Goal: Task Accomplishment & Management: Manage account settings

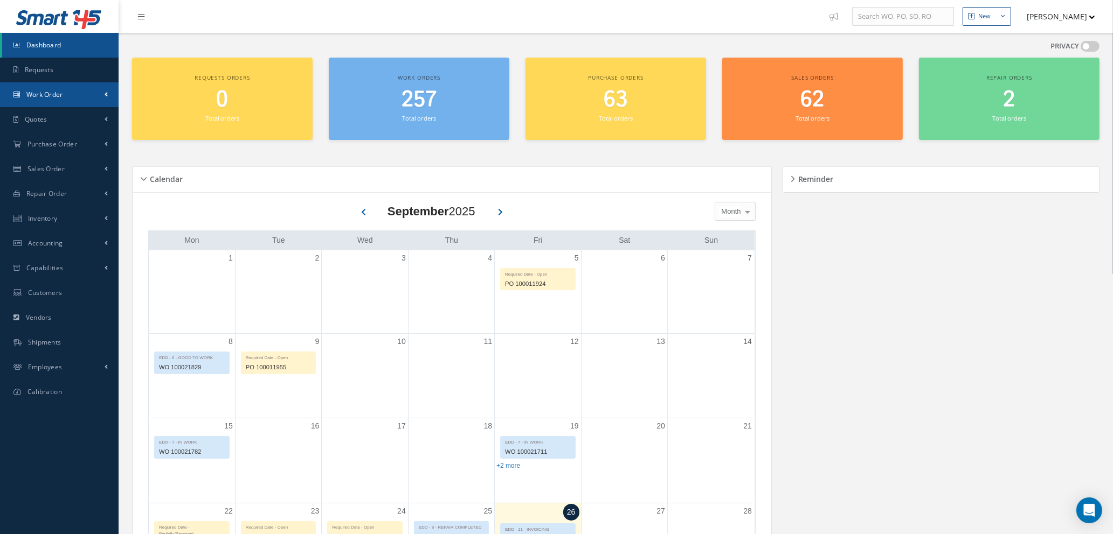
click at [62, 93] on span "Work Order" at bounding box center [44, 94] width 37 height 9
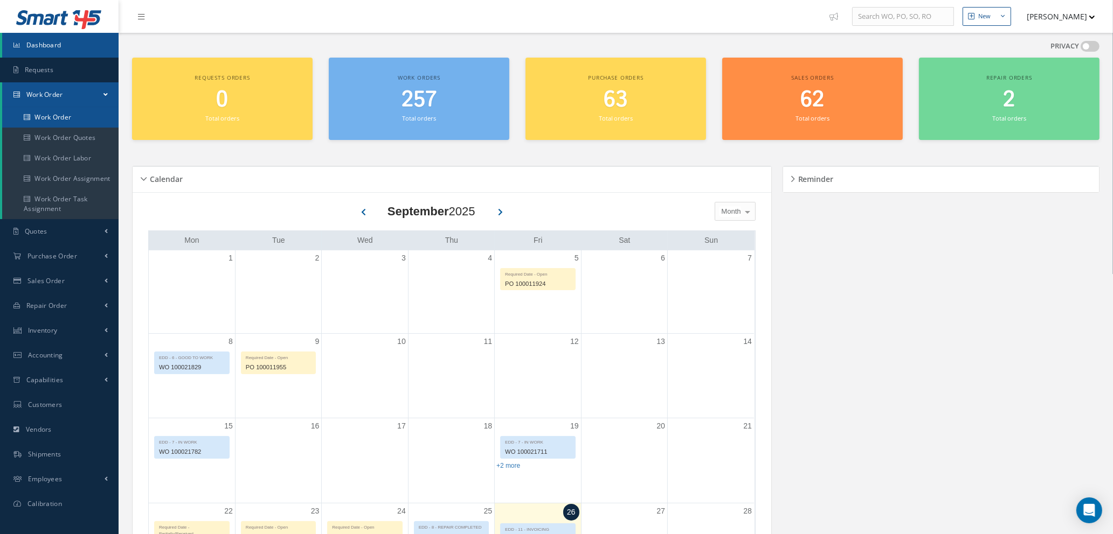
click at [58, 118] on link "Work Order" at bounding box center [60, 117] width 116 height 20
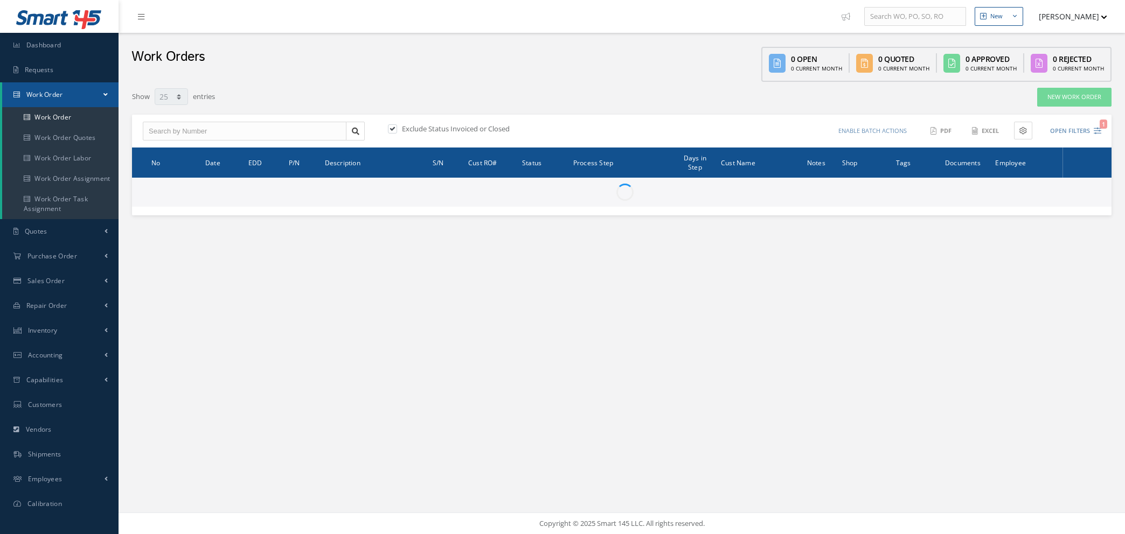
select select "25"
type input "All Work Request"
type input "All Work Performed"
type input "All Status"
type input "WO Part Status"
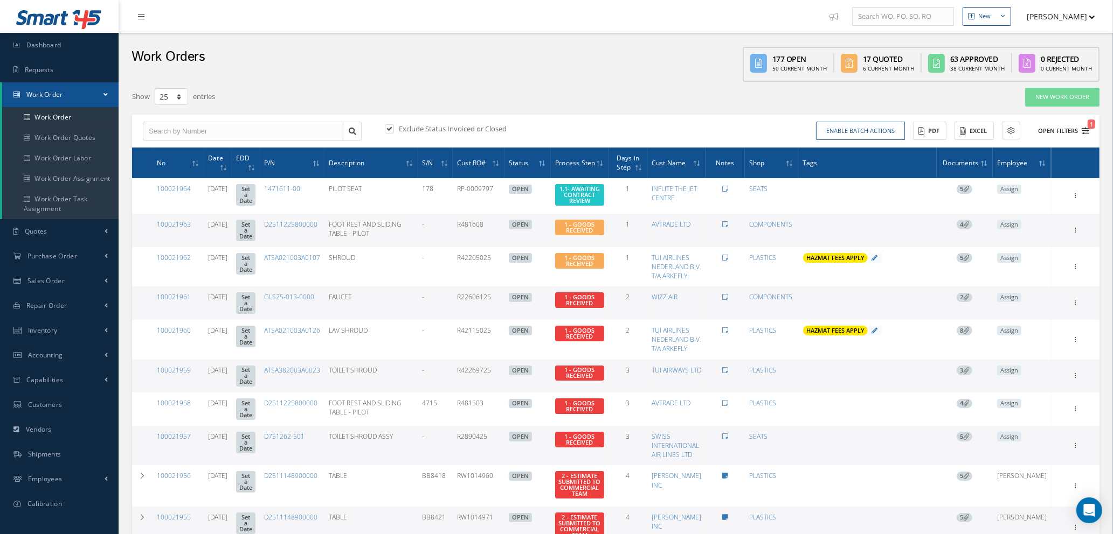
click at [1086, 129] on icon "1" at bounding box center [1085, 131] width 8 height 8
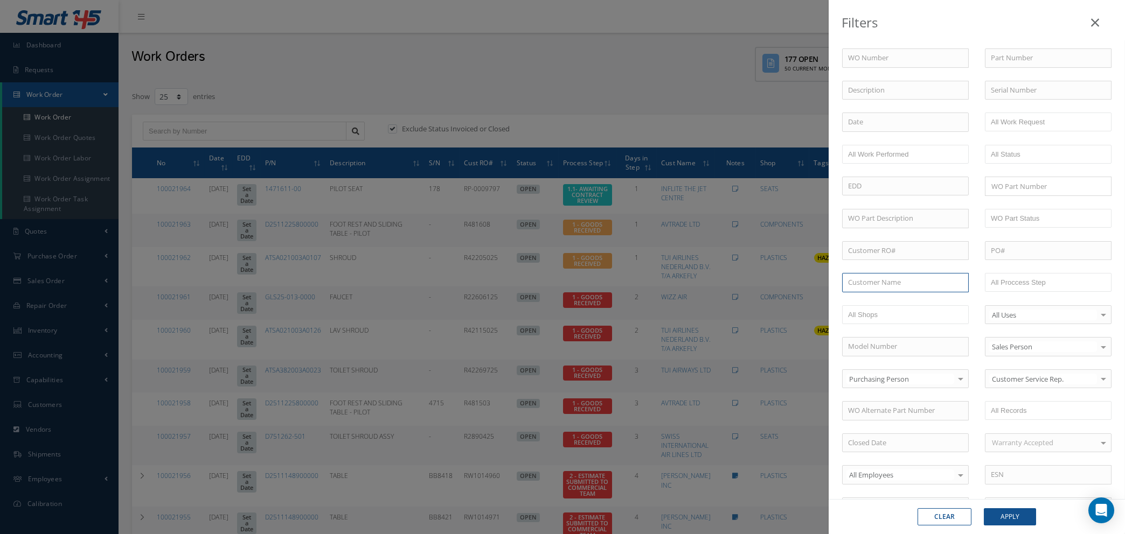
click at [870, 284] on input "text" at bounding box center [905, 282] width 127 height 19
click at [877, 305] on span "SPECIALIST AVIATION LTD" at bounding box center [890, 302] width 84 height 10
type input "SPECIALIST AVIATION LTD"
click at [1009, 515] on button "Apply" at bounding box center [1010, 517] width 52 height 17
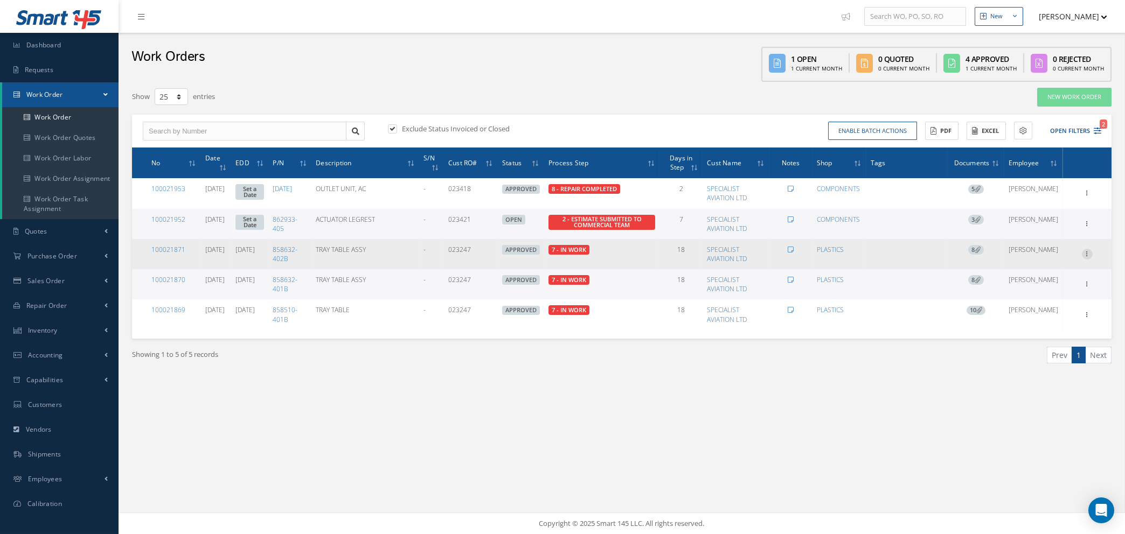
click at [1087, 252] on icon at bounding box center [1087, 253] width 11 height 9
click at [1022, 274] on link "Edit" at bounding box center [1037, 275] width 85 height 14
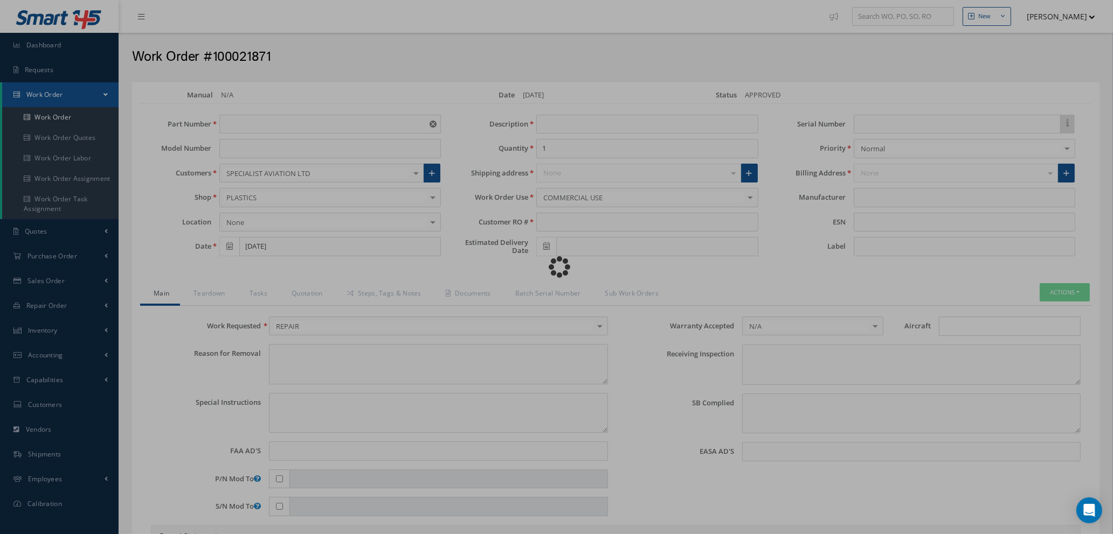
type input "858632-402B"
type input "08/22/2025"
type input "TRAY TABLE ASSY"
type input "2"
type input "023247"
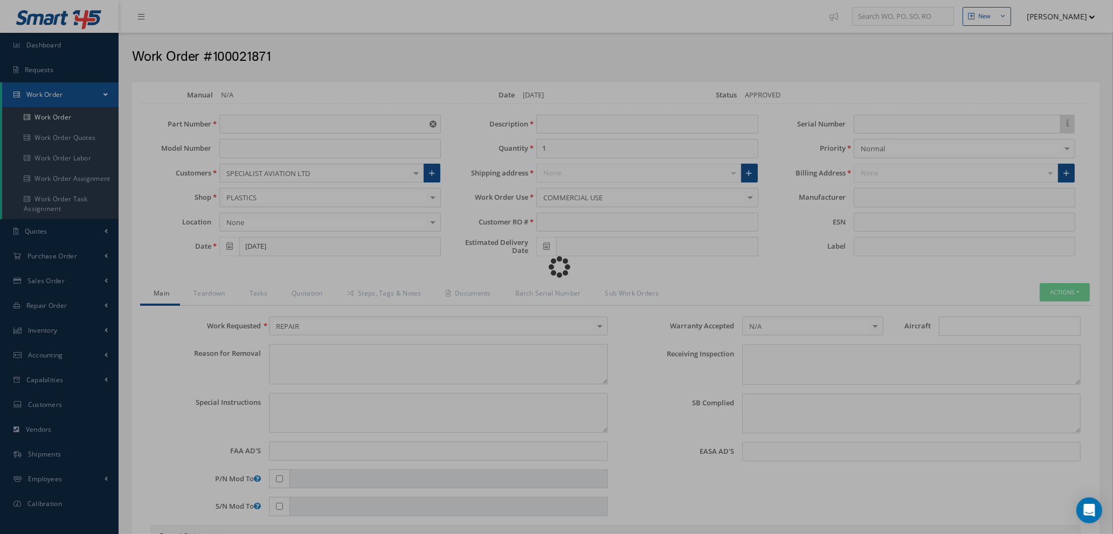
type input "10/01/2025"
type textarea "NONE"
type textarea "PLEASE SEE R.O. FOR DETAILS"
type input "NONE"
type textarea "NO VISUAL DAMAGE"
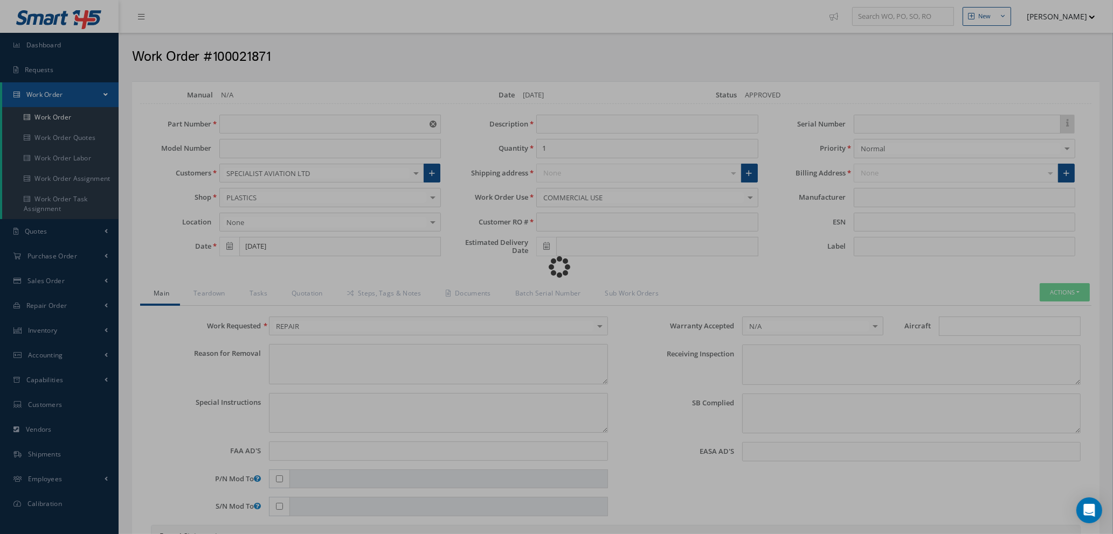
type textarea "NONE"
type input "NONE"
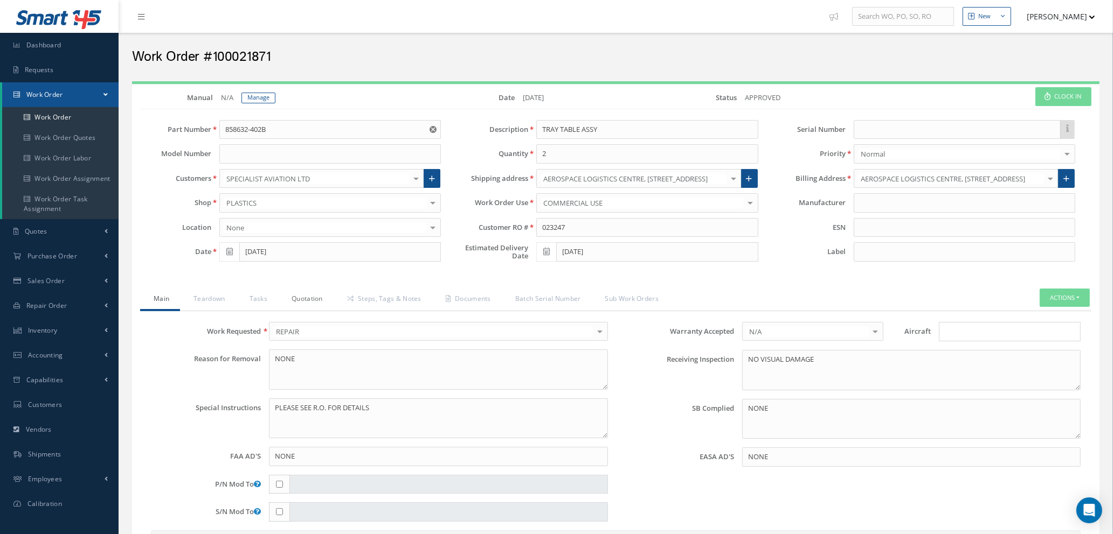
click at [305, 293] on link "Quotation" at bounding box center [305, 300] width 55 height 23
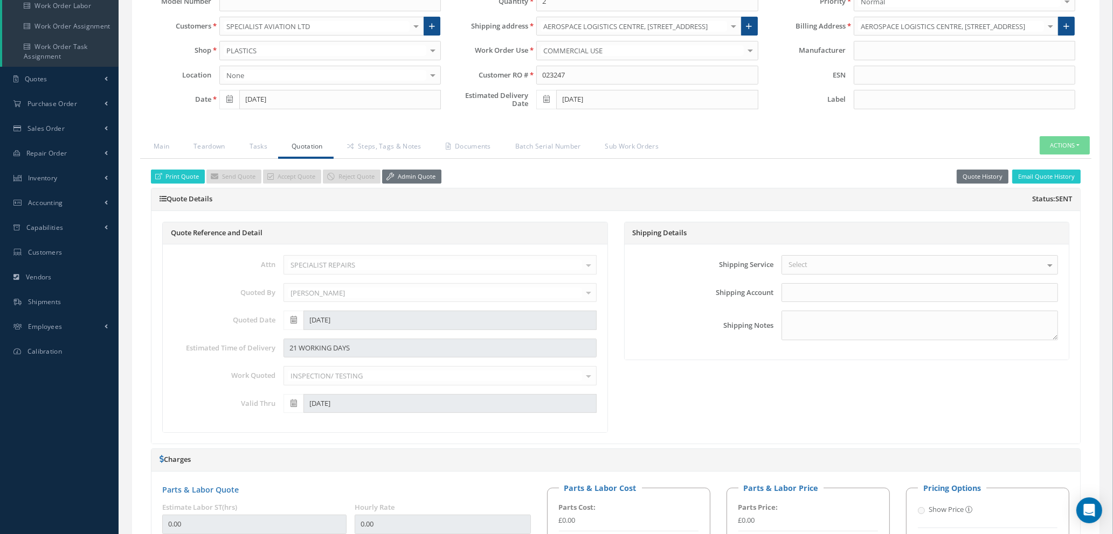
scroll to position [147, 0]
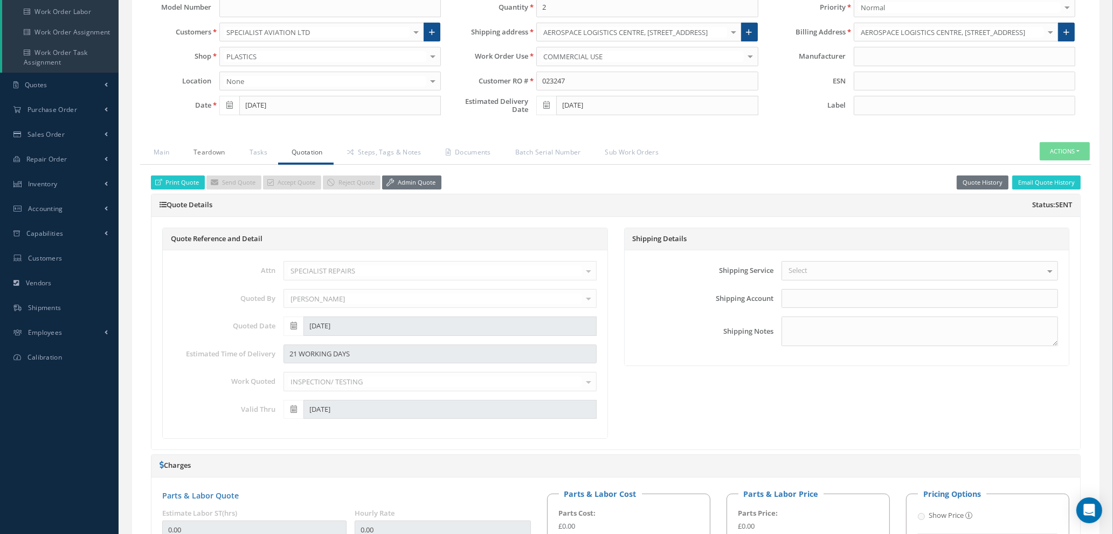
click at [212, 152] on link "Teardown" at bounding box center [207, 153] width 55 height 23
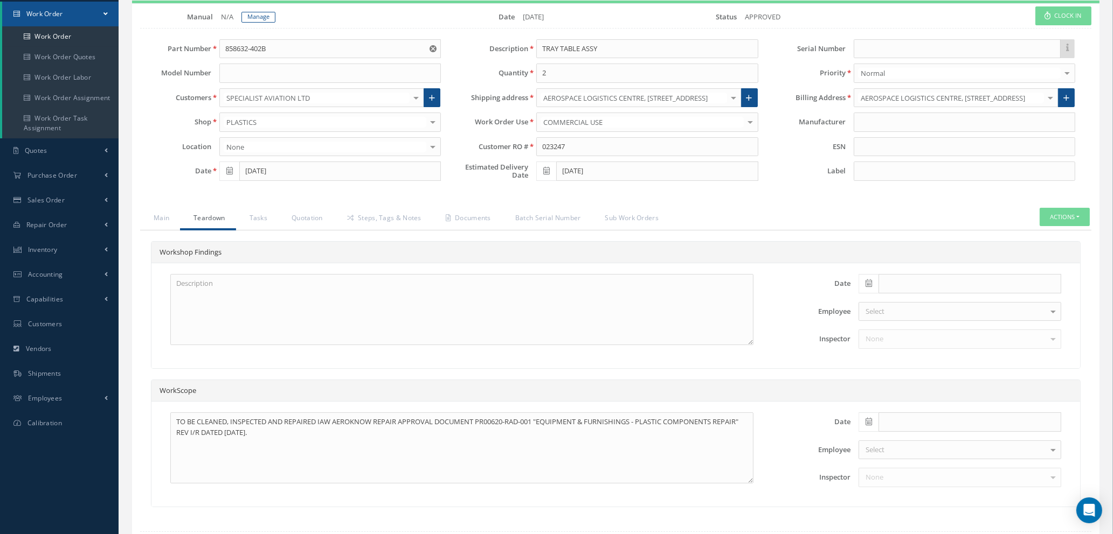
scroll to position [151, 0]
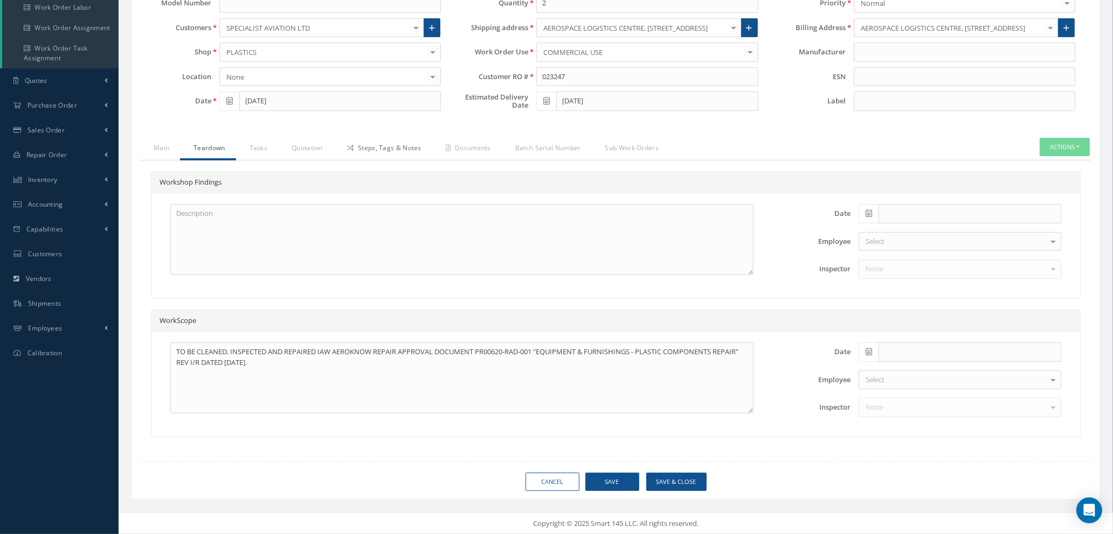
click at [366, 149] on link "Steps, Tags & Notes" at bounding box center [383, 149] width 99 height 23
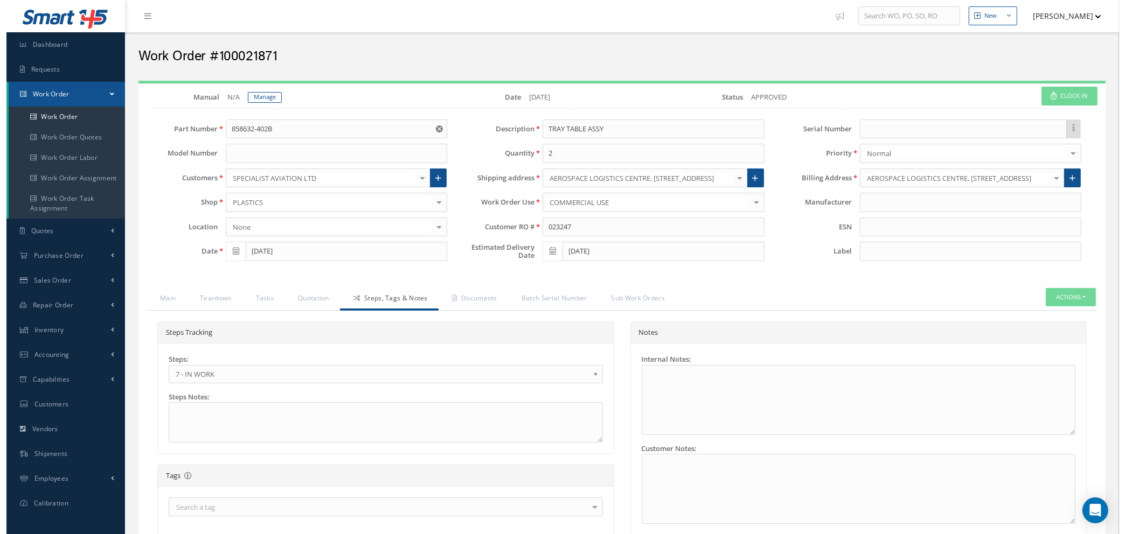
scroll to position [0, 0]
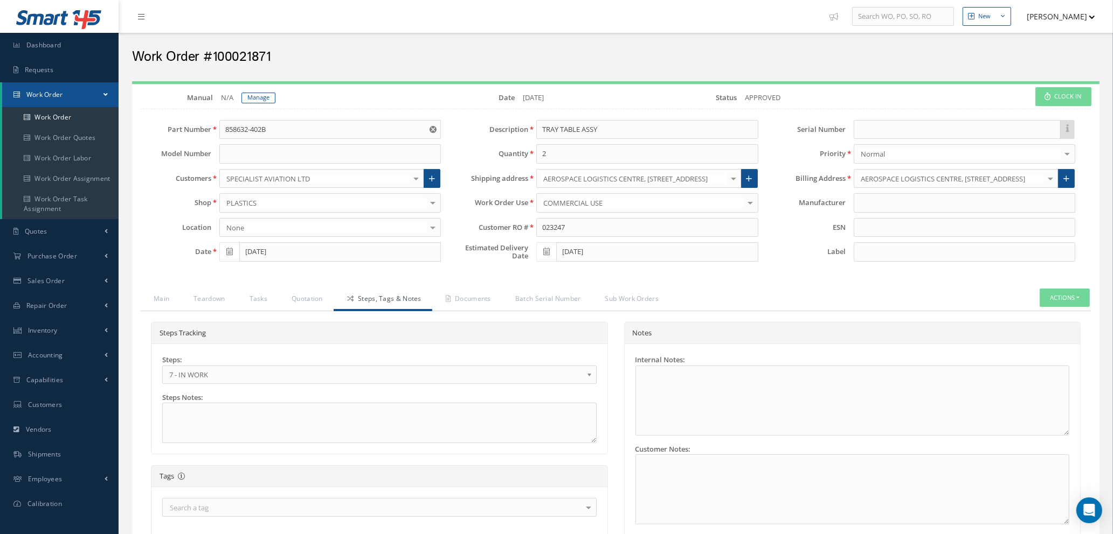
select select "25"
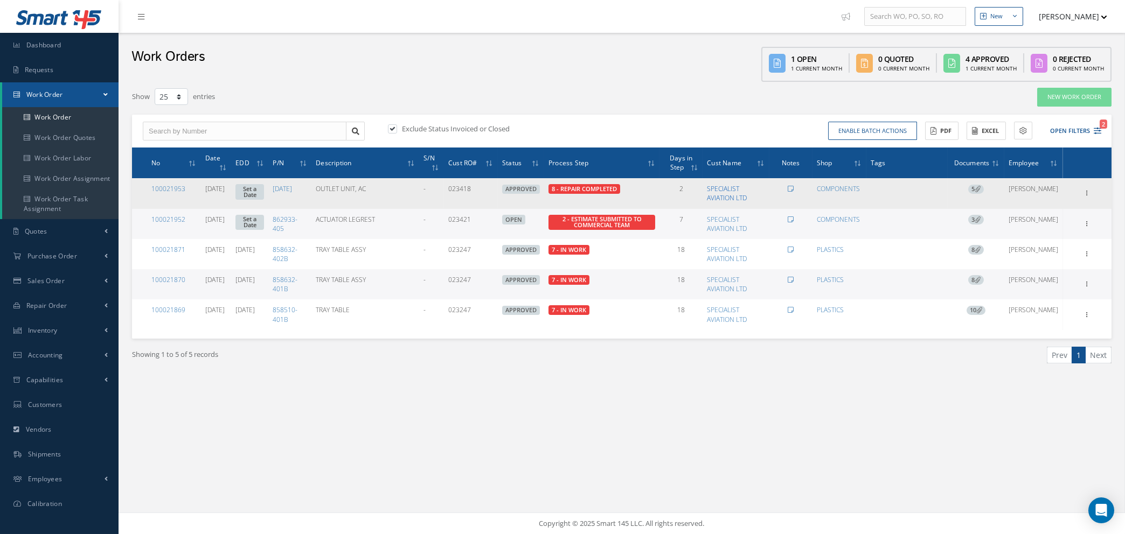
click at [735, 192] on link "SPECIALIST AVIATION LTD" at bounding box center [727, 193] width 40 height 18
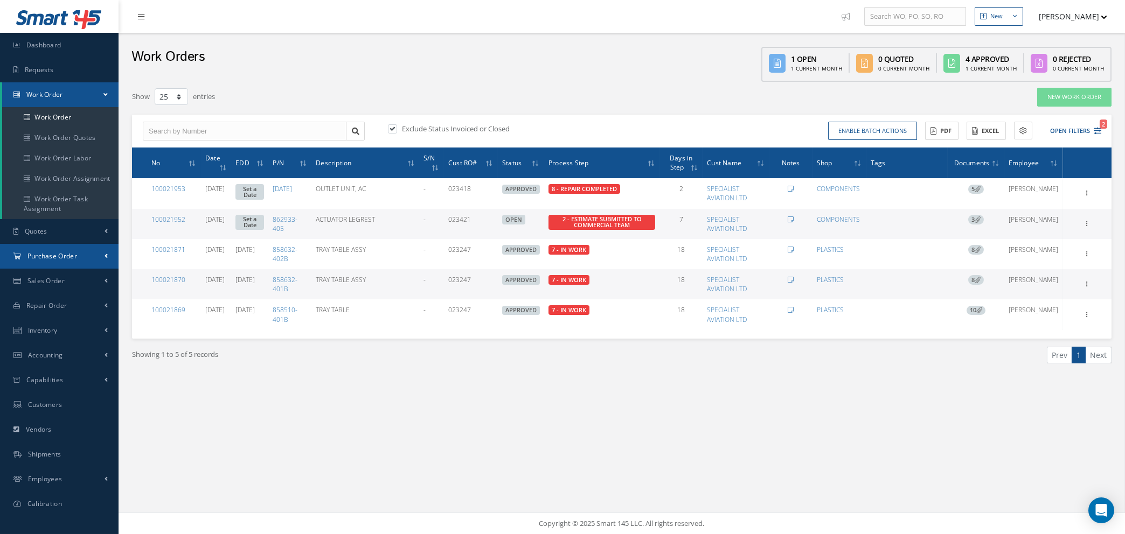
click at [62, 260] on link "Purchase Order" at bounding box center [59, 256] width 119 height 25
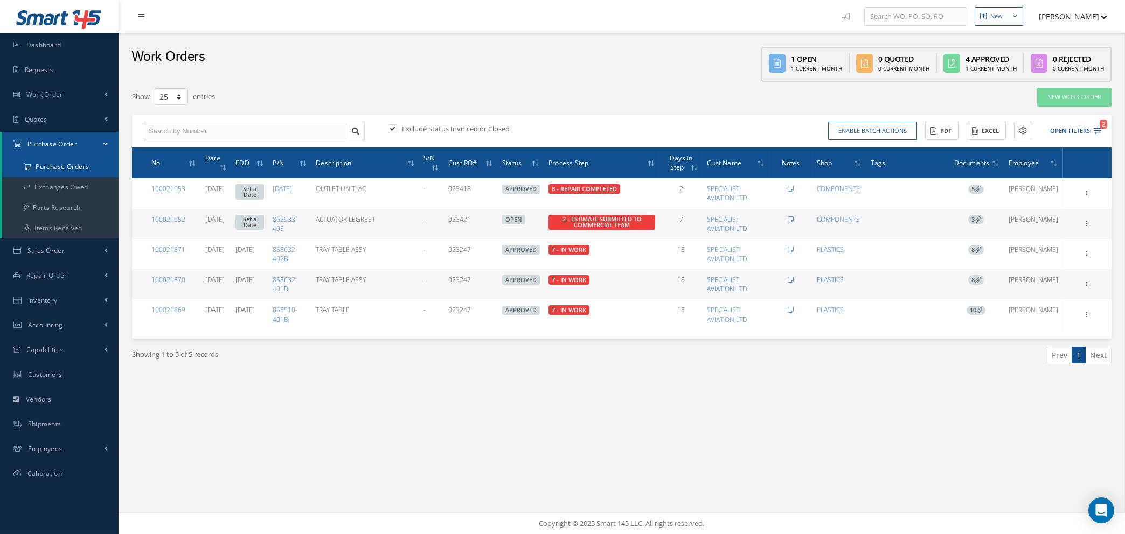
click at [58, 165] on a=1&status_id=2&status_id=3&status_id=5&collapsedFilters"] "Purchase Orders" at bounding box center [60, 167] width 116 height 20
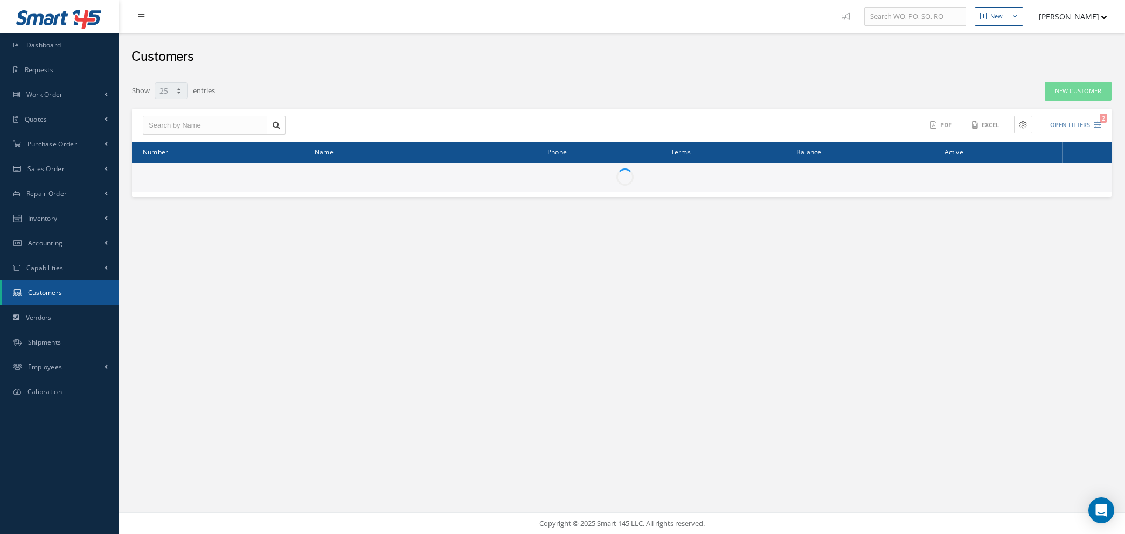
select select "25"
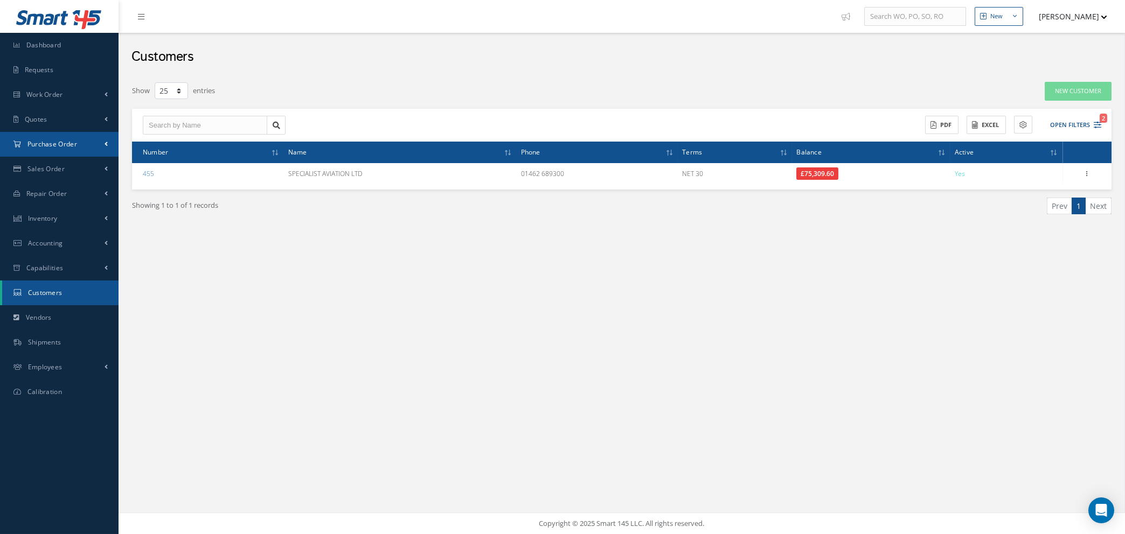
click at [38, 146] on span "Purchase Order" at bounding box center [52, 144] width 50 height 9
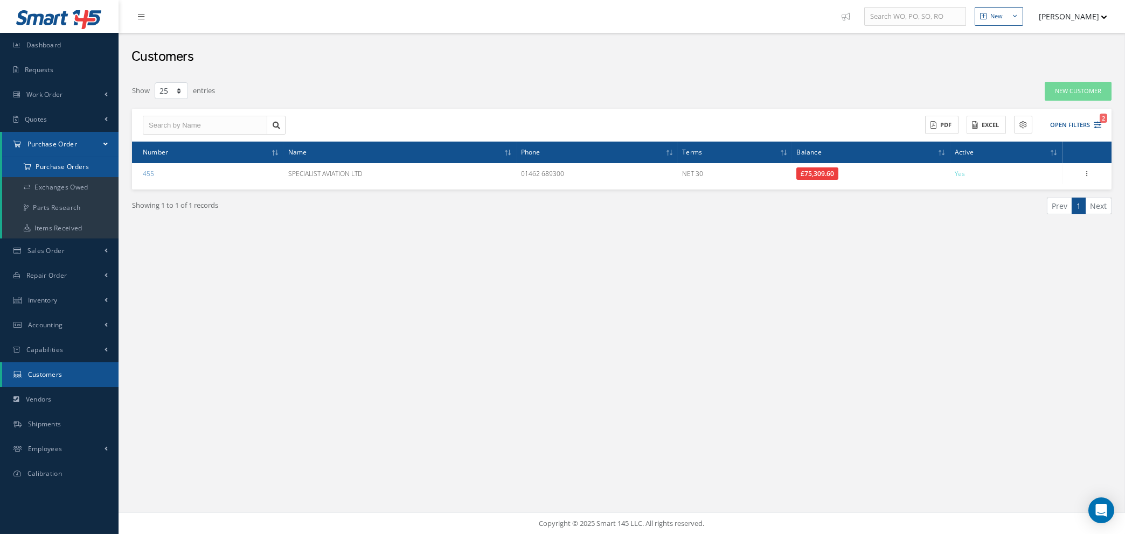
click at [44, 168] on a=1&status_id=2&status_id=3&status_id=5&collapsedFilters"] "Purchase Orders" at bounding box center [60, 167] width 116 height 20
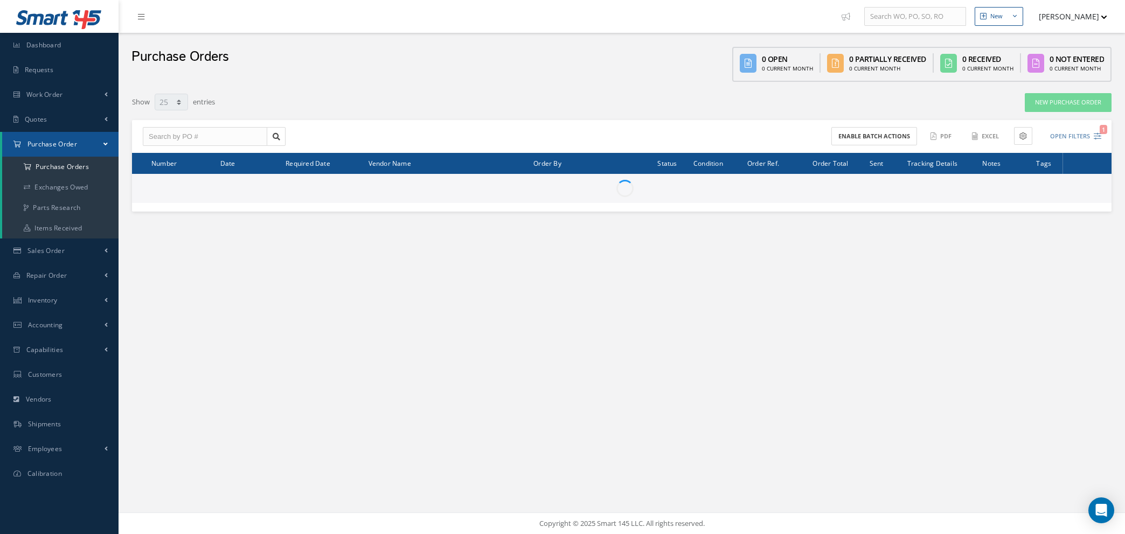
select select "25"
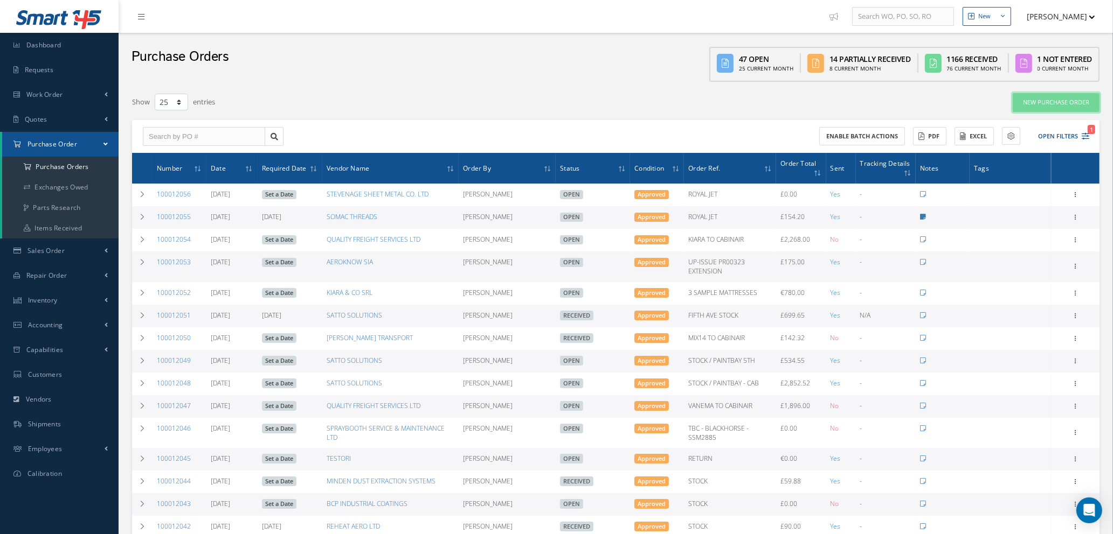
click at [1070, 103] on link "New Purchase Order" at bounding box center [1055, 102] width 87 height 19
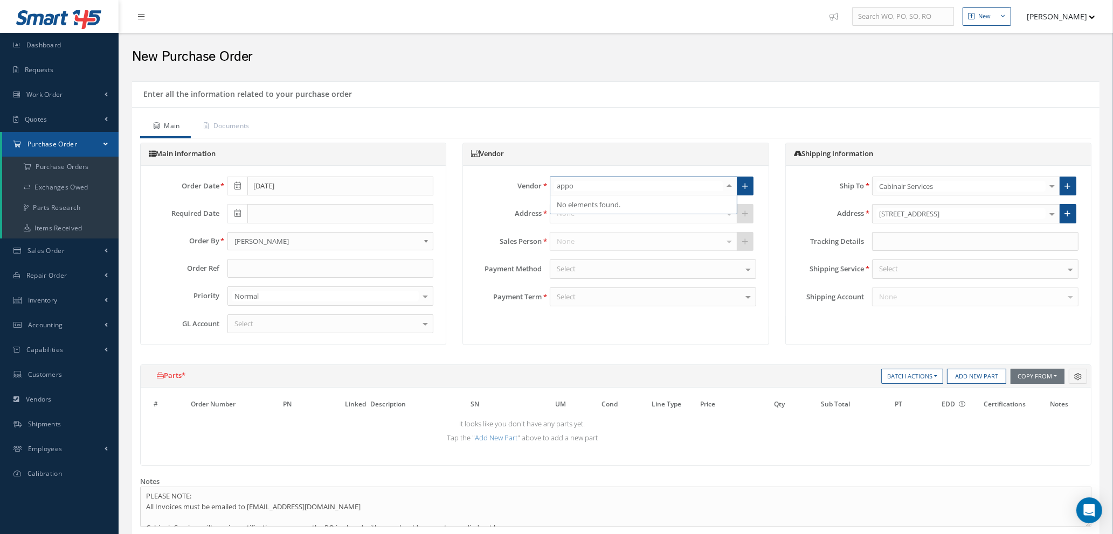
click at [584, 185] on input "appo" at bounding box center [638, 186] width 169 height 10
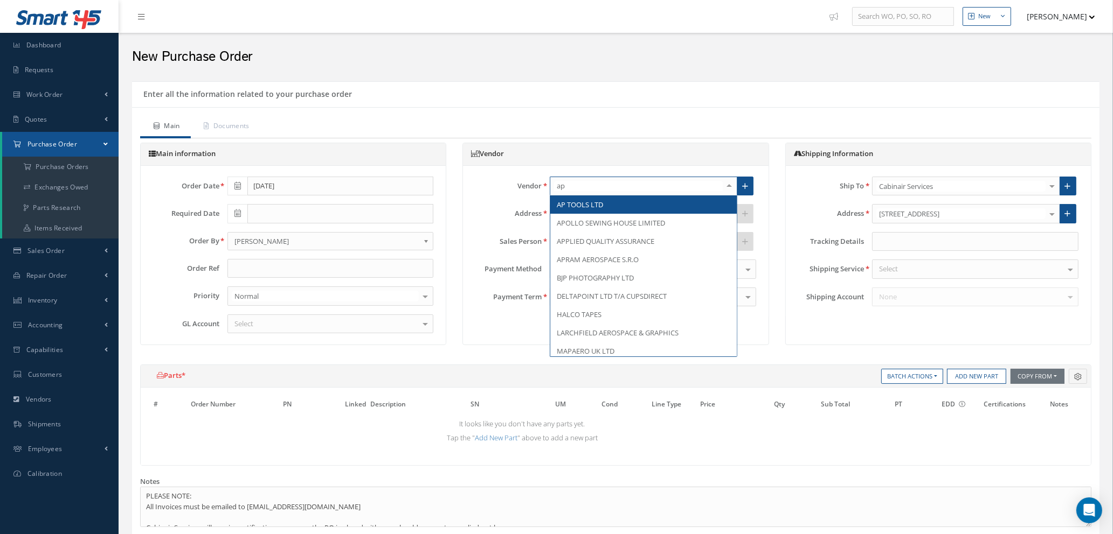
type input "apo"
click at [591, 202] on span "APOLLO SEWING HOUSE LIMITED" at bounding box center [611, 205] width 108 height 10
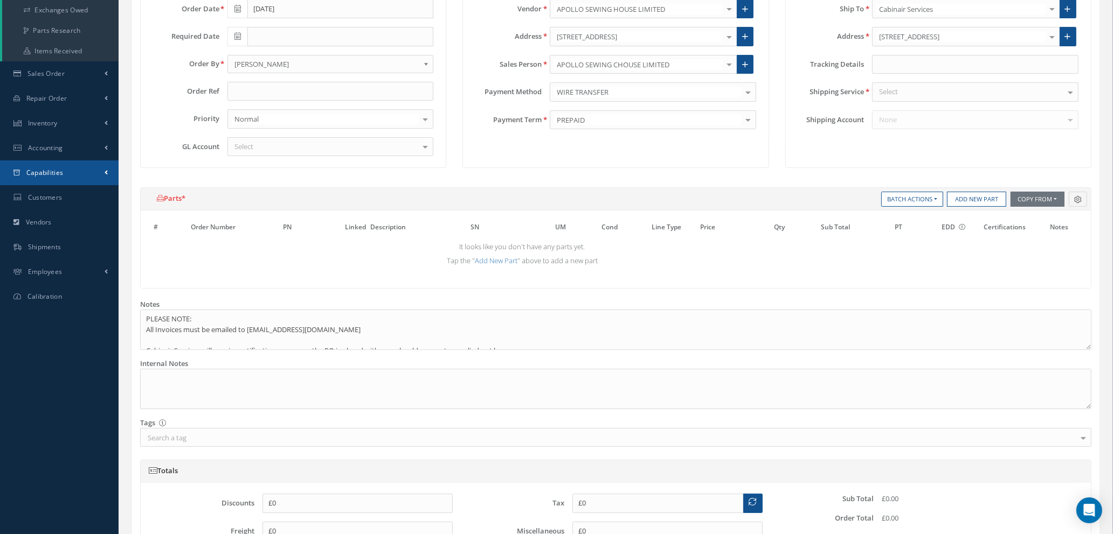
scroll to position [242, 0]
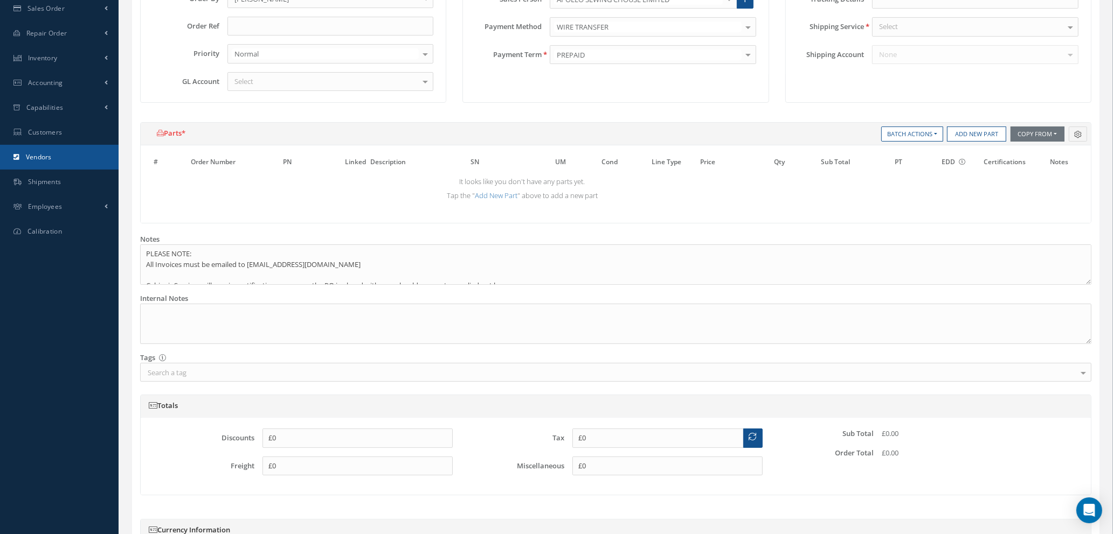
click at [31, 160] on span "Vendors" at bounding box center [39, 156] width 26 height 9
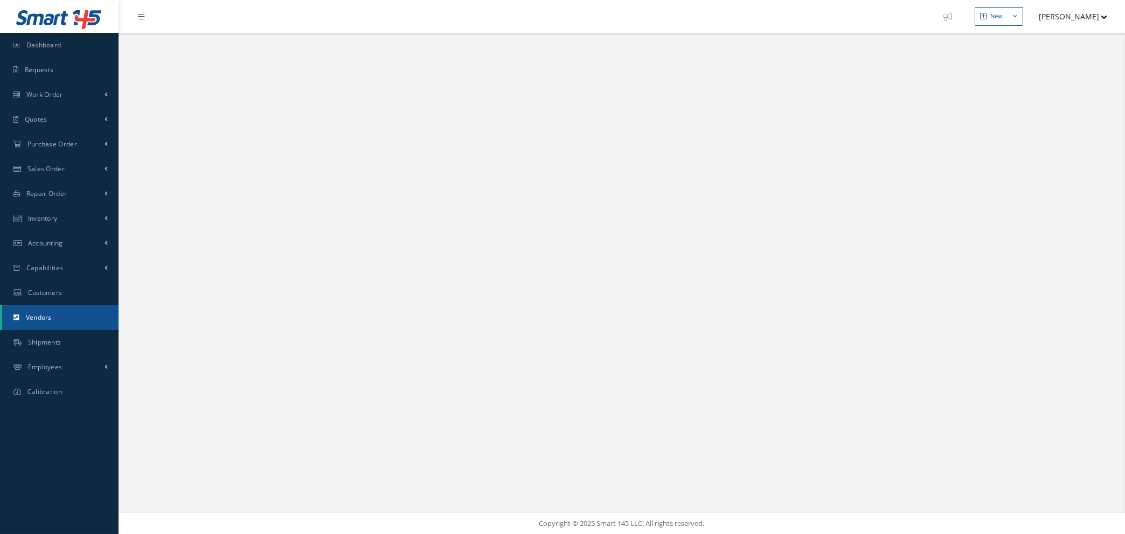
select select "25"
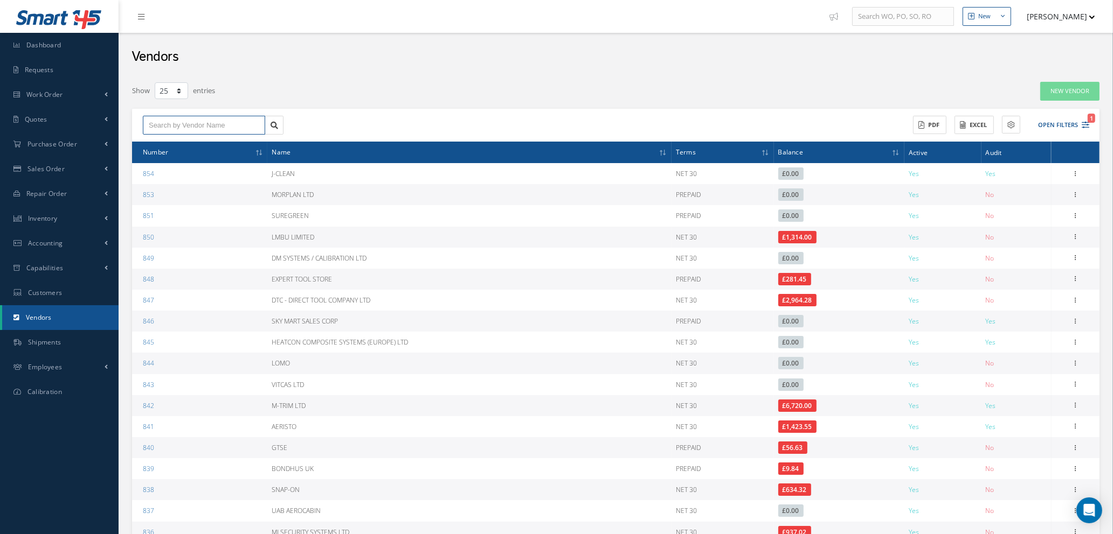
click at [202, 118] on input "text" at bounding box center [204, 125] width 122 height 19
click at [196, 145] on span "APOLLO SEWING HOUSE LIMITED" at bounding box center [188, 150] width 79 height 18
type input "APOLLO SEWING HOUSE LIMITED"
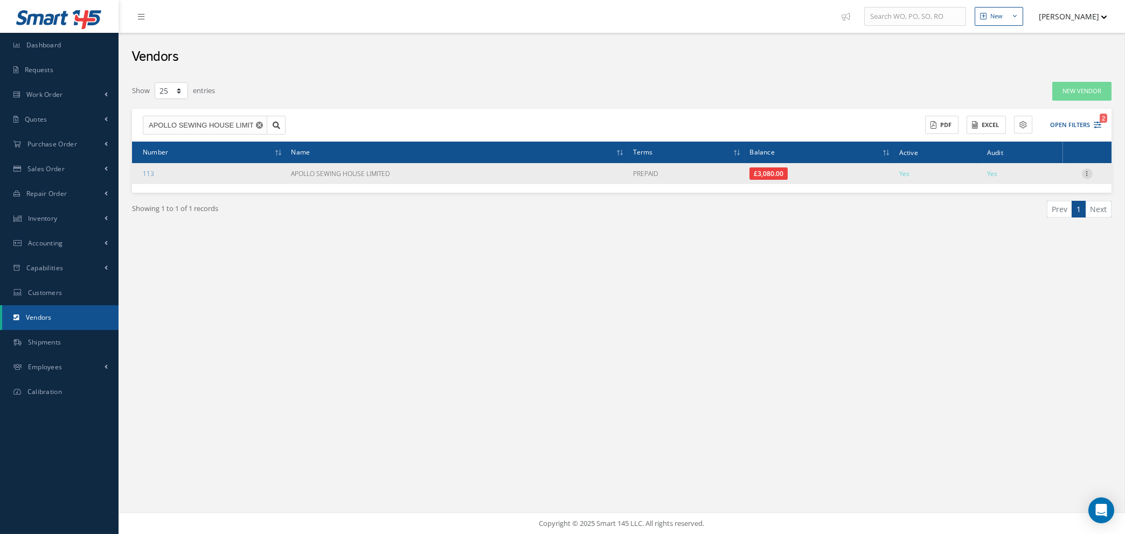
click at [1089, 171] on icon at bounding box center [1087, 173] width 11 height 9
click at [1023, 196] on link "Edit" at bounding box center [1037, 194] width 85 height 14
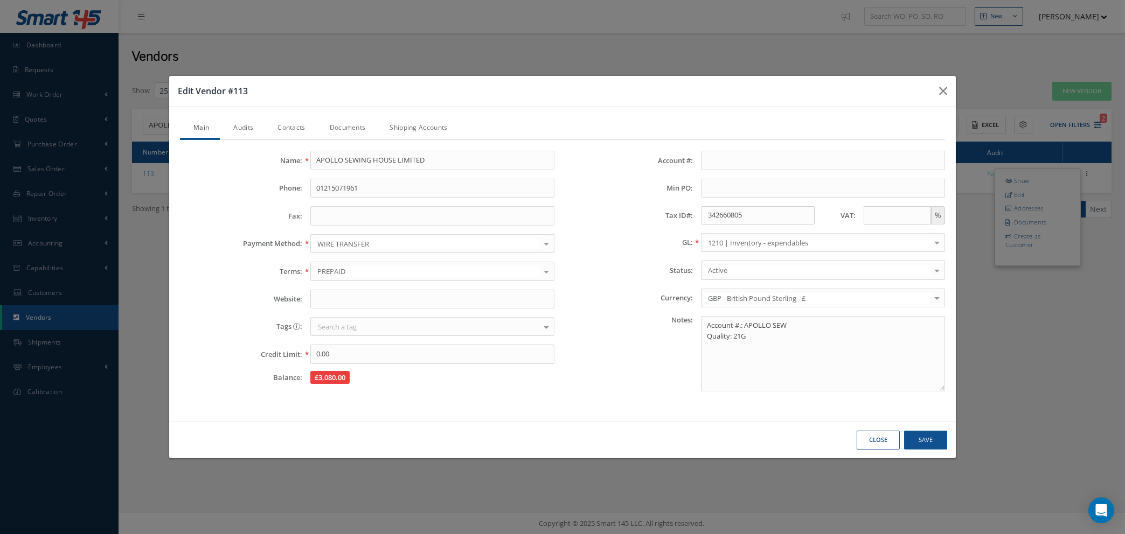
click at [237, 130] on link "Audits" at bounding box center [242, 128] width 44 height 23
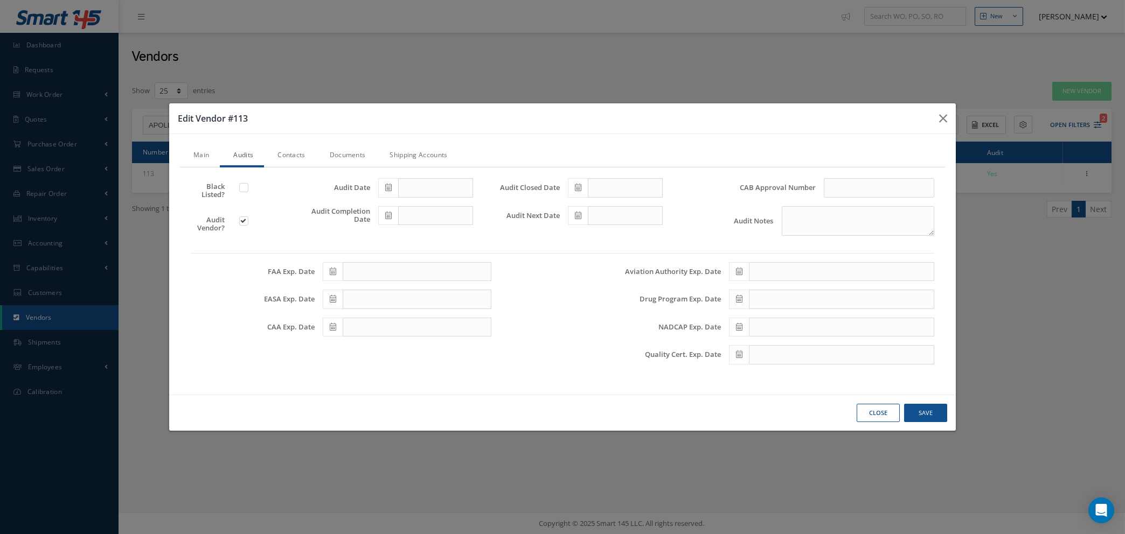
click at [294, 157] on link "Contacts" at bounding box center [290, 156] width 52 height 23
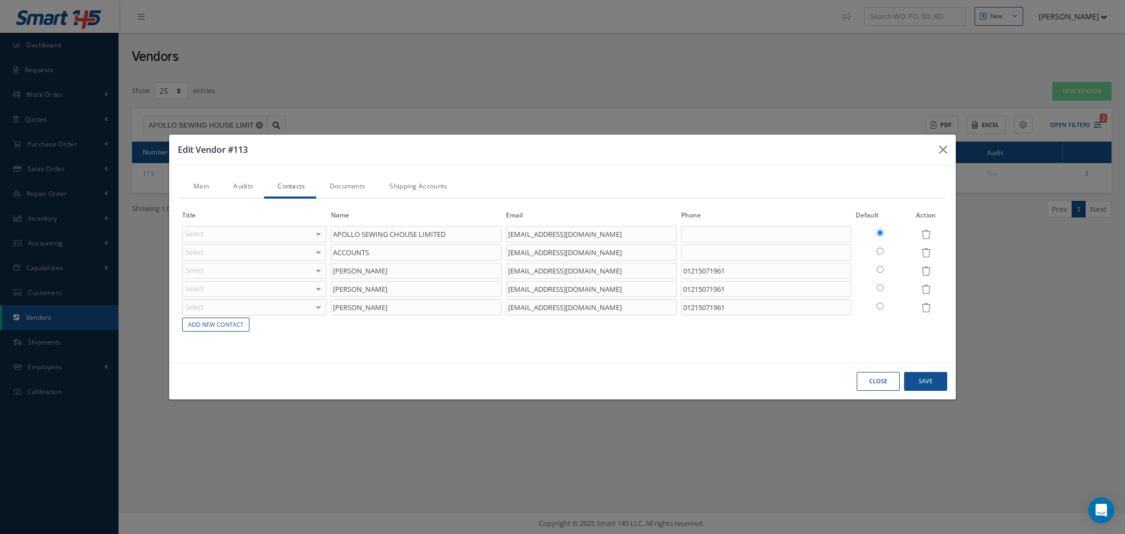
click at [344, 184] on link "Documents" at bounding box center [346, 187] width 60 height 23
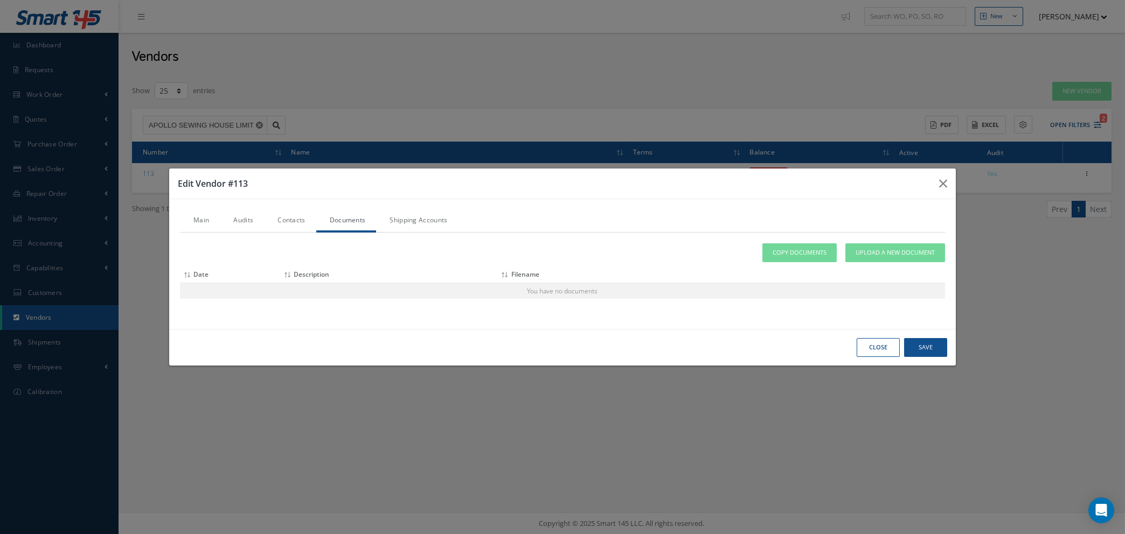
click at [873, 356] on button "Close" at bounding box center [878, 347] width 43 height 19
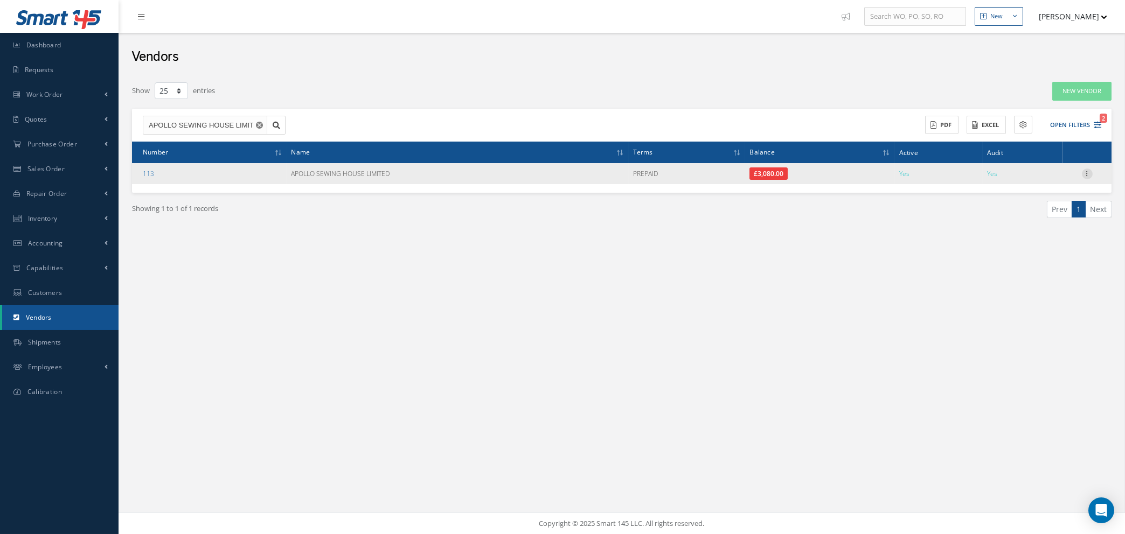
click at [1088, 175] on icon at bounding box center [1087, 173] width 11 height 9
click at [1029, 210] on link "Addresses" at bounding box center [1037, 209] width 85 height 14
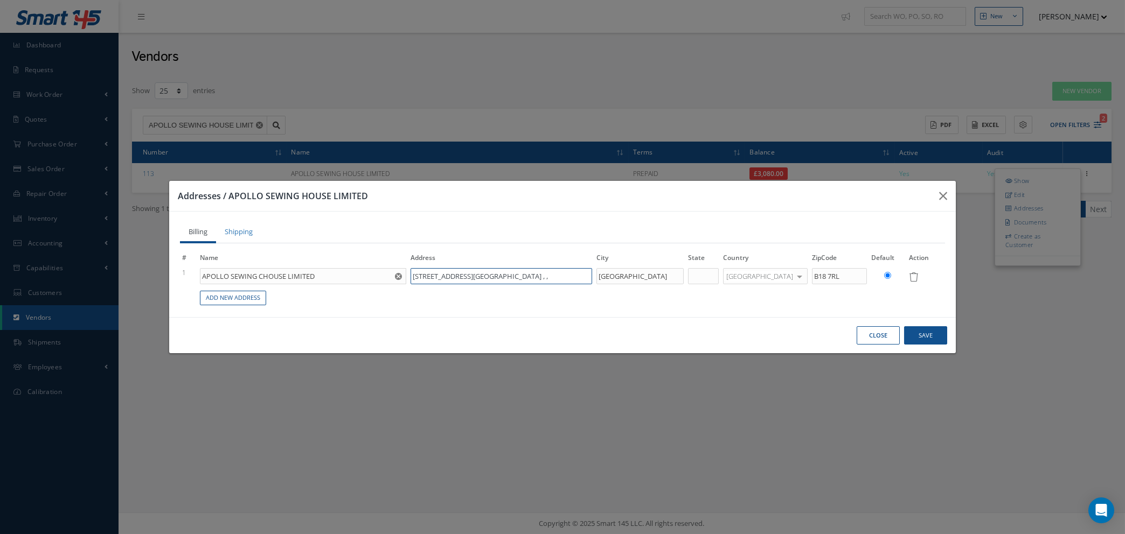
click at [544, 278] on input "147 ALL SAINTS STREET HOCKLEY , ," at bounding box center [502, 276] width 182 height 16
type input "147 ALL SAINTS STREET HOCKLEY"
click at [935, 334] on button "Save" at bounding box center [925, 336] width 43 height 19
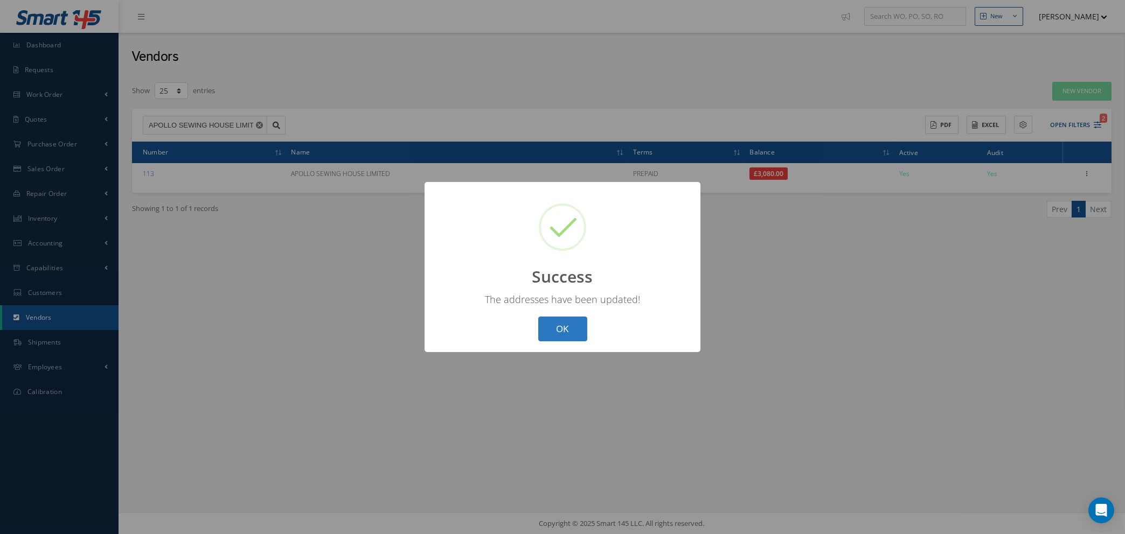
click at [567, 325] on button "OK" at bounding box center [562, 329] width 49 height 25
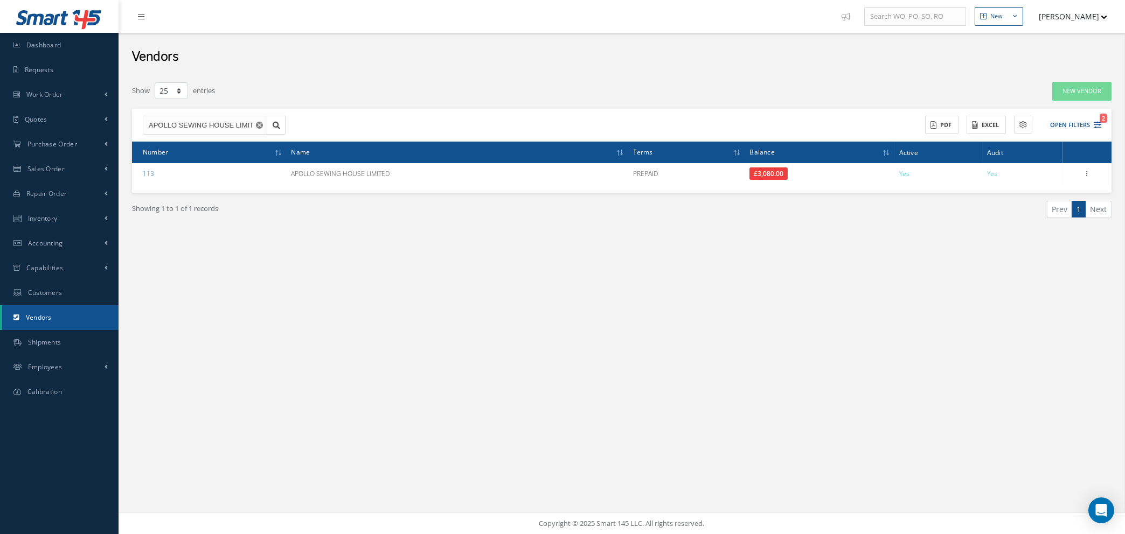
click at [258, 123] on use "Reset" at bounding box center [259, 125] width 7 height 7
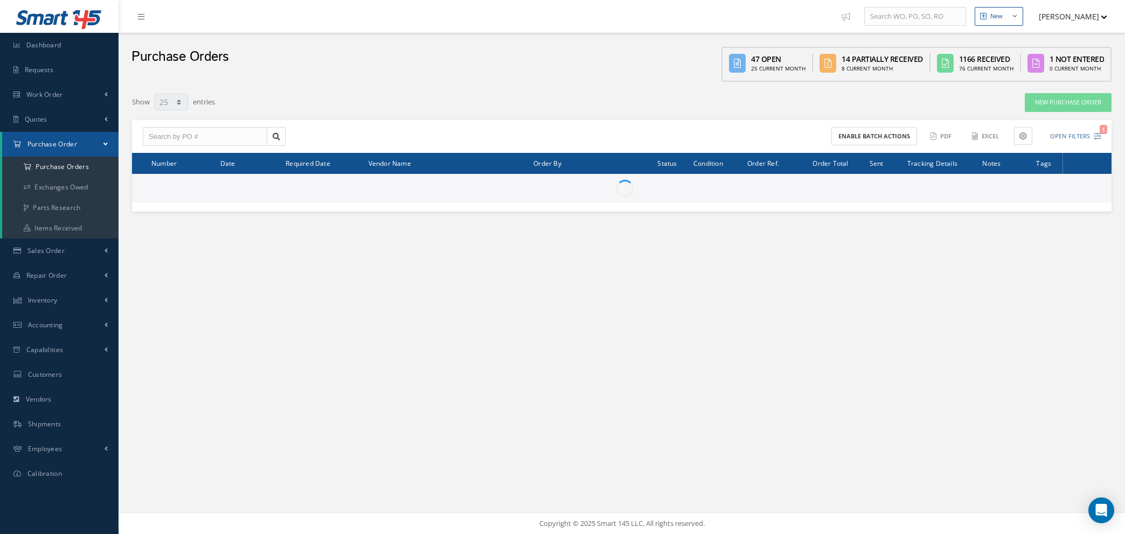
select select "25"
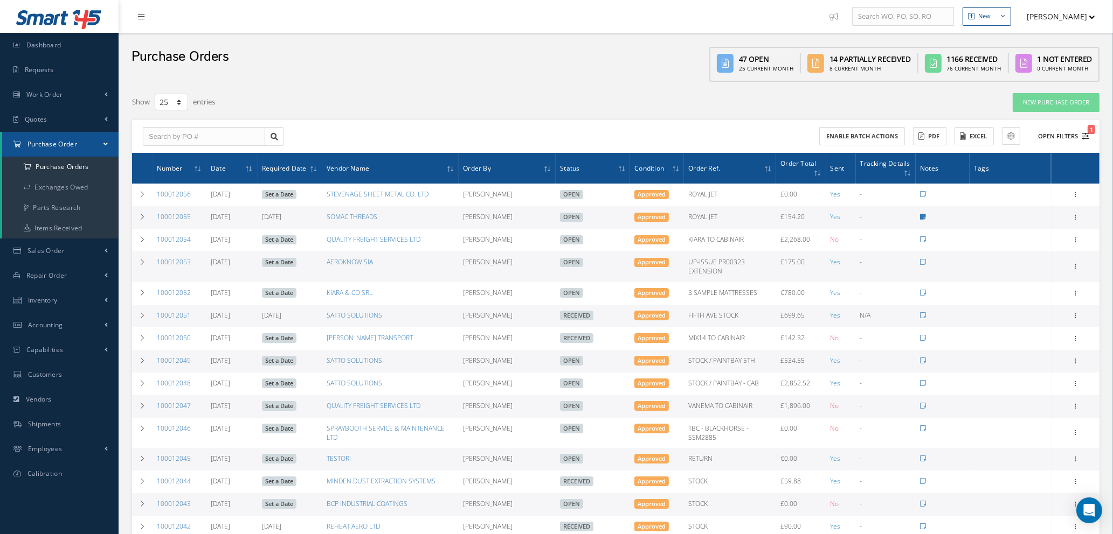
click at [1085, 136] on icon "1" at bounding box center [1085, 137] width 8 height 8
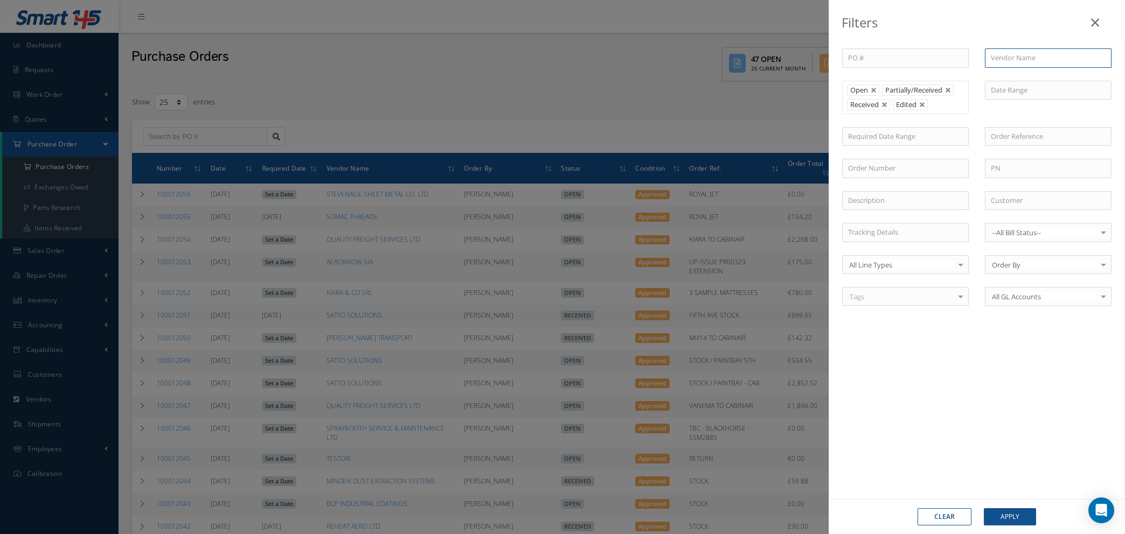
click at [1002, 59] on input "text" at bounding box center [1048, 57] width 127 height 19
click at [1010, 72] on span "SATTO SOLUTIONS" at bounding box center [1021, 77] width 61 height 10
type input "SATTO SOLUTIONS"
click at [999, 515] on button "Apply" at bounding box center [1010, 517] width 52 height 17
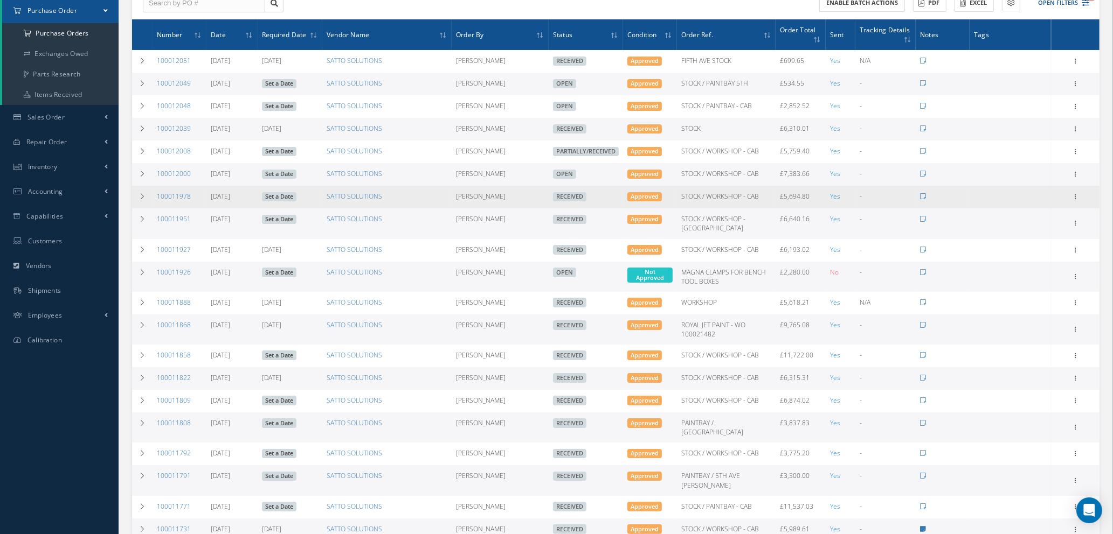
scroll to position [162, 0]
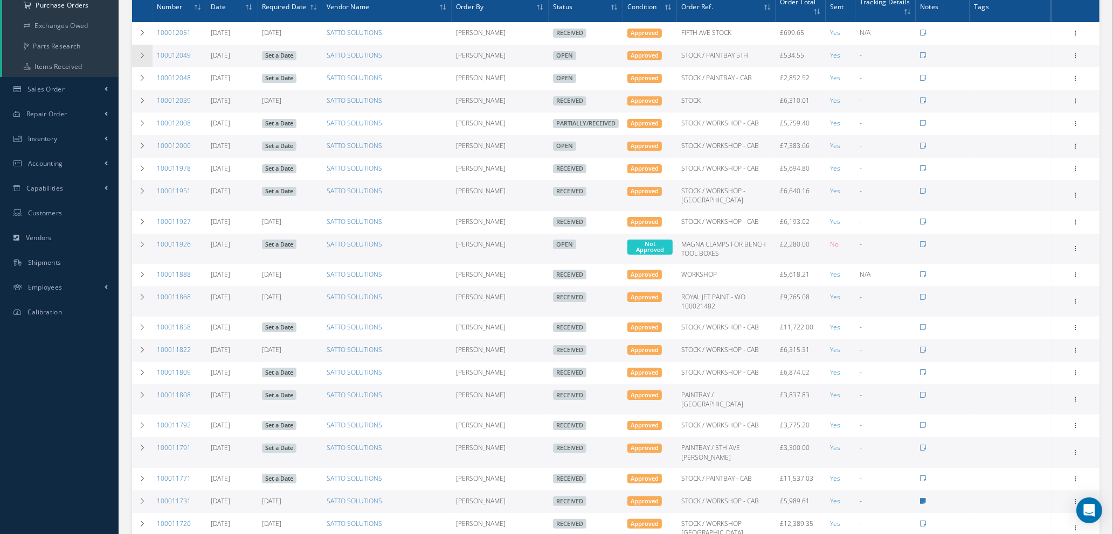
click at [143, 52] on icon at bounding box center [142, 55] width 8 height 6
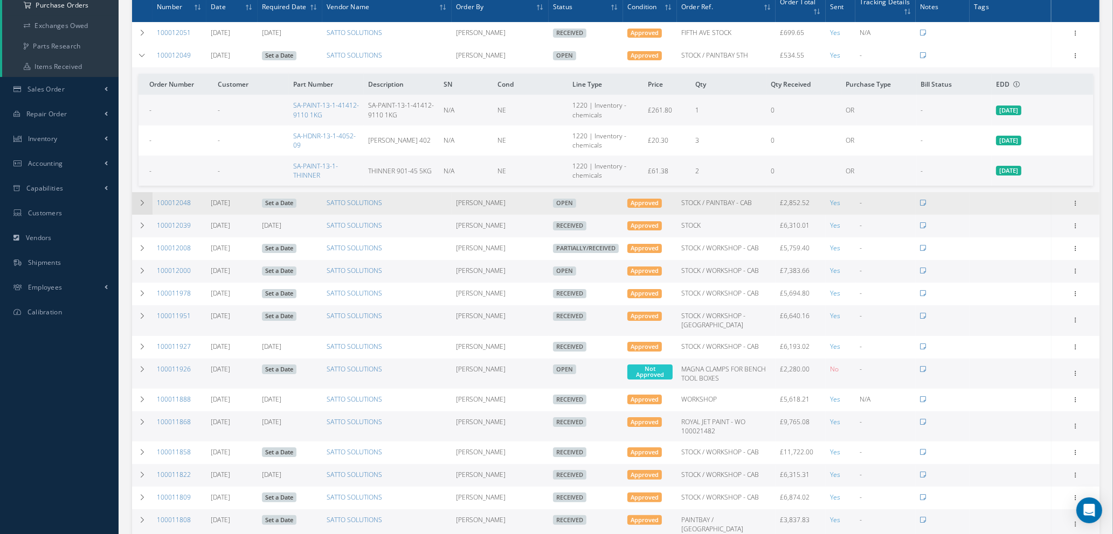
click at [139, 203] on icon at bounding box center [142, 203] width 8 height 6
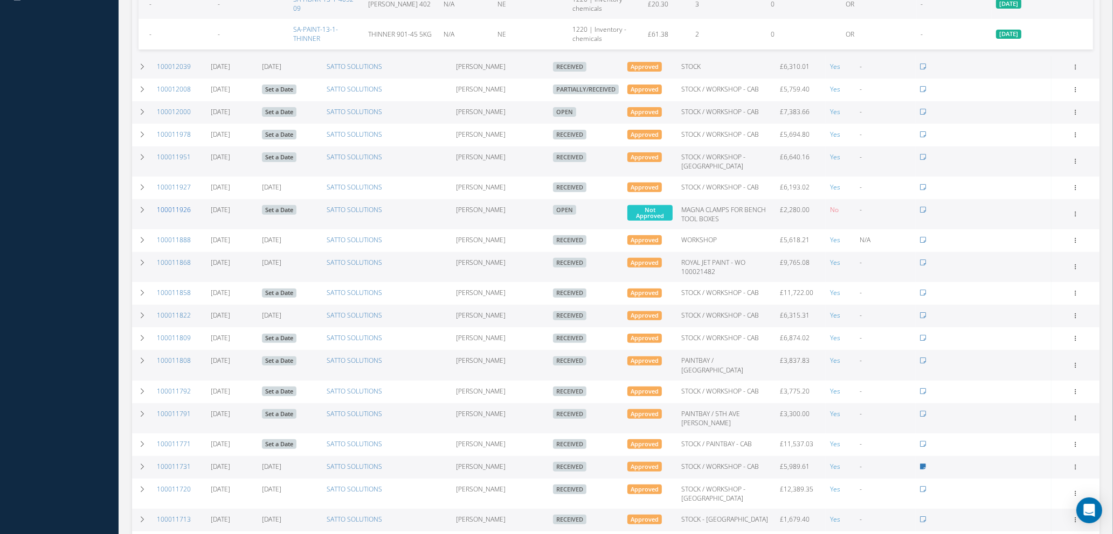
scroll to position [485, 0]
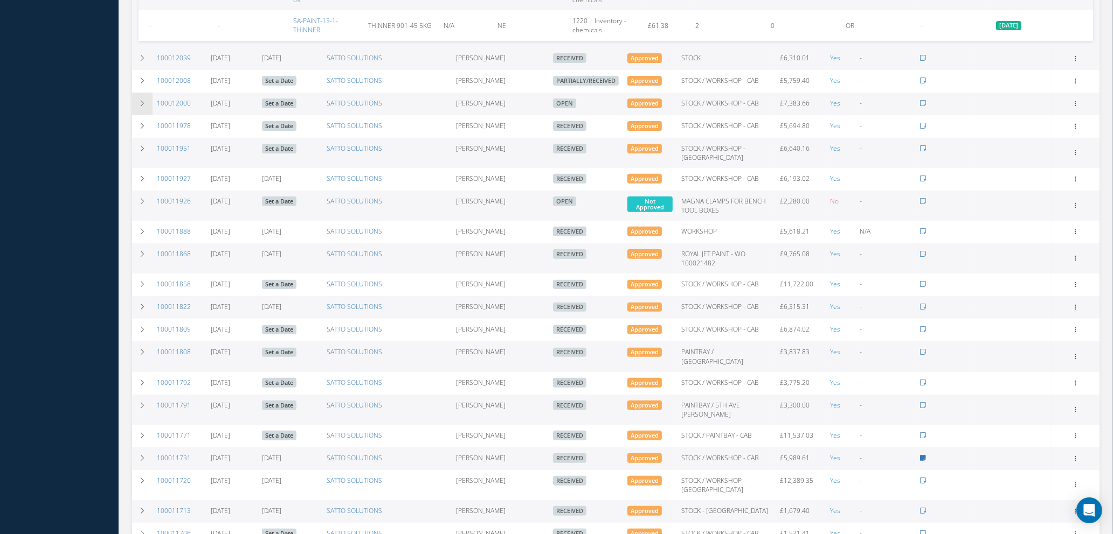
click at [143, 114] on td at bounding box center [142, 104] width 20 height 23
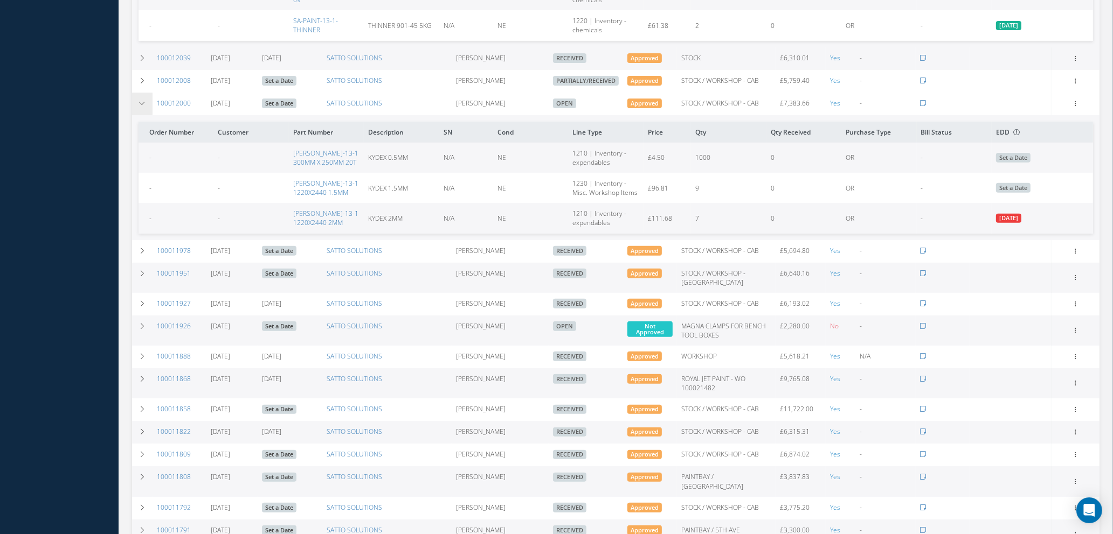
click at [143, 114] on td at bounding box center [142, 104] width 20 height 23
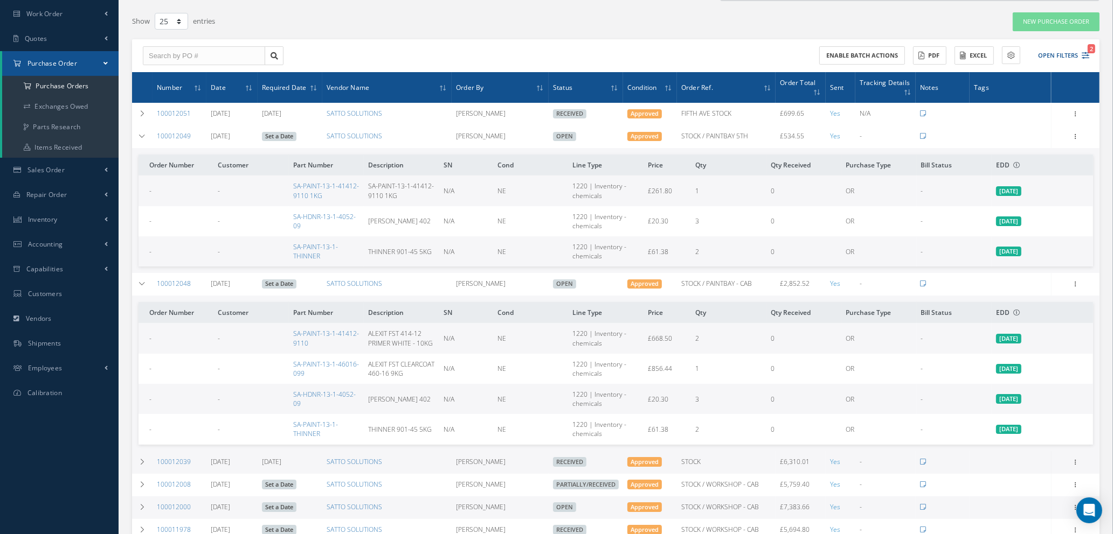
scroll to position [162, 0]
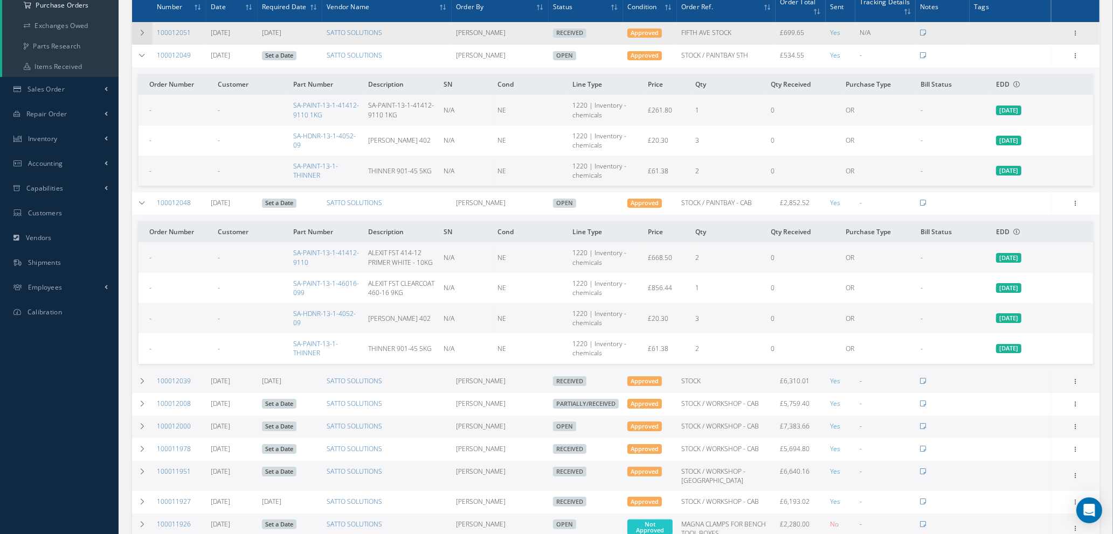
click at [138, 27] on td at bounding box center [142, 33] width 20 height 23
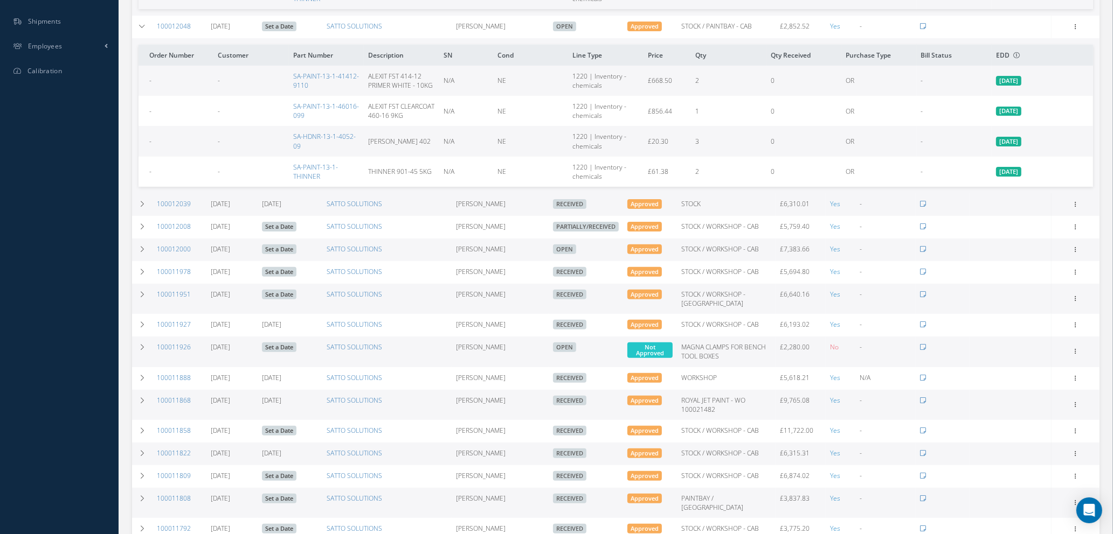
scroll to position [404, 0]
click at [147, 207] on td at bounding box center [142, 203] width 20 height 23
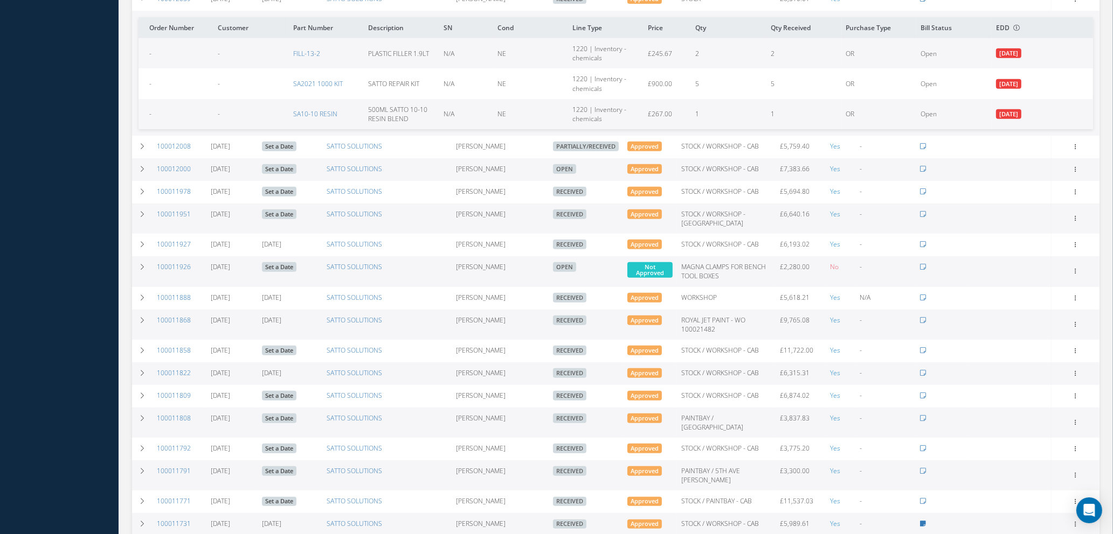
scroll to position [647, 0]
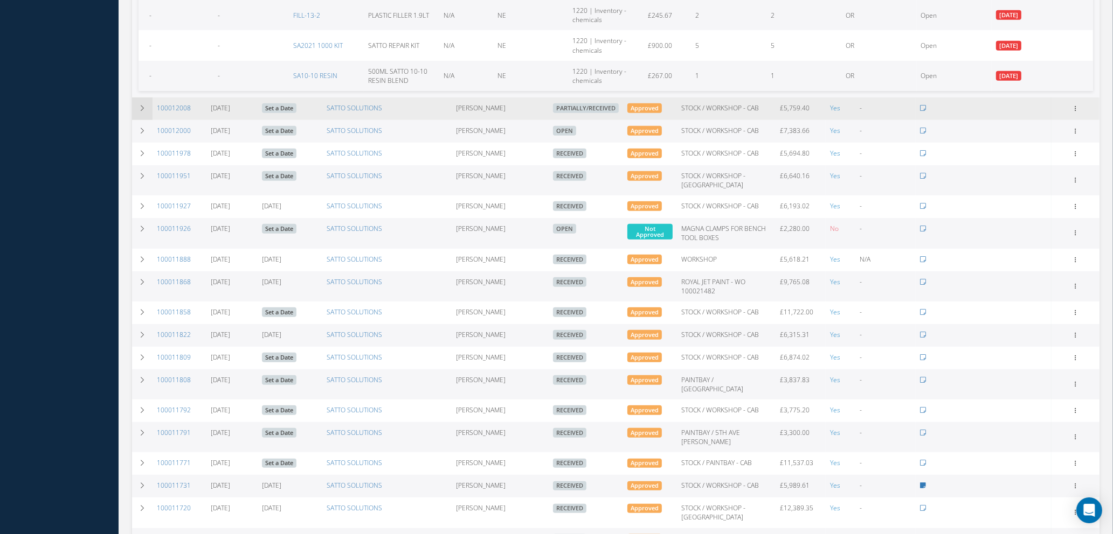
click at [142, 112] on icon at bounding box center [142, 108] width 8 height 6
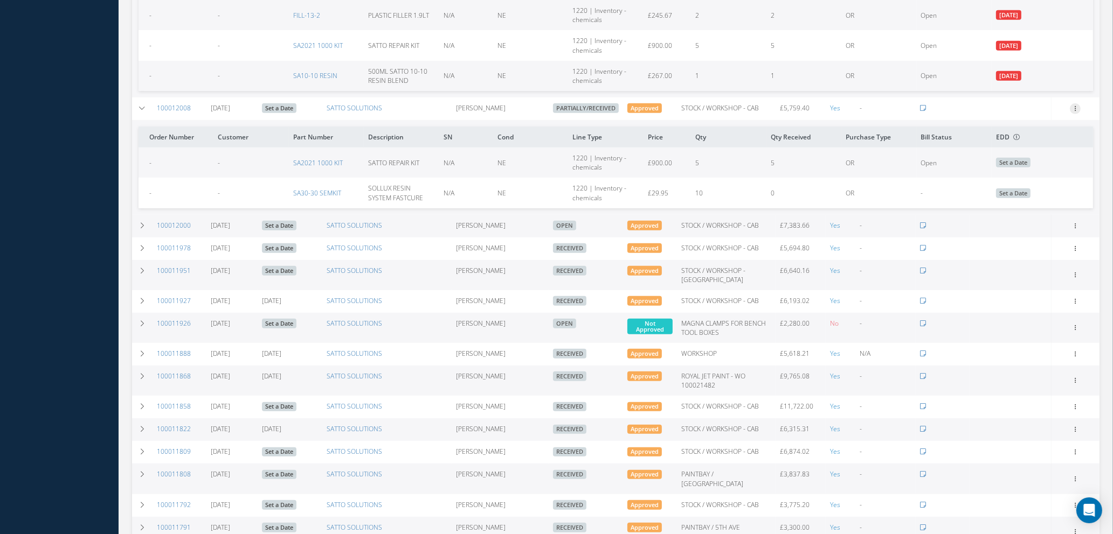
click at [1075, 112] on icon at bounding box center [1075, 107] width 11 height 9
click at [1019, 150] on link "Edit" at bounding box center [1025, 143] width 85 height 14
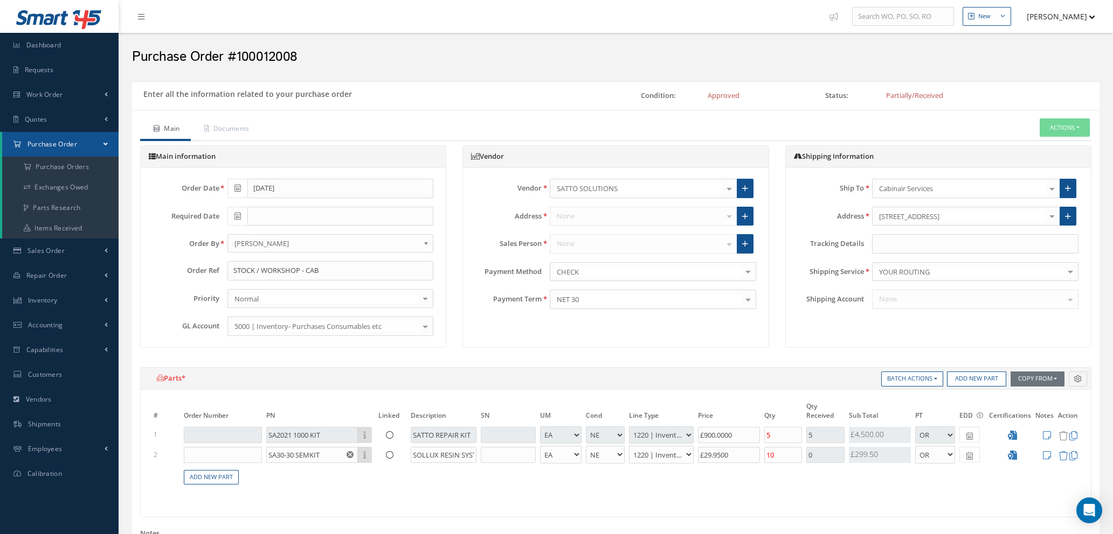
select select "1"
select select "5"
select select "88"
select select "1"
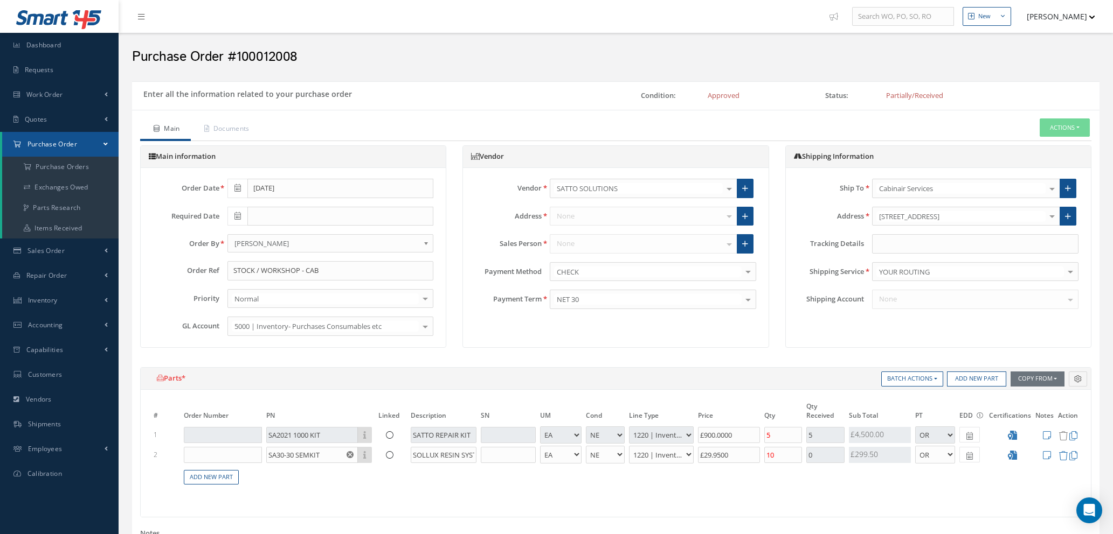
select select "5"
select select "88"
select select "1"
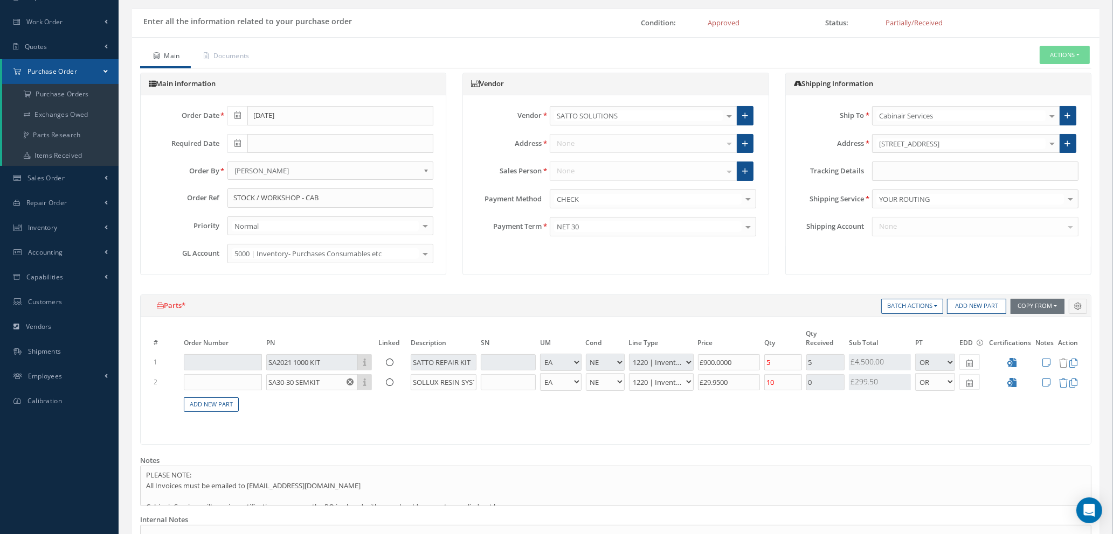
scroll to position [162, 0]
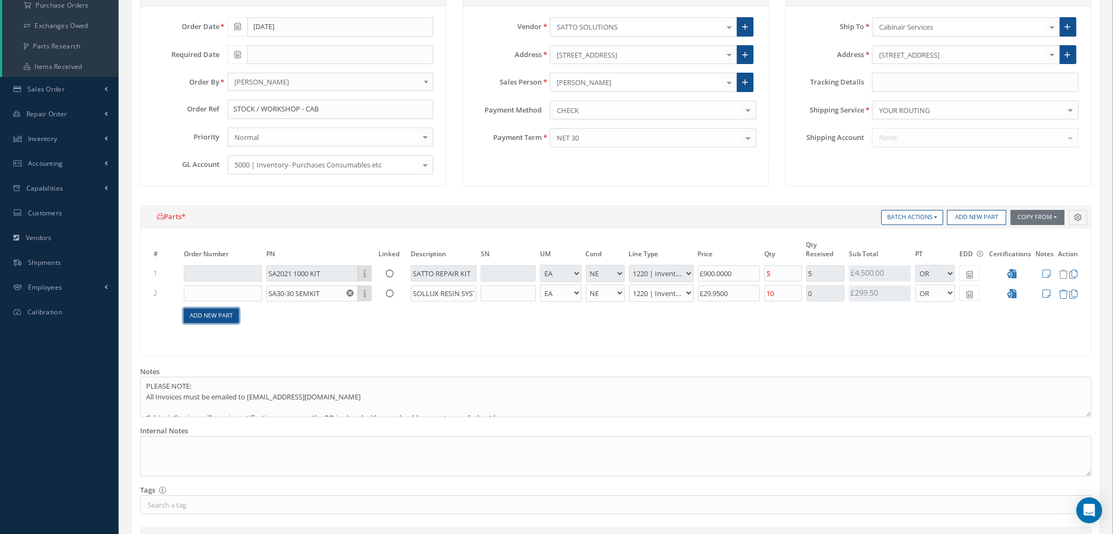
click at [223, 318] on link "Add New Part" at bounding box center [211, 316] width 55 height 15
select select "1"
select select "5"
select select "88"
select select "1"
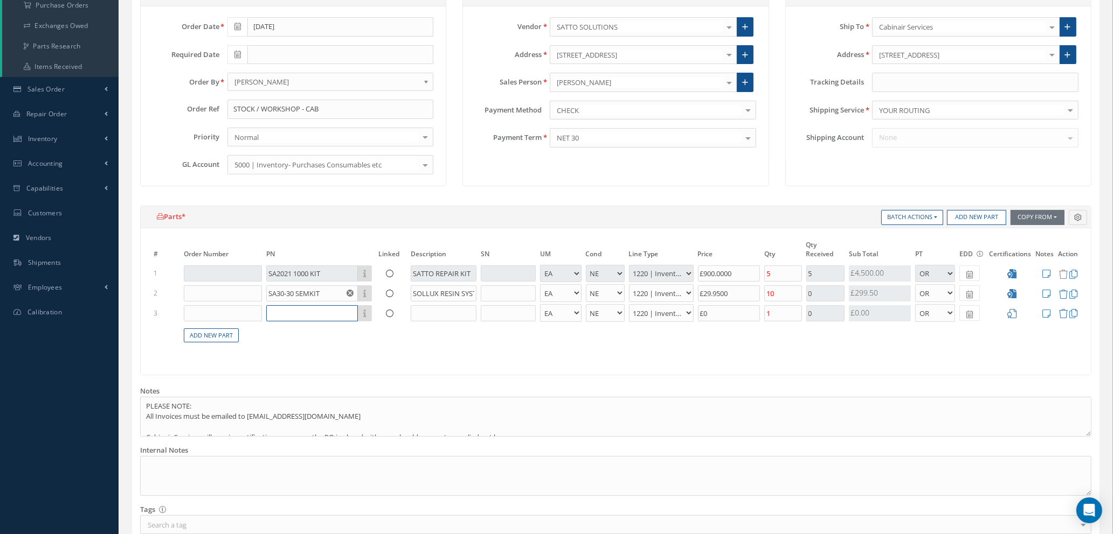
click at [286, 309] on input "text" at bounding box center [312, 313] width 92 height 16
type input "s"
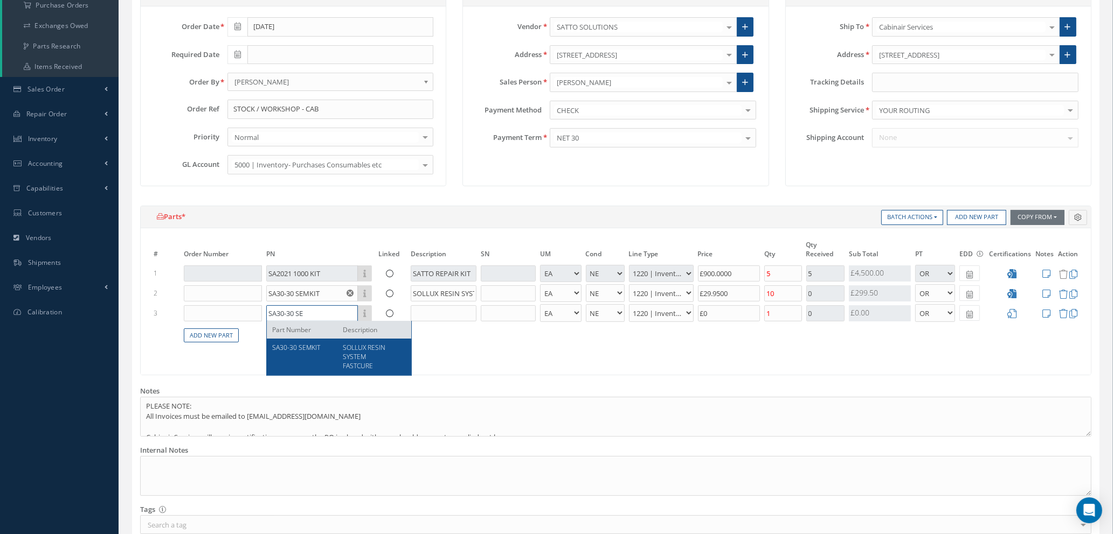
type input "SA30-30 SE"
click at [367, 356] on div "SOLLUX RESIN SYSTEM FASTCURE" at bounding box center [370, 356] width 71 height 27
type input "£965.89"
type input "SA30-30 SEMKIT"
type input "SOLLUX RESIN SYSTEM FASTCURE"
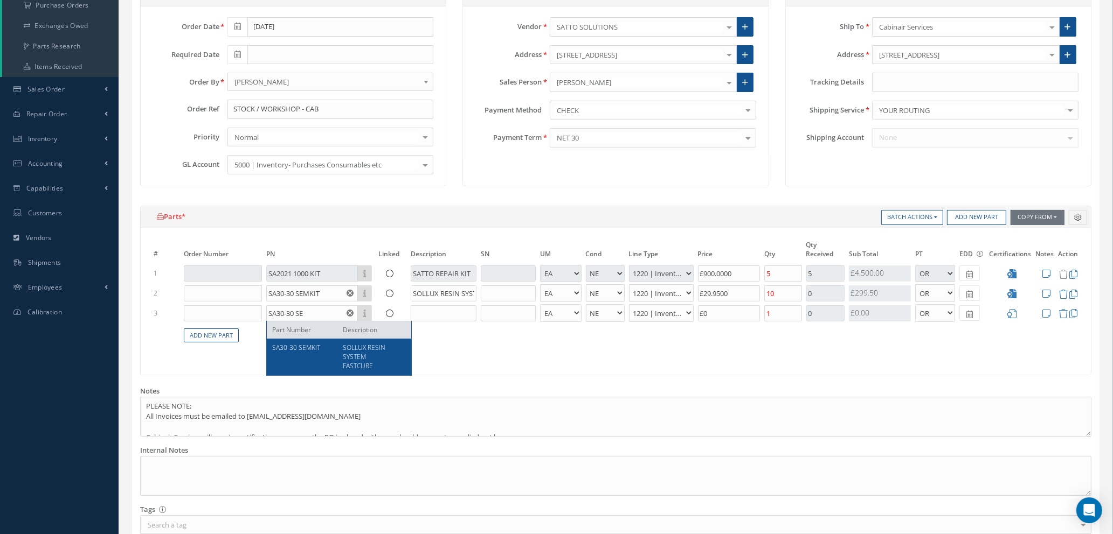
type input "£29.95"
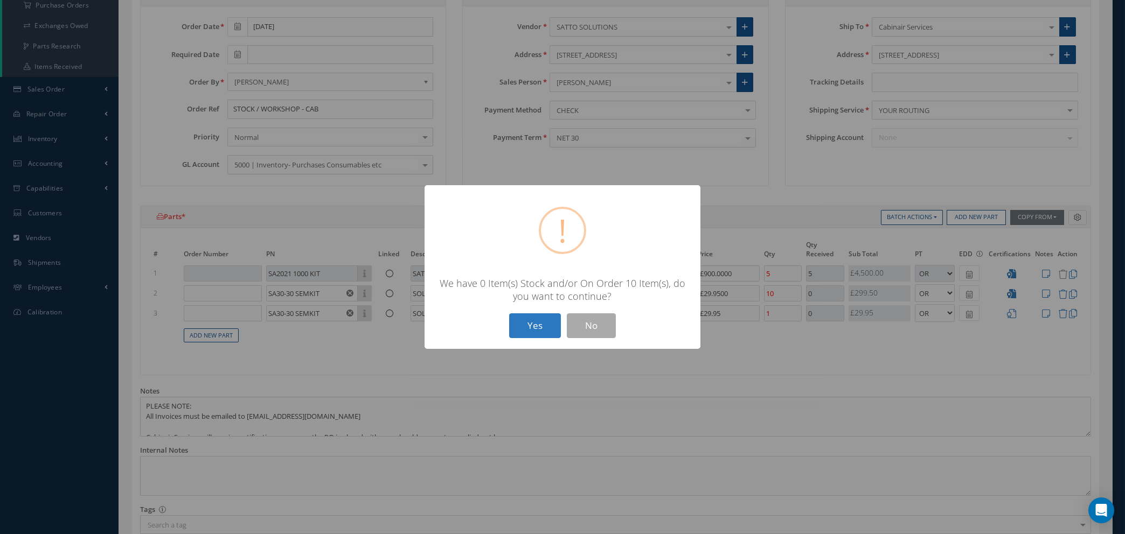
click at [536, 330] on button "Yes" at bounding box center [535, 326] width 52 height 25
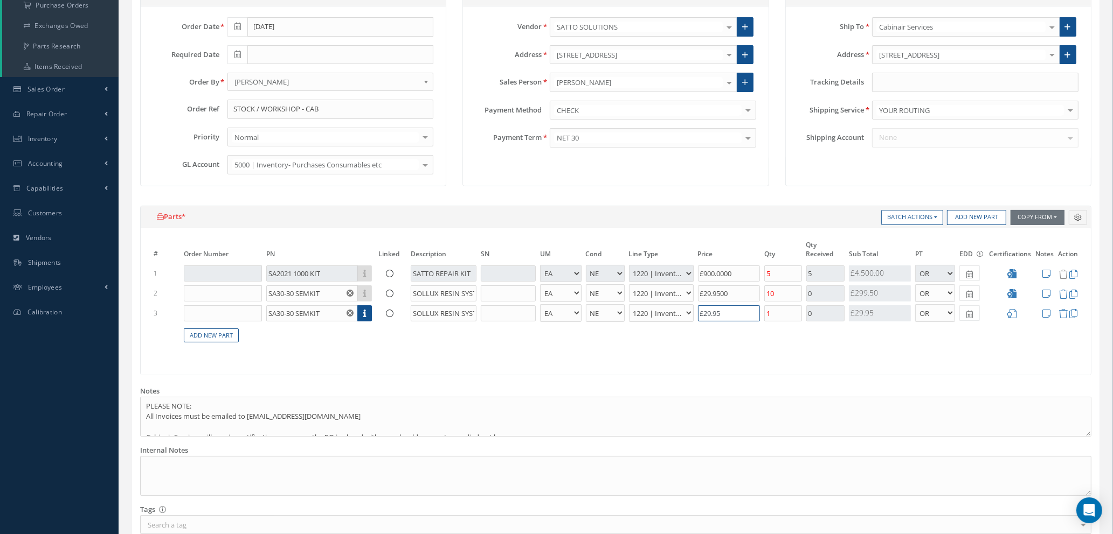
drag, startPoint x: 736, startPoint y: 319, endPoint x: 609, endPoint y: 309, distance: 127.0
click at [609, 309] on tr "3 SA30-30 SEMKIT Part Number Description SOLLUX RESIN SYSTEM FASTCURE - BAG BX …" at bounding box center [615, 313] width 928 height 20
type input "£959.9"
type input "£0.00"
type input "10"
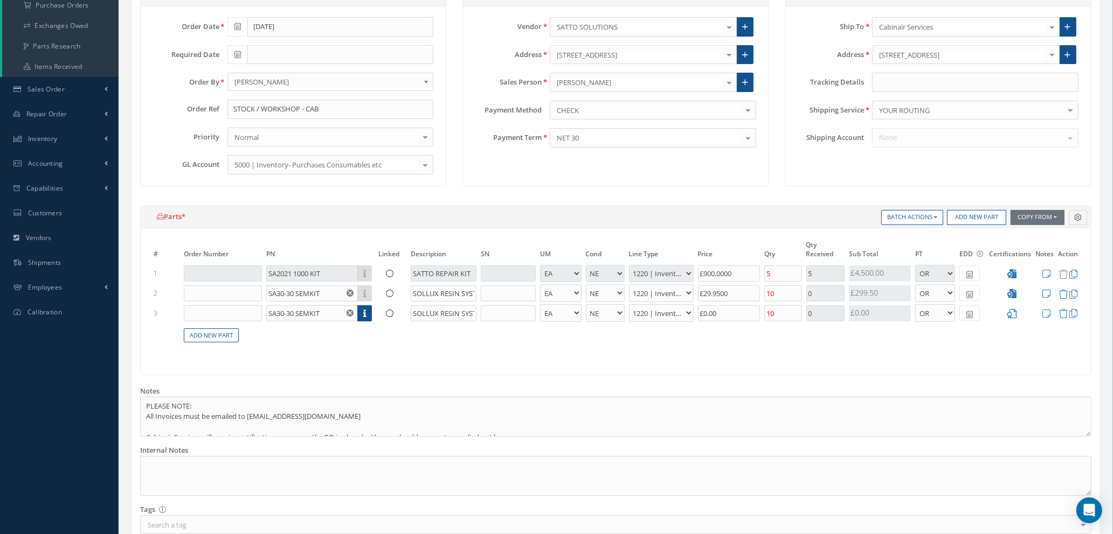
click at [1012, 311] on icon at bounding box center [1012, 313] width 9 height 9
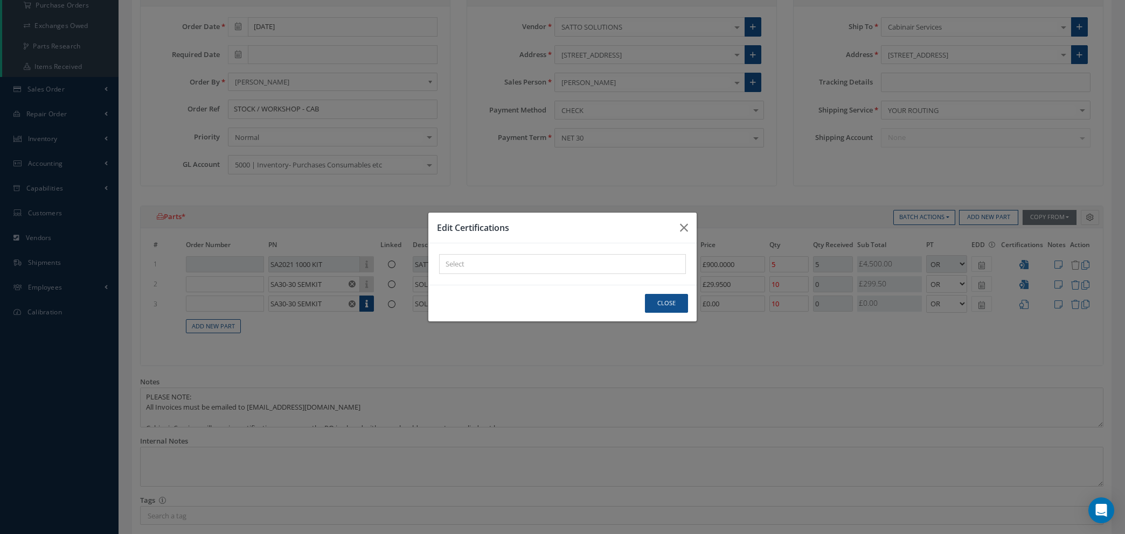
click at [593, 257] on div "× Loading..." at bounding box center [562, 264] width 247 height 20
click at [588, 259] on div "× Loading..." at bounding box center [562, 264] width 247 height 20
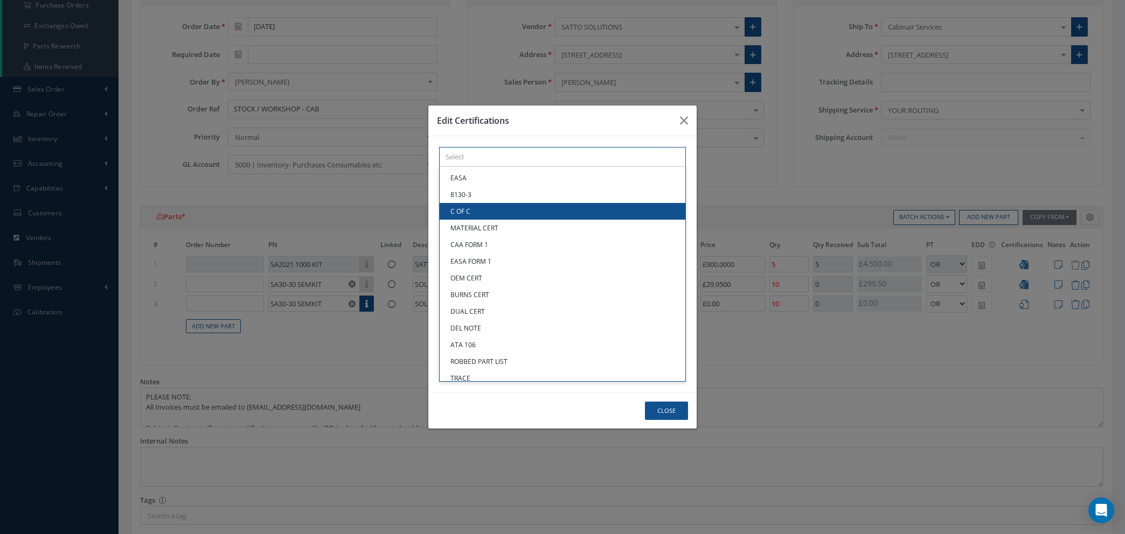
click at [513, 212] on link "C OF C" at bounding box center [563, 211] width 246 height 17
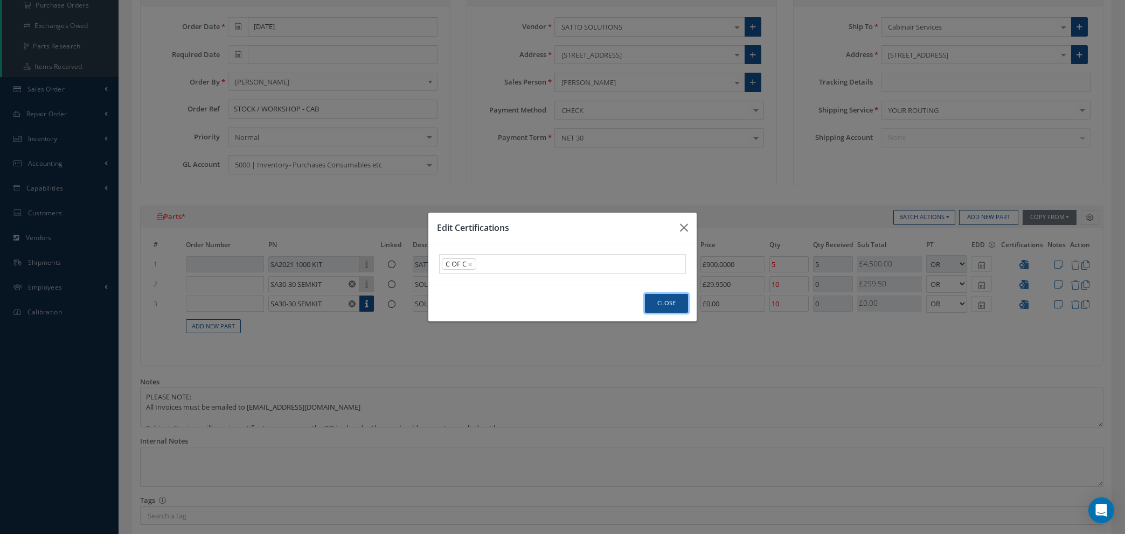
click at [665, 303] on button "Close" at bounding box center [666, 303] width 43 height 19
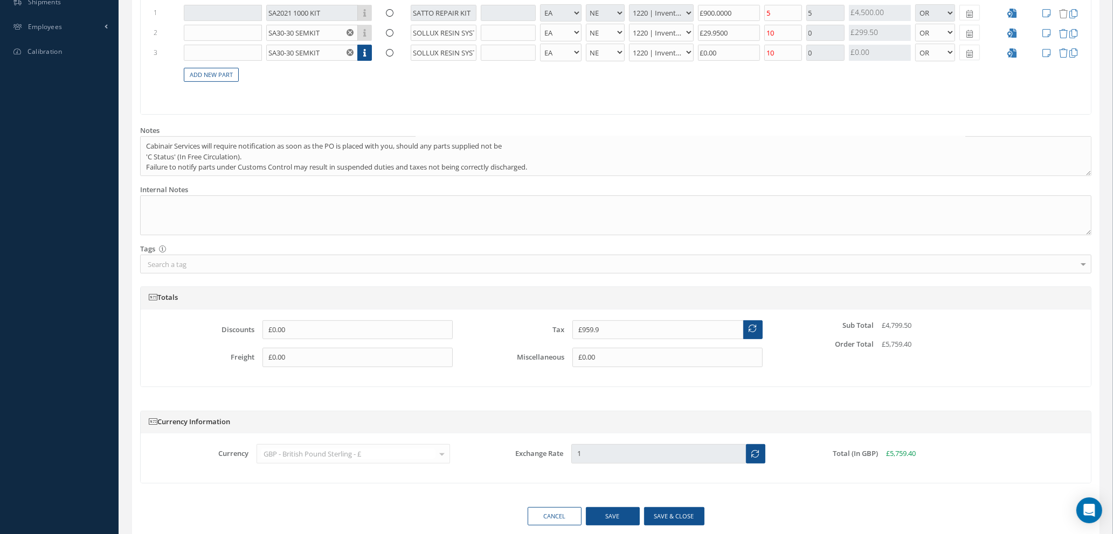
scroll to position [466, 0]
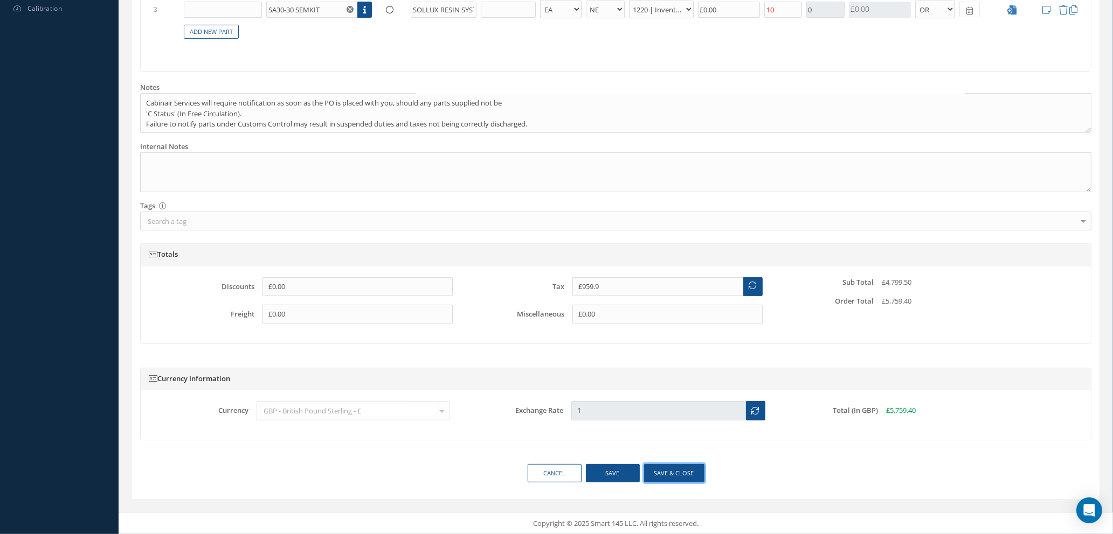
click at [660, 475] on button "Save & close" at bounding box center [674, 473] width 60 height 19
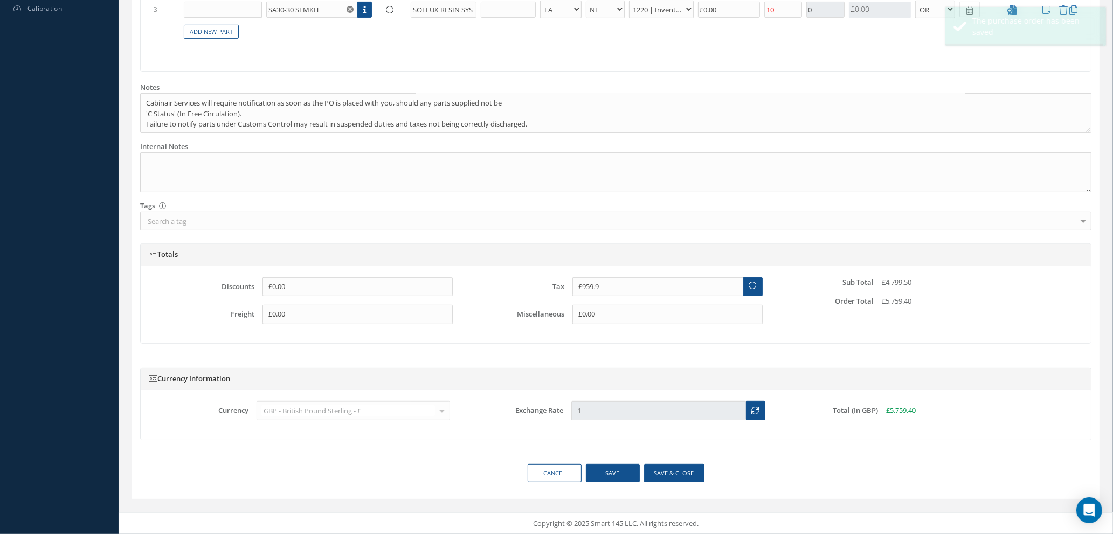
select select "1"
select select "5"
select select "88"
select select "1"
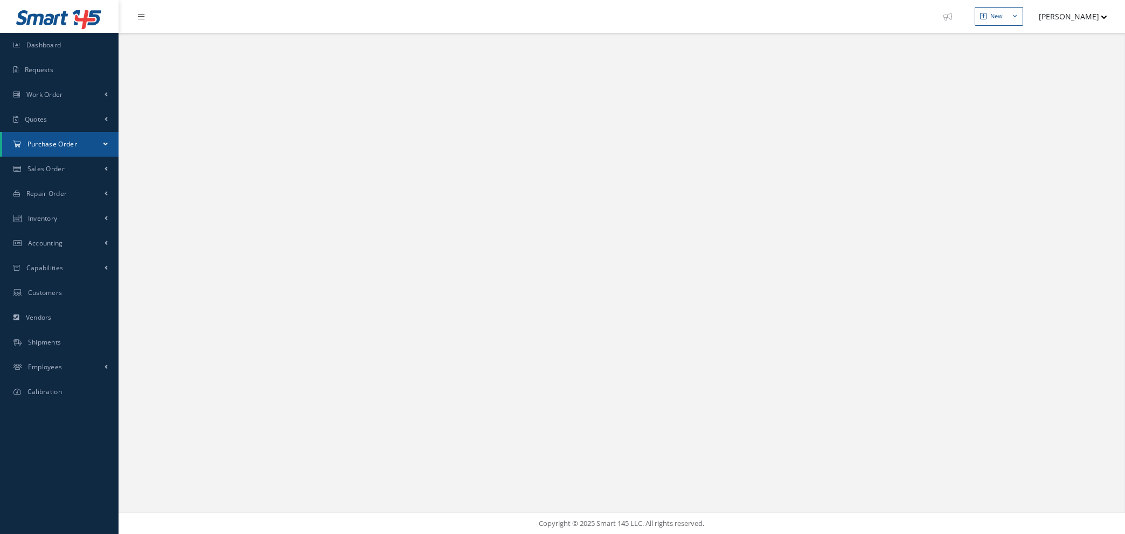
select select "25"
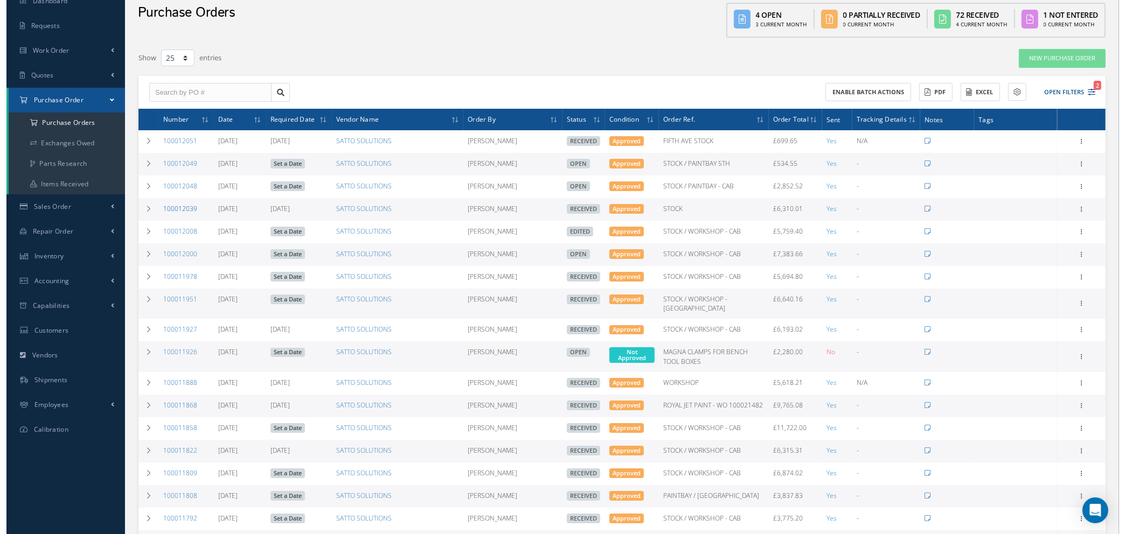
scroll to position [81, 0]
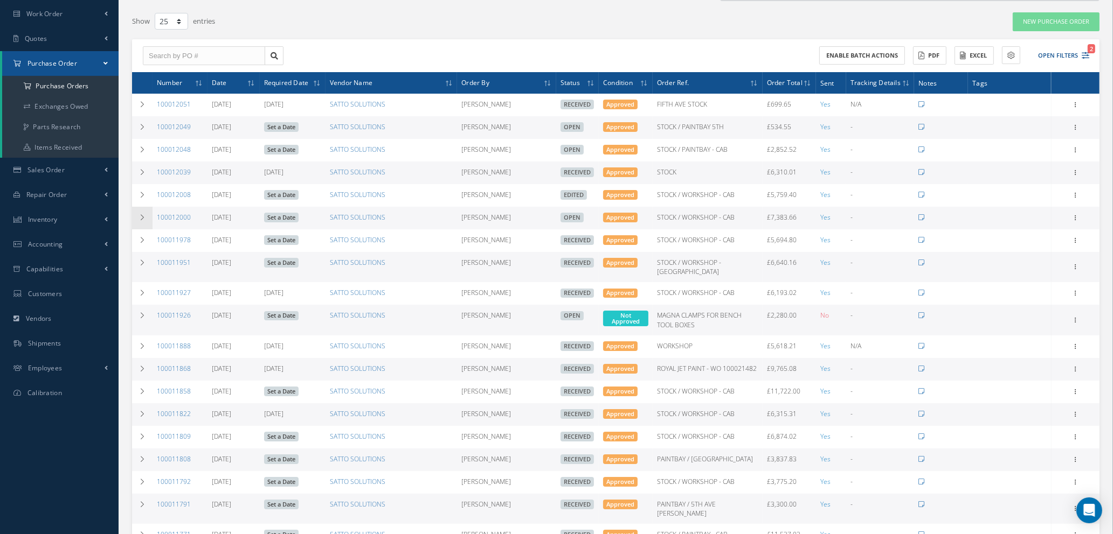
click at [142, 218] on icon at bounding box center [142, 217] width 8 height 6
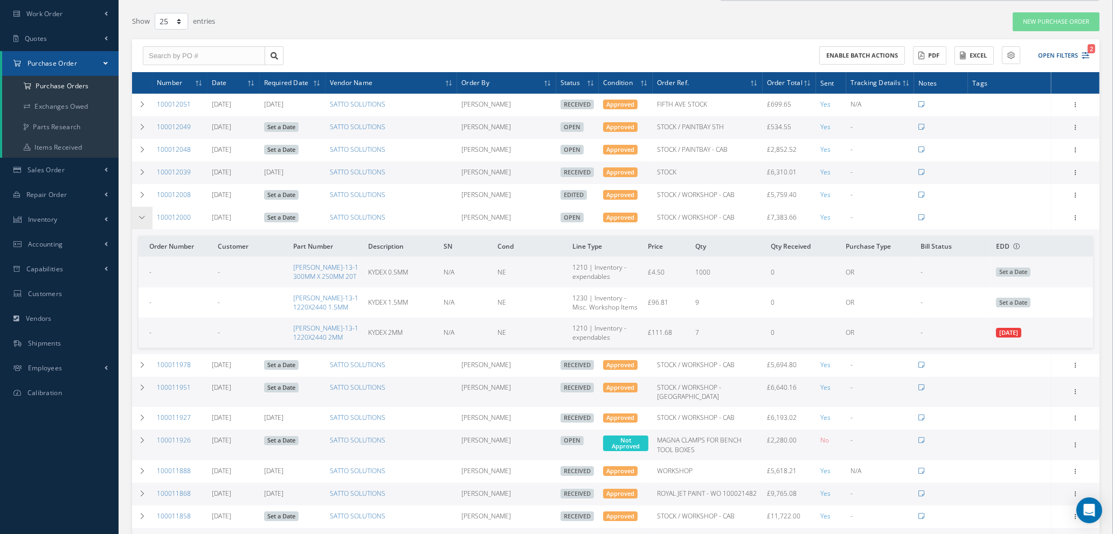
click at [142, 218] on icon at bounding box center [142, 217] width 8 height 6
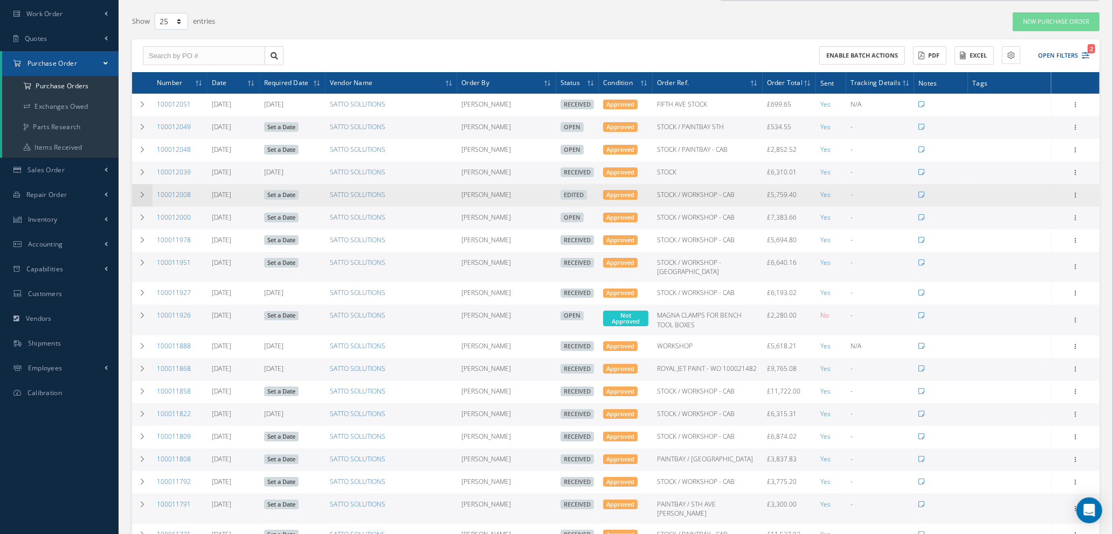
click at [146, 190] on td at bounding box center [142, 195] width 20 height 23
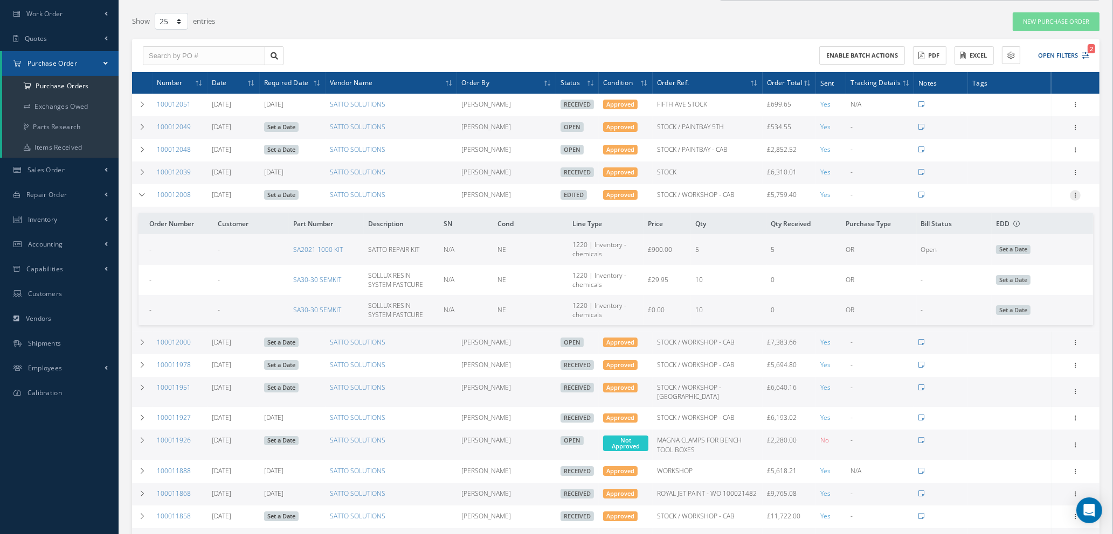
click at [1075, 193] on icon at bounding box center [1075, 194] width 11 height 9
click at [1047, 198] on link "Enter/Update" at bounding box center [1025, 203] width 85 height 14
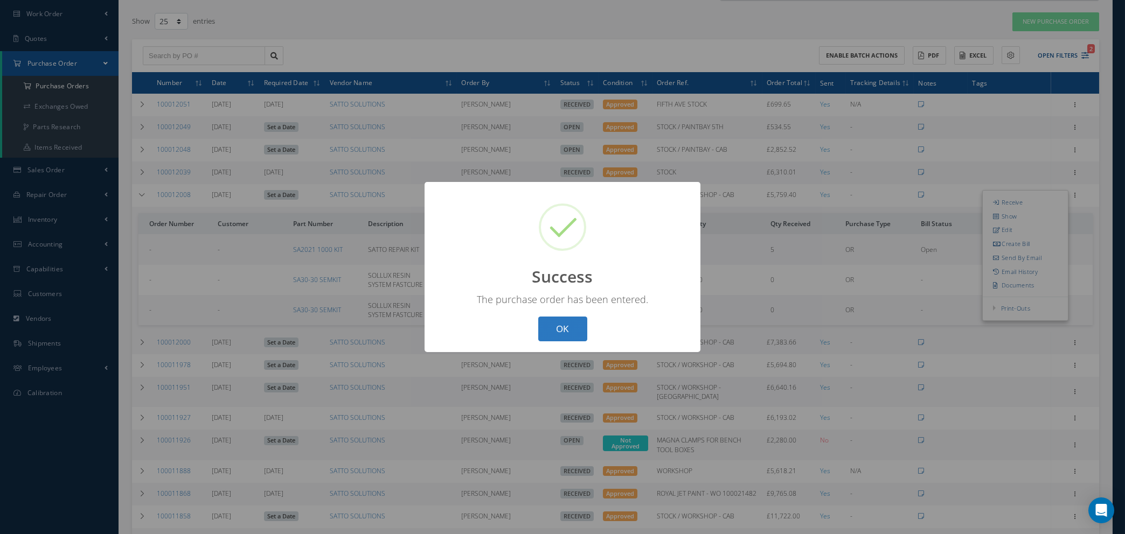
click at [555, 324] on button "OK" at bounding box center [562, 329] width 49 height 25
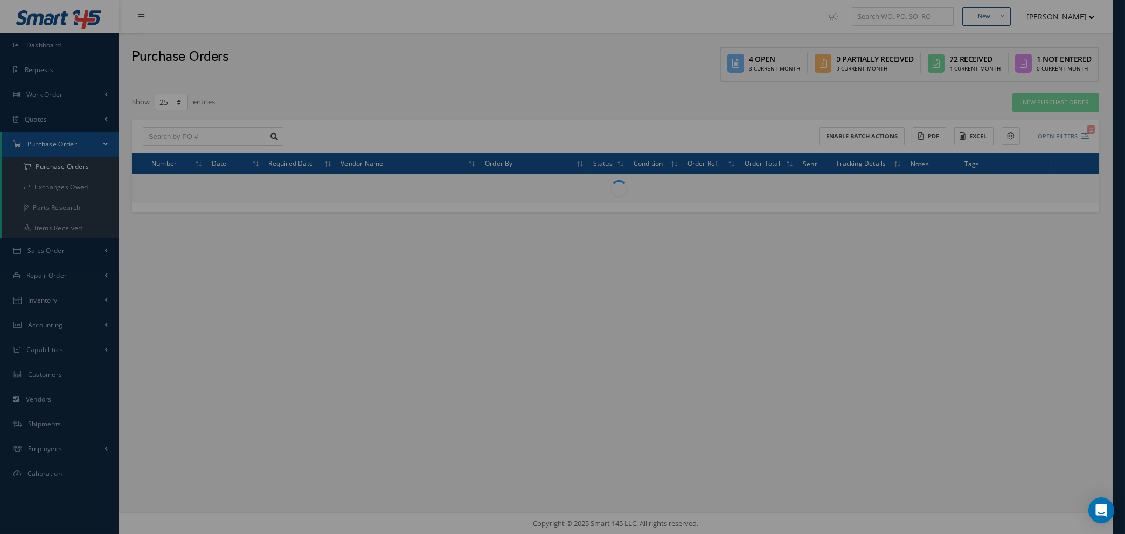
scroll to position [0, 0]
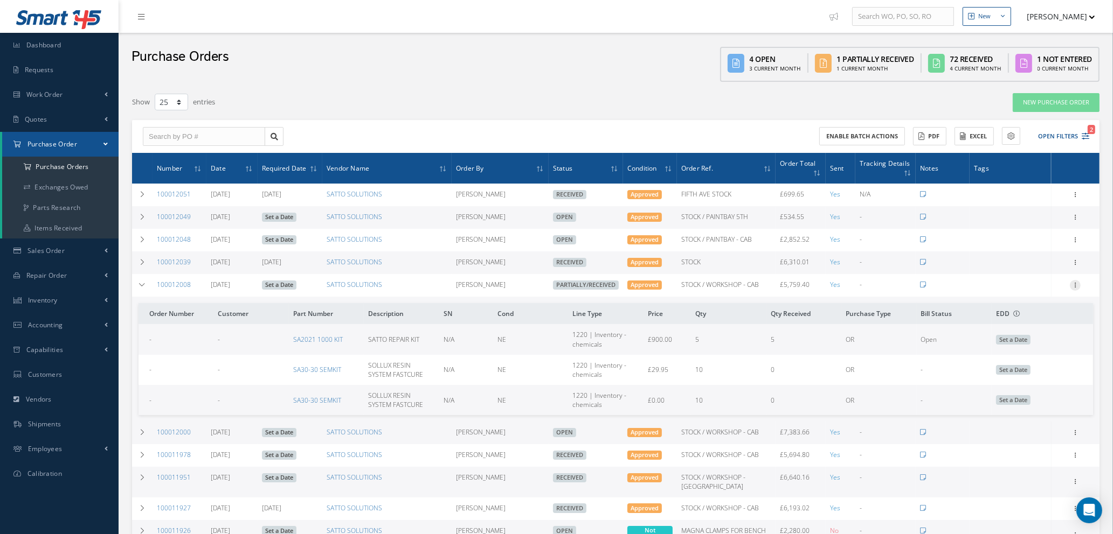
click at [1078, 281] on icon at bounding box center [1075, 284] width 11 height 9
click at [1025, 346] on link "Send By Email" at bounding box center [1025, 348] width 85 height 14
type input "Reports from Purchase Order #100012008"
type textarea "Hiya, Please find Attached, our Purchase Order #100012008. If you have any ques…"
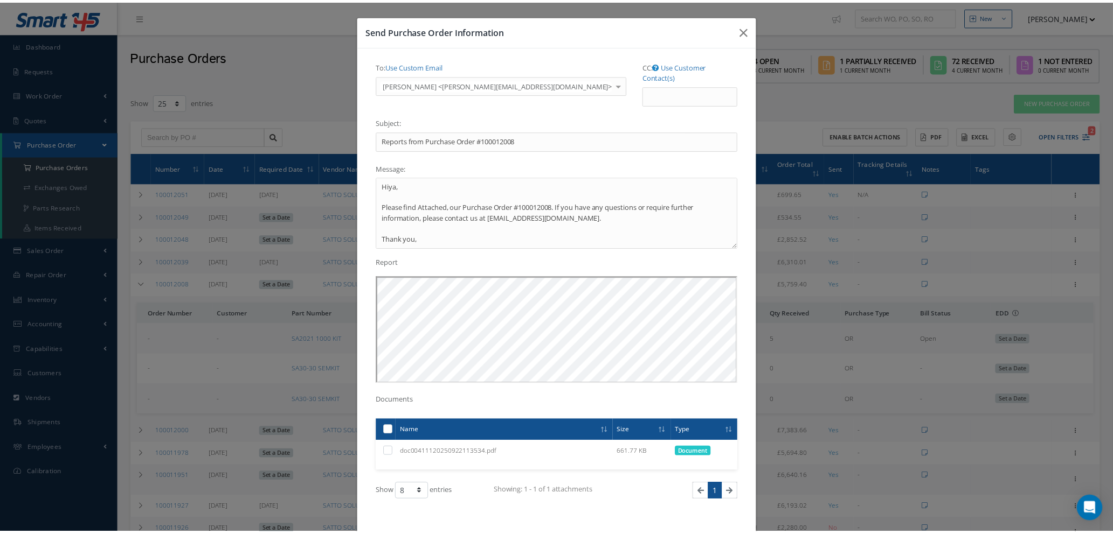
scroll to position [76, 0]
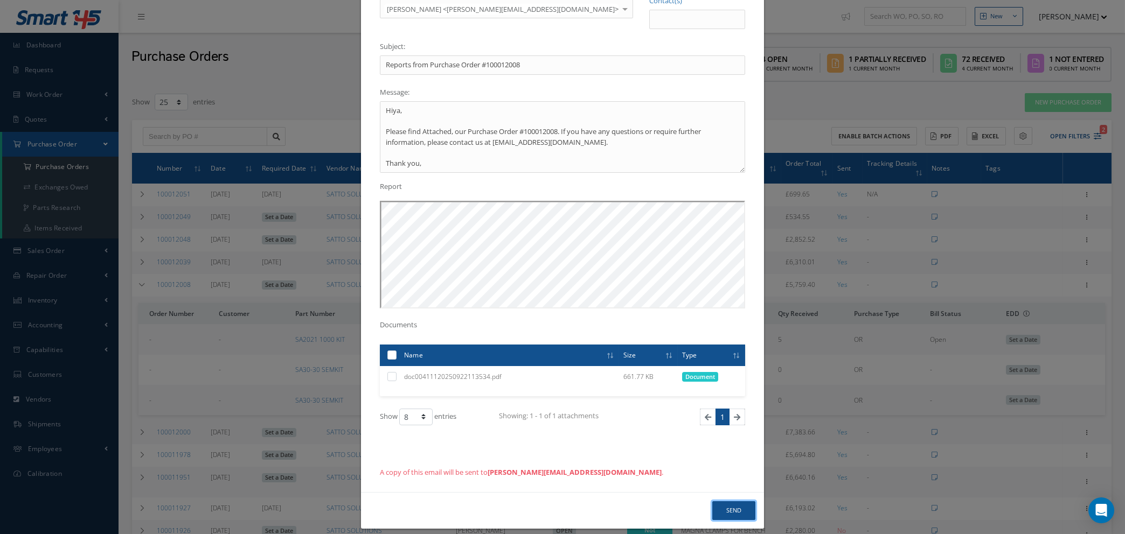
click at [716, 502] on button "Send" at bounding box center [733, 511] width 43 height 19
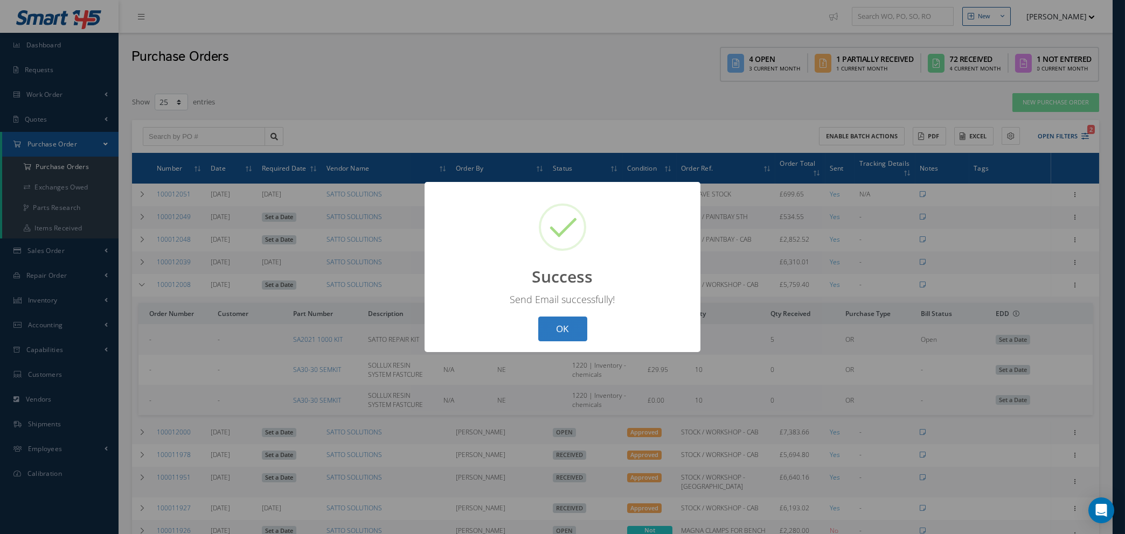
click at [571, 330] on button "OK" at bounding box center [562, 329] width 49 height 25
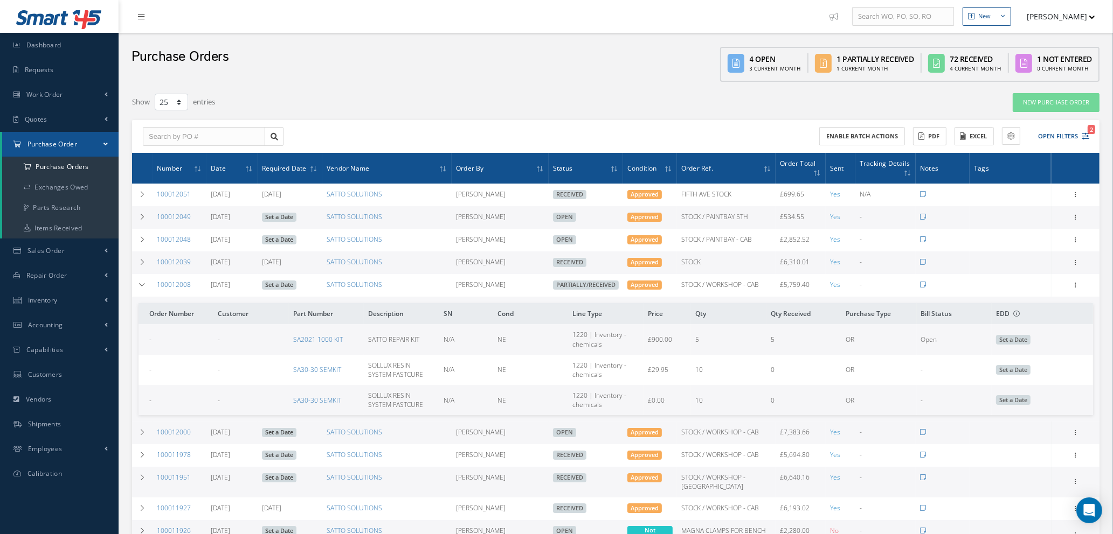
click at [571, 330] on td "1220 | Inventory - chemicals" at bounding box center [605, 339] width 75 height 30
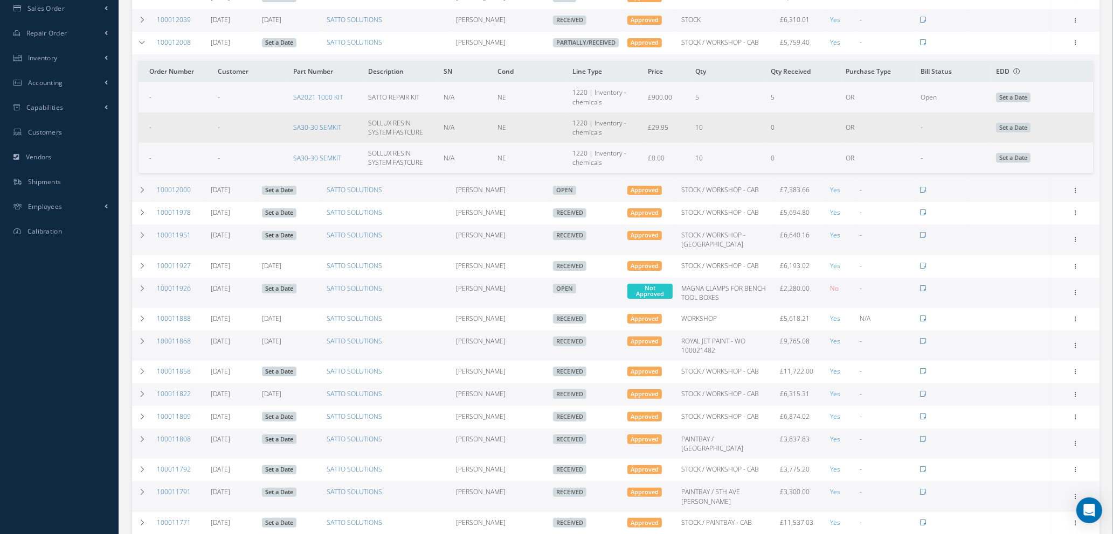
scroll to position [162, 0]
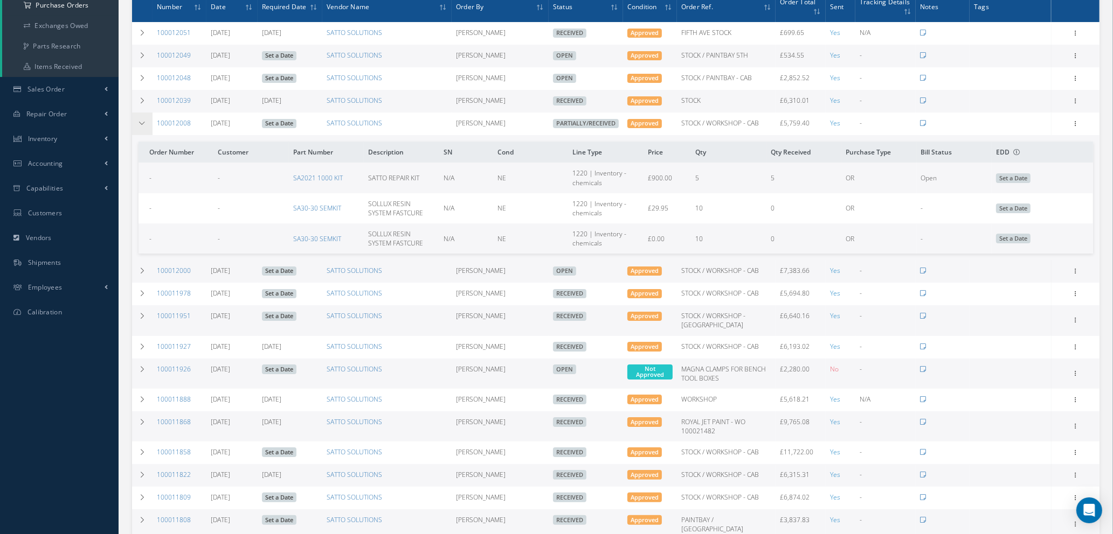
click at [143, 123] on icon at bounding box center [142, 123] width 8 height 6
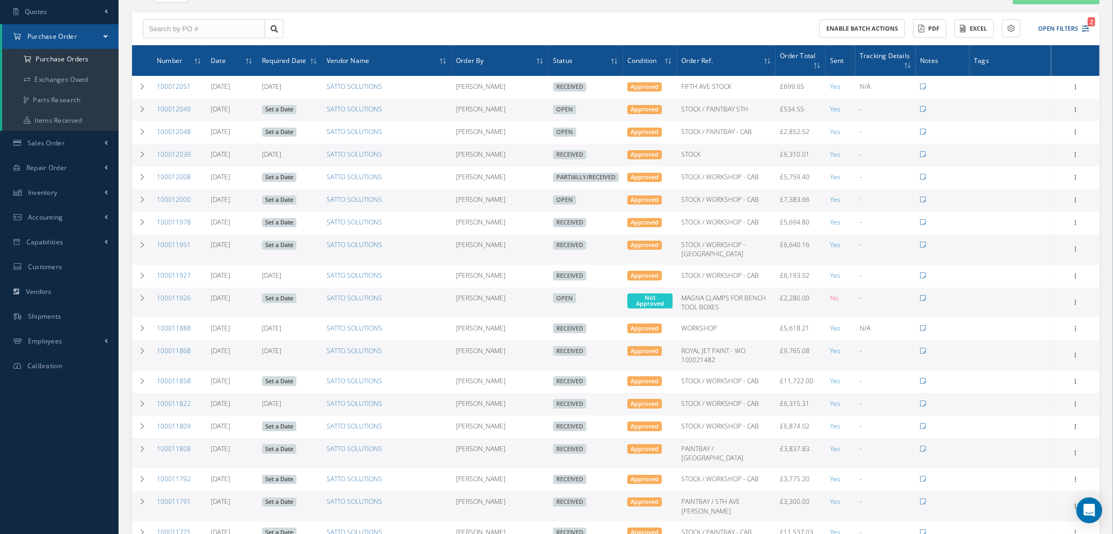
scroll to position [81, 0]
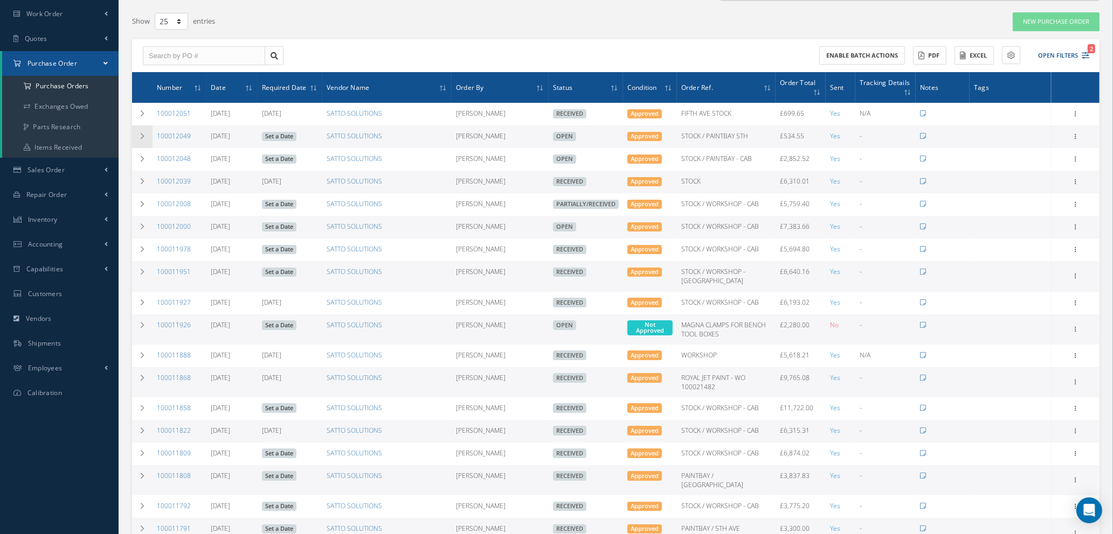
click at [138, 135] on icon at bounding box center [142, 136] width 8 height 6
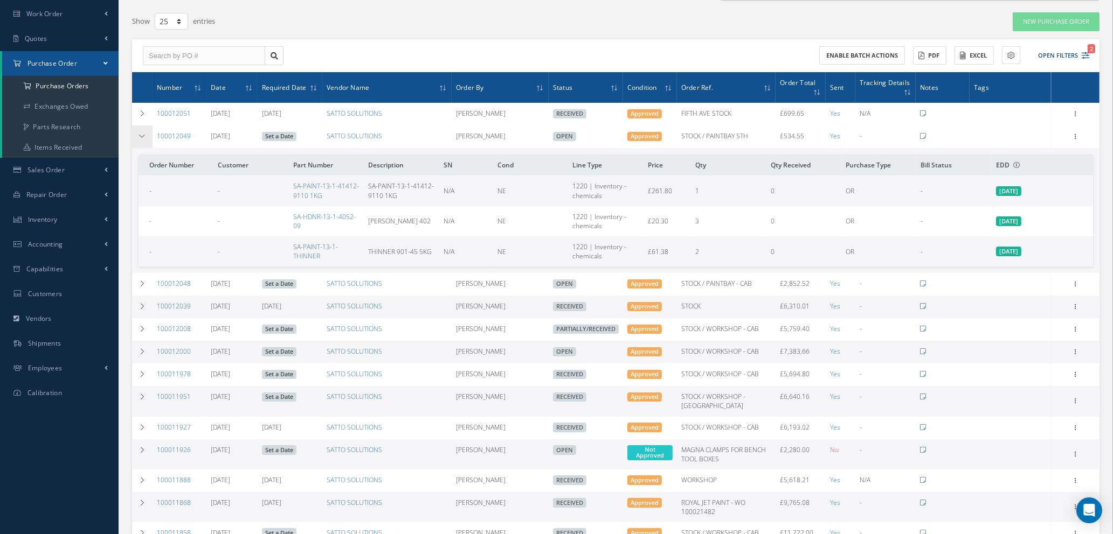
click at [138, 135] on icon at bounding box center [142, 136] width 8 height 6
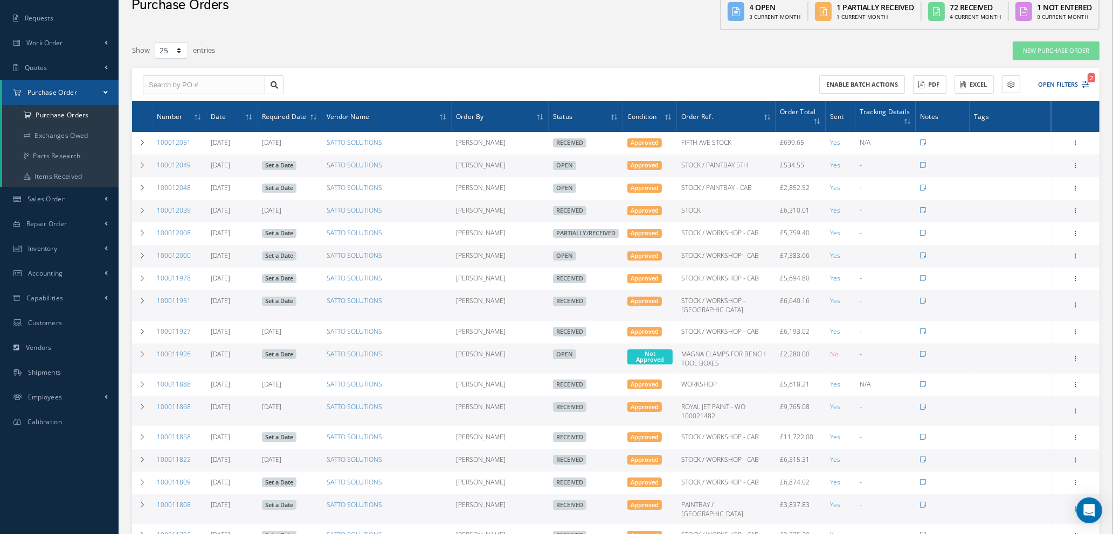
scroll to position [0, 0]
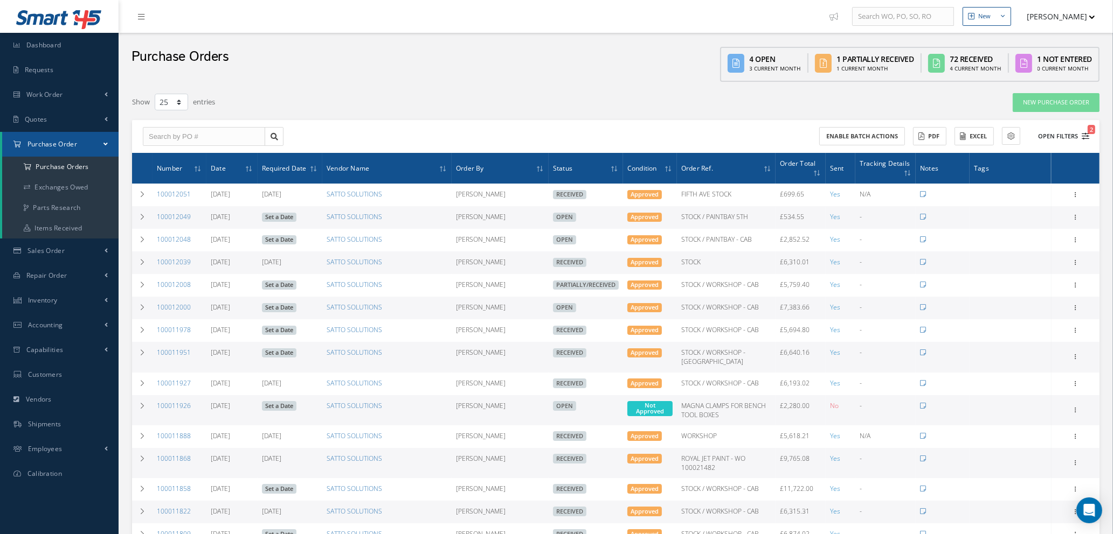
click at [1089, 130] on span "2" at bounding box center [1091, 129] width 8 height 9
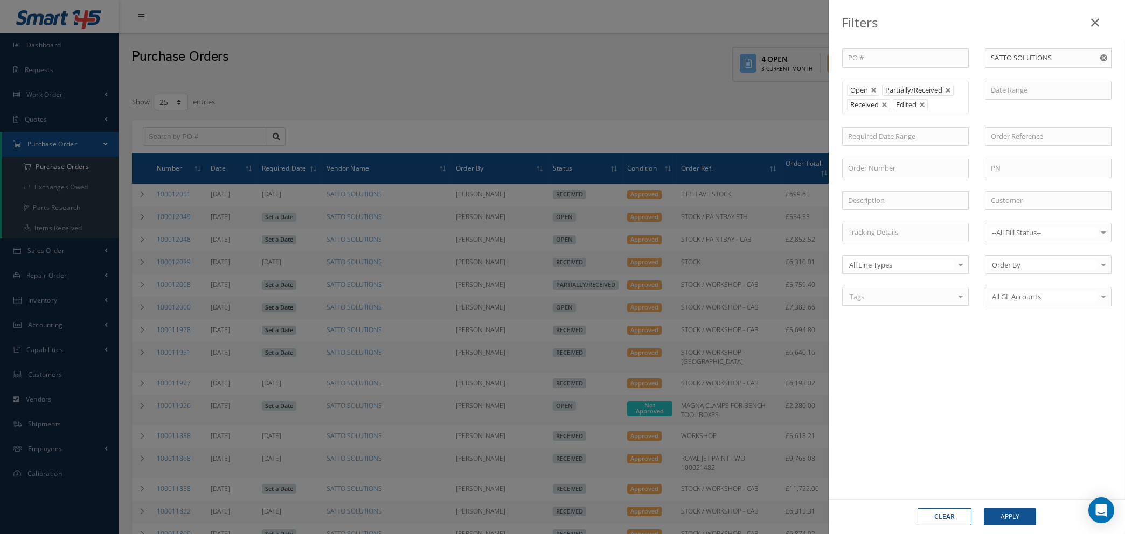
click at [945, 518] on button "Clear" at bounding box center [945, 517] width 54 height 17
type input "All Status"
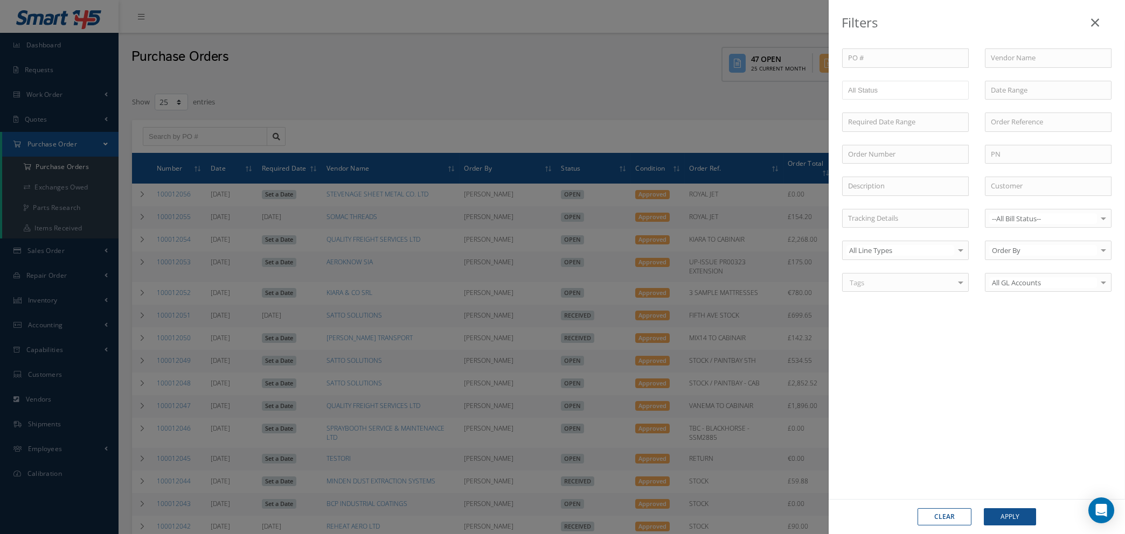
click at [273, 63] on div "Filters PO # Vendor Name Open Partially/Received Received Canceled Edited All S…" at bounding box center [562, 267] width 1125 height 534
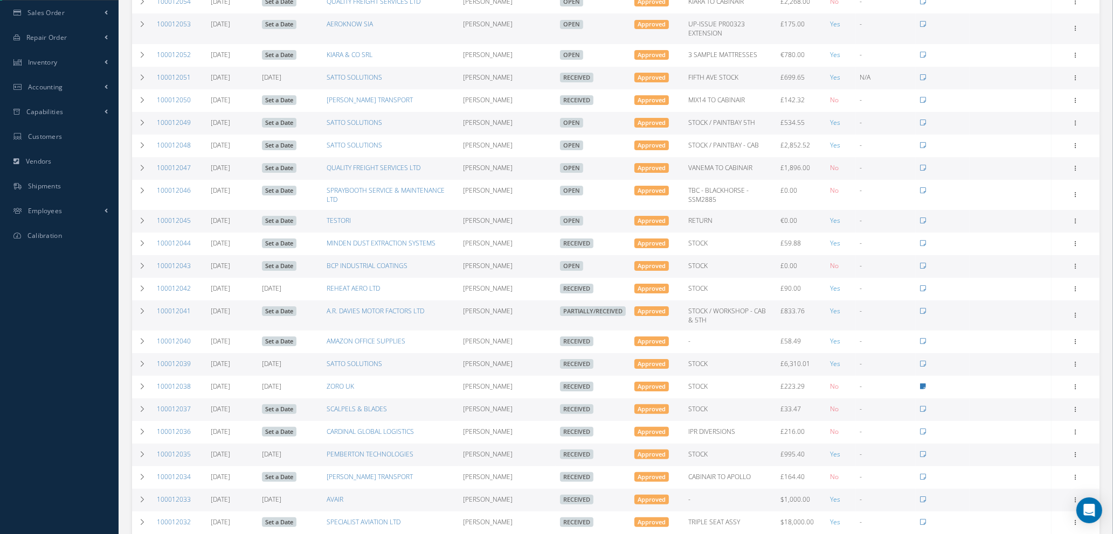
scroll to position [319, 0]
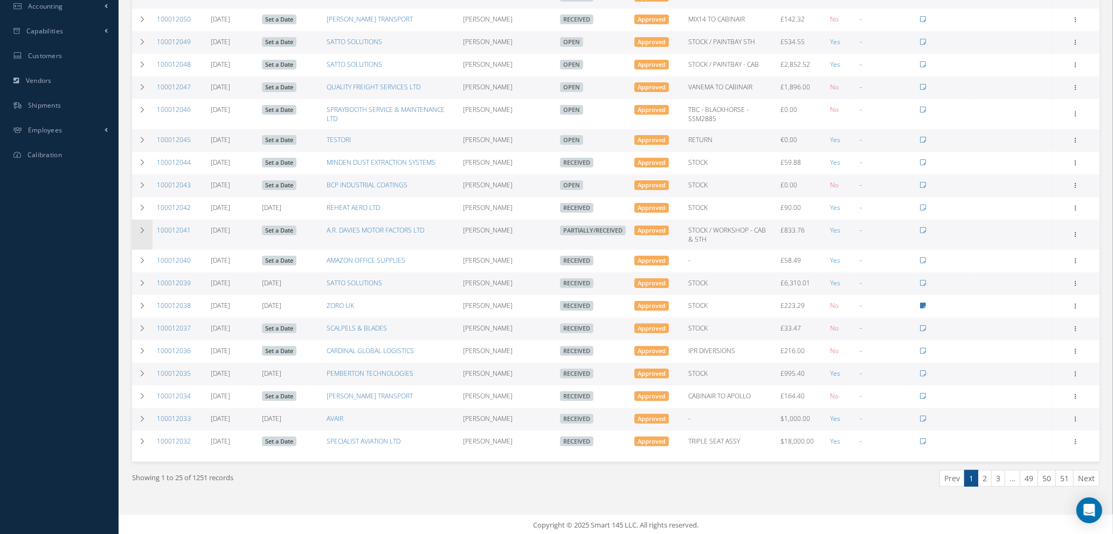
click at [138, 227] on icon at bounding box center [142, 230] width 8 height 6
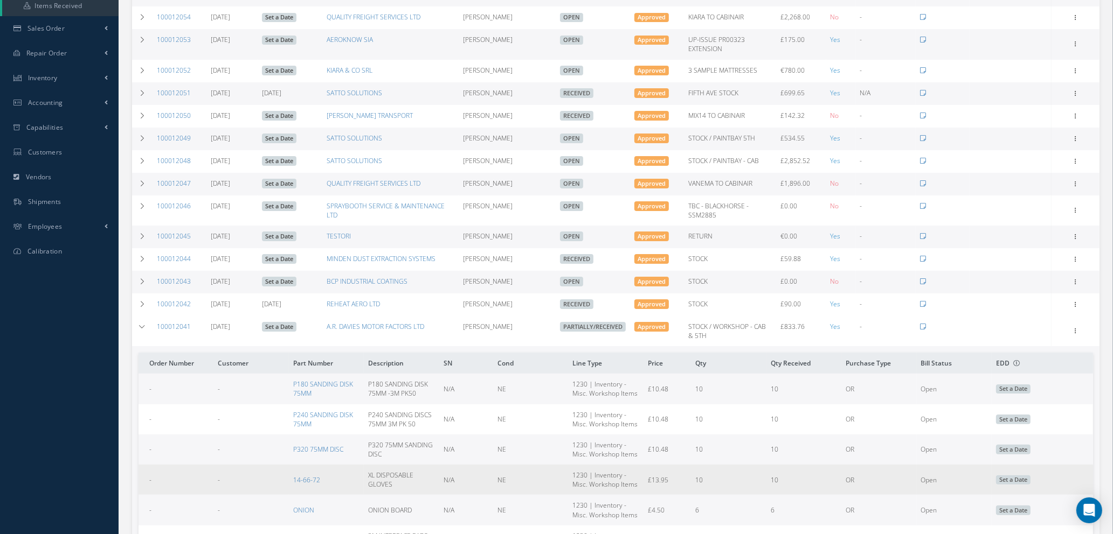
scroll to position [0, 0]
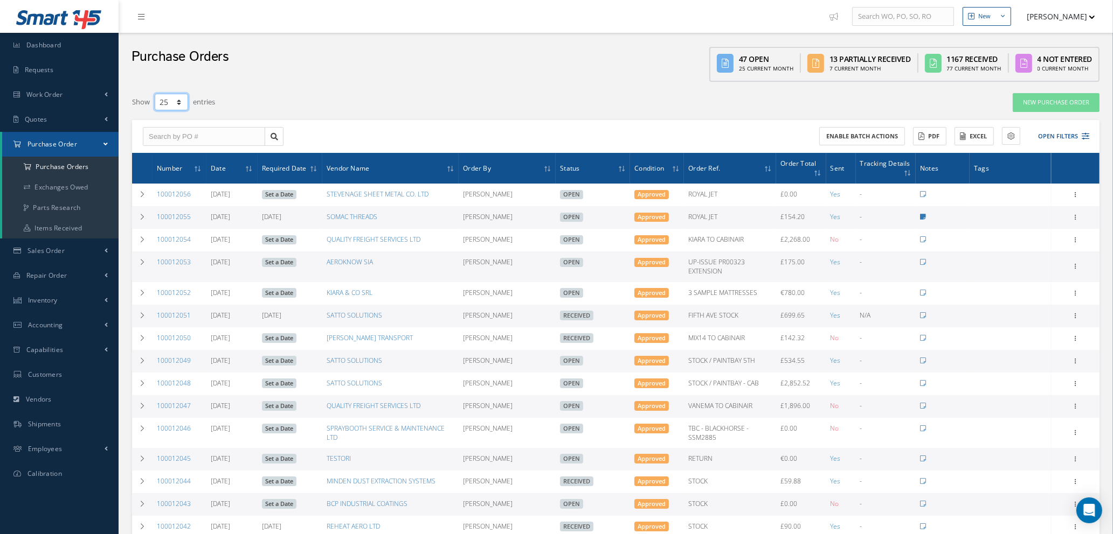
click at [179, 103] on select "10 25 50 100" at bounding box center [171, 102] width 33 height 17
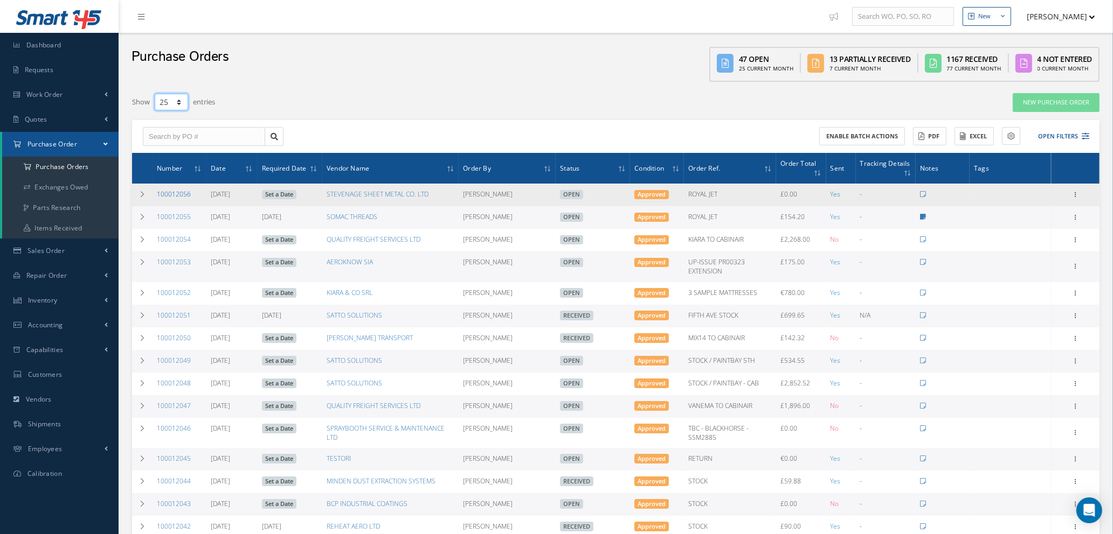
select select "100"
click at [155, 94] on select "10 25 50 100" at bounding box center [171, 102] width 33 height 17
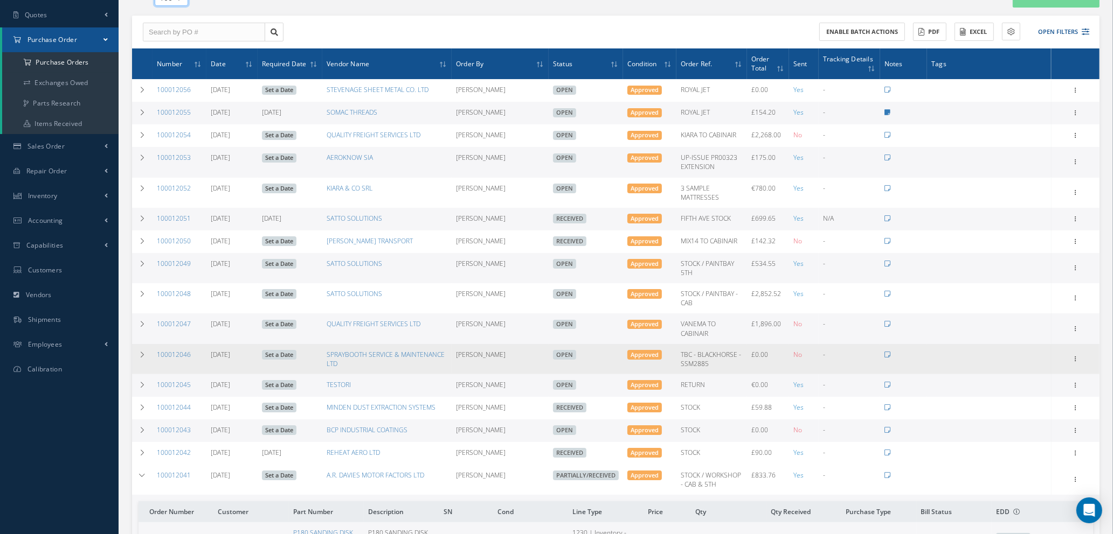
scroll to position [81, 0]
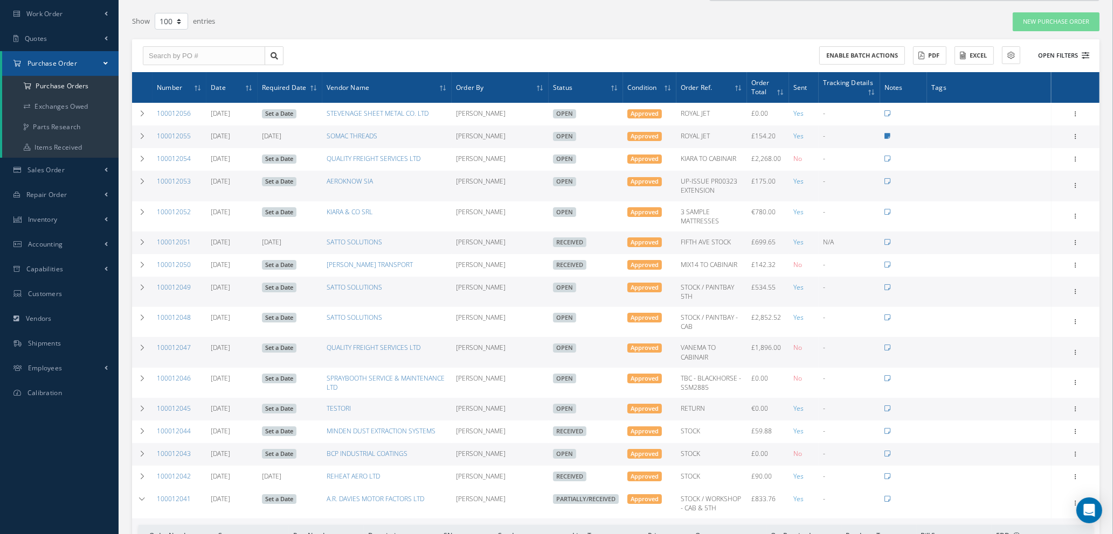
click at [1087, 52] on icon at bounding box center [1085, 56] width 8 height 8
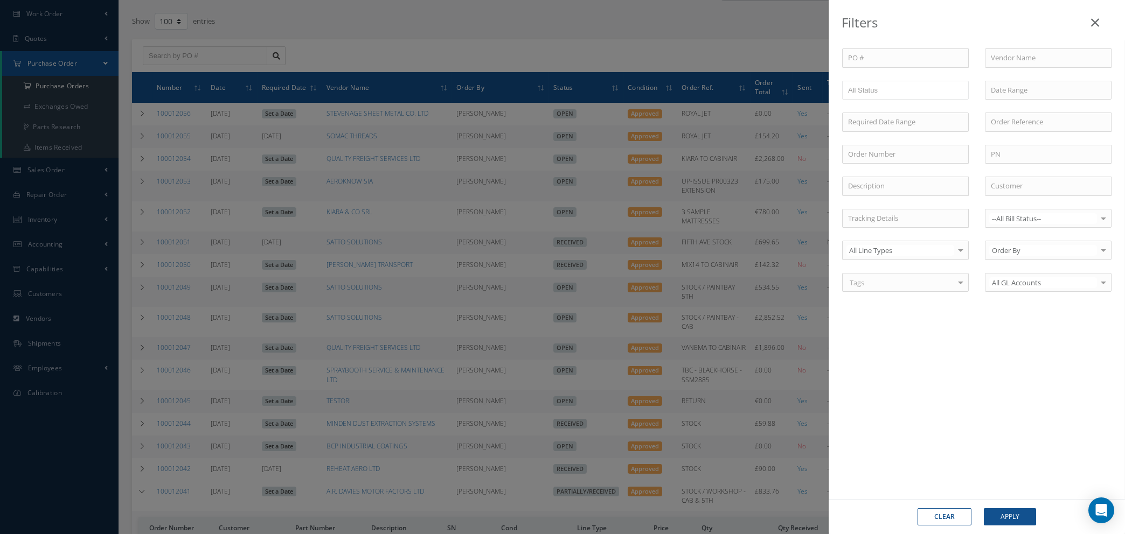
click at [1100, 23] on link at bounding box center [1095, 20] width 34 height 32
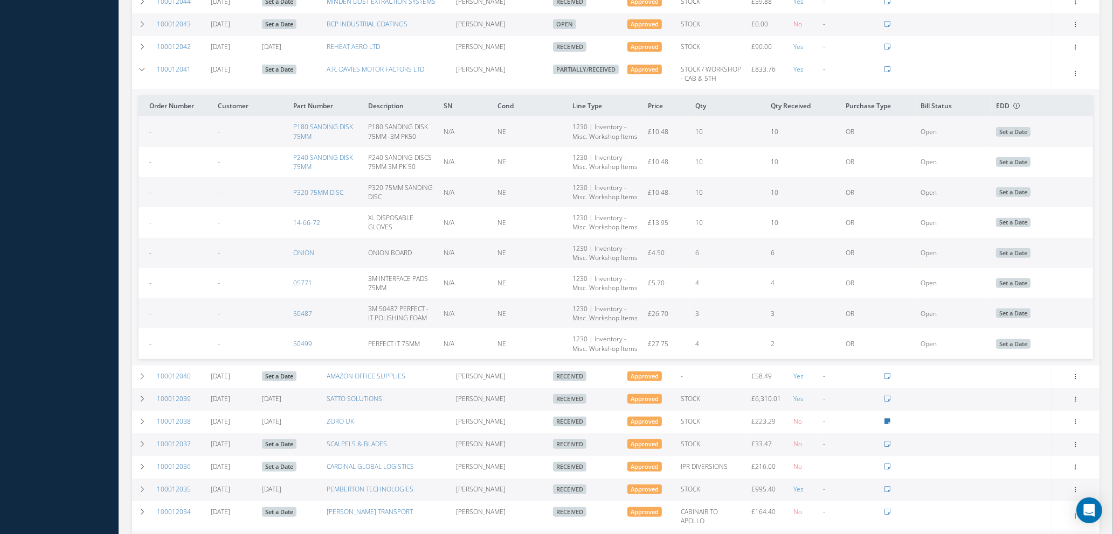
scroll to position [485, 0]
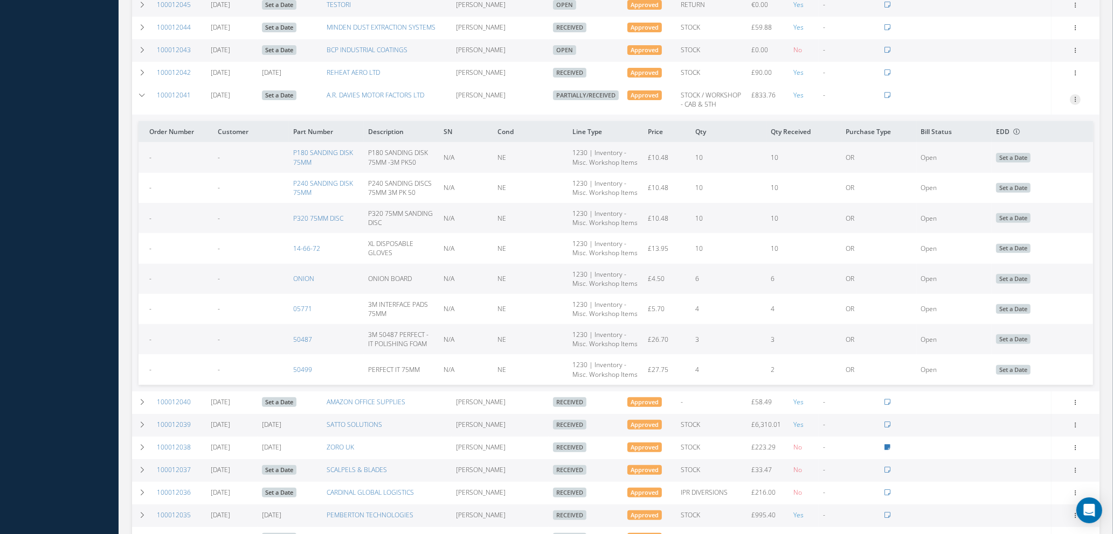
click at [1075, 103] on icon at bounding box center [1075, 98] width 11 height 9
click at [1008, 142] on link "Edit" at bounding box center [1025, 135] width 85 height 14
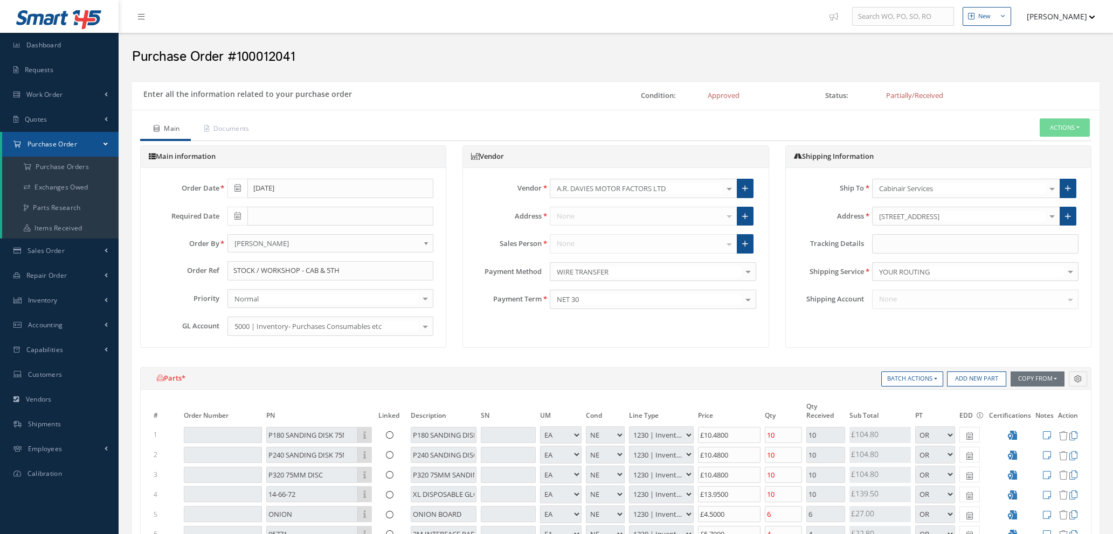
select select "1"
select select "5"
select select "110"
select select "1"
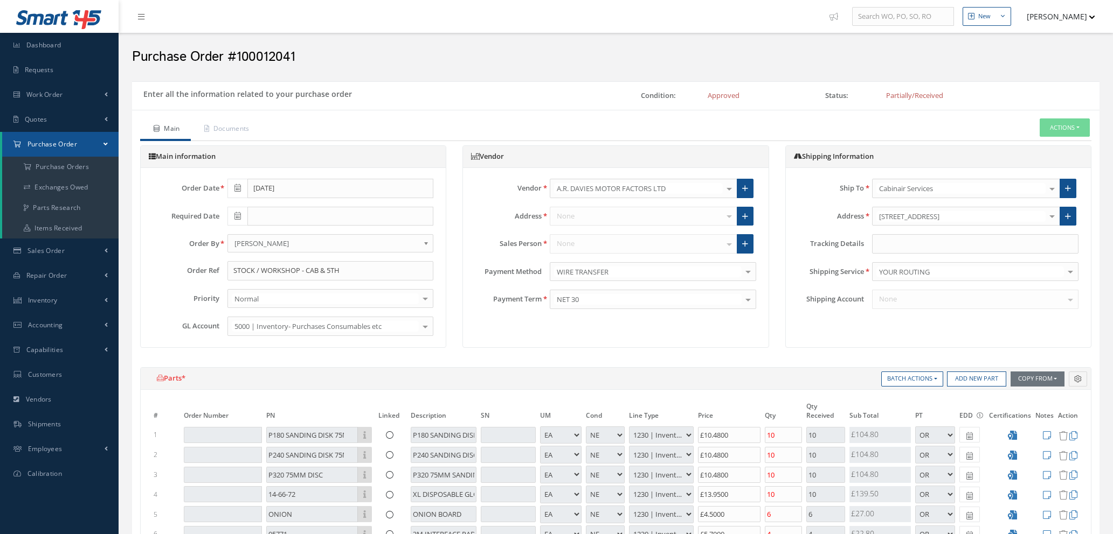
select select "5"
select select "110"
select select "1"
select select "5"
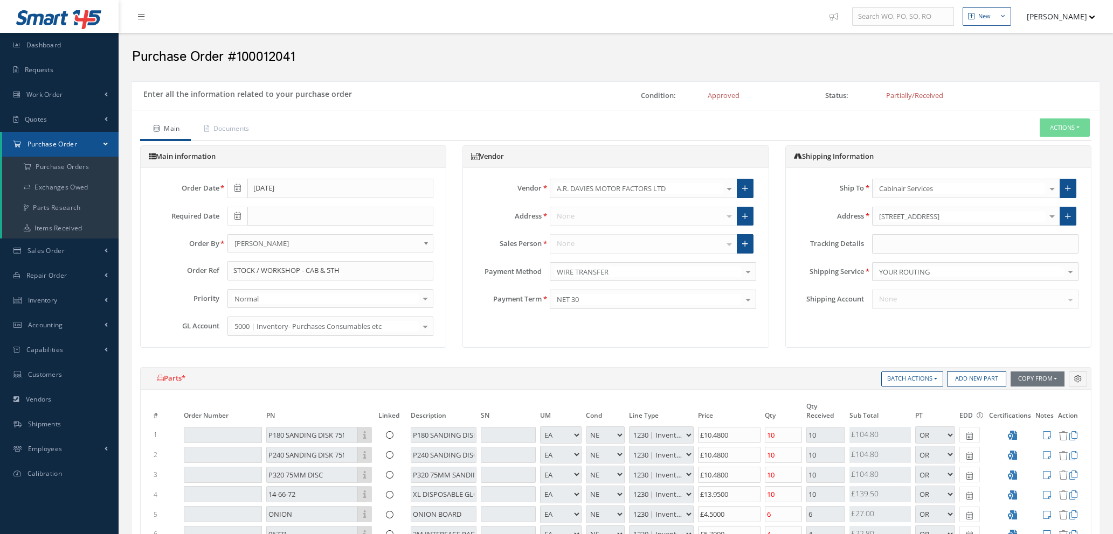
select select "110"
select select "1"
select select "5"
select select "110"
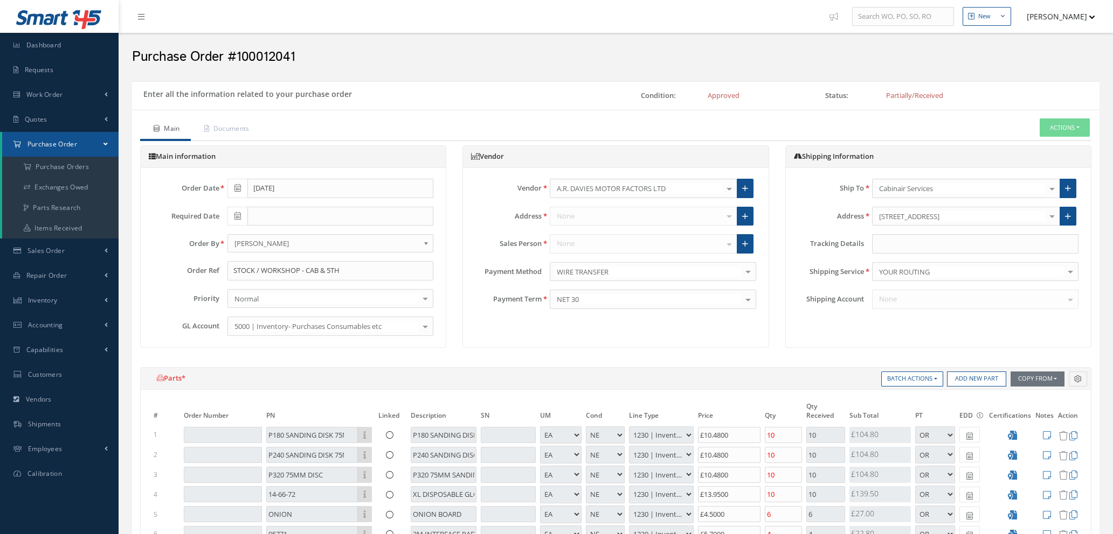
select select "1"
select select "5"
select select "110"
select select "1"
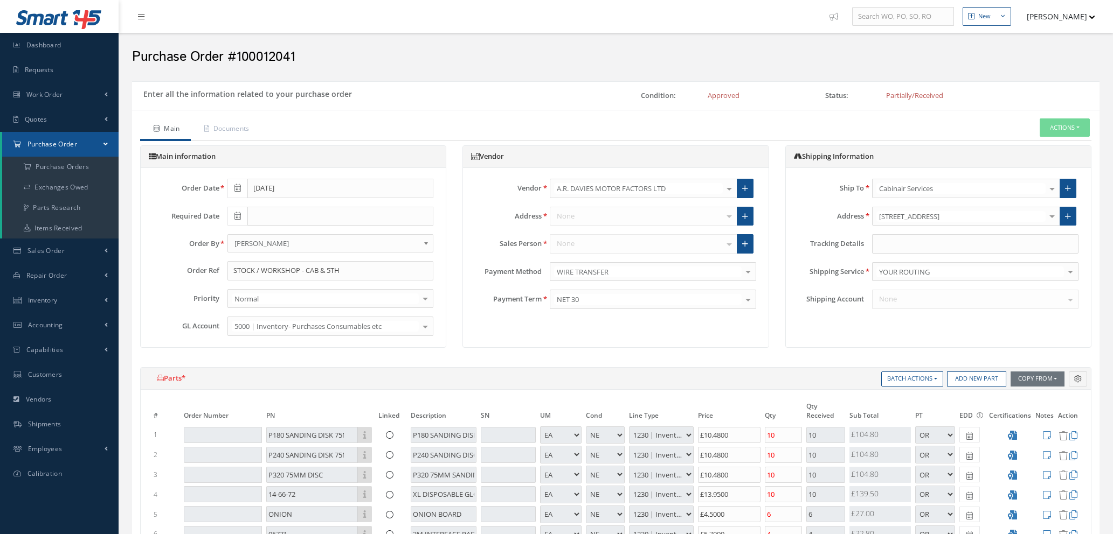
select select "1"
select select "5"
select select "110"
select select "1"
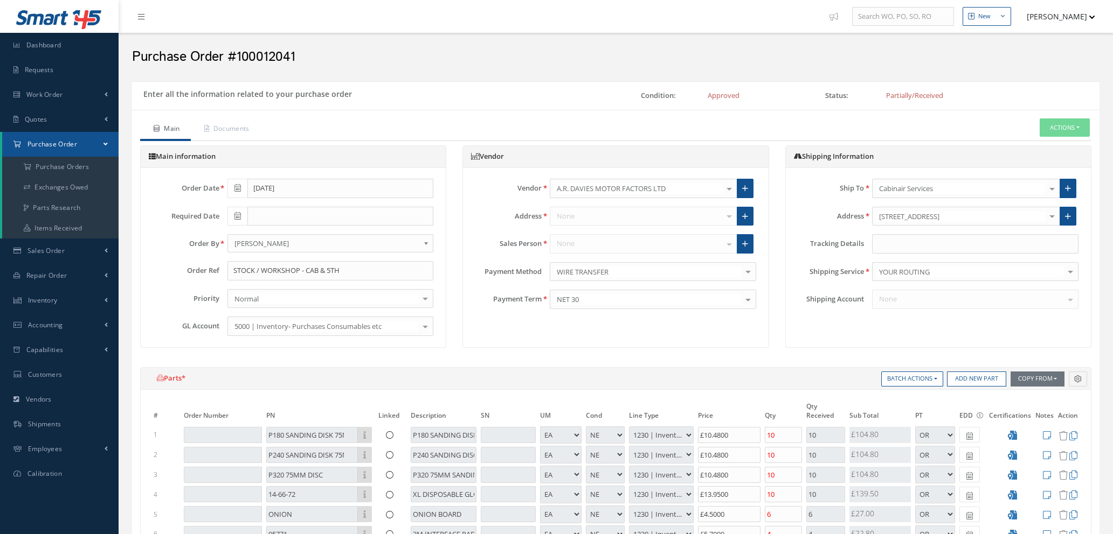
select select "5"
select select "110"
select select "1"
select select "5"
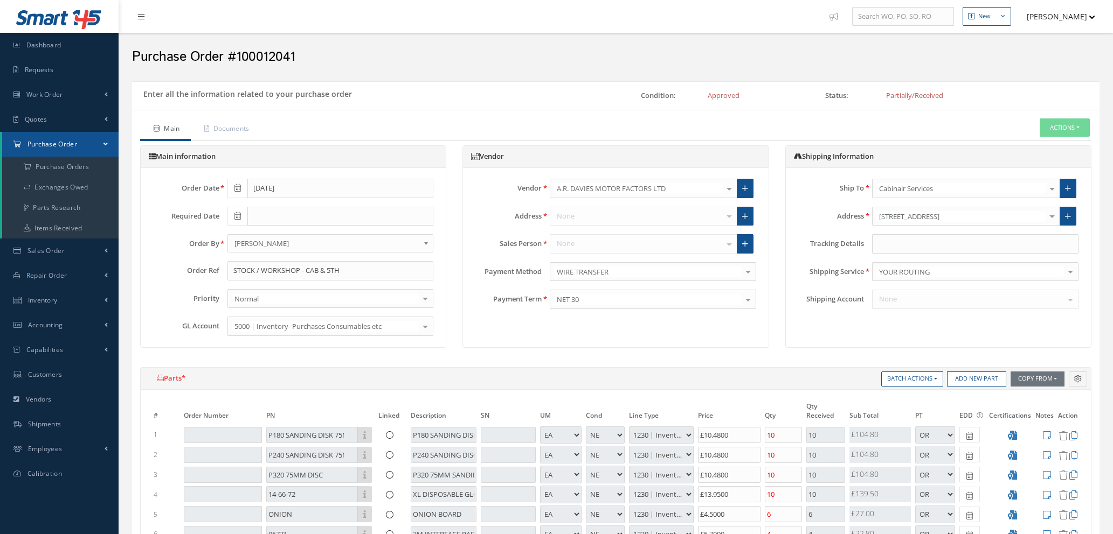
select select "110"
select select "1"
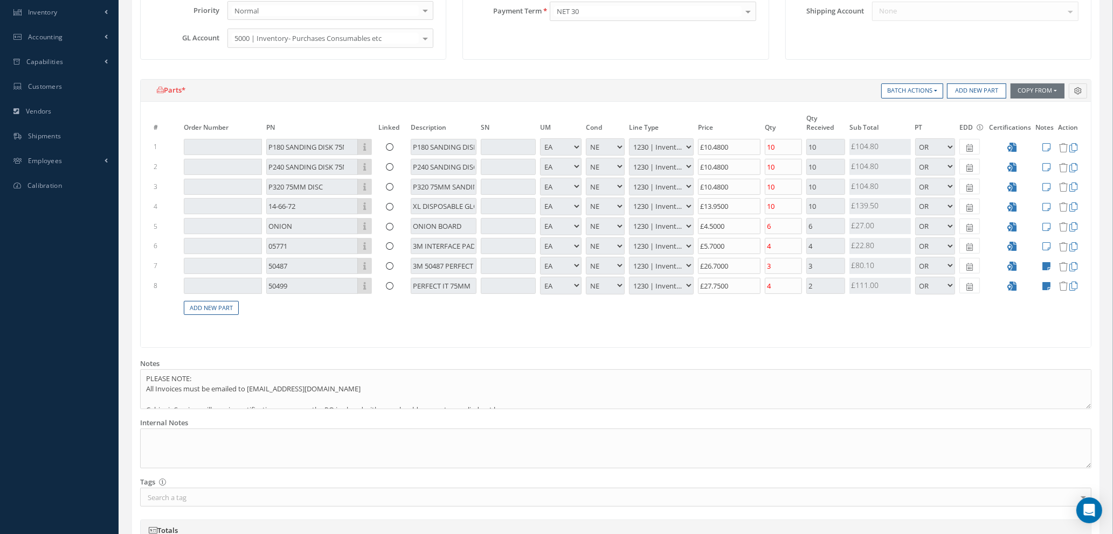
scroll to position [323, 0]
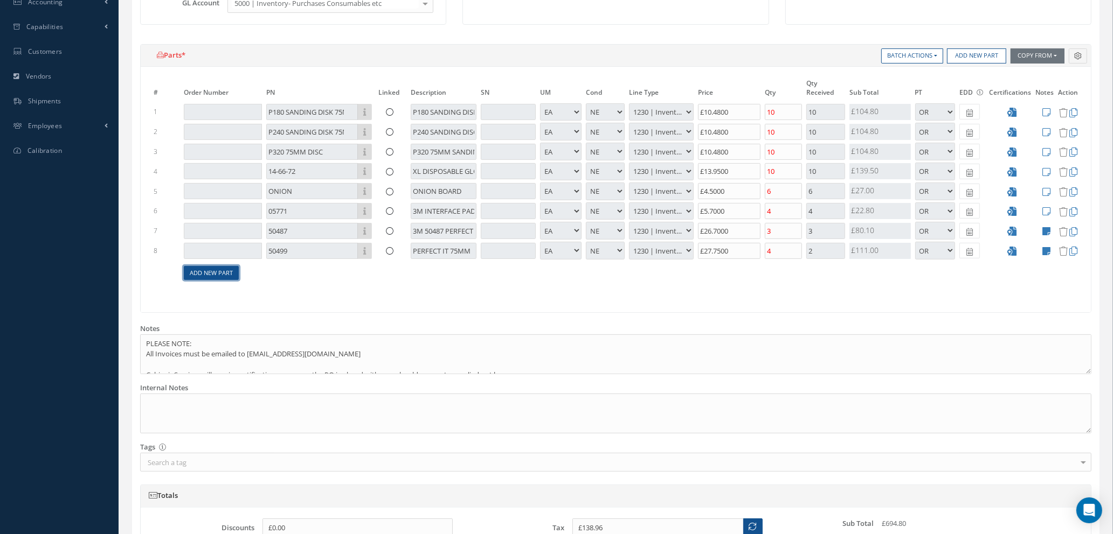
click at [203, 273] on link "Add New Part" at bounding box center [211, 273] width 55 height 15
select select "1"
select select "5"
select select "110"
select select "1"
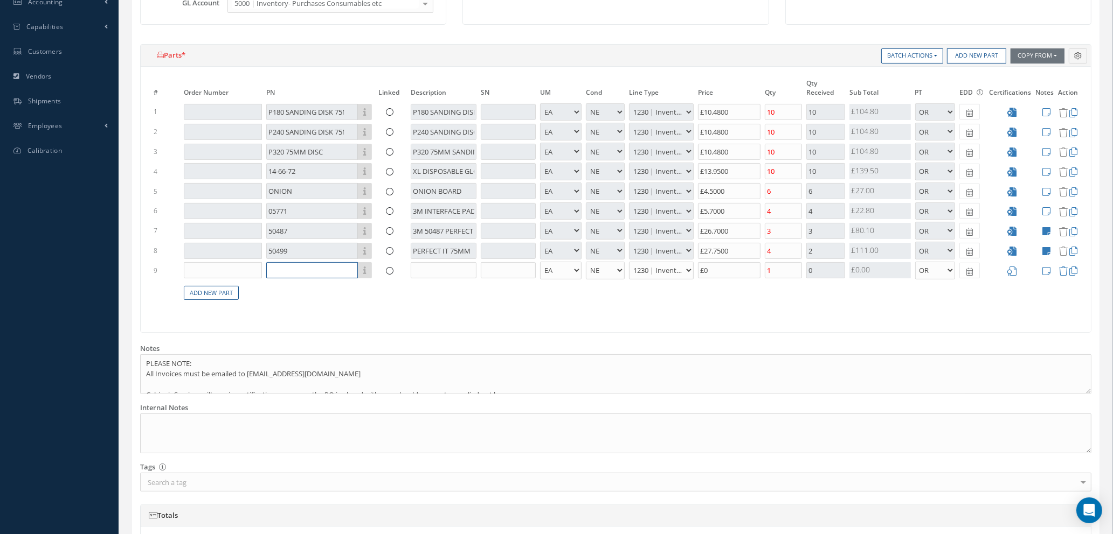
click at [308, 267] on input "text" at bounding box center [312, 270] width 92 height 16
type input "08984"
drag, startPoint x: 306, startPoint y: 309, endPoint x: 335, endPoint y: 308, distance: 29.1
click at [307, 309] on div "08984" at bounding box center [303, 305] width 63 height 9
type input "£143.08"
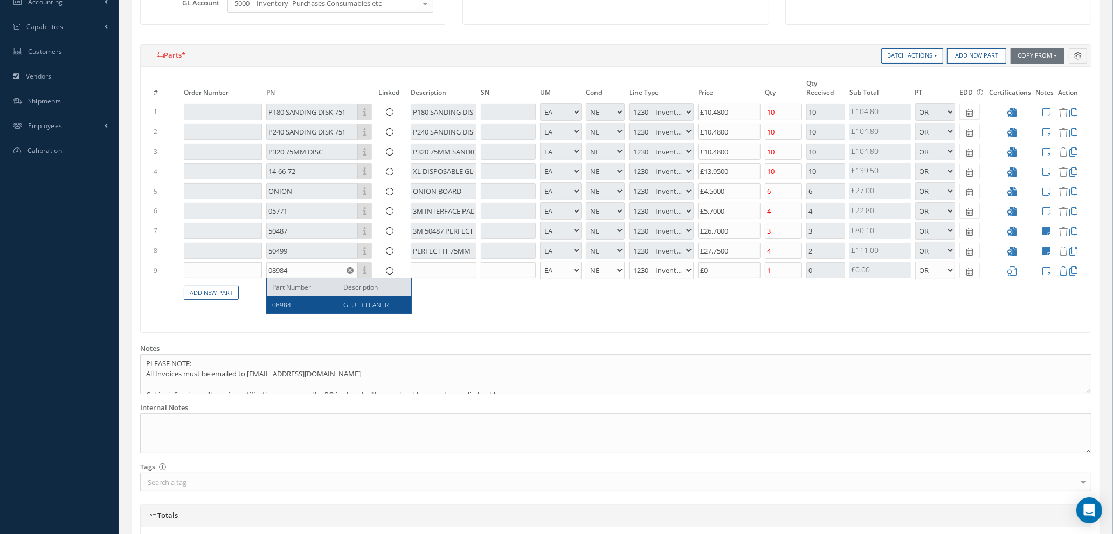
type input "GLUE CLEANER"
type input "£20.61"
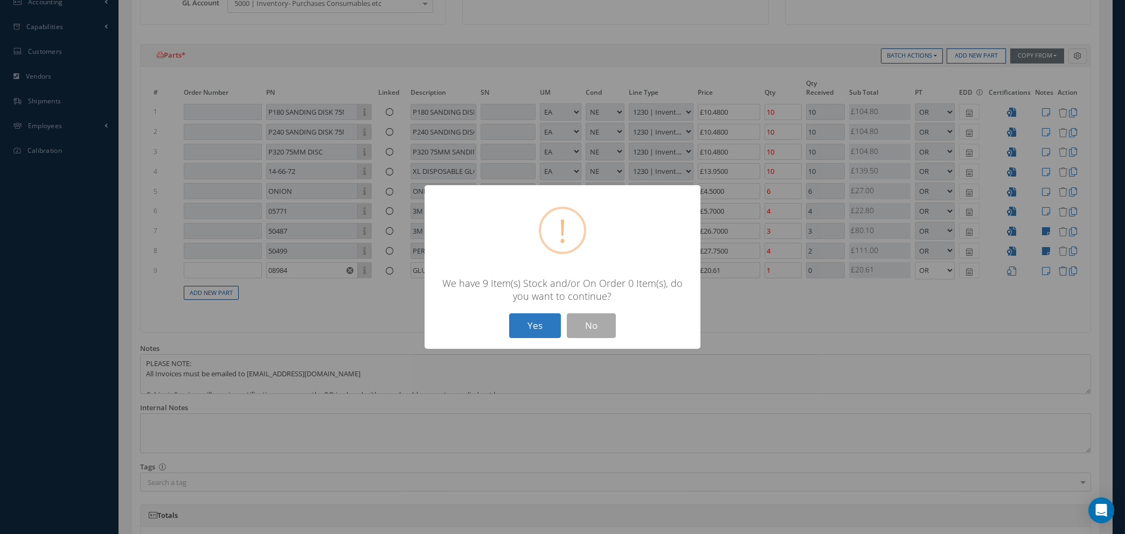
click at [534, 333] on button "Yes" at bounding box center [535, 326] width 52 height 25
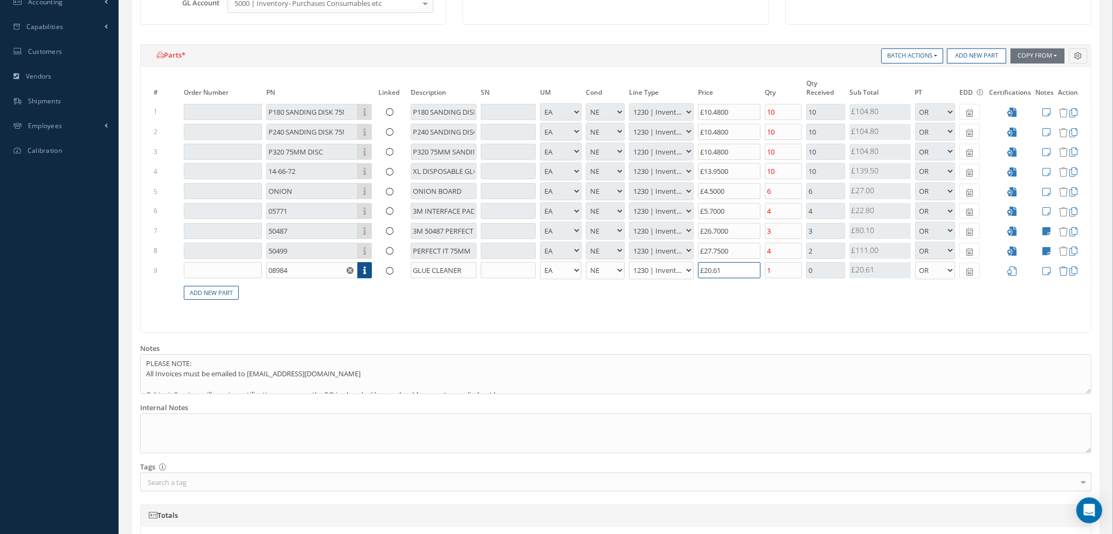
click at [621, 246] on tbody "1 P180 SANDING DISK 75MM Part Number Description P180 SANDING DISK 75MM -3M PK5…" at bounding box center [615, 207] width 928 height 211
type input "£139.16"
type input "£1"
type input "£140.96"
type input "£10."
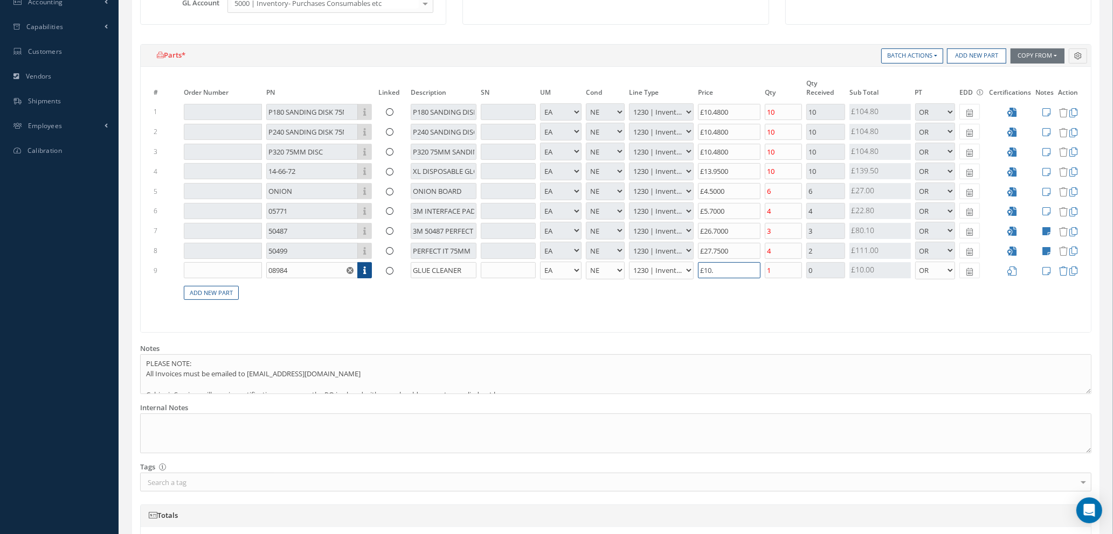
type input "£140.98"
type input "£10.1"
type input "£141"
type input "£10.19"
type input "£149.15"
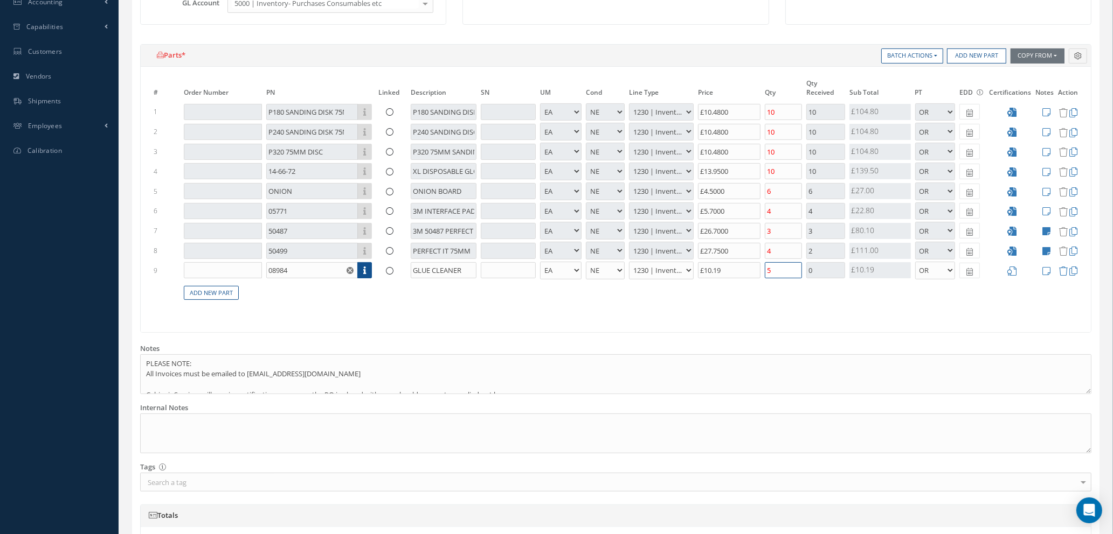
type input "5"
click at [1013, 272] on icon at bounding box center [1012, 271] width 9 height 9
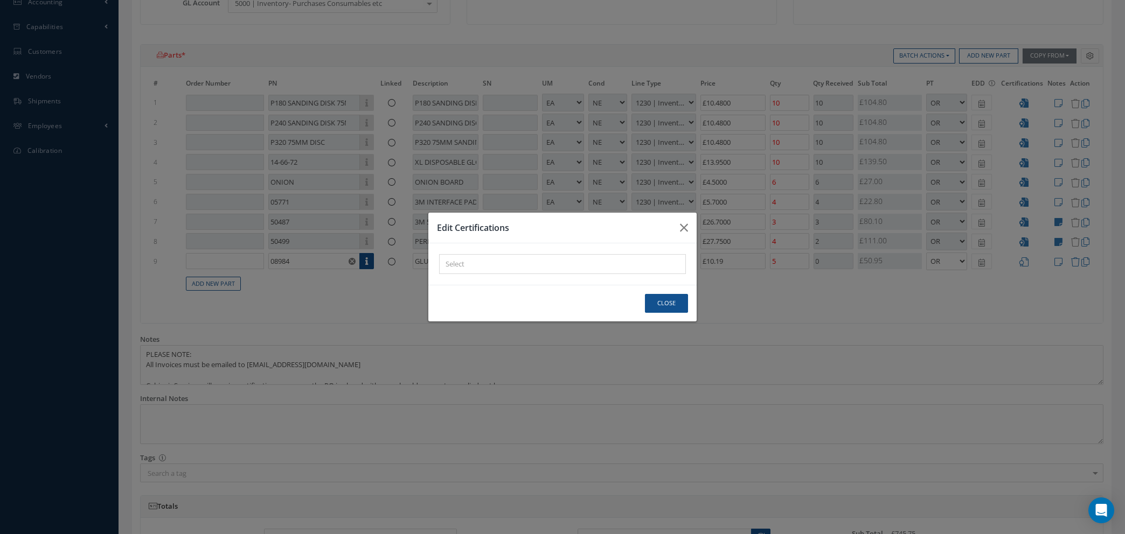
click at [471, 265] on div "× Loading..." at bounding box center [562, 264] width 247 height 20
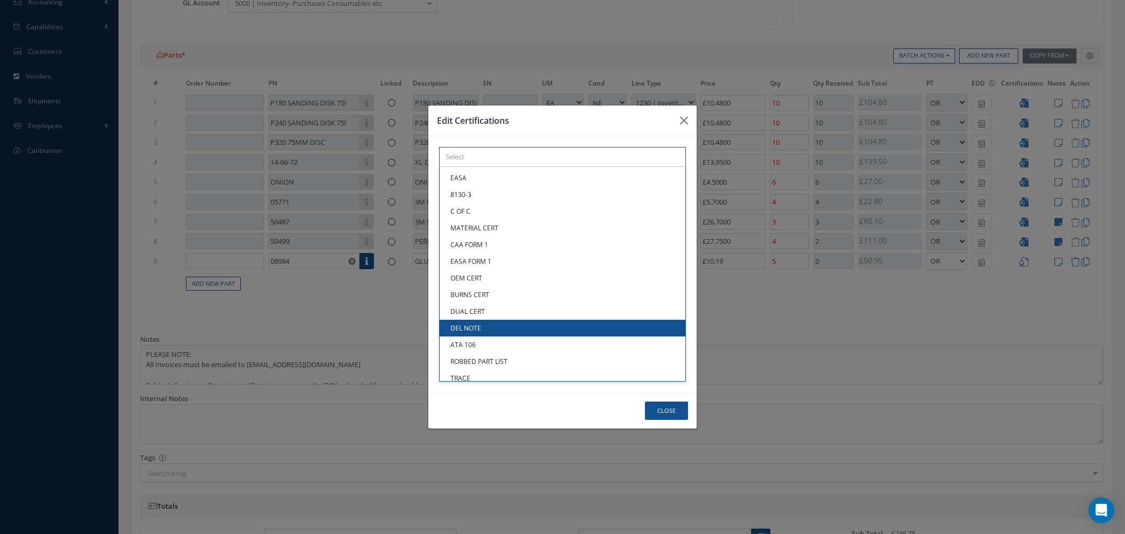
click at [476, 325] on link "DEL NOTE" at bounding box center [563, 328] width 246 height 17
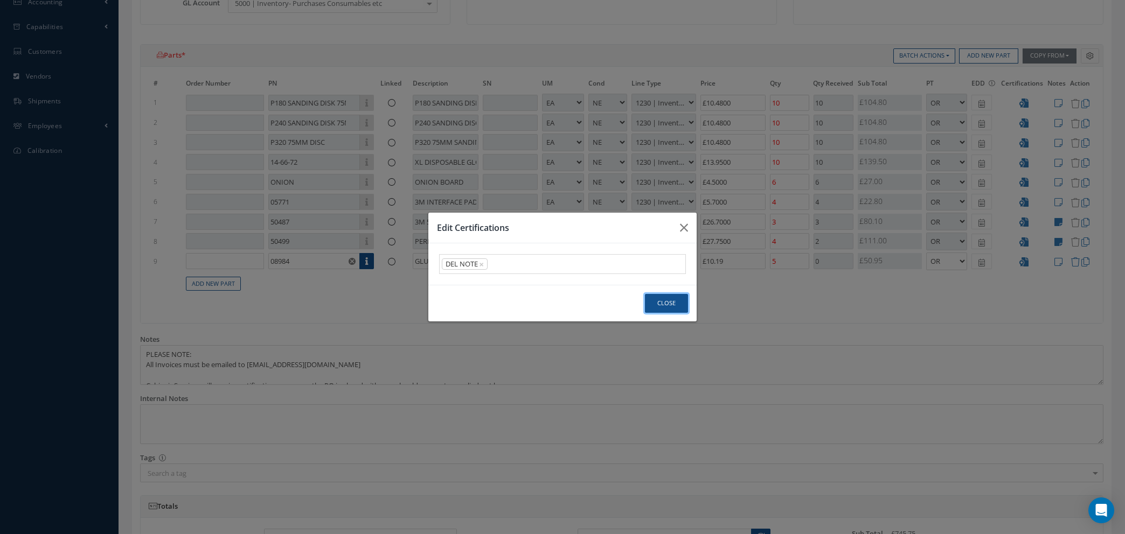
click at [670, 300] on button "Close" at bounding box center [666, 303] width 43 height 19
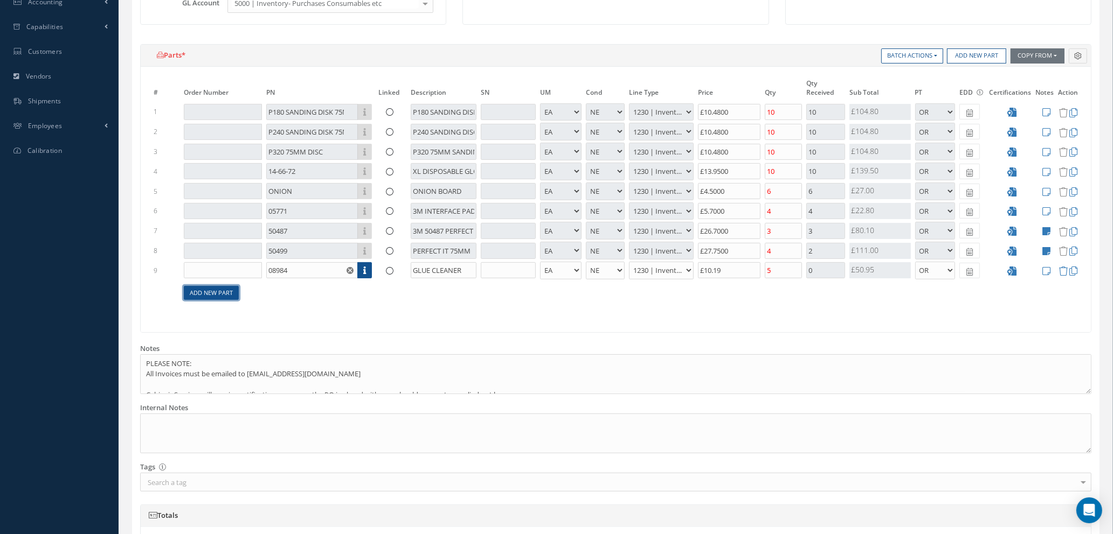
click at [221, 294] on link "Add New Part" at bounding box center [211, 293] width 55 height 15
select select "1"
select select "5"
select select "110"
select select "1"
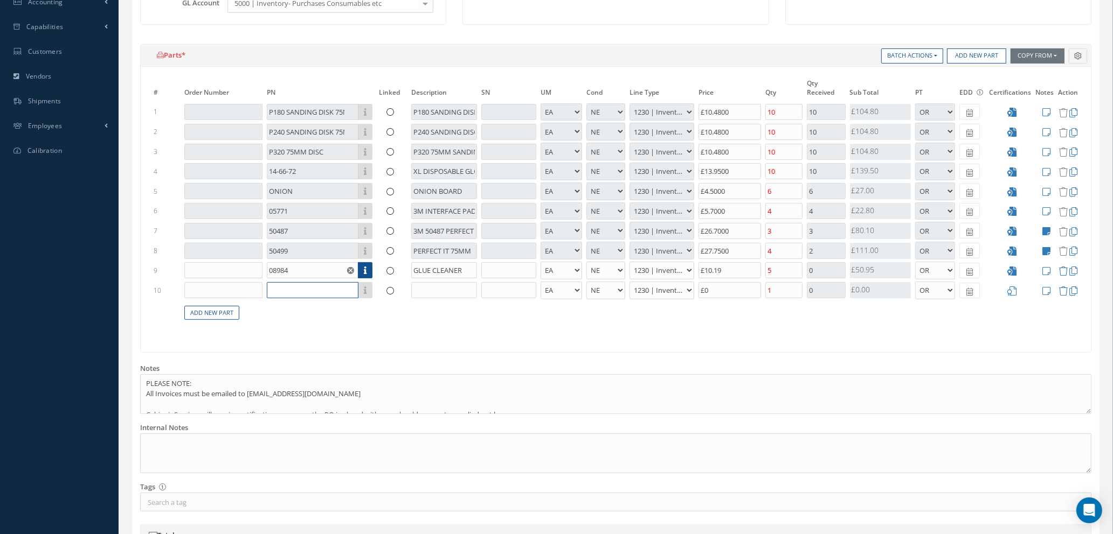
click at [294, 294] on input "text" at bounding box center [313, 290] width 92 height 16
type input "08984"
click at [351, 330] on div "08984 GLUE CLEANER" at bounding box center [339, 325] width 144 height 18
type input "£153.27"
type input "GLUE CLEANER"
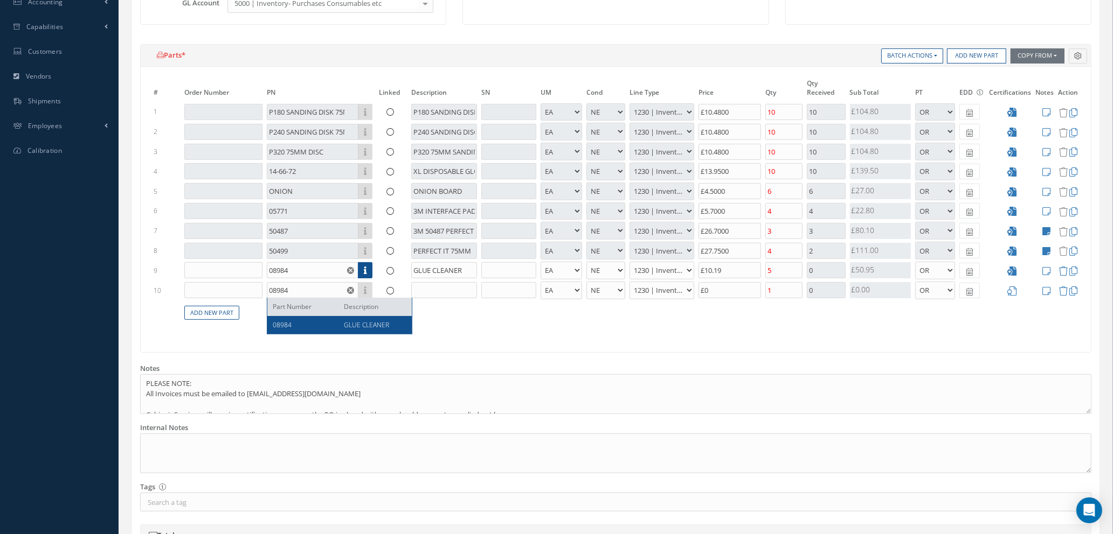
type input "£20.61"
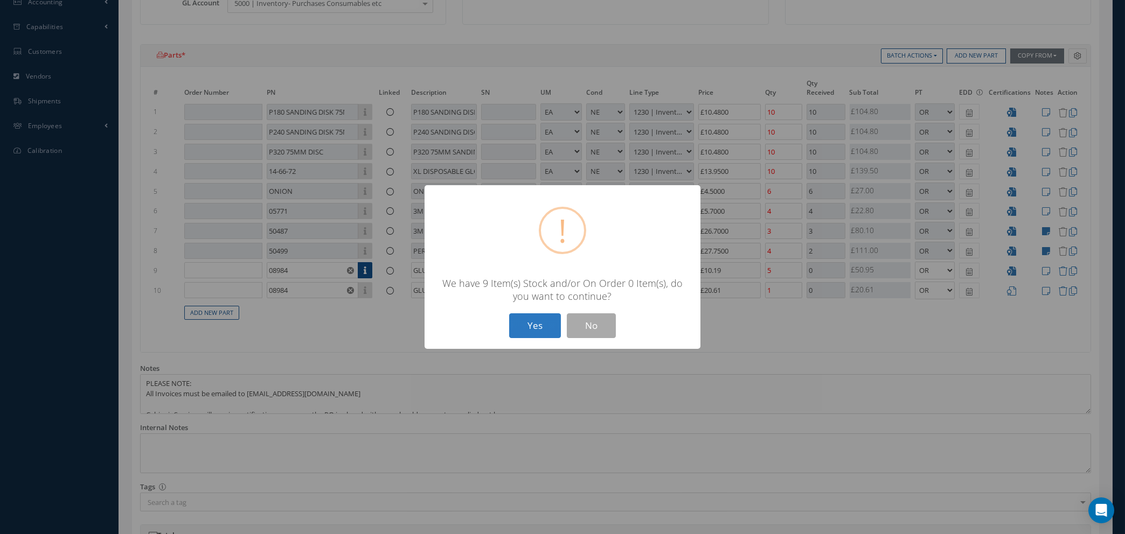
click at [546, 328] on button "Yes" at bounding box center [535, 326] width 52 height 25
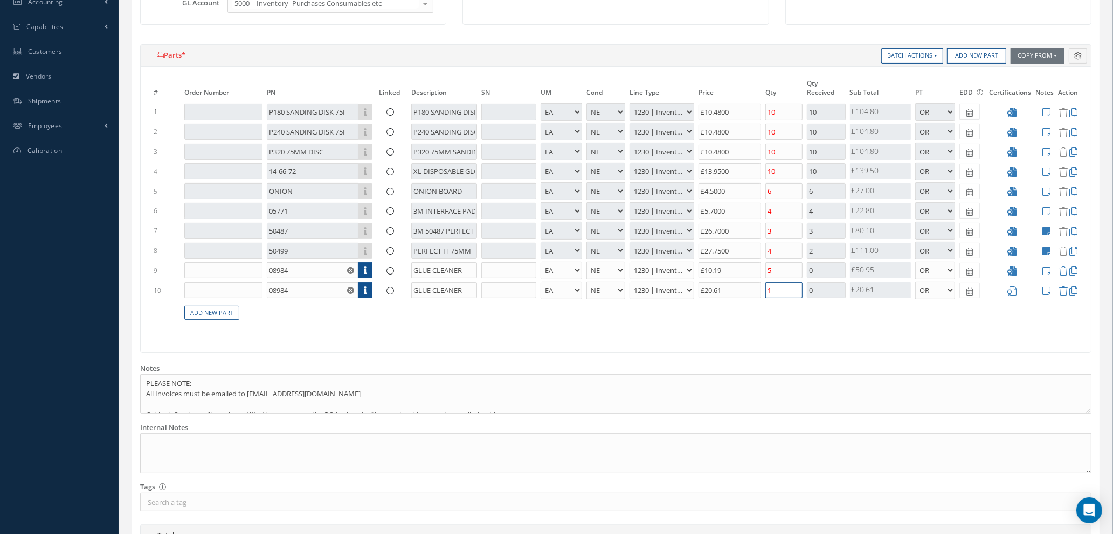
click at [779, 292] on input "1" at bounding box center [783, 290] width 37 height 16
type input "£149.15"
type input "£169.76"
type input "5"
click at [1009, 290] on icon at bounding box center [1012, 291] width 9 height 9
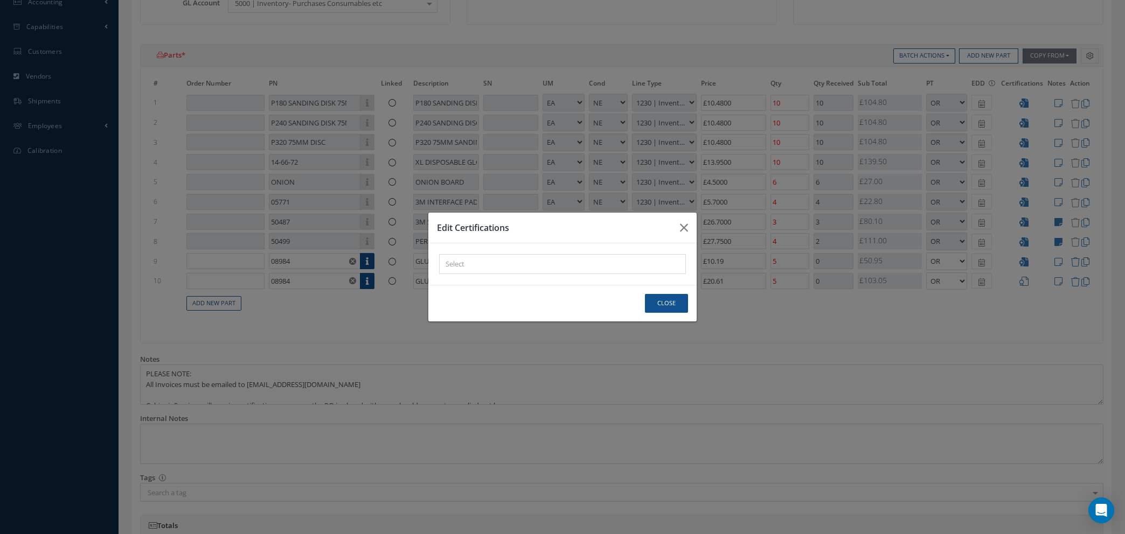
click at [512, 263] on div "× Loading..." at bounding box center [562, 264] width 247 height 20
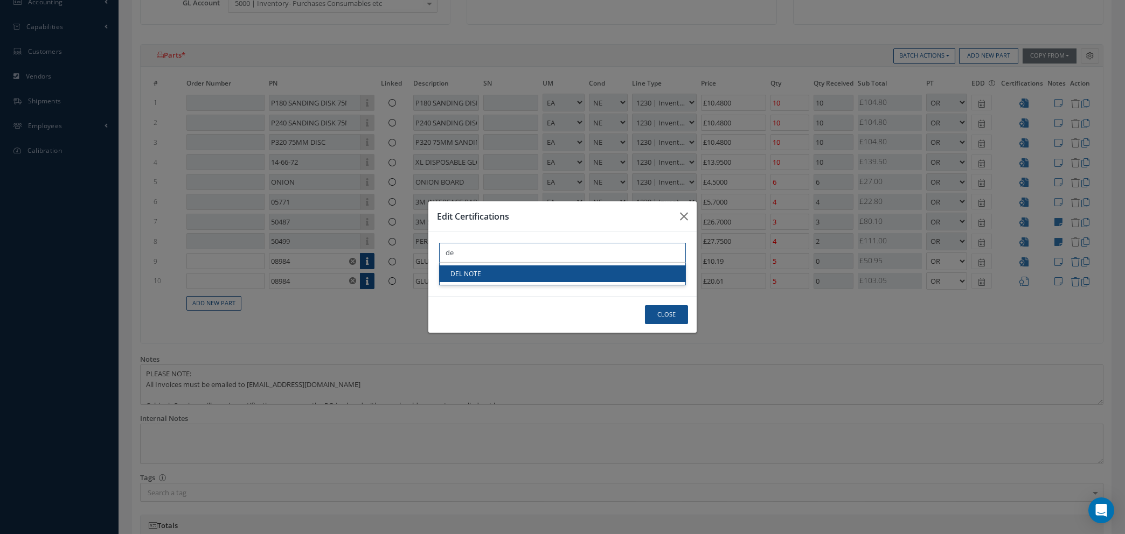
type input "de"
click at [509, 273] on link "DEL NOTE" at bounding box center [563, 274] width 246 height 17
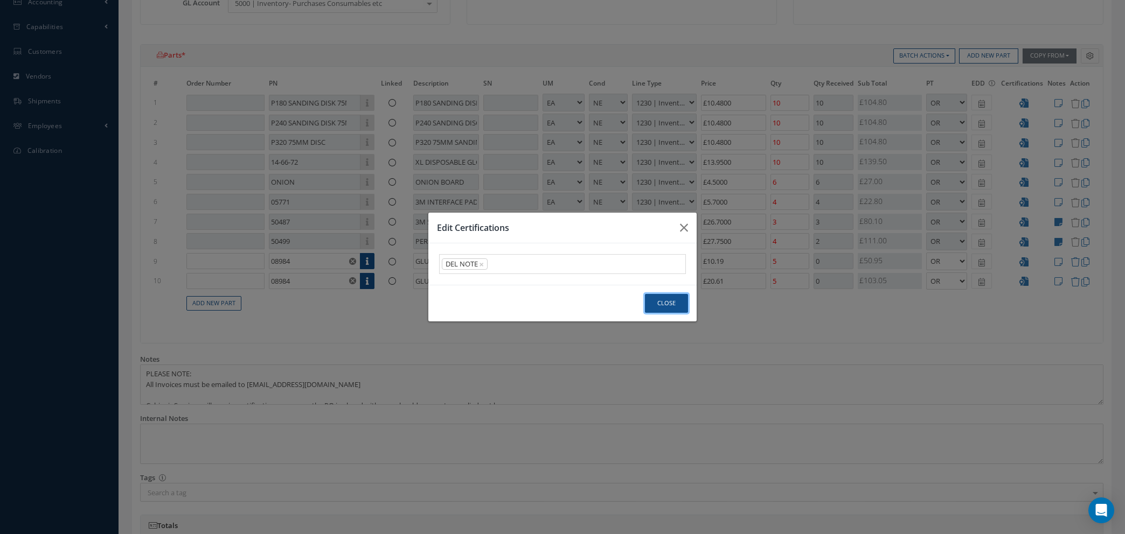
click at [664, 305] on button "Close" at bounding box center [666, 303] width 43 height 19
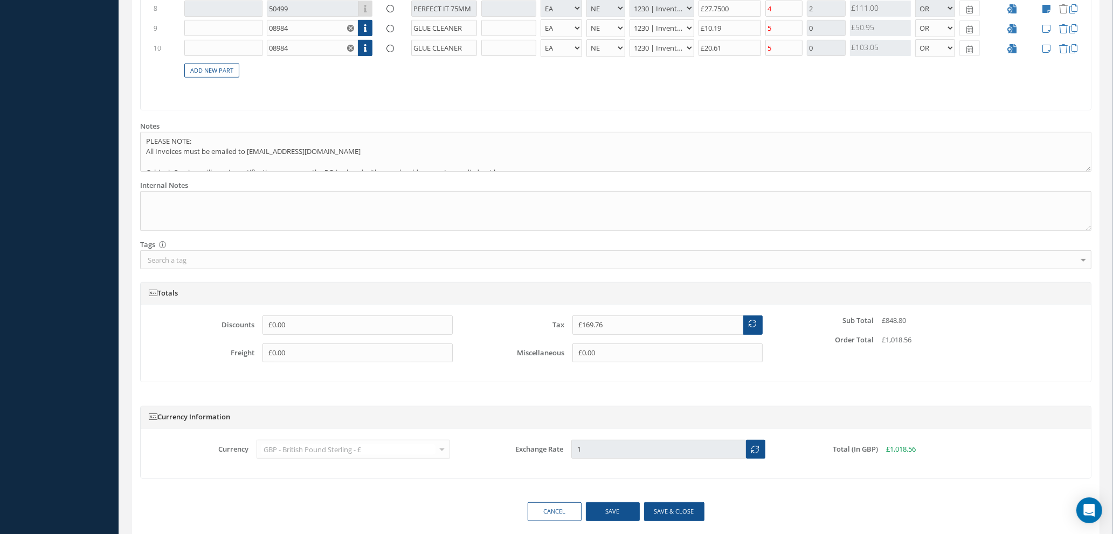
scroll to position [604, 0]
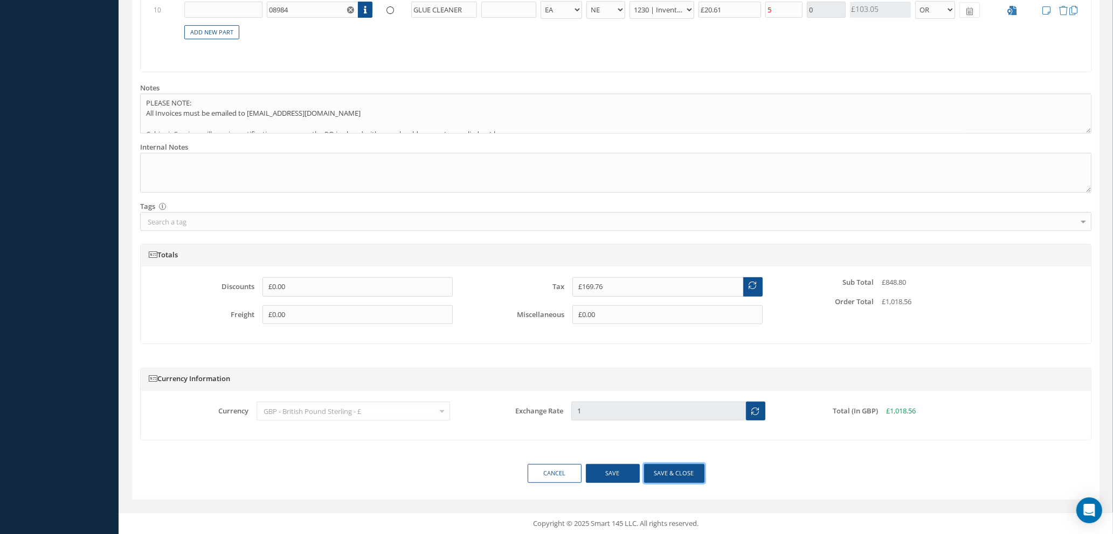
click at [672, 474] on button "Save & close" at bounding box center [674, 473] width 60 height 19
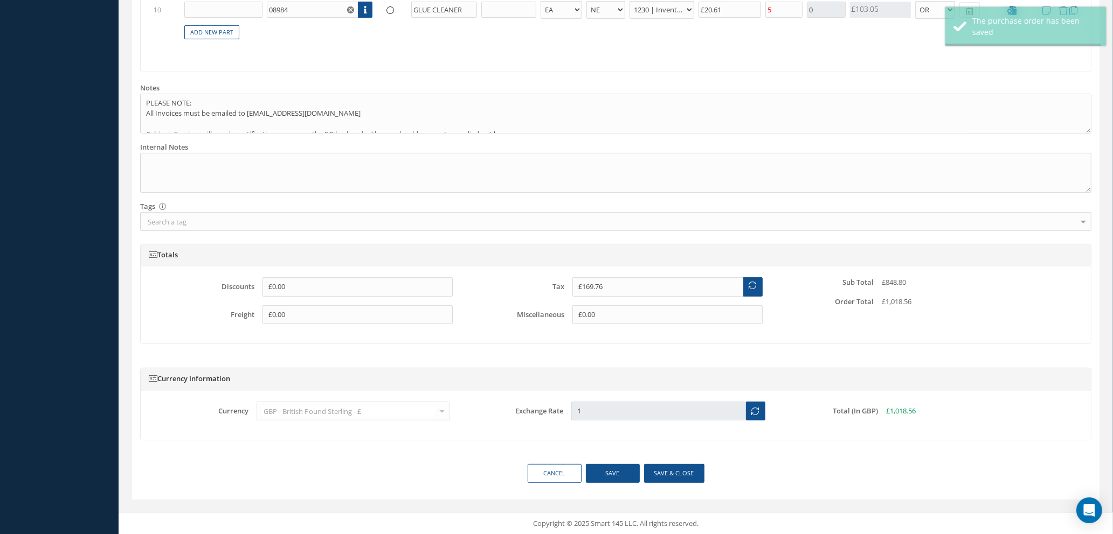
select select "1"
select select "5"
select select "110"
select select "1"
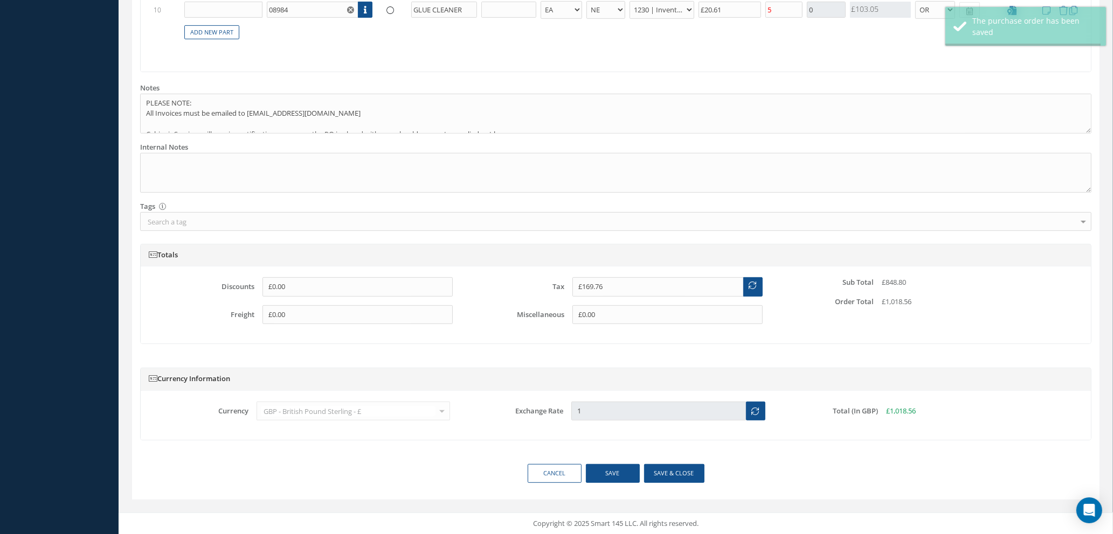
select select "5"
select select "110"
select select "1"
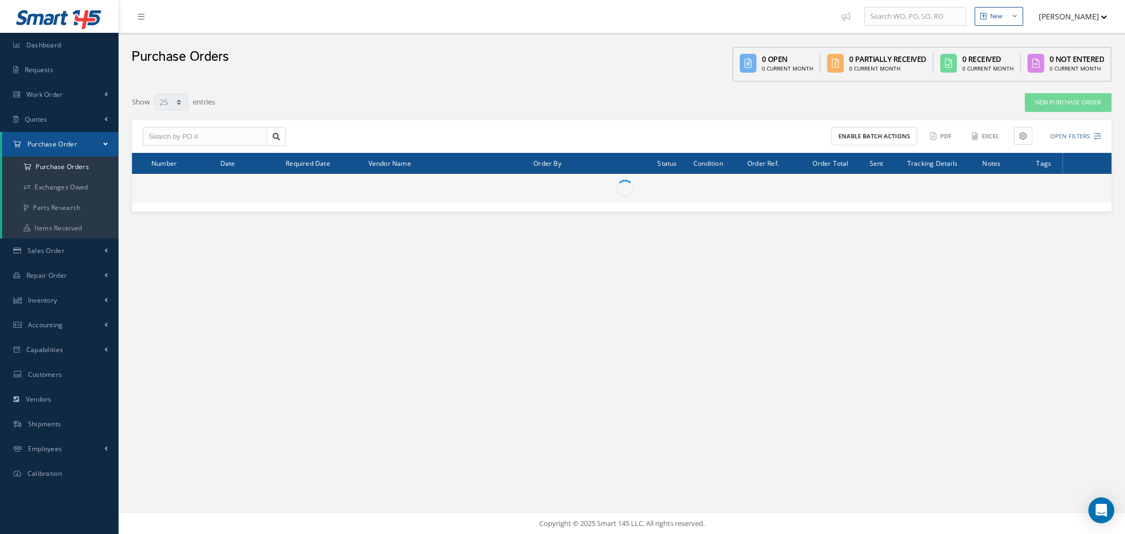
select select "25"
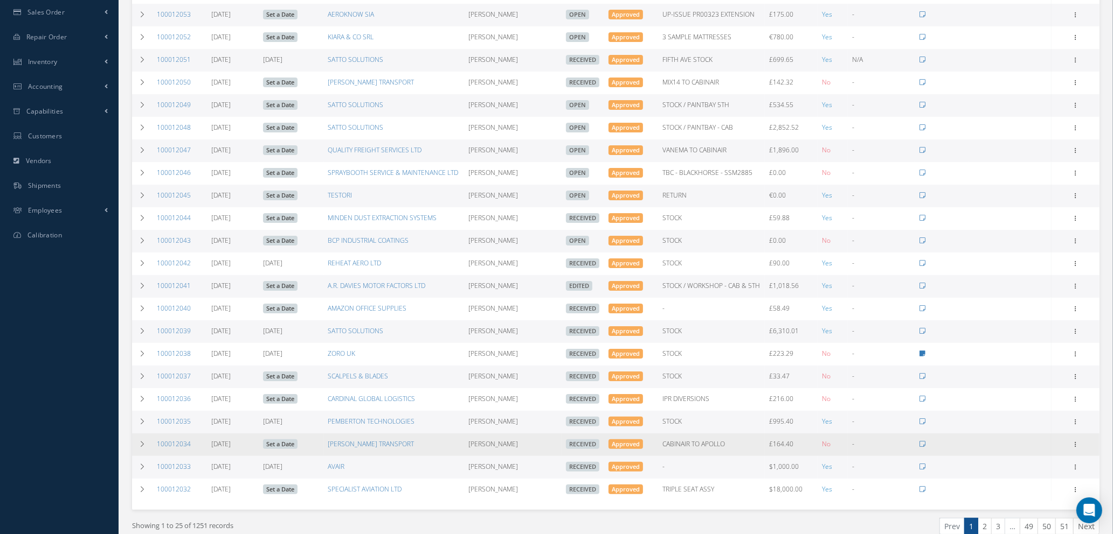
scroll to position [242, 0]
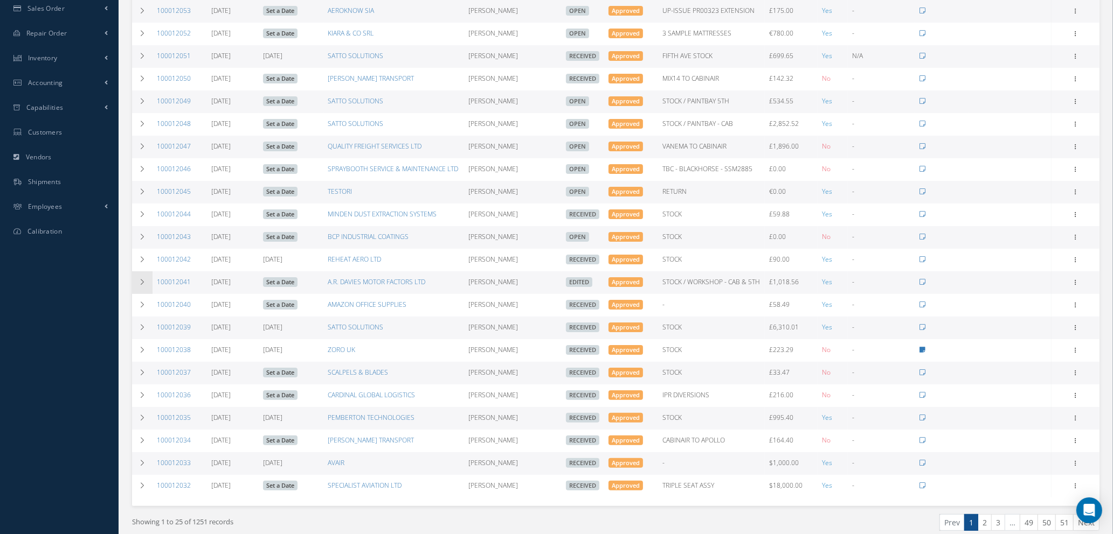
click at [145, 280] on icon at bounding box center [142, 282] width 8 height 6
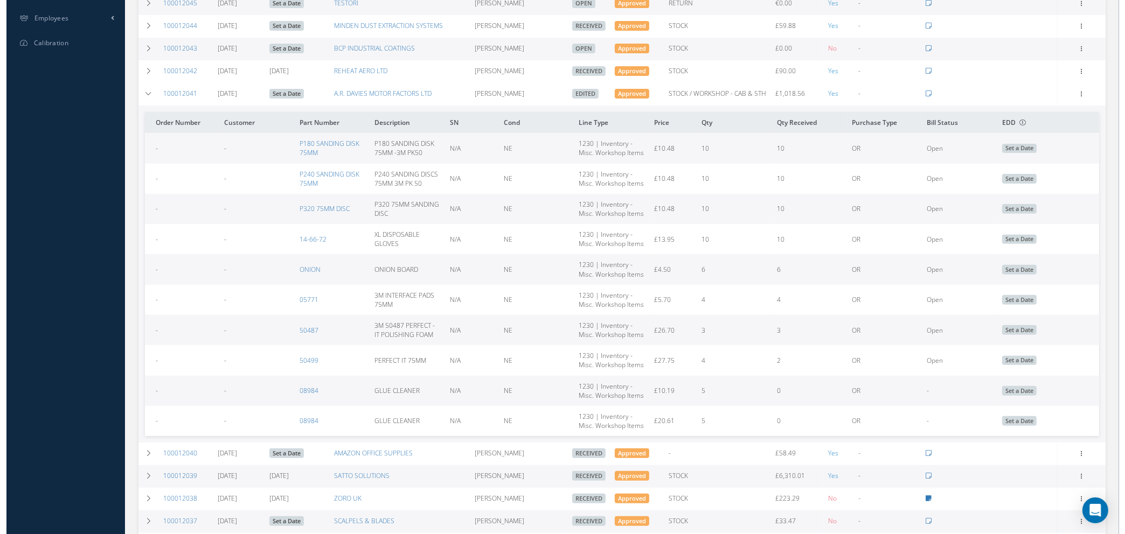
scroll to position [404, 0]
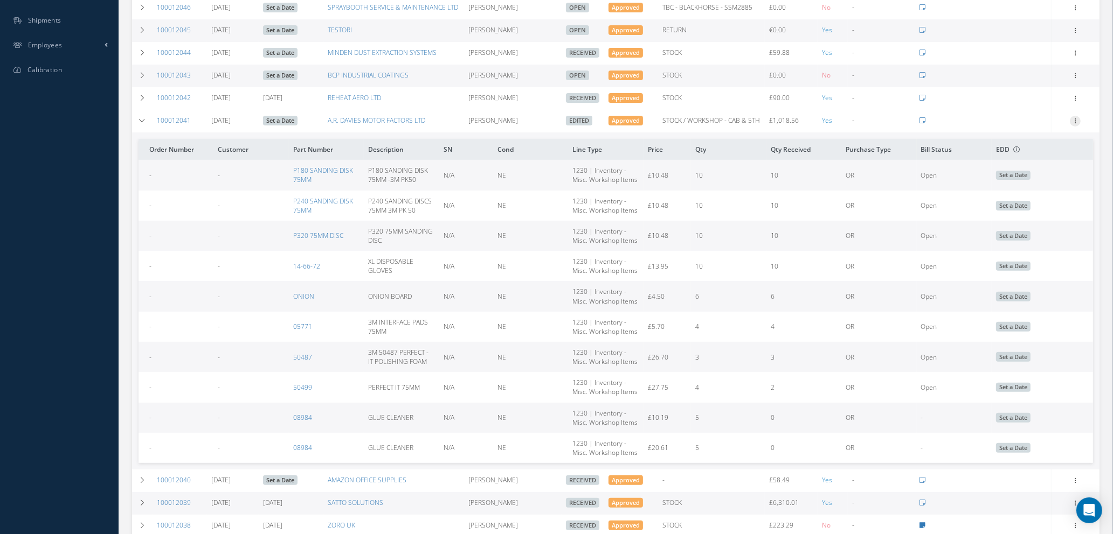
click at [1075, 119] on icon at bounding box center [1075, 120] width 11 height 9
click at [1022, 185] on link "Send By Email" at bounding box center [1025, 184] width 85 height 14
type input "Reports from Purchase Order #100012041"
type textarea "Hiya, Please find Attached, our Purchase Order #100012041. If you have any ques…"
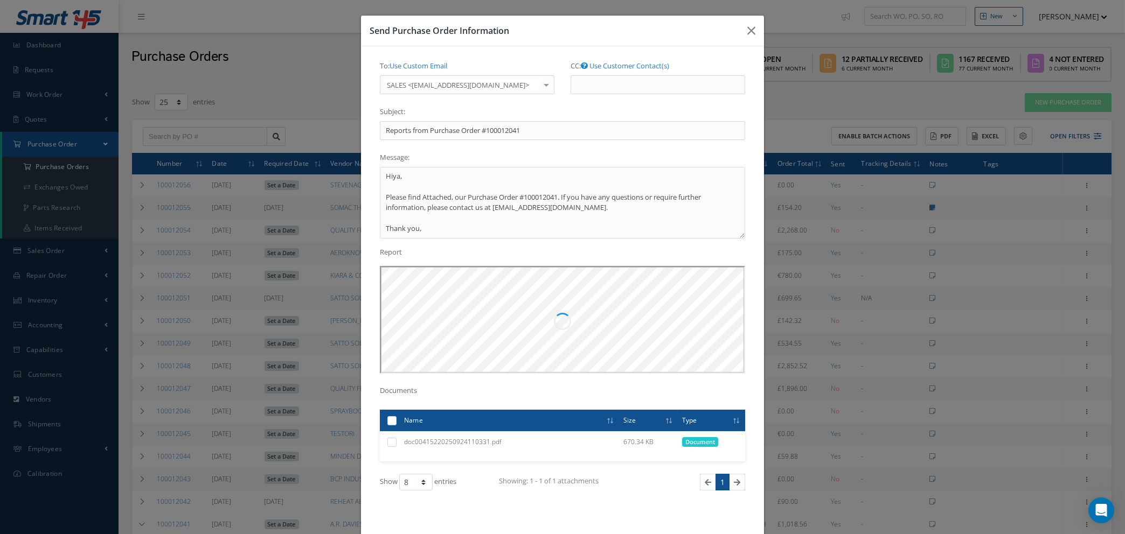
scroll to position [0, 0]
click at [404, 66] on link "Use Custom Email" at bounding box center [419, 66] width 58 height 10
click at [404, 87] on input "To: Use Customer Contact(s)" at bounding box center [467, 84] width 175 height 19
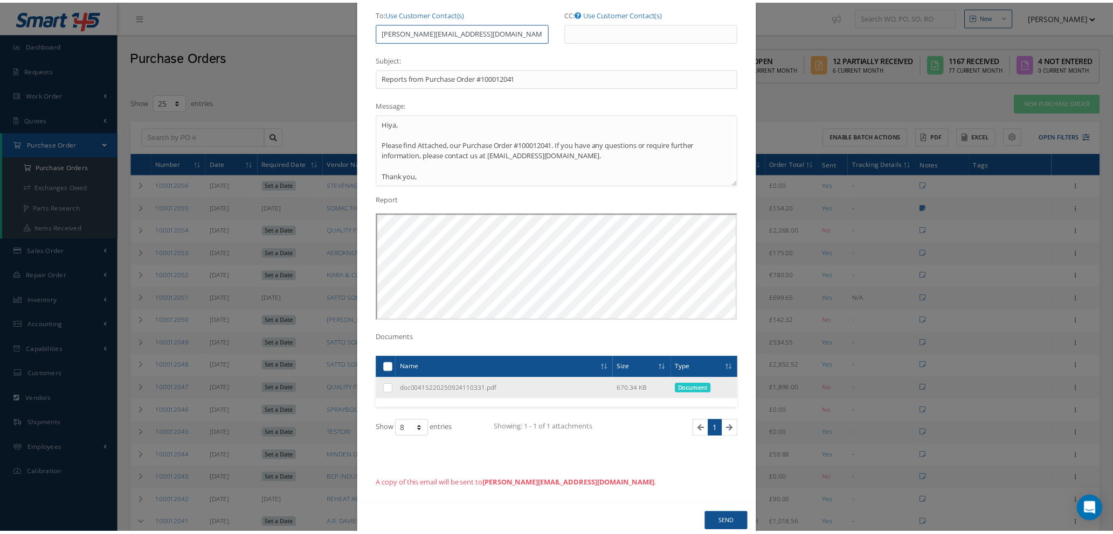
scroll to position [76, 0]
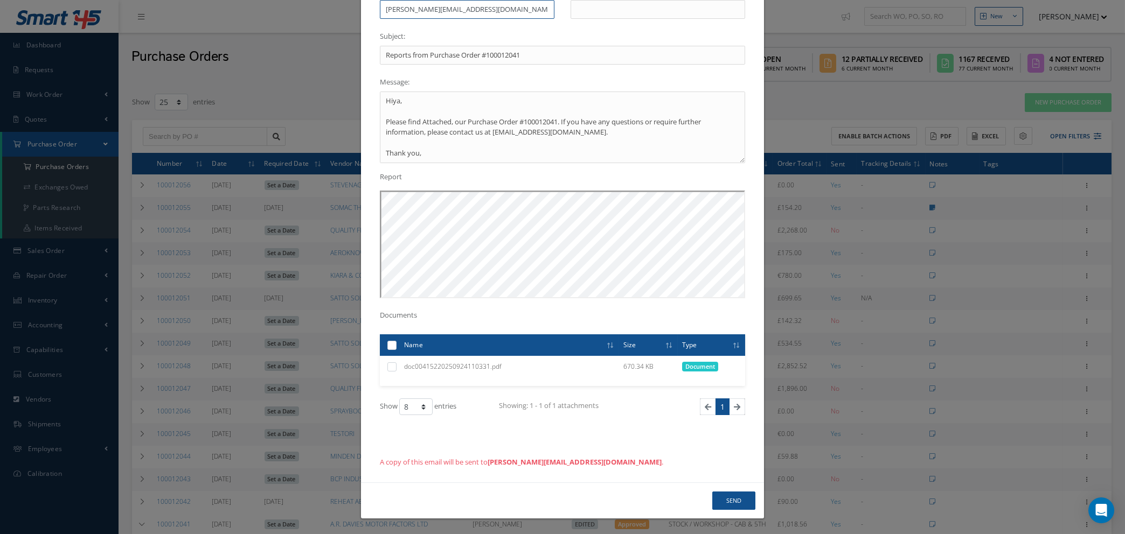
type input "[PERSON_NAME][EMAIL_ADDRESS][DOMAIN_NAME]"
click at [726, 506] on button "Send" at bounding box center [733, 501] width 43 height 19
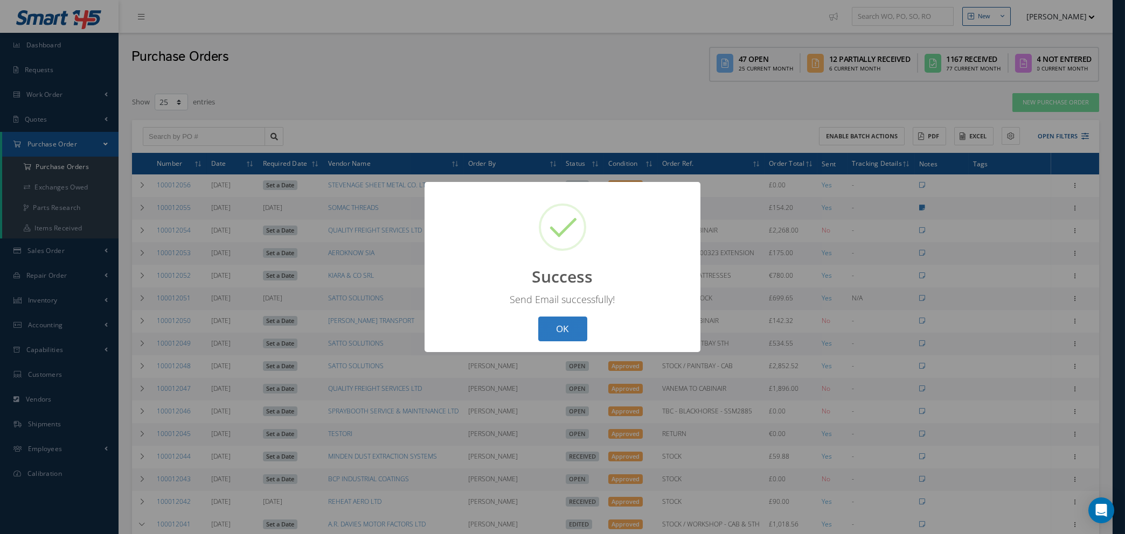
click at [556, 332] on button "OK" at bounding box center [562, 329] width 49 height 25
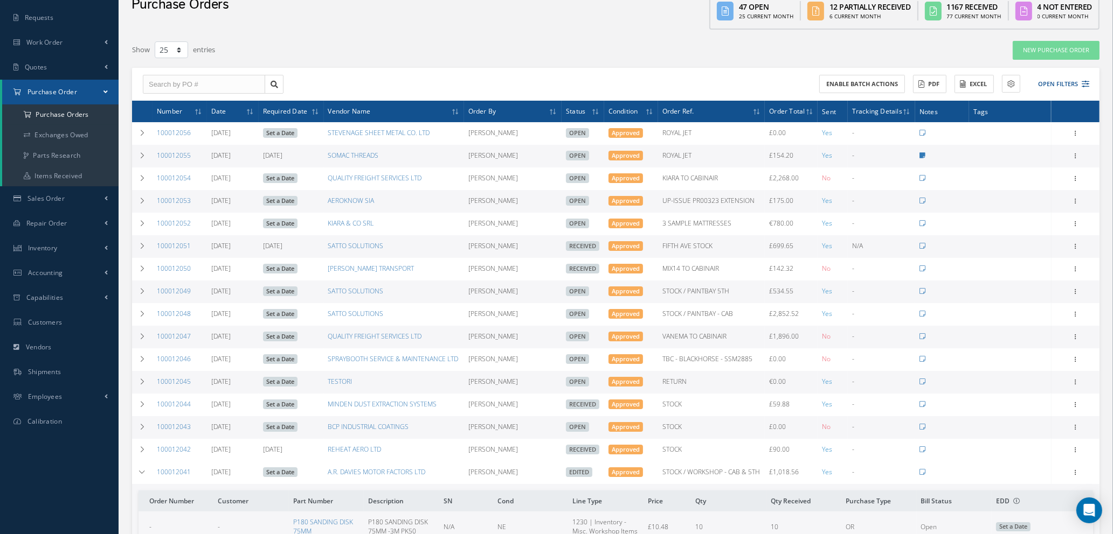
scroll to position [0, 0]
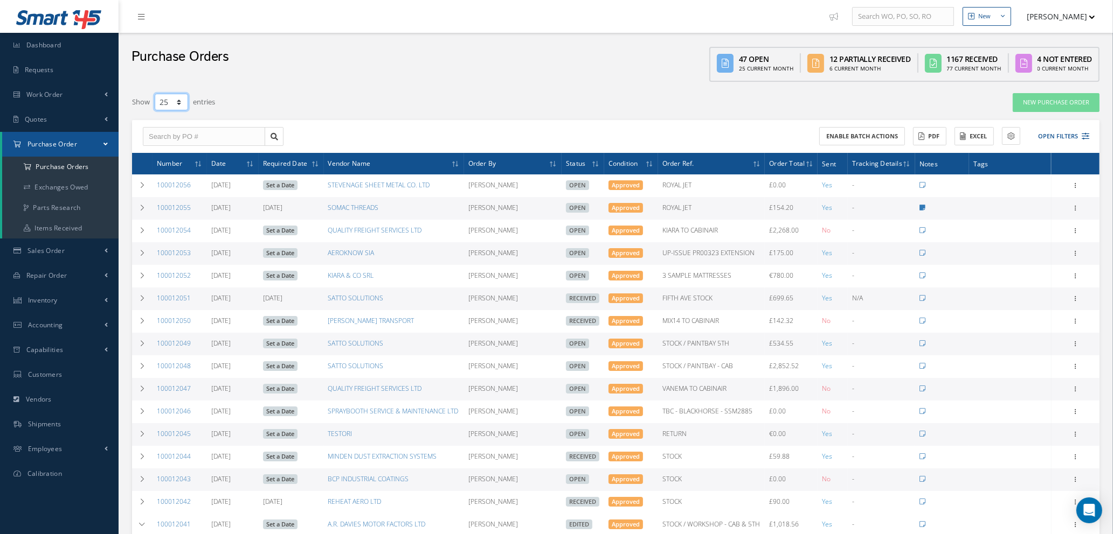
click at [176, 99] on select "10 25 50 100" at bounding box center [171, 102] width 33 height 17
select select "50"
click at [155, 94] on select "10 25 50 100" at bounding box center [171, 102] width 33 height 17
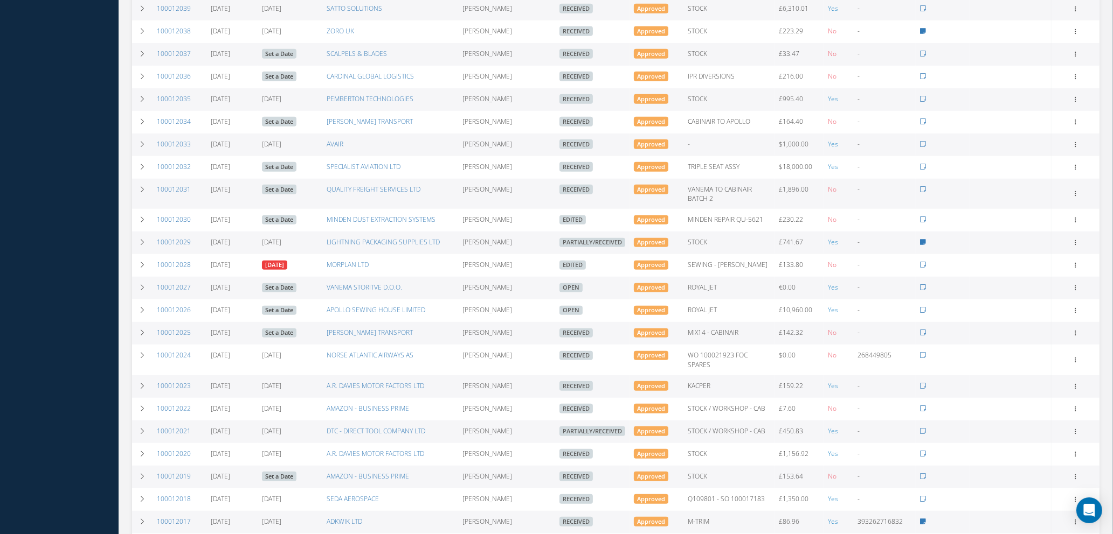
scroll to position [913, 0]
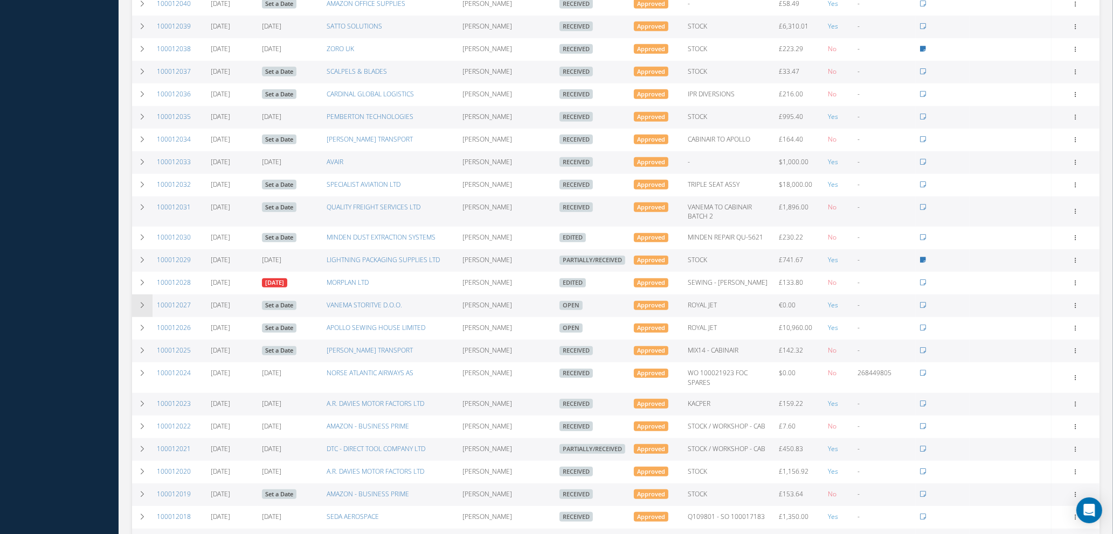
click at [142, 302] on icon at bounding box center [142, 305] width 8 height 6
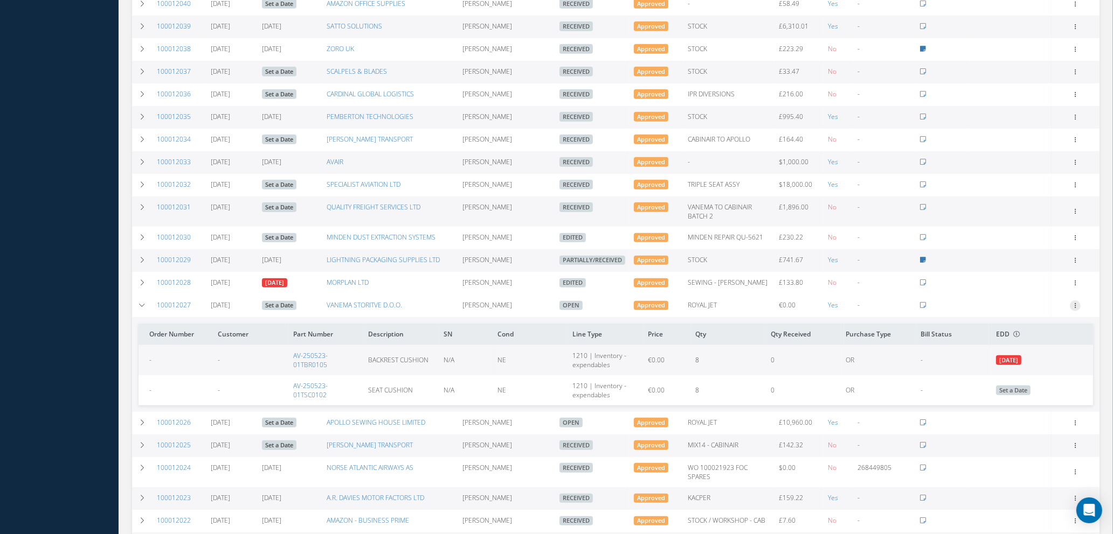
click at [1074, 304] on icon at bounding box center [1075, 305] width 11 height 9
click at [1025, 340] on link "Edit" at bounding box center [1025, 341] width 85 height 14
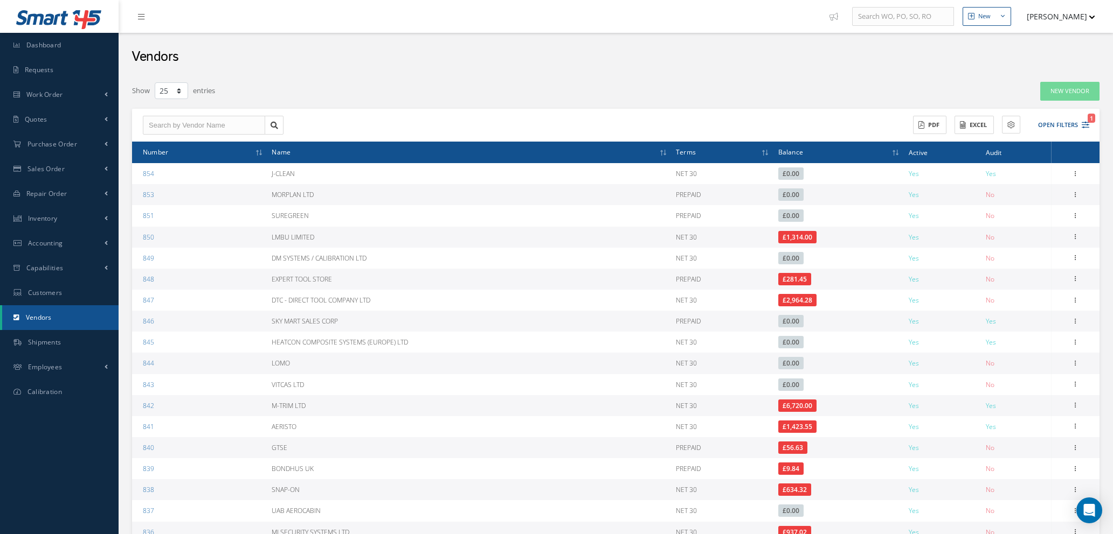
select select "25"
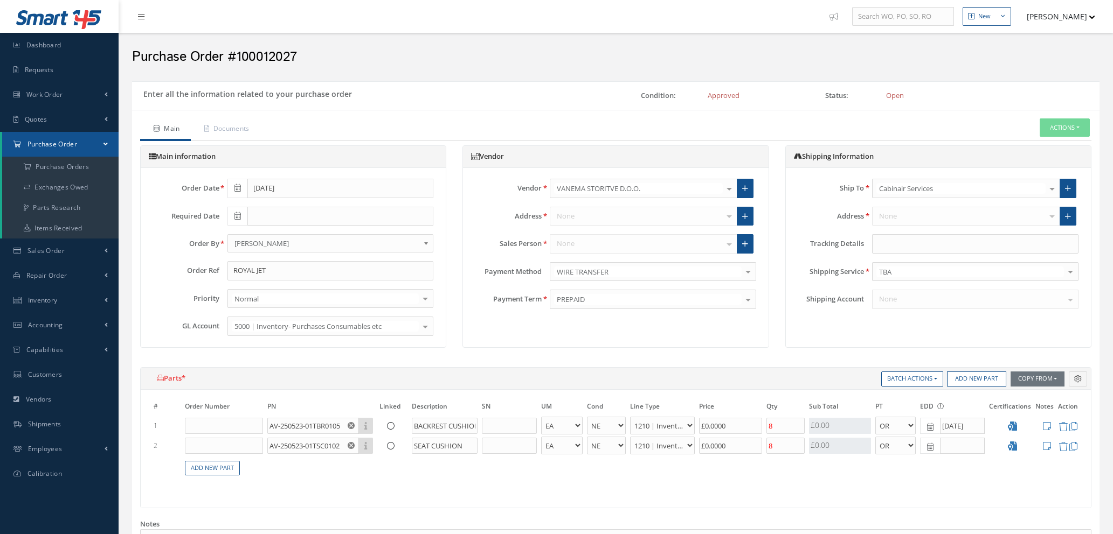
select select "1"
select select "5"
select select "7"
select select "1"
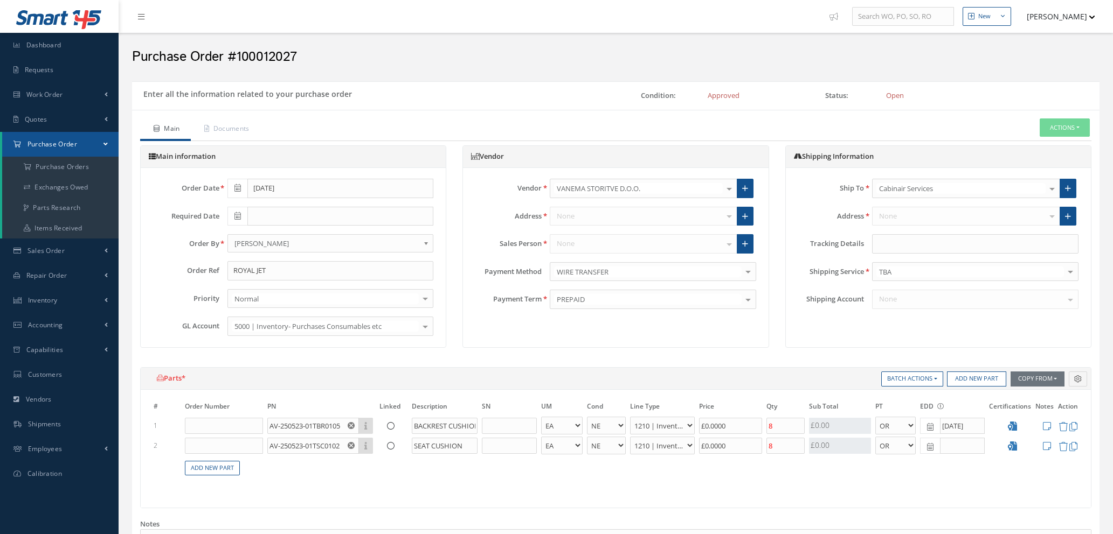
select select "5"
select select "7"
select select "1"
type input "€0"
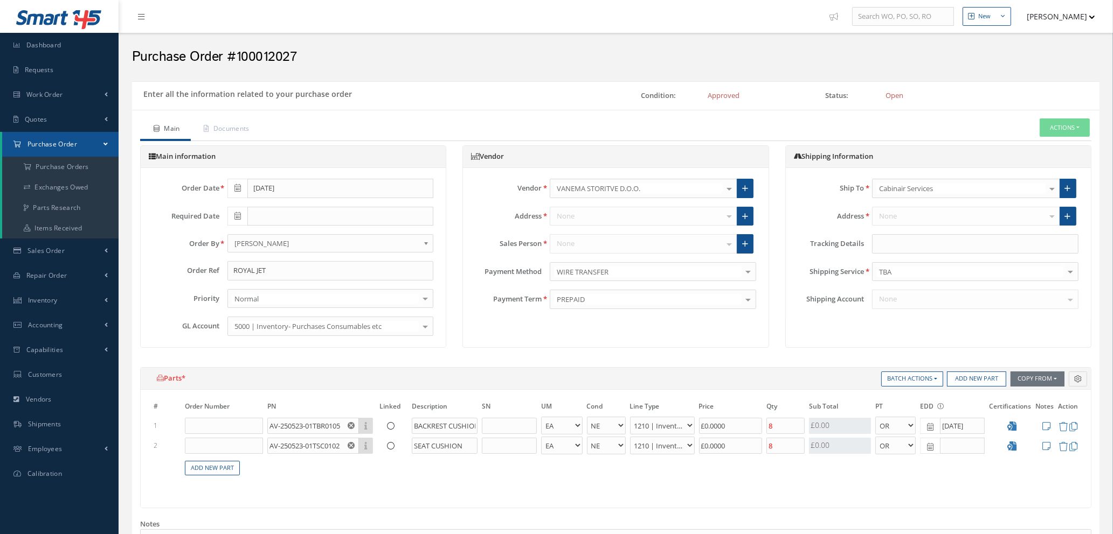
type input "€0"
click at [726, 427] on input "€0" at bounding box center [731, 426] width 64 height 16
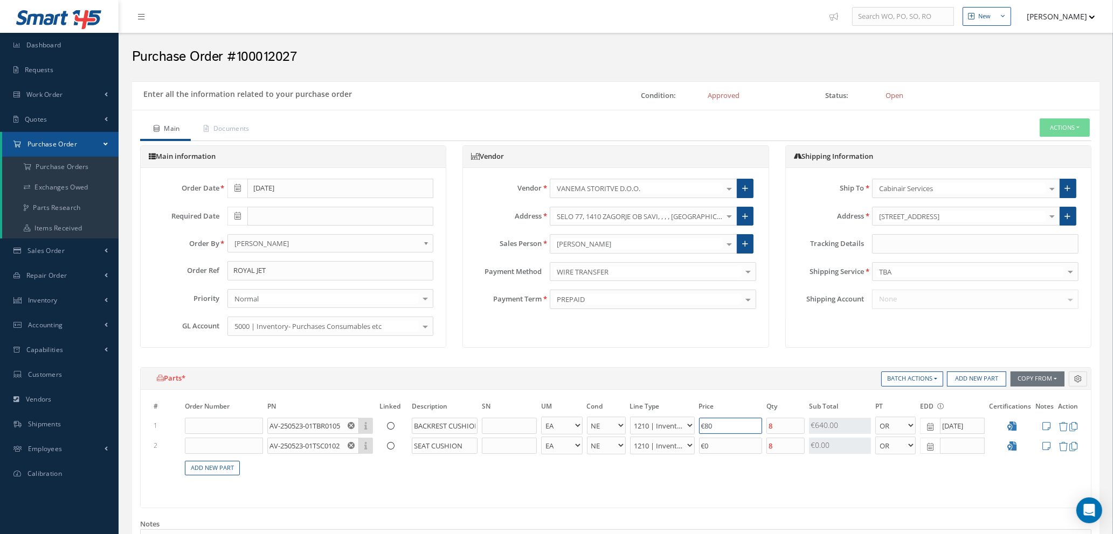
type input "€80"
click at [717, 443] on input "€0" at bounding box center [731, 446] width 64 height 16
type input "€80"
click at [928, 425] on icon at bounding box center [930, 427] width 6 height 8
click at [973, 408] on th "Today" at bounding box center [976, 410] width 113 height 16
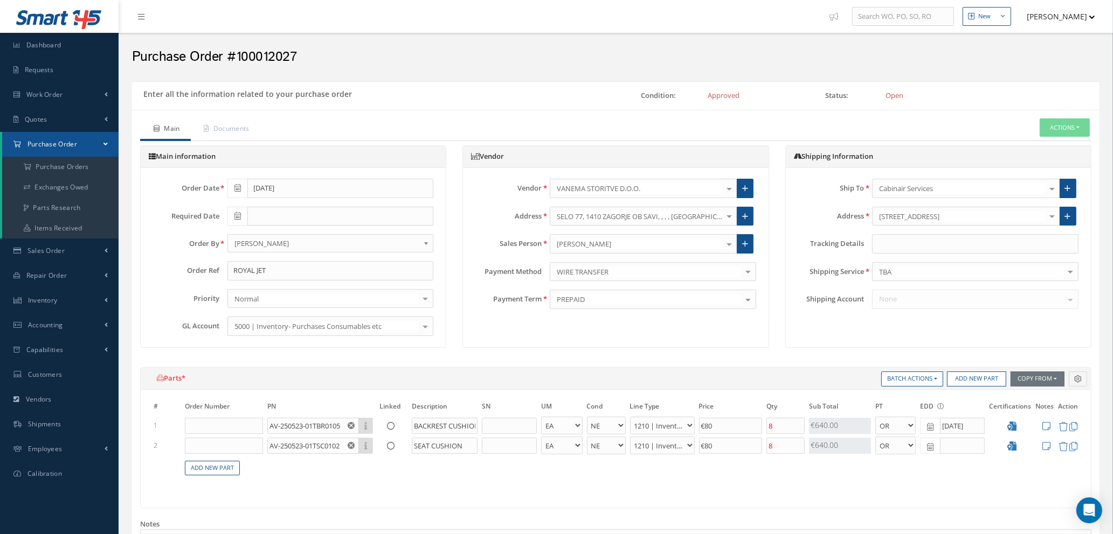
click at [932, 427] on icon at bounding box center [930, 427] width 6 height 8
click at [960, 379] on td "30" at bounding box center [961, 378] width 16 height 16
type input "[DATE]"
click at [930, 443] on icon at bounding box center [930, 447] width 6 height 8
click at [962, 398] on td "30" at bounding box center [961, 398] width 16 height 16
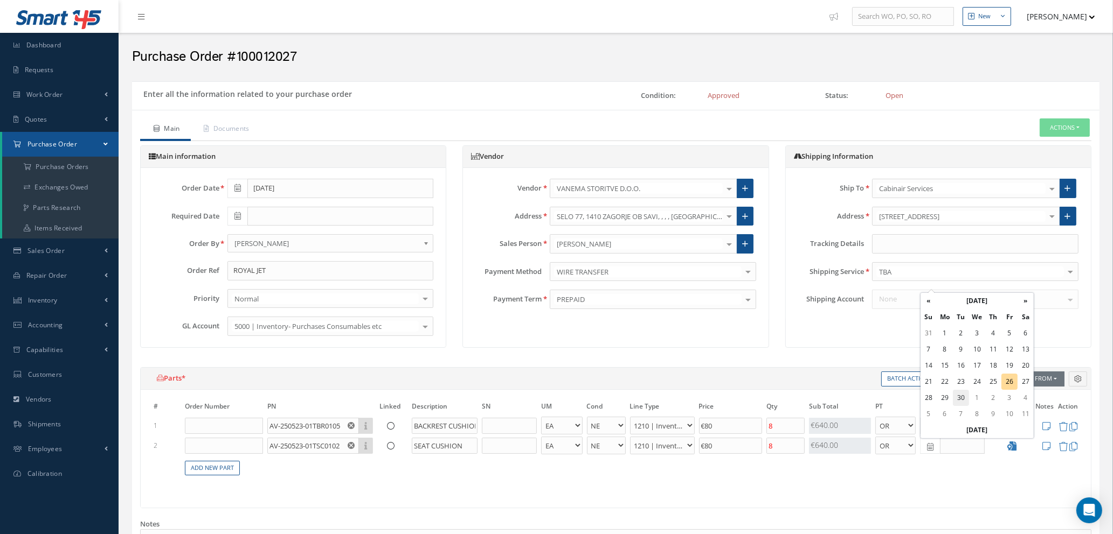
type input "[DATE]"
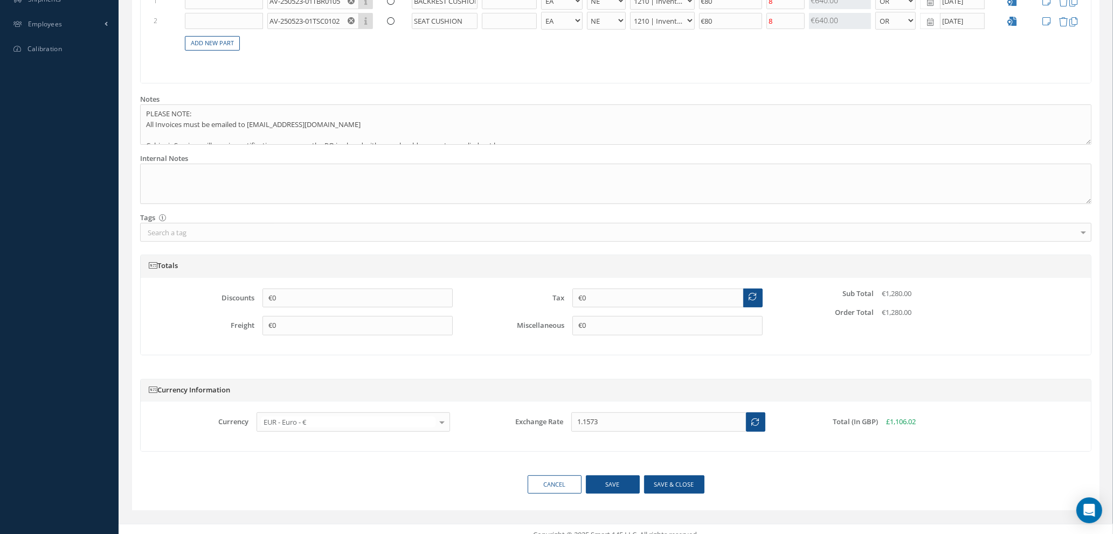
scroll to position [436, 0]
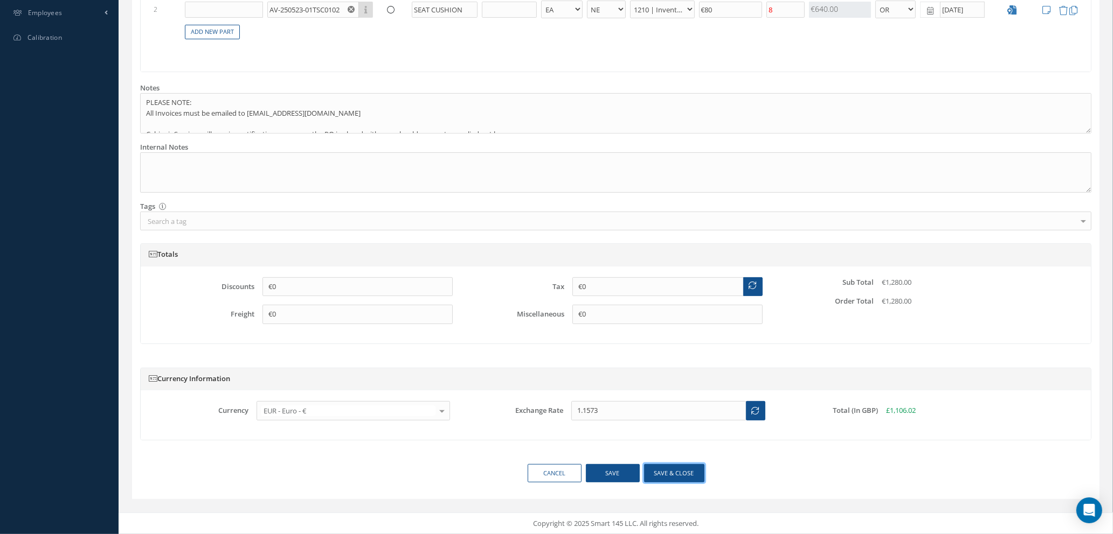
click at [668, 474] on button "Save & close" at bounding box center [674, 473] width 60 height 19
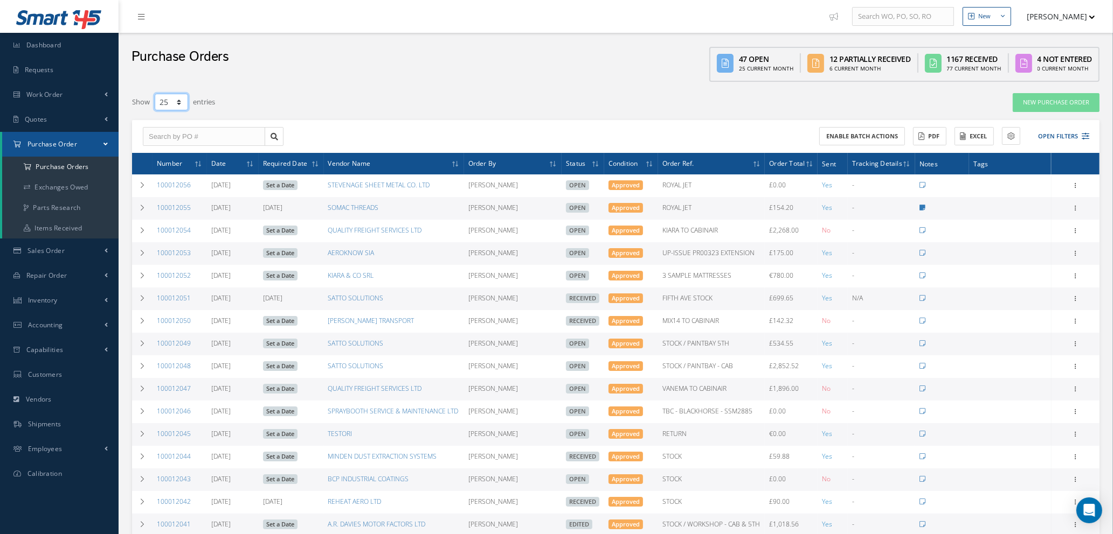
click at [171, 103] on select "10 25 50 100" at bounding box center [171, 102] width 33 height 17
select select "50"
click at [155, 94] on select "10 25 50 100" at bounding box center [171, 102] width 33 height 17
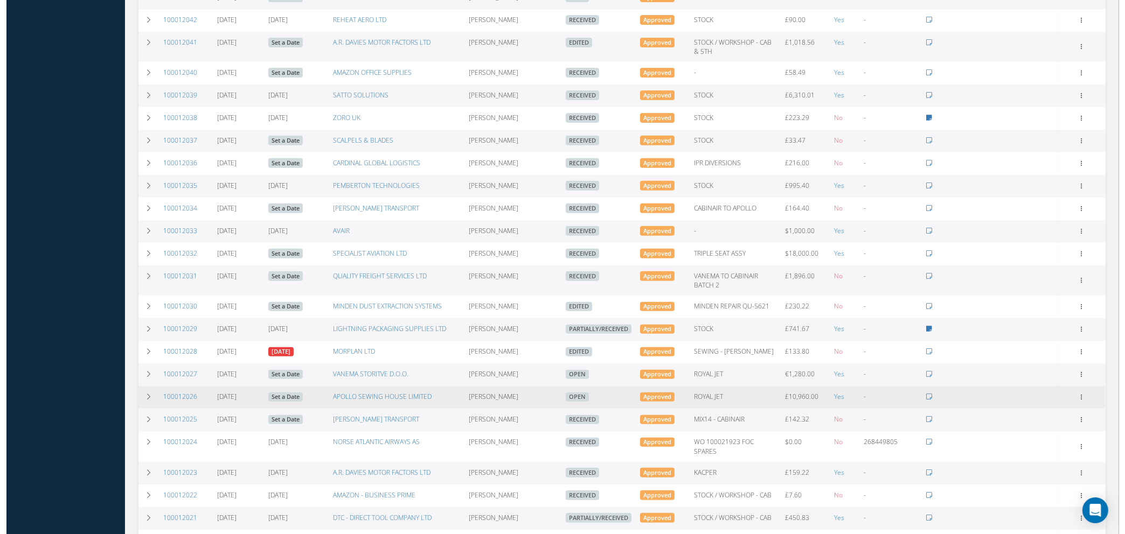
scroll to position [566, 0]
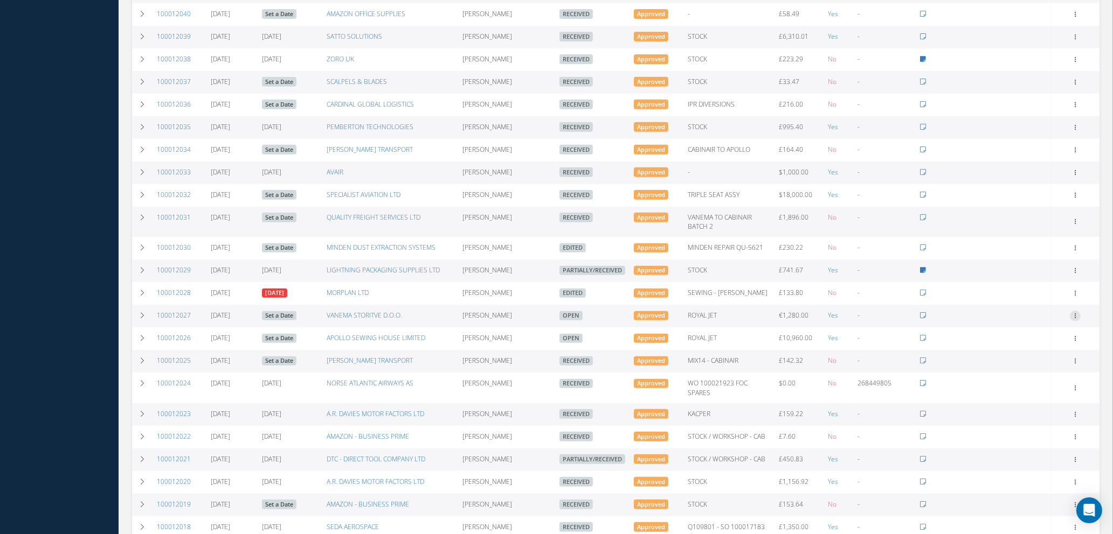
click at [1077, 312] on icon at bounding box center [1075, 315] width 11 height 9
click at [1009, 393] on link "Send By Email" at bounding box center [1025, 393] width 85 height 14
type input "Reports from Purchase Order #100012027"
type textarea "Hiya, Please find Attached, our Purchase Order #100012027. If you have any ques…"
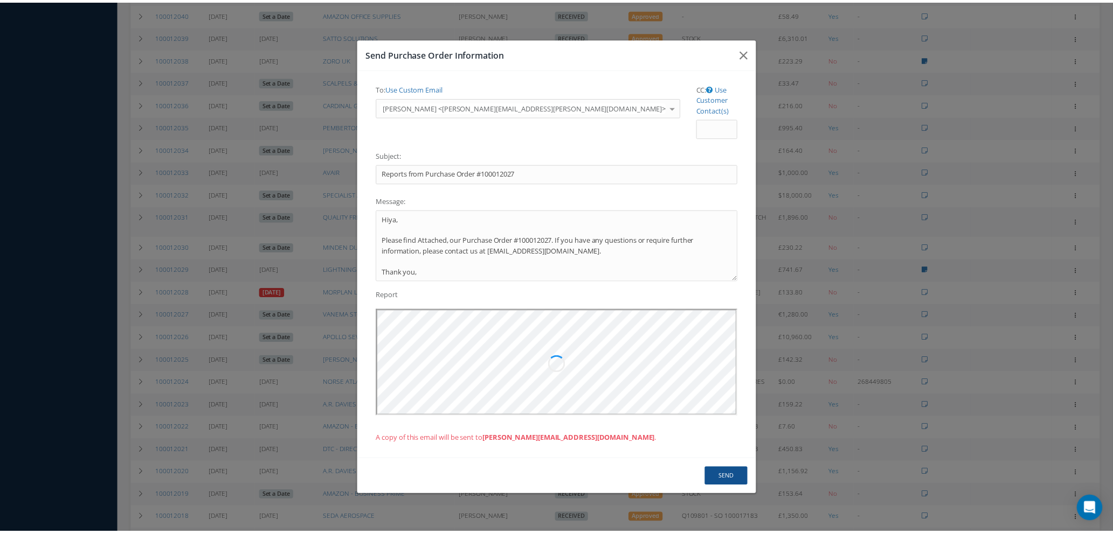
scroll to position [0, 0]
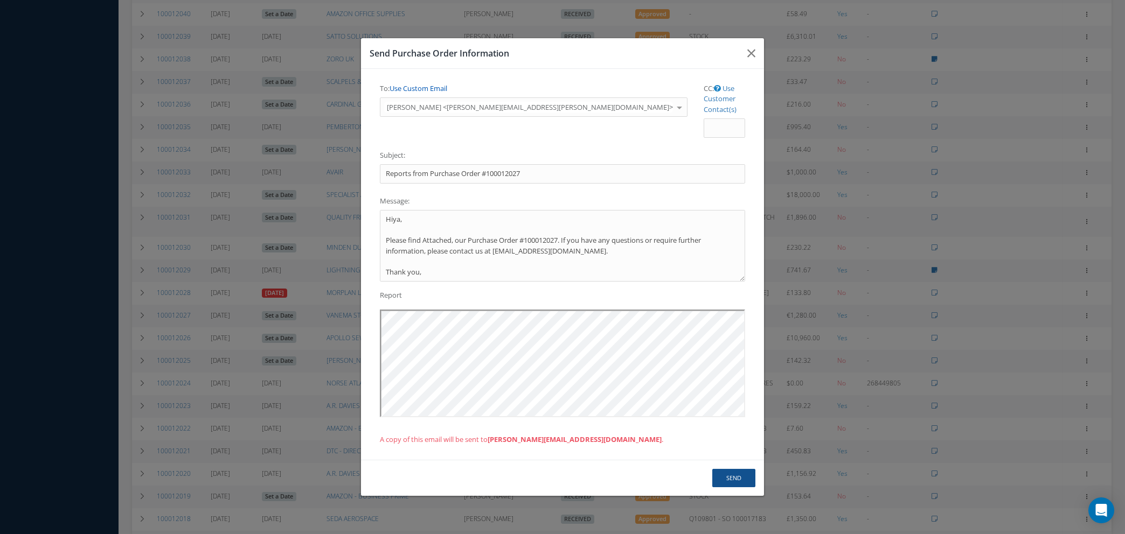
click at [433, 93] on link "Use Custom Email" at bounding box center [419, 89] width 58 height 10
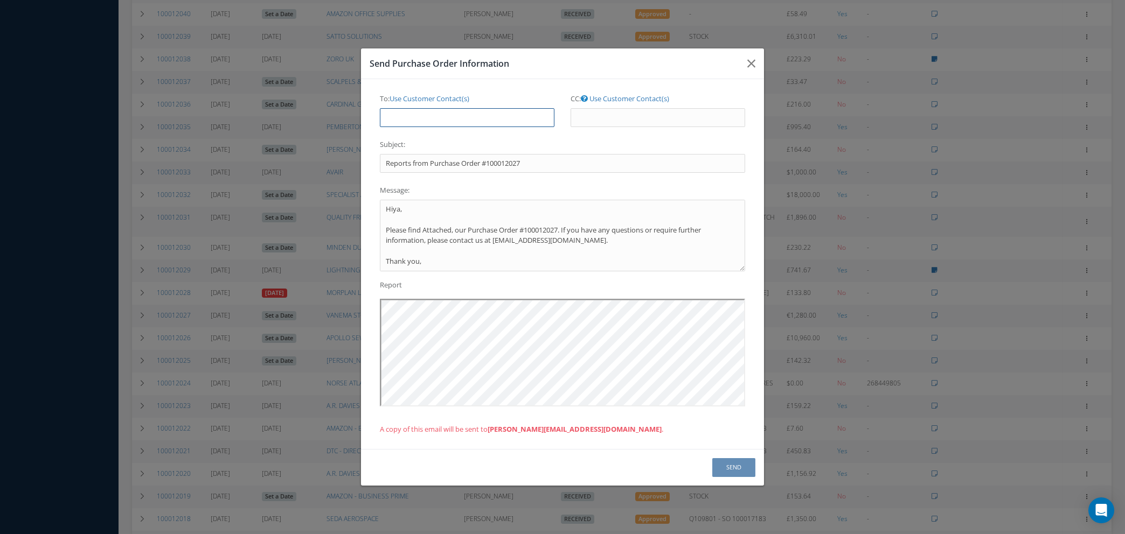
click at [440, 120] on input "To: Use Customer Contact(s)" at bounding box center [467, 117] width 175 height 19
type input "natasha@cab.aero"
click at [739, 471] on button "Send" at bounding box center [733, 468] width 43 height 19
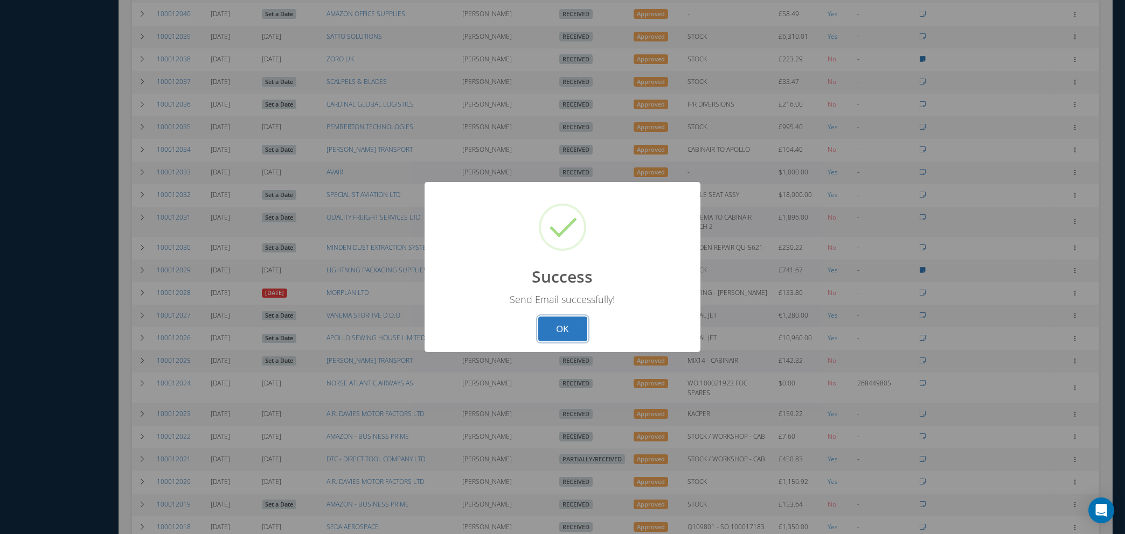
click at [560, 321] on button "OK" at bounding box center [562, 329] width 49 height 25
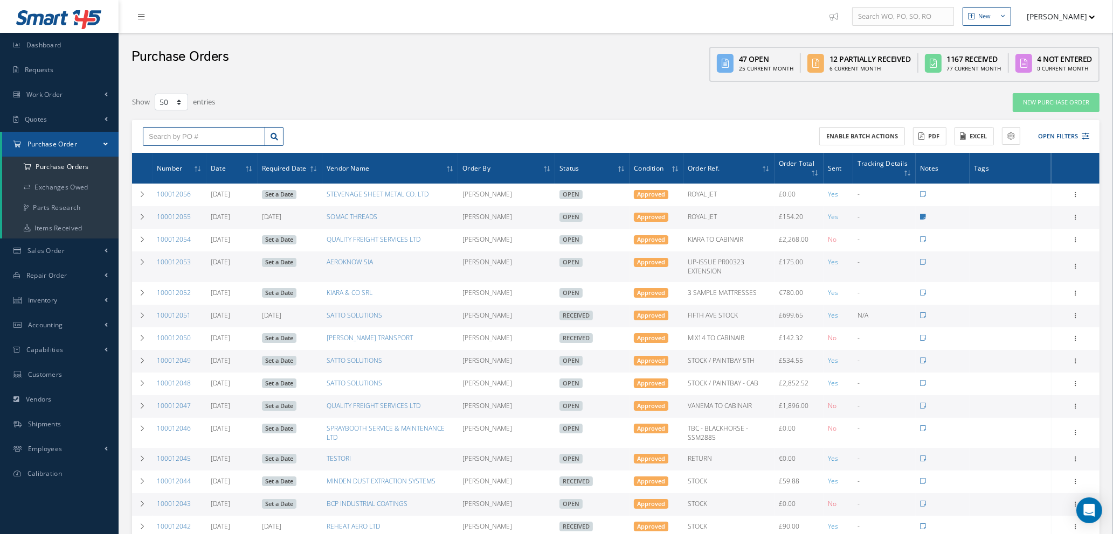
click at [173, 130] on input "text" at bounding box center [204, 136] width 122 height 19
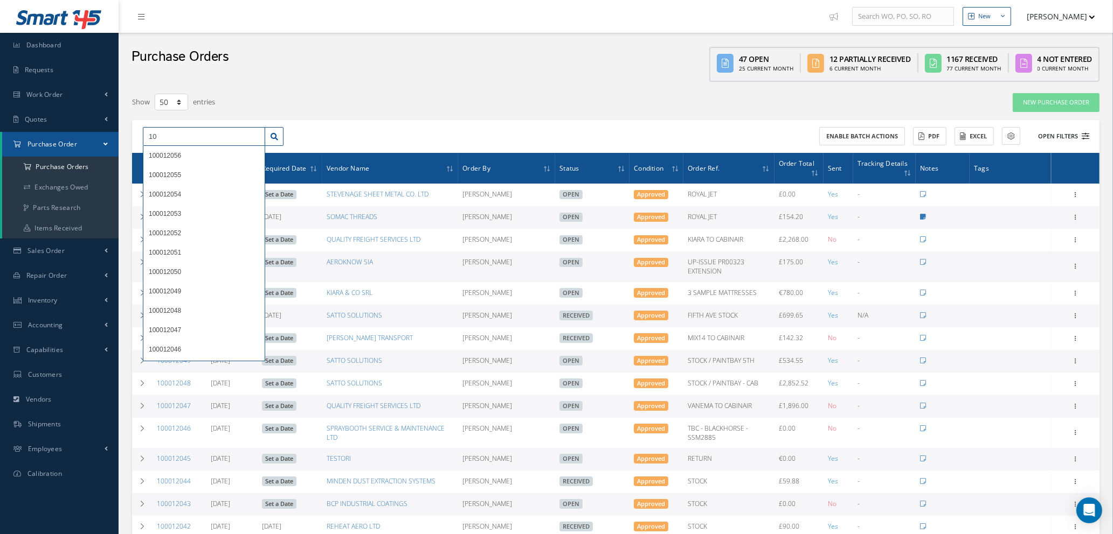
type input "10"
click at [1087, 133] on icon at bounding box center [1085, 137] width 8 height 8
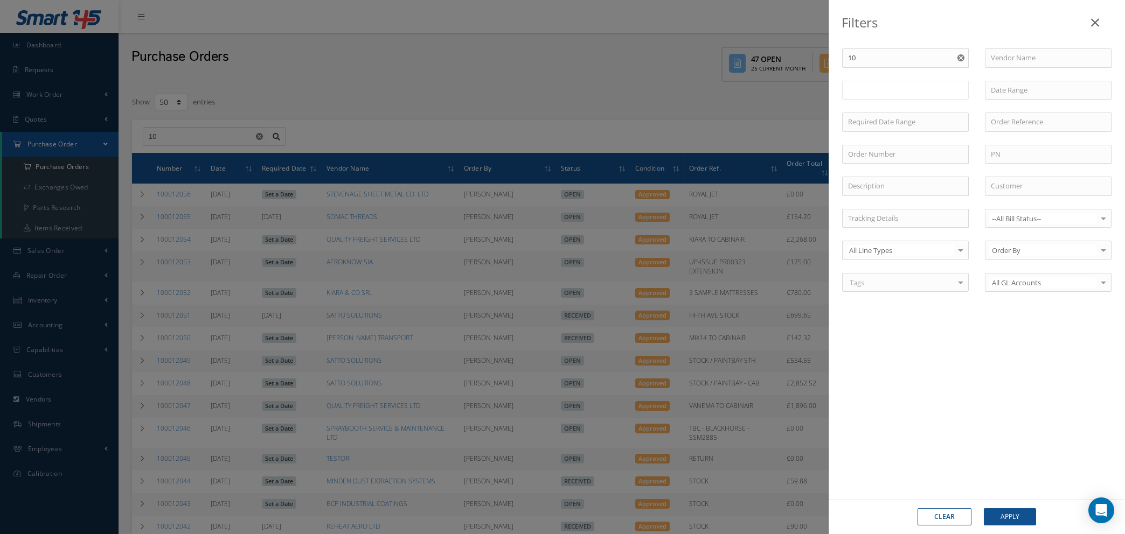
click at [913, 92] on ul at bounding box center [905, 90] width 127 height 19
click at [907, 87] on ul "Open" at bounding box center [905, 90] width 127 height 19
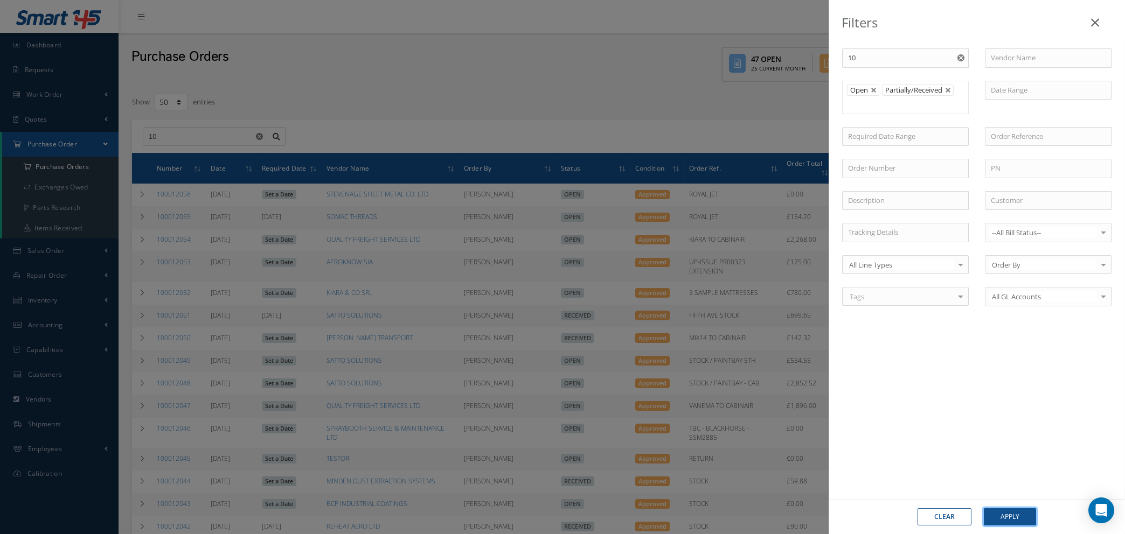
click at [1011, 519] on button "Apply" at bounding box center [1010, 517] width 52 height 17
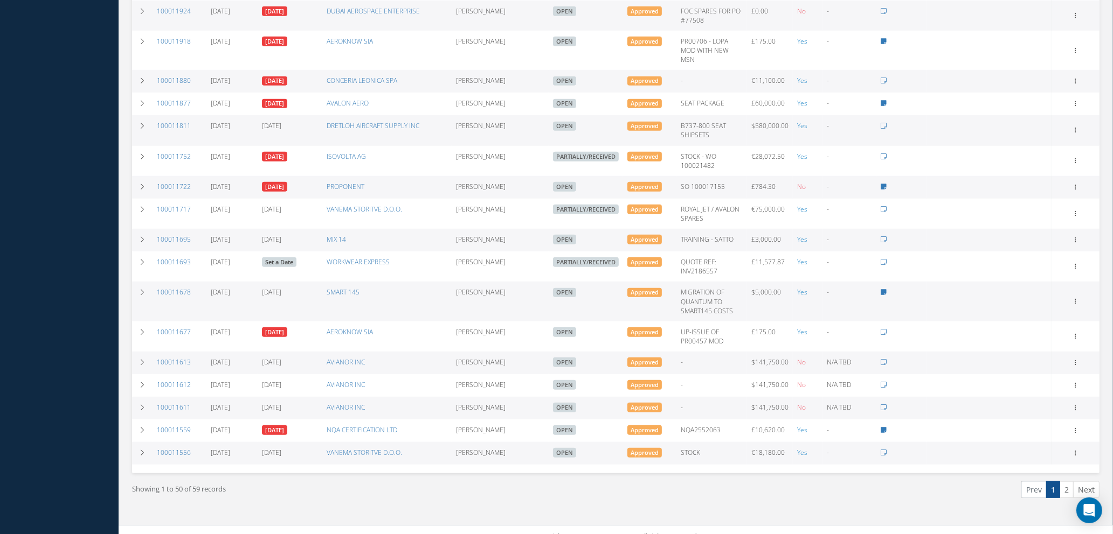
scroll to position [1130, 0]
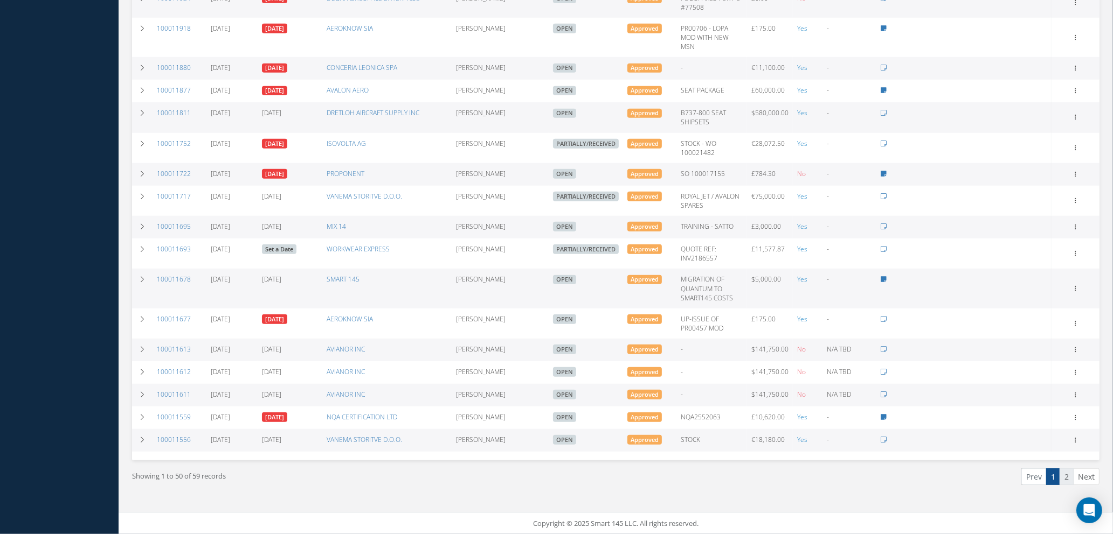
click at [1070, 479] on link "2" at bounding box center [1066, 477] width 14 height 17
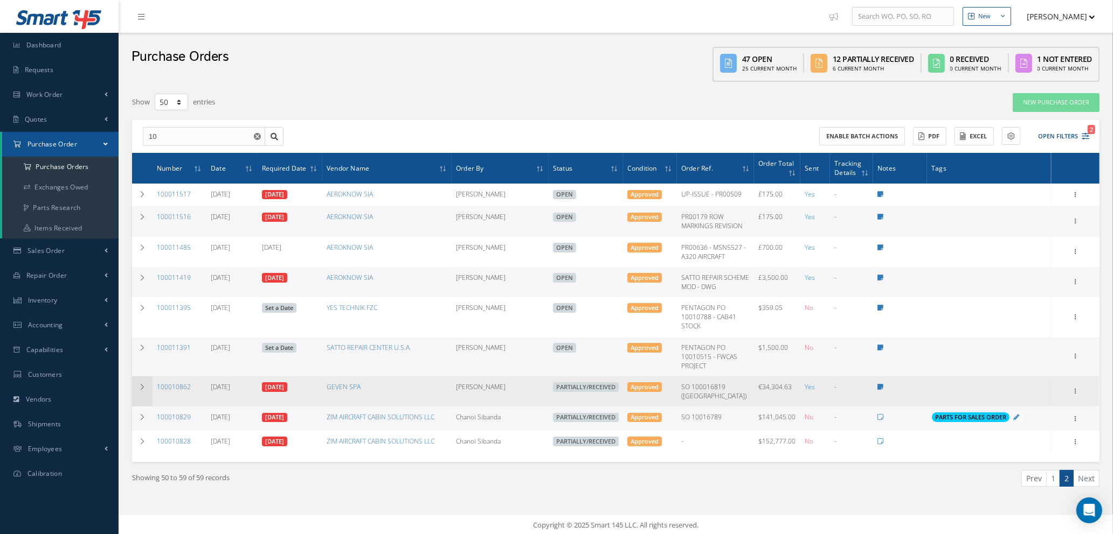
click at [138, 388] on icon at bounding box center [142, 387] width 8 height 6
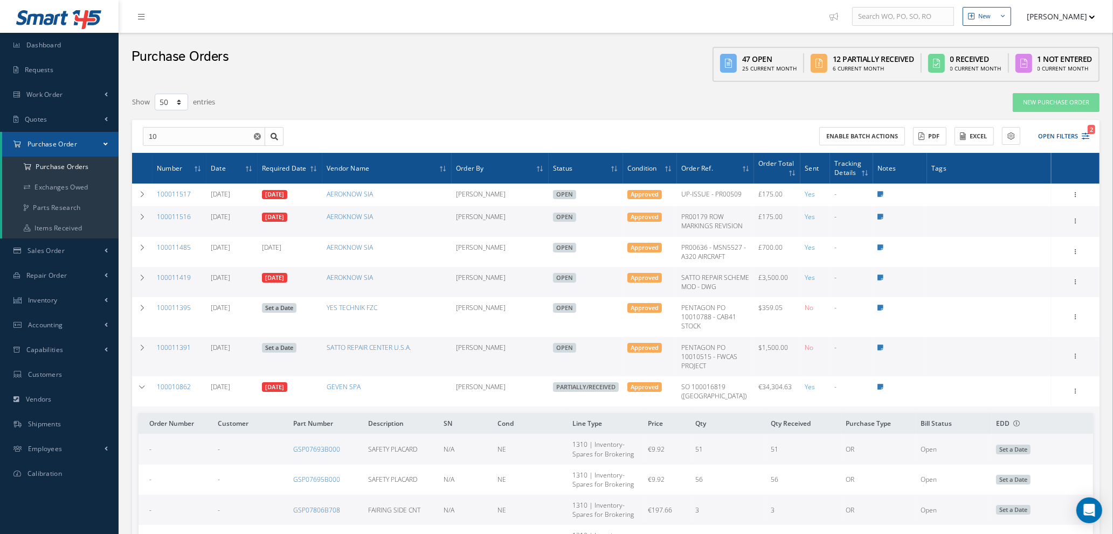
click at [1090, 133] on div "Enable batch actions ACTIONS Receive Payments Select Customer Cabinair Services…" at bounding box center [854, 136] width 477 height 19
click at [1086, 133] on icon "2" at bounding box center [1085, 137] width 8 height 8
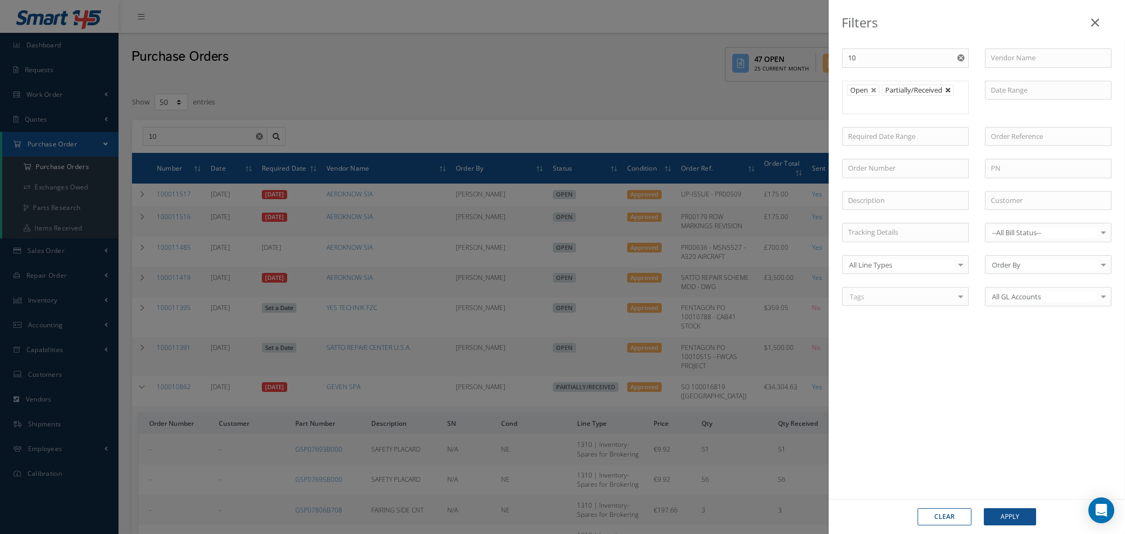
click at [949, 92] on link at bounding box center [948, 90] width 6 height 6
click at [874, 90] on link at bounding box center [874, 90] width 6 height 6
type input "All Status"
click at [962, 57] on icon "Reset" at bounding box center [960, 57] width 7 height 7
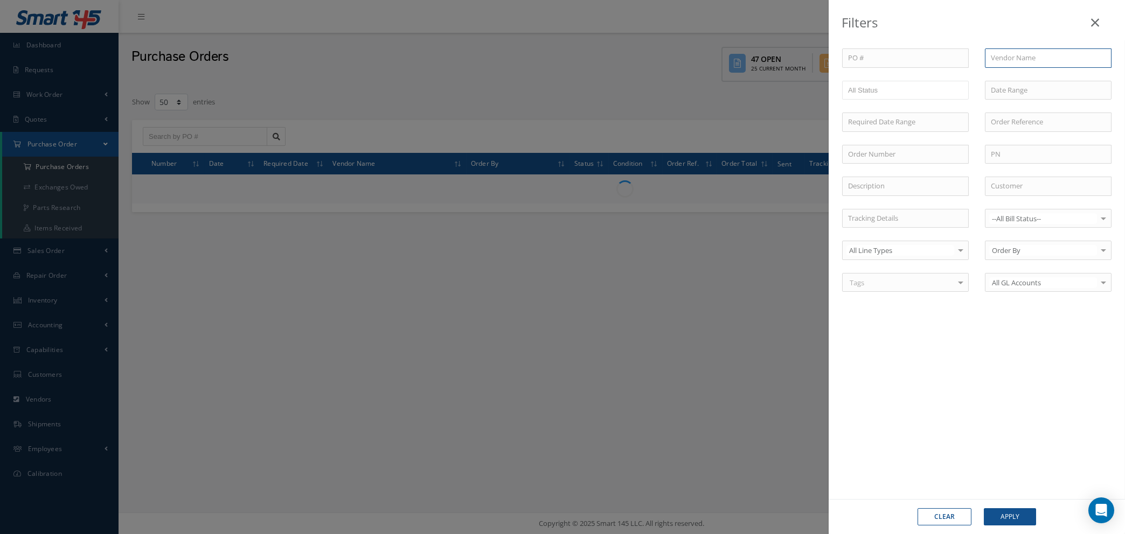
click at [995, 56] on input "text" at bounding box center [1048, 57] width 127 height 19
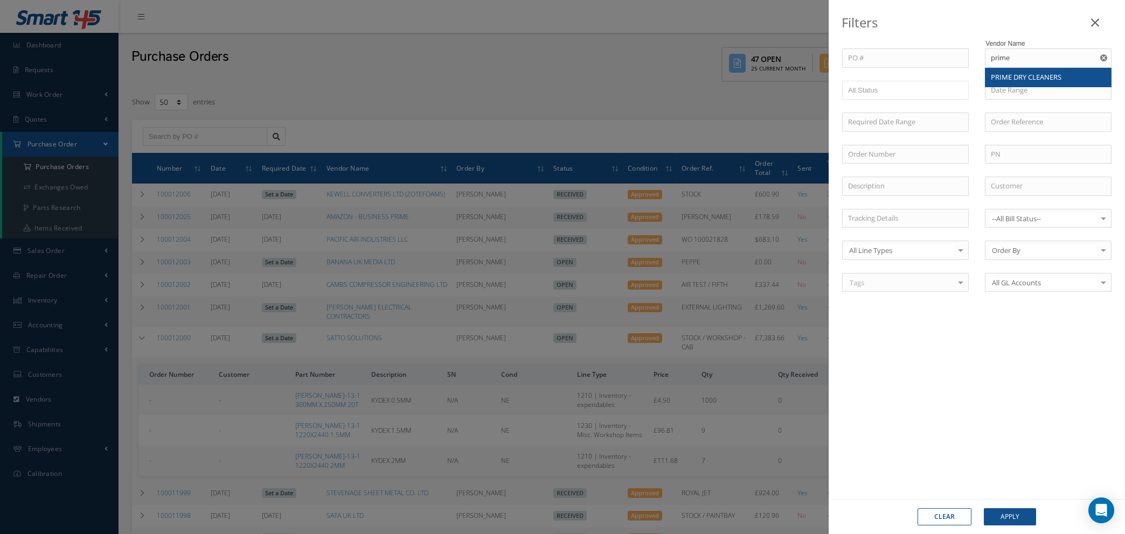
click at [1006, 78] on span "PRIME DRY CLEANERS" at bounding box center [1026, 77] width 71 height 10
type input "PRIME DRY CLEANERS"
click at [1009, 516] on button "Apply" at bounding box center [1010, 517] width 52 height 17
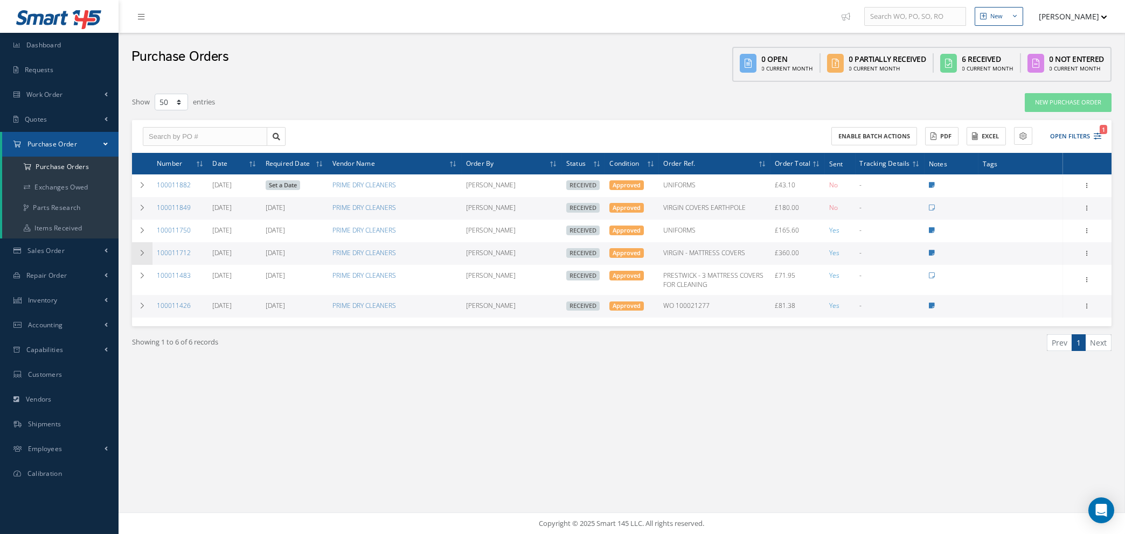
click at [143, 250] on icon at bounding box center [142, 253] width 8 height 6
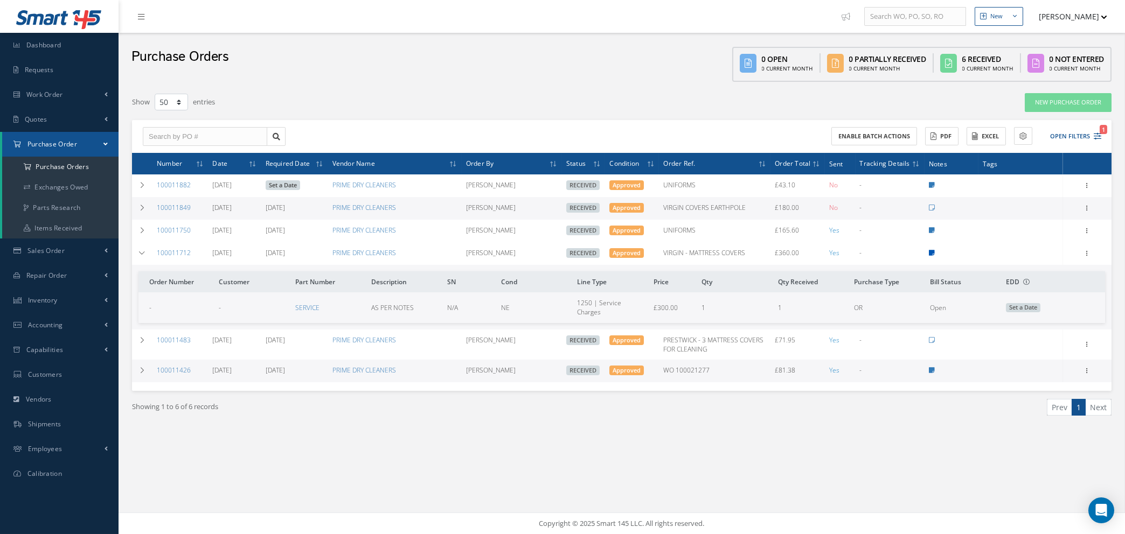
click at [931, 251] on icon at bounding box center [932, 253] width 6 height 6
type textarea "FOR 21KG OF MATTRESS COVER DRY CLEANING FOR VIRGIN -- Natasha Lewis 06/11/2025 …"
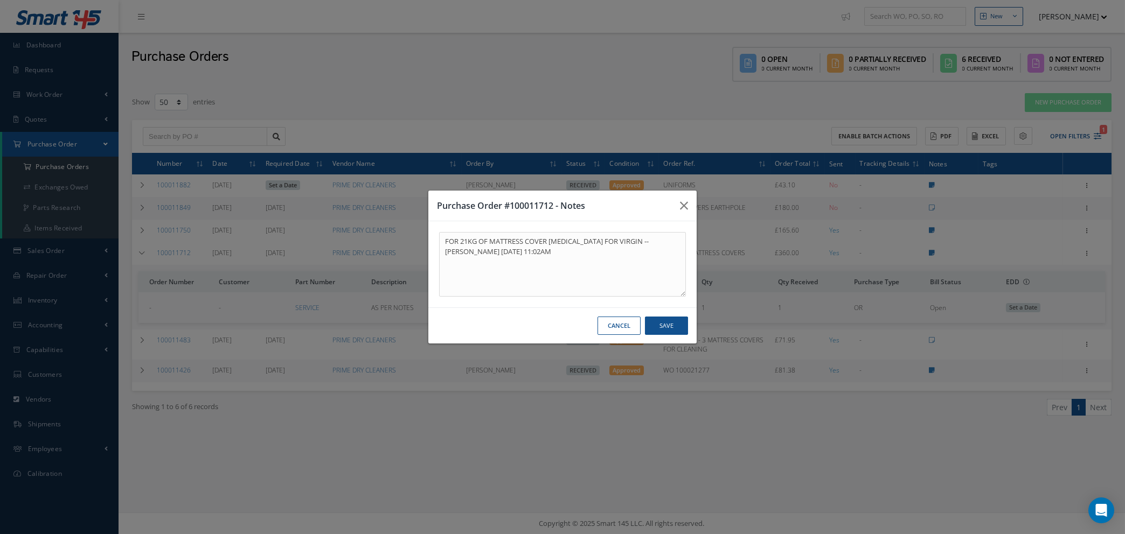
click at [624, 327] on button "Cancel" at bounding box center [619, 326] width 43 height 19
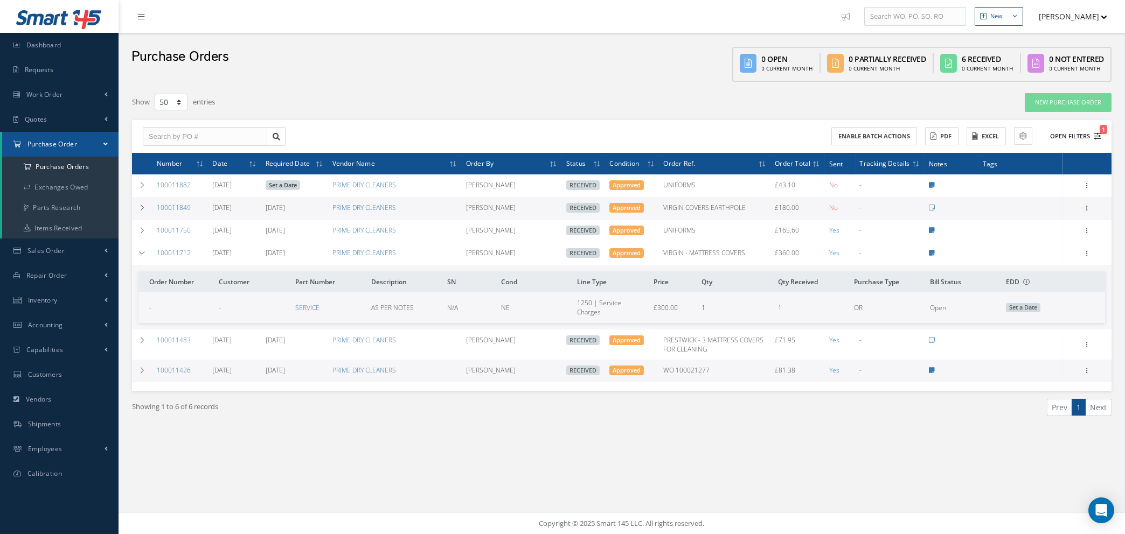
click at [1098, 133] on icon "1" at bounding box center [1098, 137] width 8 height 8
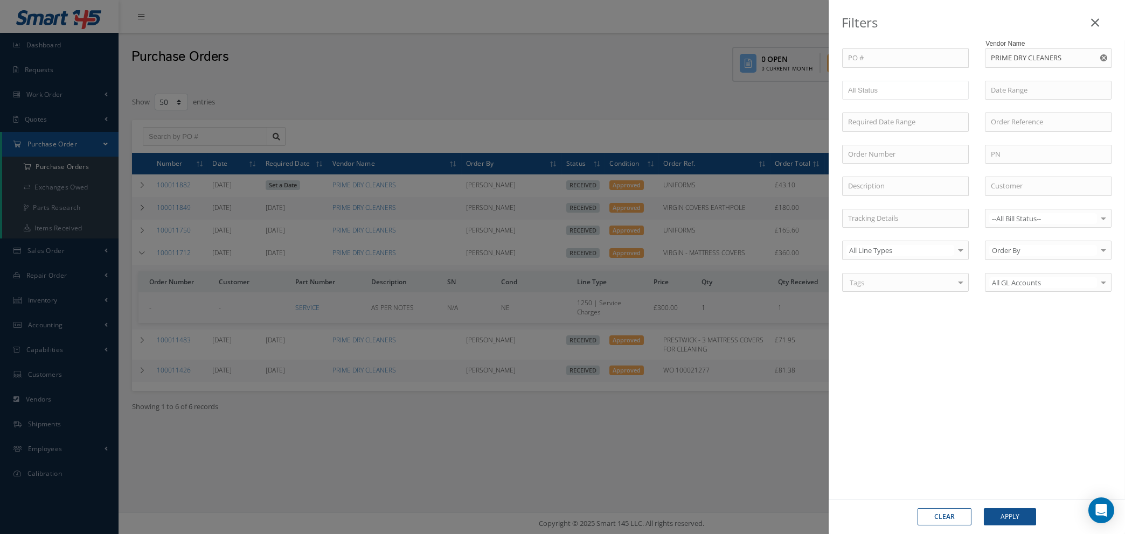
click at [1105, 58] on use "Reset" at bounding box center [1103, 57] width 7 height 7
click at [1007, 519] on button "Apply" at bounding box center [1010, 517] width 52 height 17
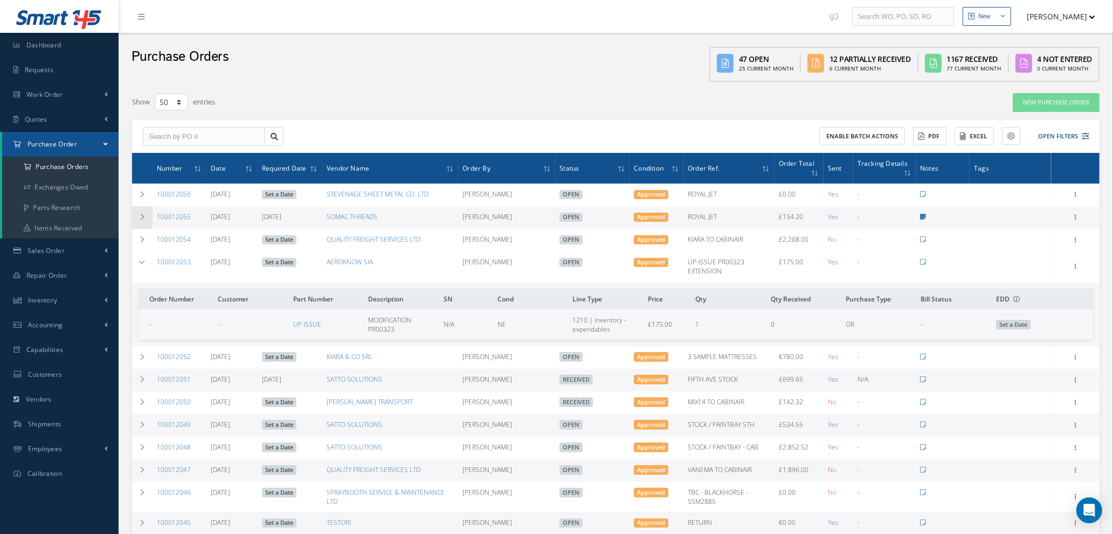
click at [143, 214] on icon at bounding box center [142, 217] width 8 height 6
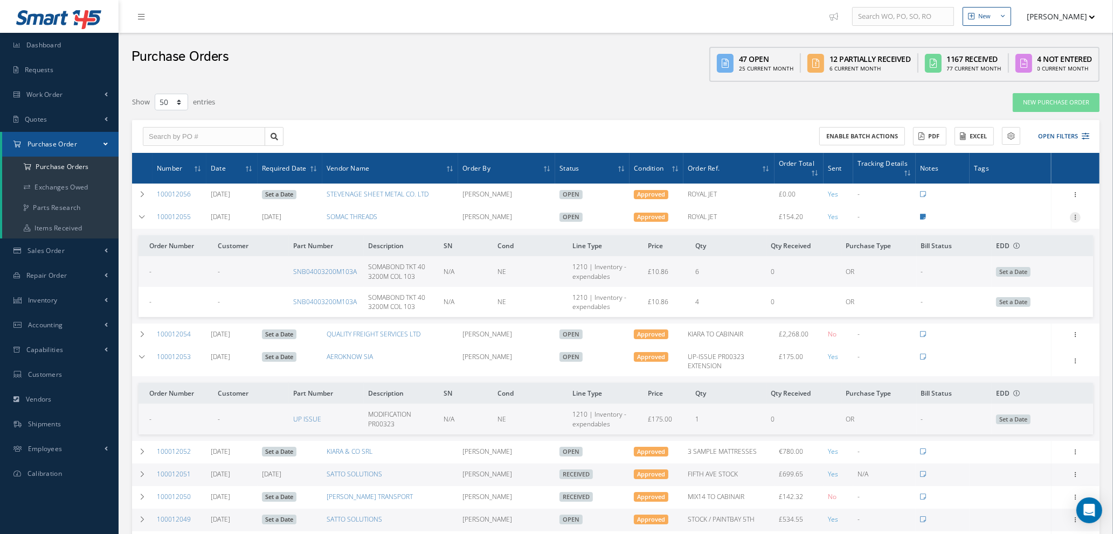
click at [1076, 213] on icon at bounding box center [1075, 216] width 11 height 9
click at [1019, 224] on link "Receive" at bounding box center [1025, 225] width 85 height 14
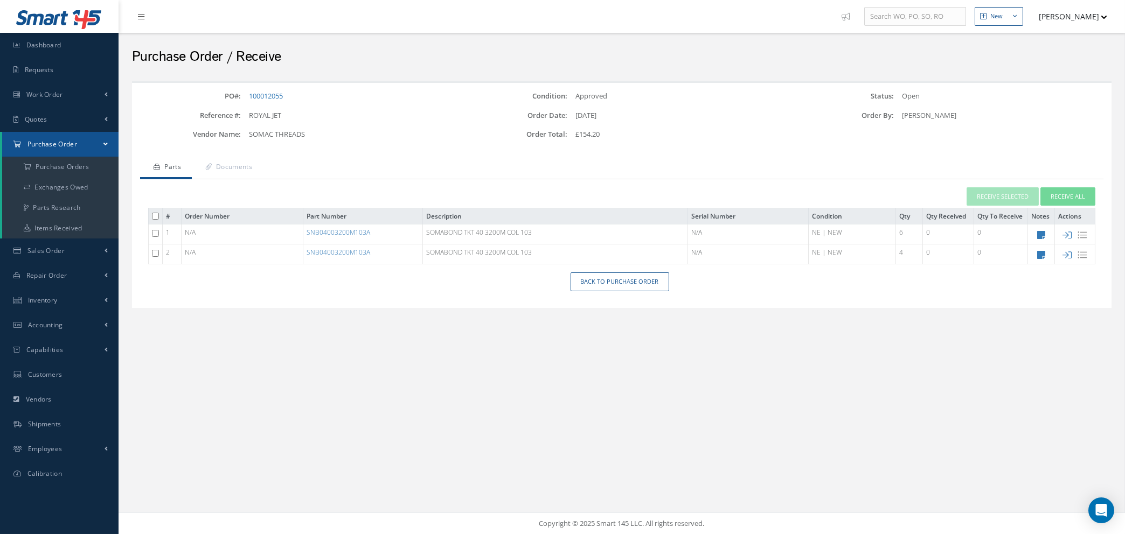
click at [152, 230] on input "checkbox" at bounding box center [155, 233] width 7 height 7
checkbox input "true"
click at [1009, 196] on button "Receive Selected" at bounding box center [1003, 196] width 72 height 19
type input "[DATE]"
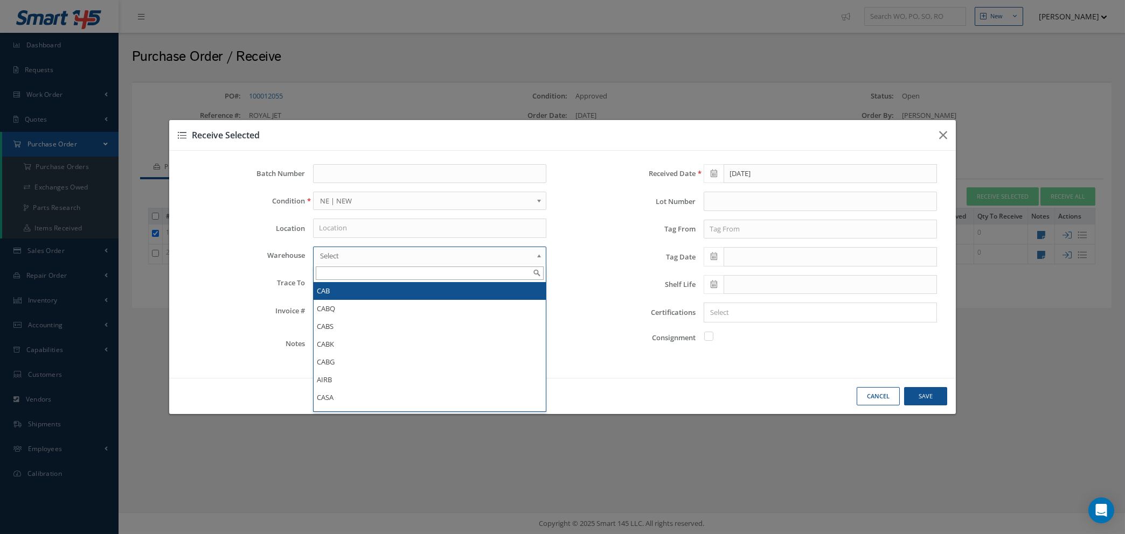
click at [426, 256] on span "Select" at bounding box center [426, 255] width 212 height 13
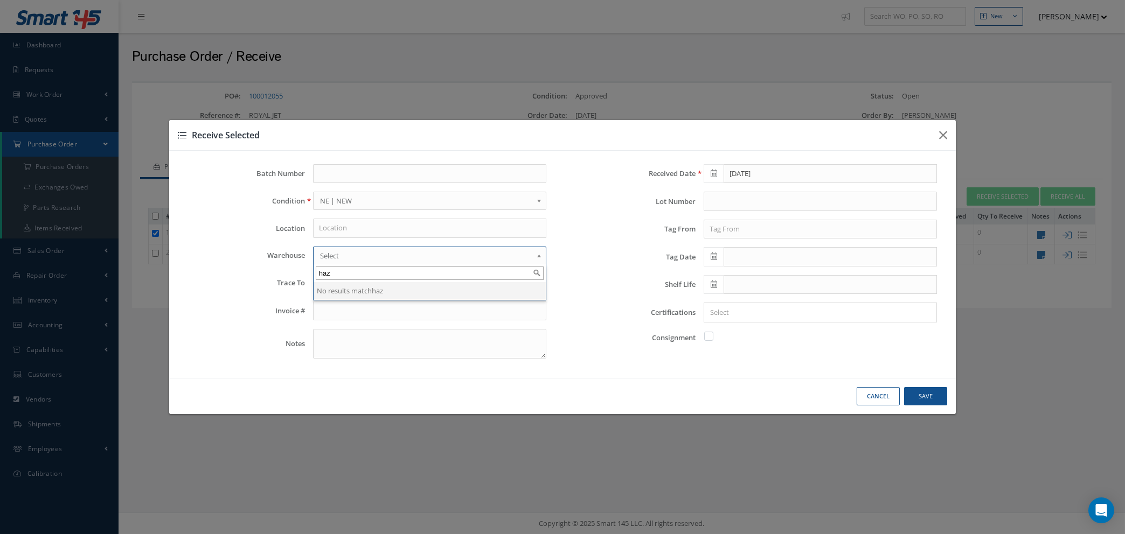
type input "haz"
click at [453, 225] on input "text" at bounding box center [429, 228] width 233 height 19
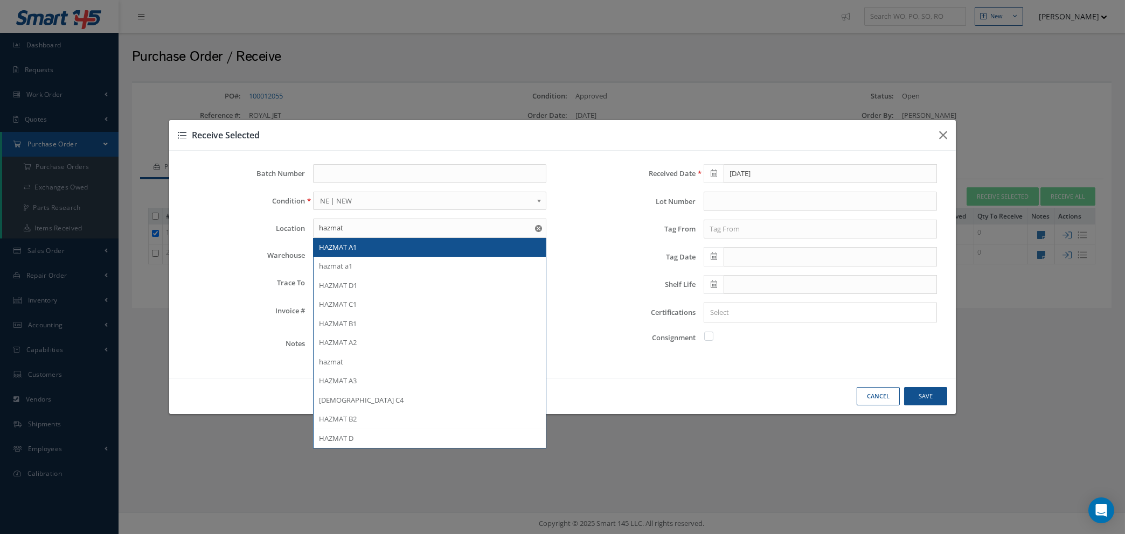
click at [367, 251] on div "HAZMAT A1" at bounding box center [429, 247] width 221 height 11
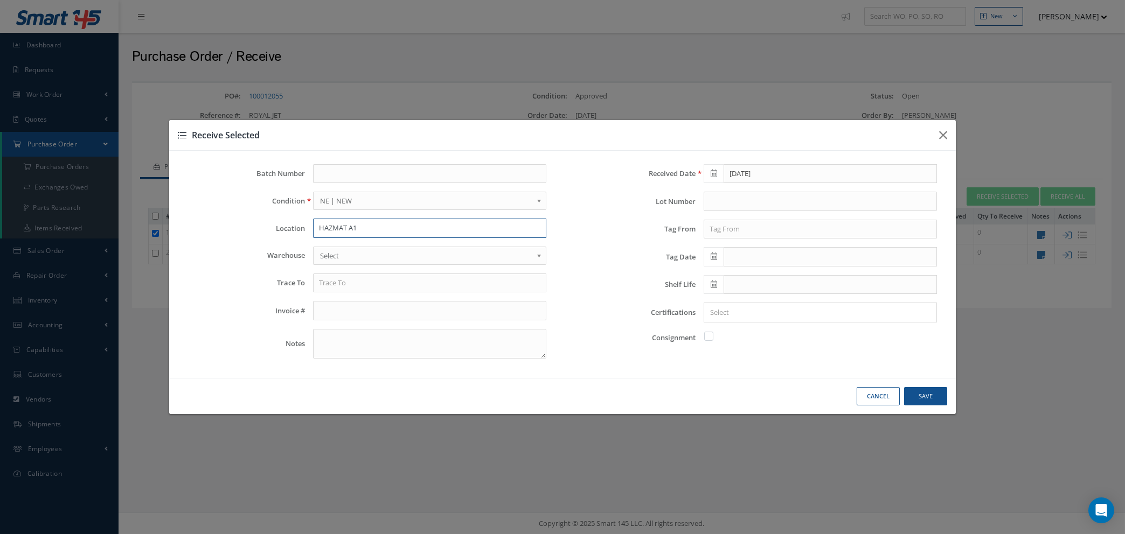
click at [496, 228] on input "HAZMAT A1" at bounding box center [429, 228] width 233 height 19
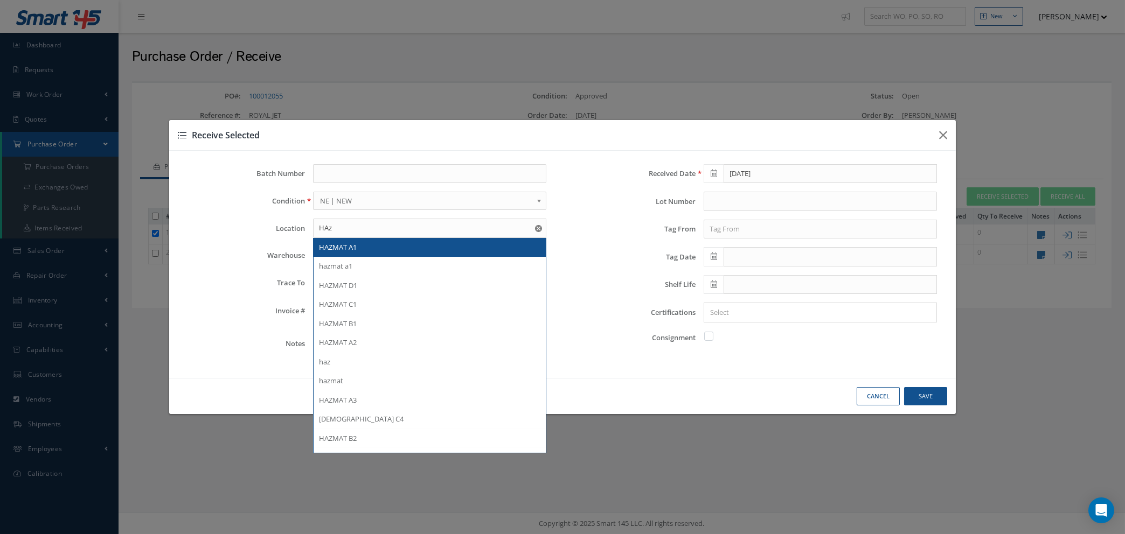
click at [401, 244] on div "HAZMAT A1" at bounding box center [429, 247] width 221 height 11
type input "HAZMAT A1"
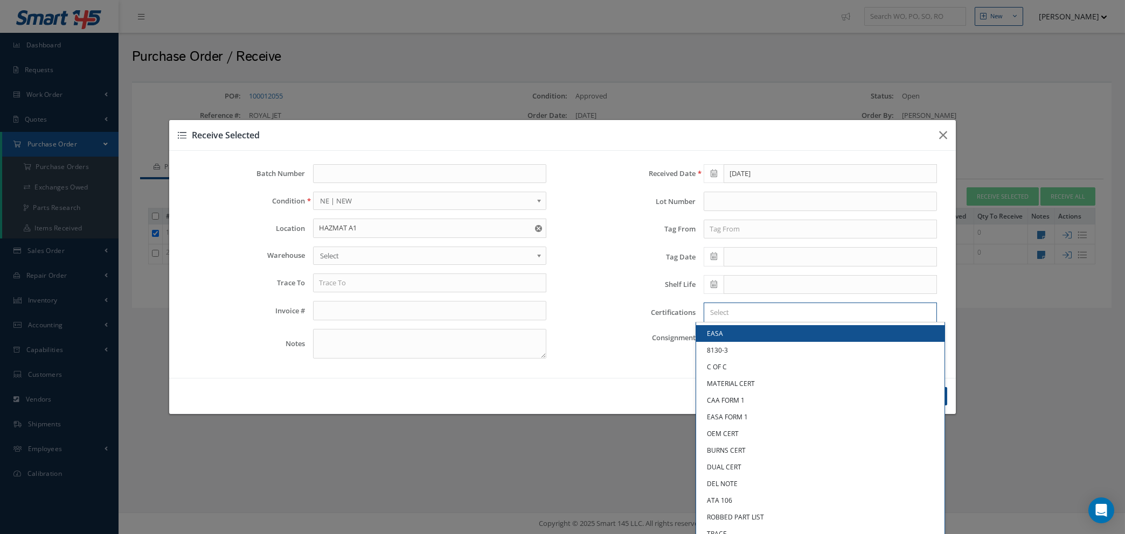
click at [772, 314] on input "Search for option" at bounding box center [817, 312] width 225 height 11
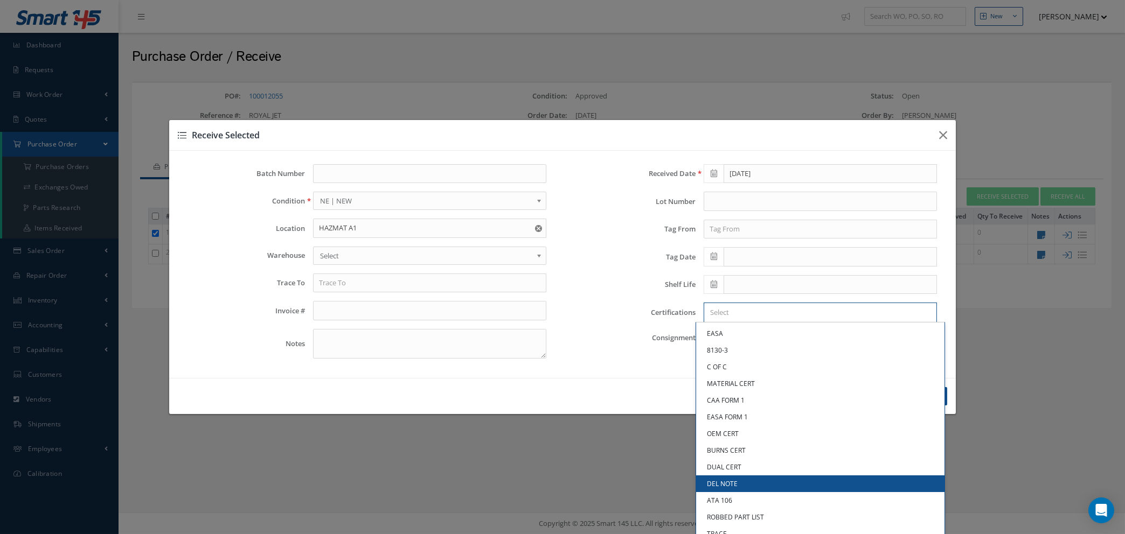
click at [742, 483] on link "DEL NOTE" at bounding box center [820, 484] width 248 height 17
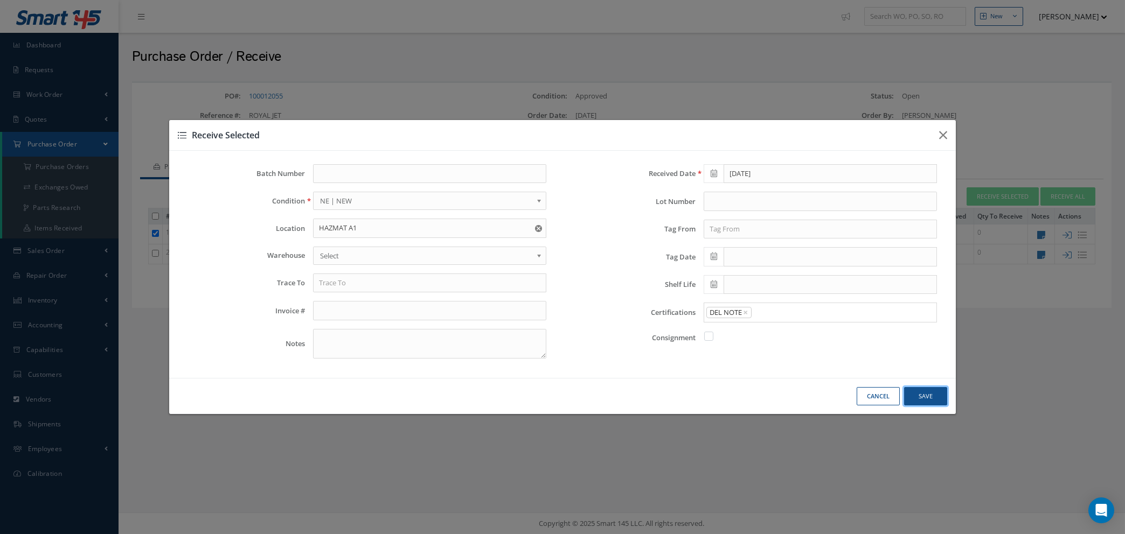
click at [919, 392] on button "Save" at bounding box center [925, 396] width 43 height 19
checkbox input "false"
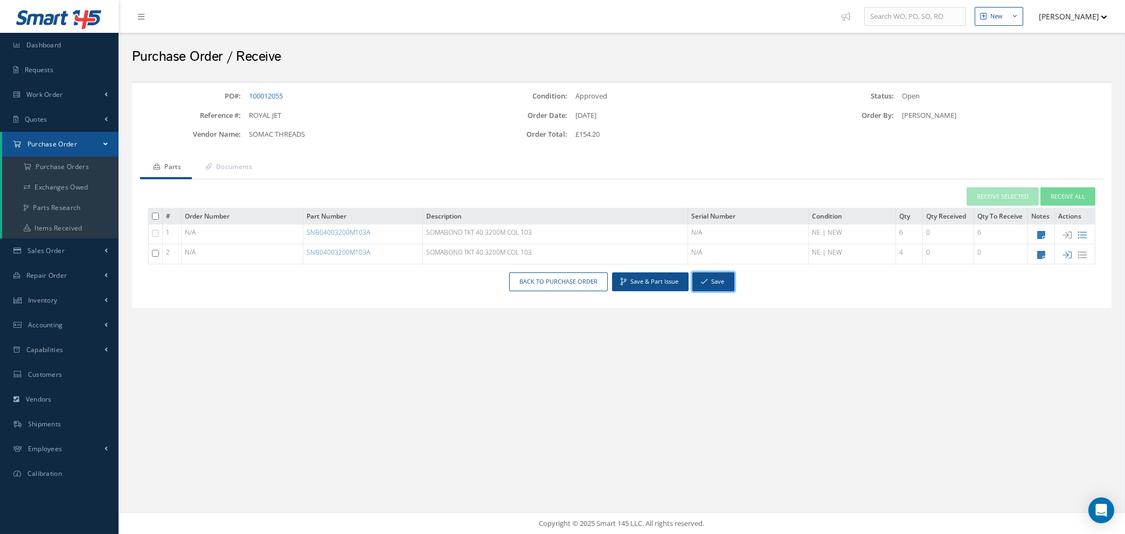
click at [703, 285] on button "Save" at bounding box center [713, 282] width 42 height 19
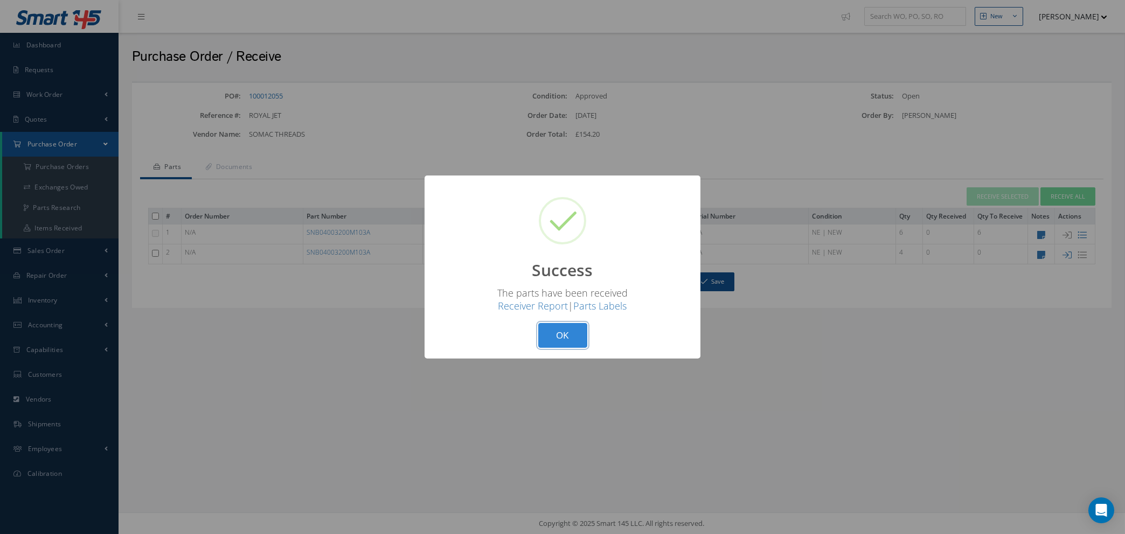
click at [557, 325] on button "OK" at bounding box center [562, 335] width 49 height 25
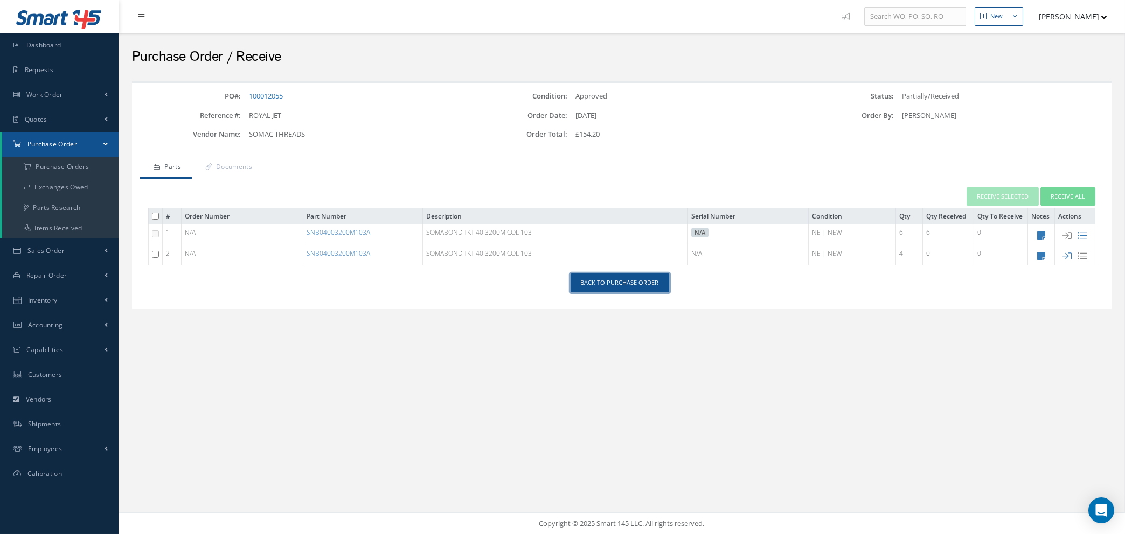
click at [631, 287] on link "Back to Purchase Order" at bounding box center [620, 283] width 99 height 19
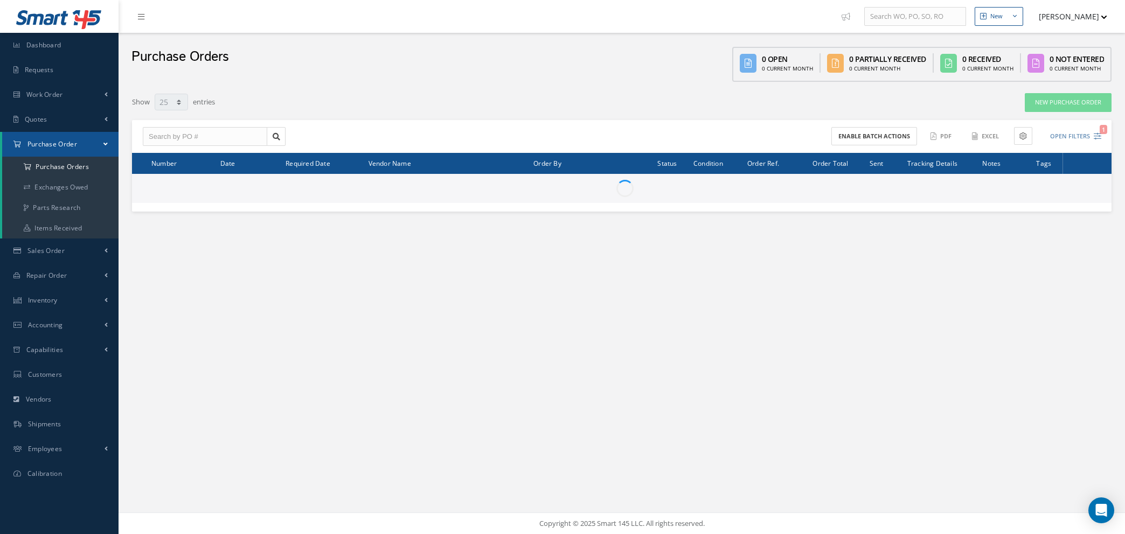
select select "25"
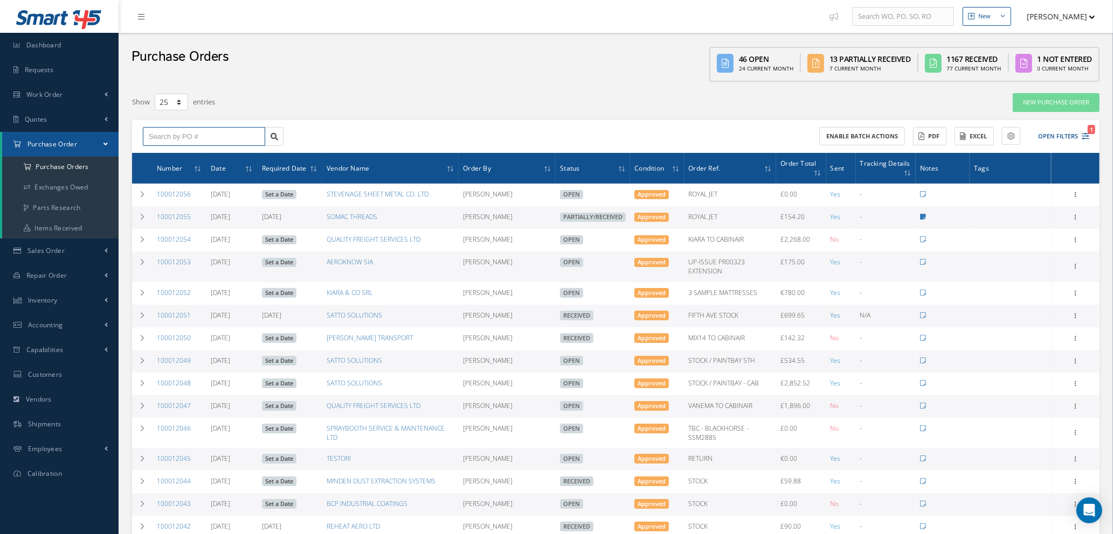
click at [234, 135] on input "text" at bounding box center [204, 136] width 122 height 19
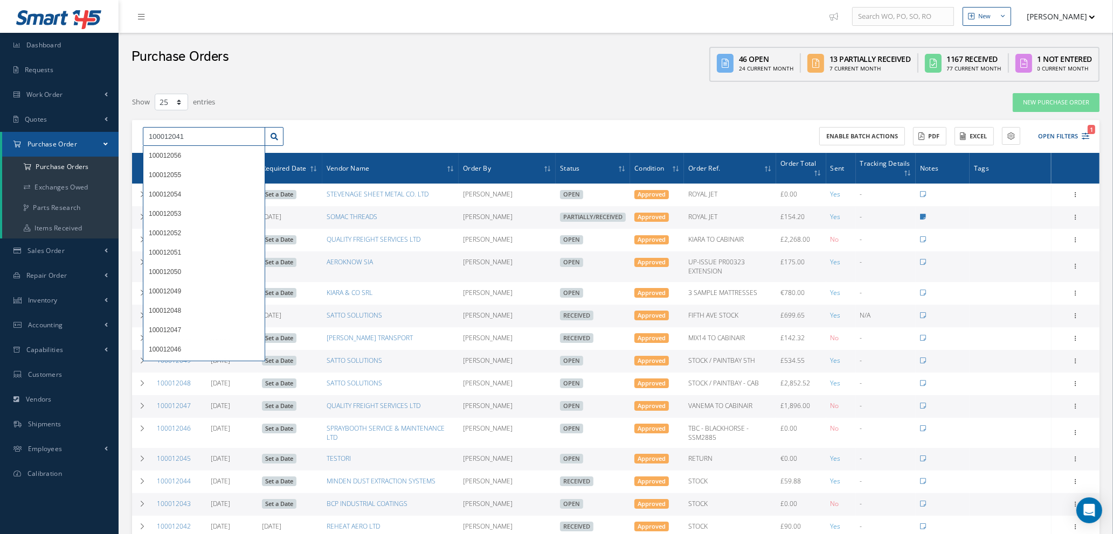
type input "100012041"
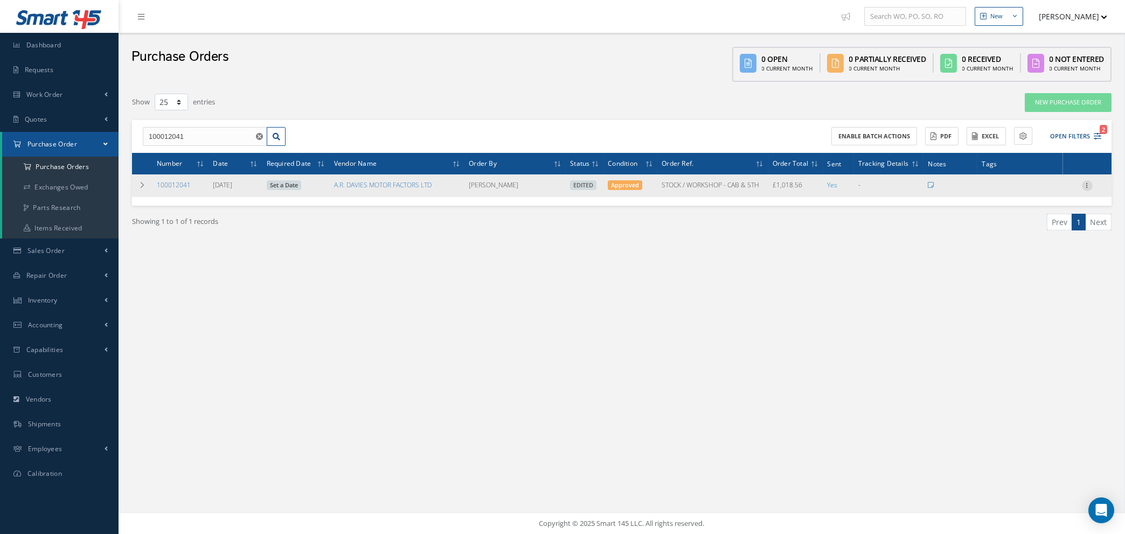
click at [1087, 185] on icon at bounding box center [1087, 184] width 11 height 9
click at [1055, 192] on link "Enter/Update" at bounding box center [1037, 193] width 85 height 14
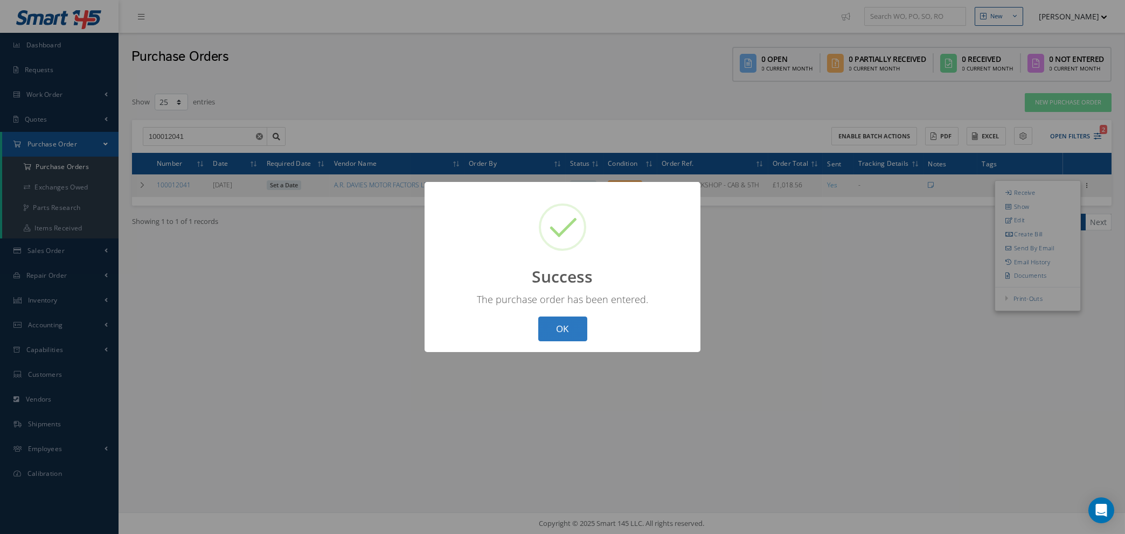
click at [566, 331] on button "OK" at bounding box center [562, 329] width 49 height 25
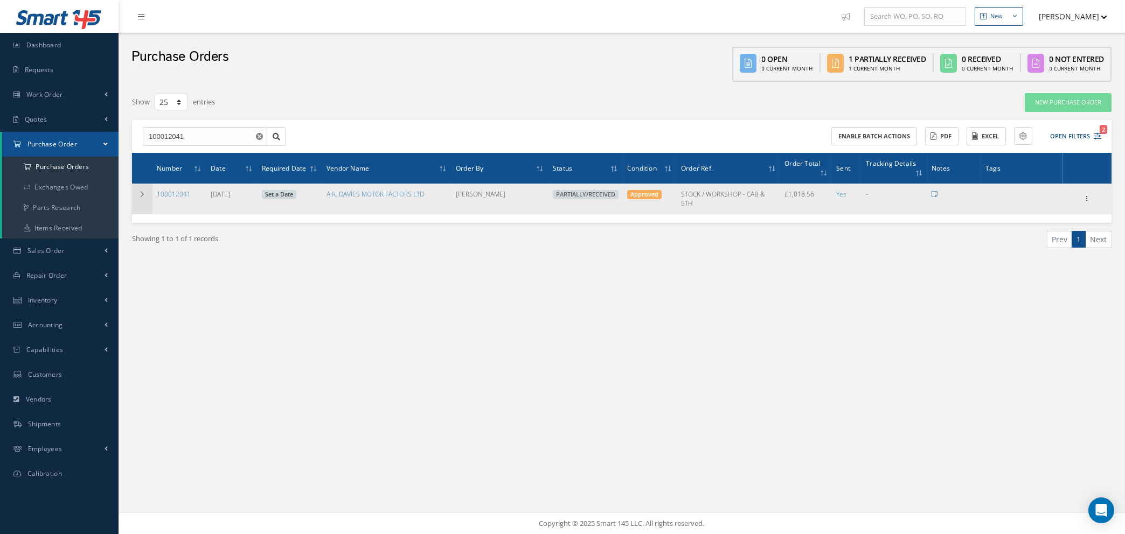
click at [140, 189] on td at bounding box center [142, 199] width 20 height 30
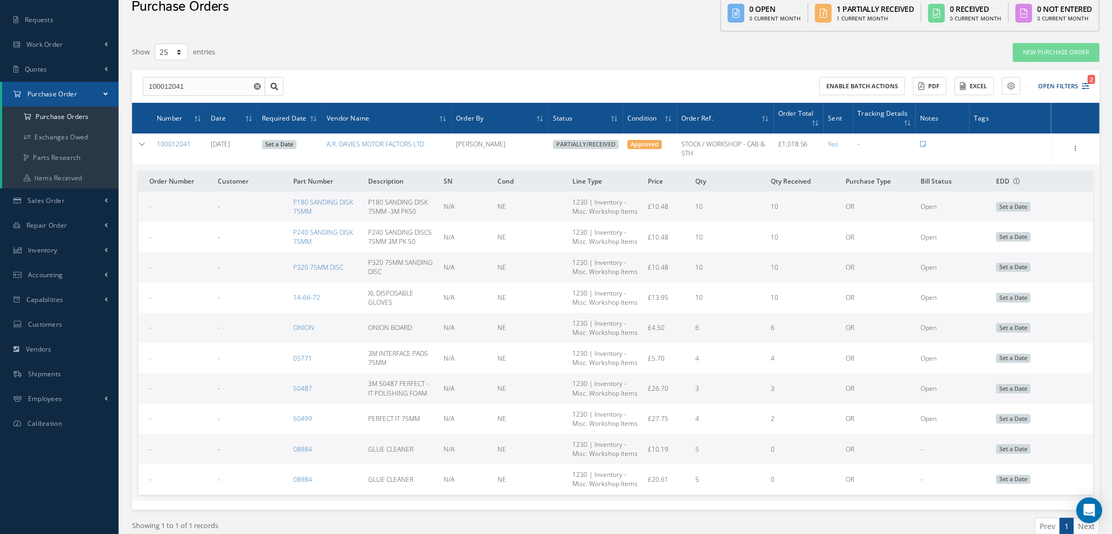
scroll to position [98, 0]
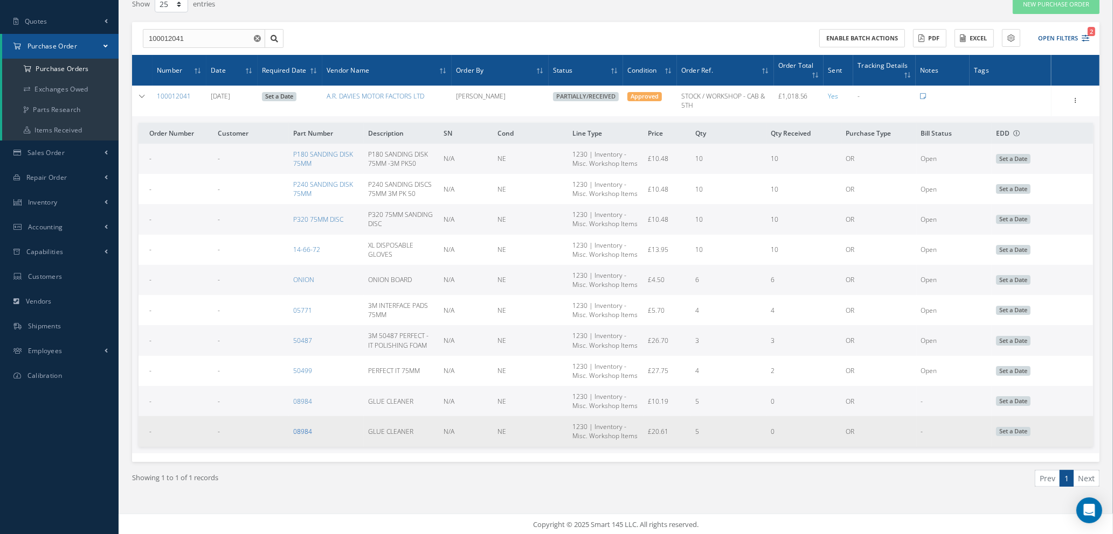
click at [302, 427] on link "08984" at bounding box center [302, 431] width 19 height 9
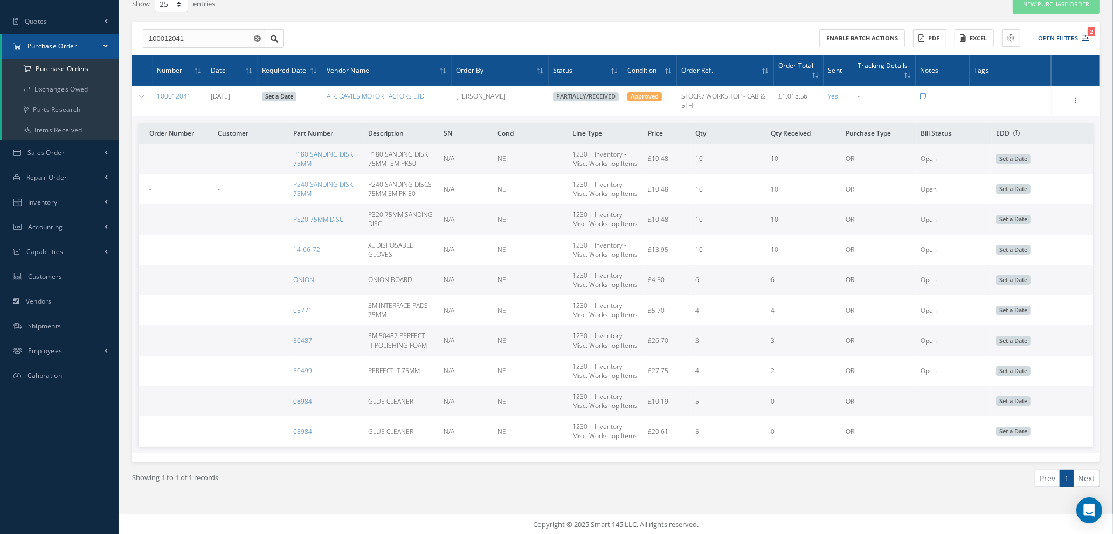
click at [252, 38] on button "button" at bounding box center [258, 38] width 13 height 19
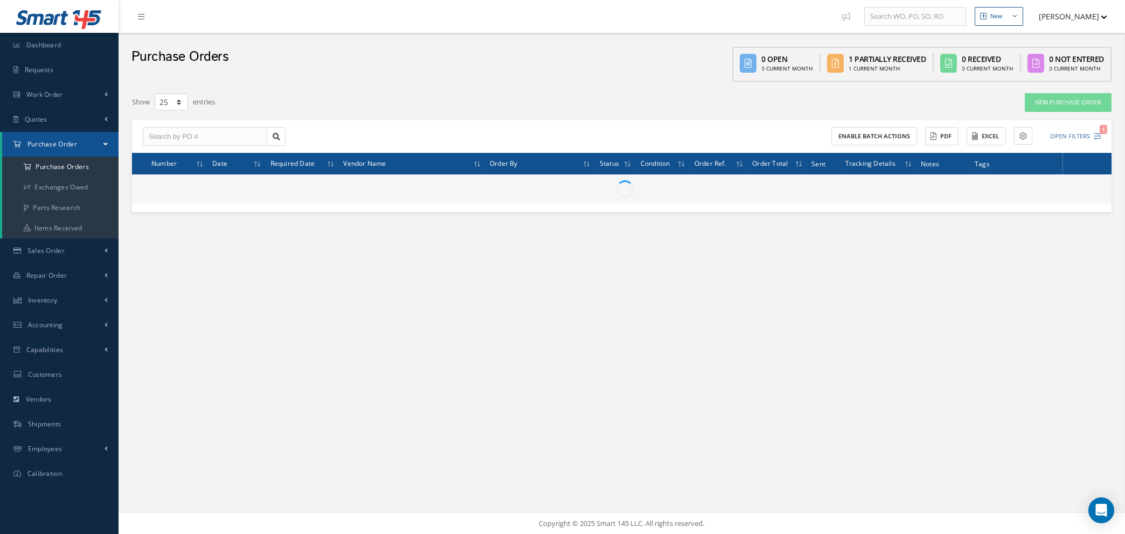
click at [237, 33] on div "Purchase Orders 0 Open 0 Current Month 1 Partially Received 1 Current Month 0 R…" at bounding box center [622, 60] width 1006 height 54
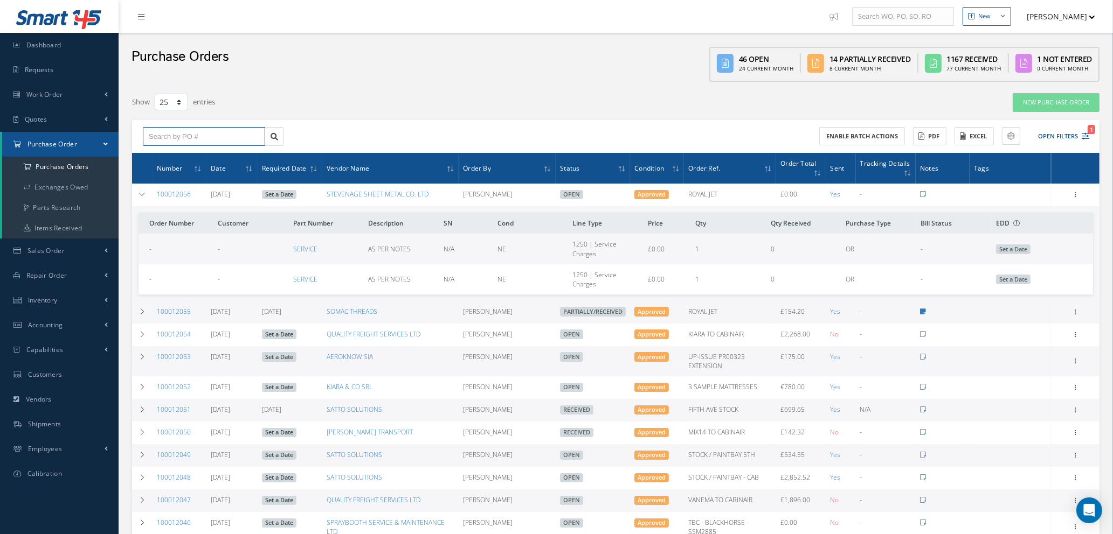
click at [233, 129] on input "text" at bounding box center [204, 136] width 122 height 19
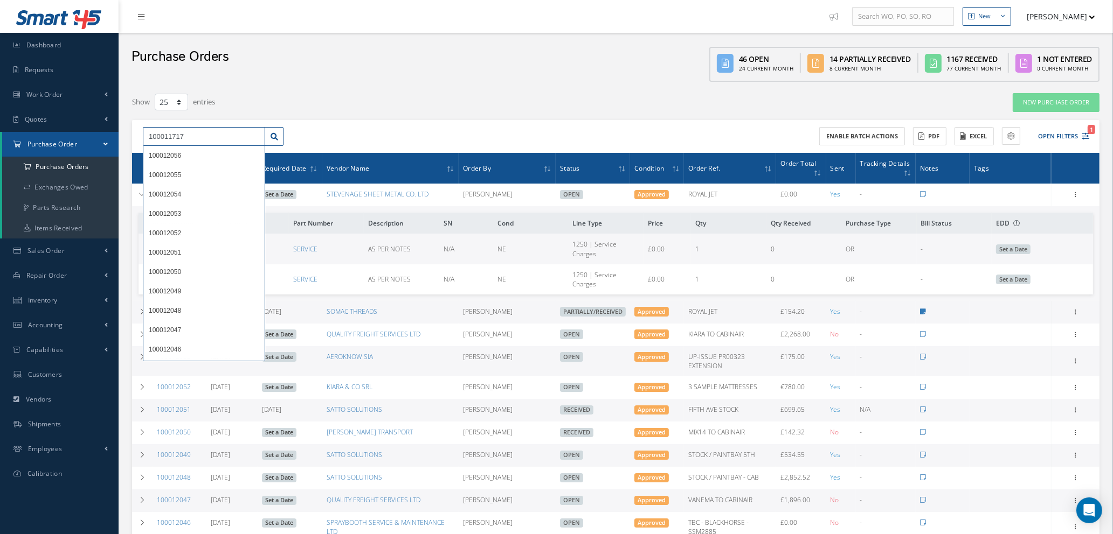
type input "100011717"
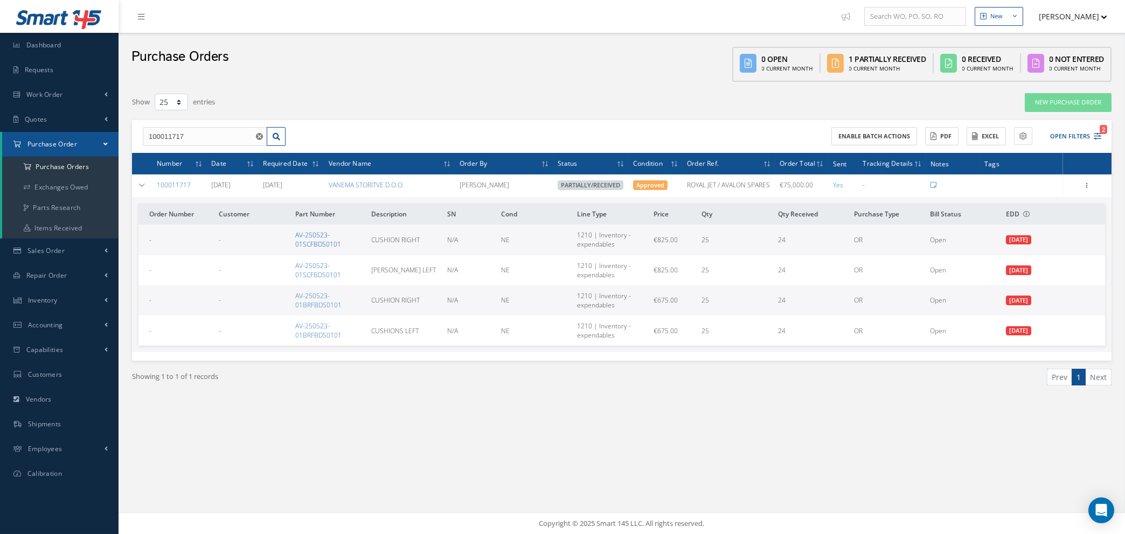
click at [324, 242] on link "AV-250523-01SCFBDS0101" at bounding box center [318, 240] width 46 height 18
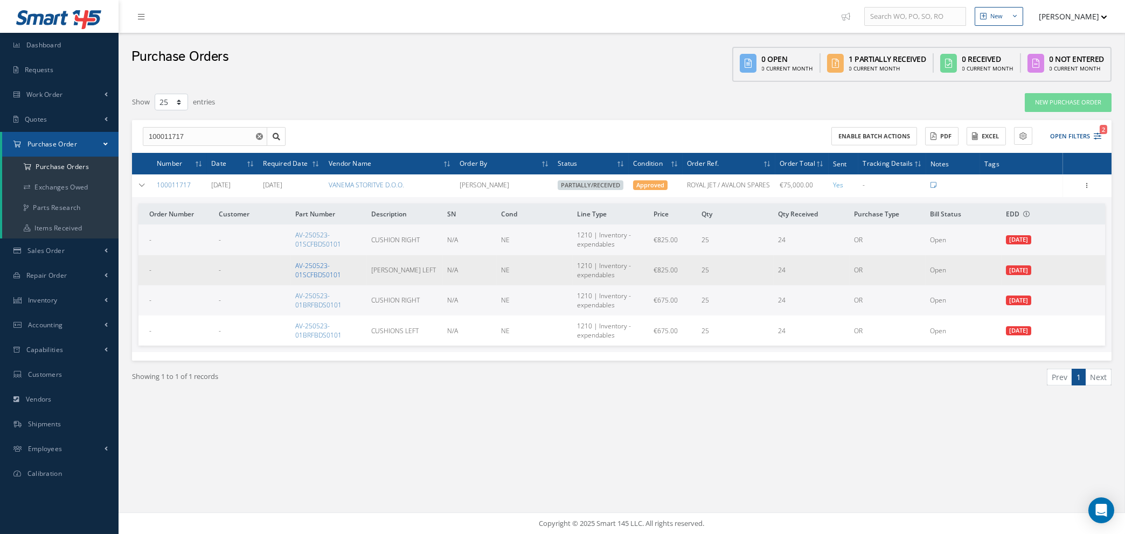
click at [304, 266] on link "AV-250523-01SCFBDS0101" at bounding box center [318, 270] width 46 height 18
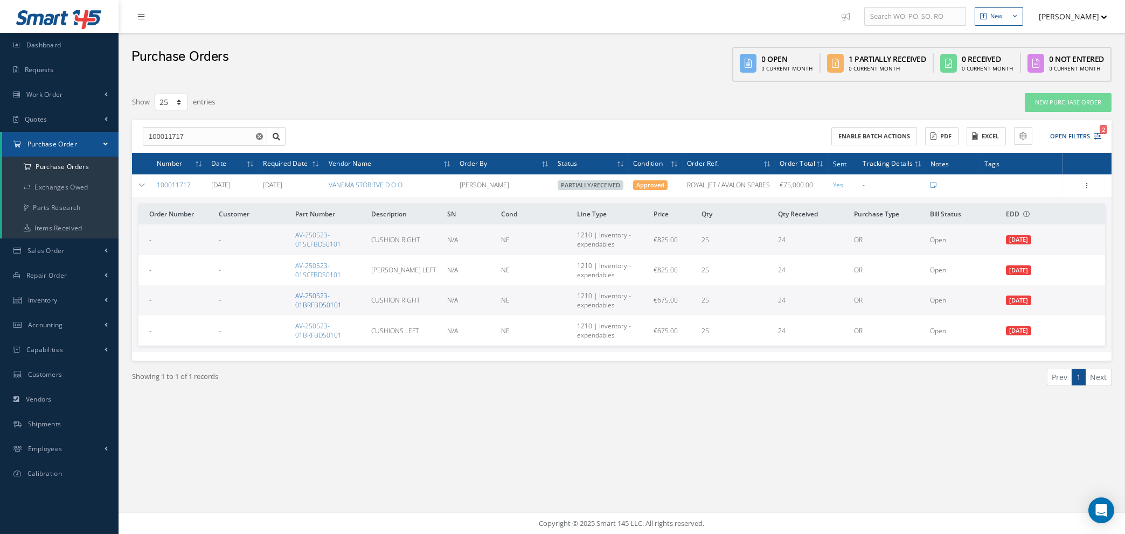
click at [307, 295] on link "AV-250523-01BRFBDS0101" at bounding box center [318, 300] width 46 height 18
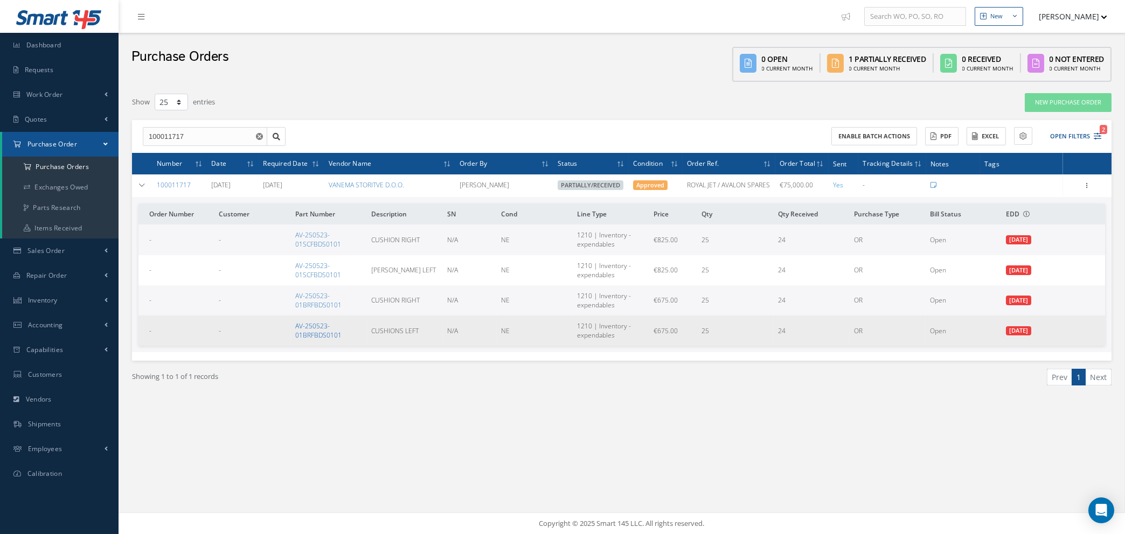
click at [330, 329] on link "AV-250523-01BRFBDS0101" at bounding box center [318, 331] width 46 height 18
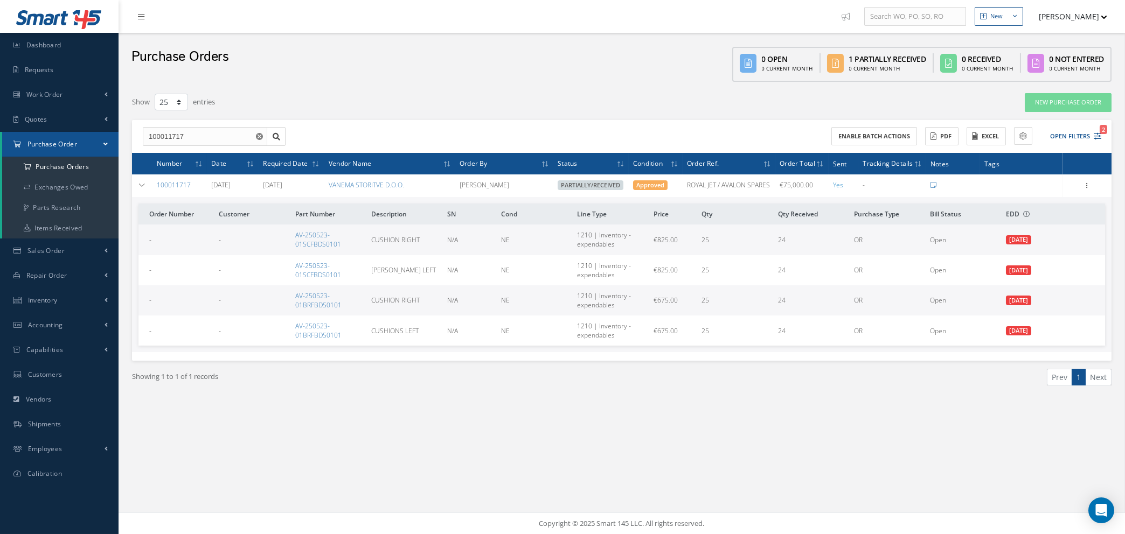
click at [259, 136] on icon "Reset" at bounding box center [259, 136] width 7 height 7
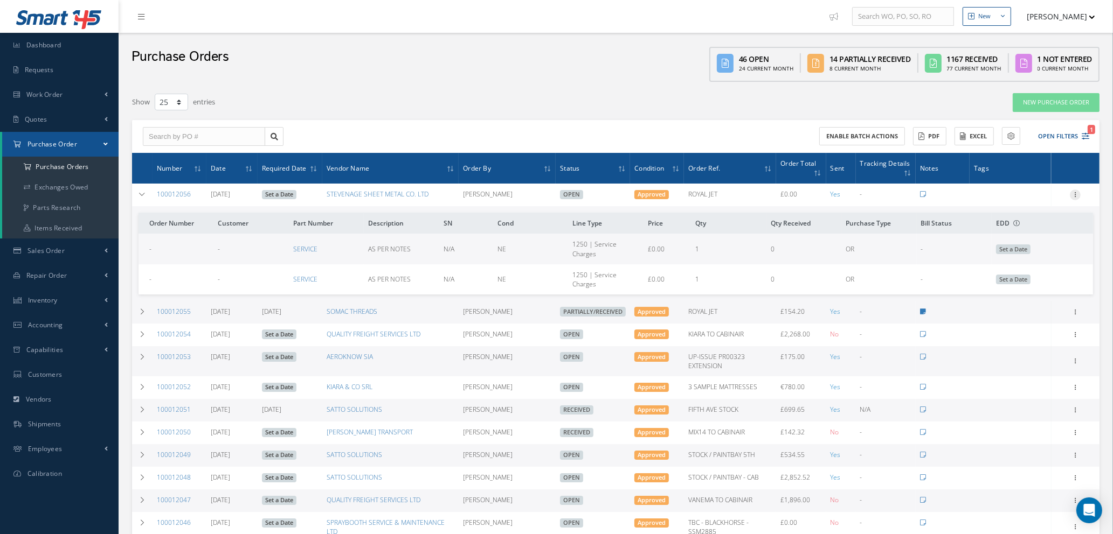
click at [1073, 195] on icon at bounding box center [1075, 194] width 11 height 9
click at [1015, 232] on link "Edit" at bounding box center [1025, 230] width 85 height 14
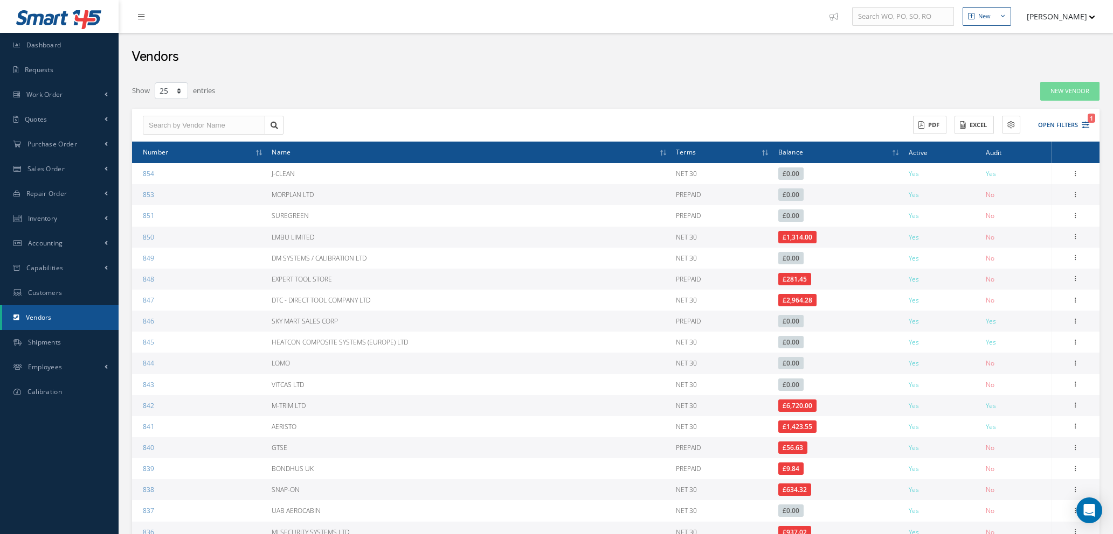
select select "25"
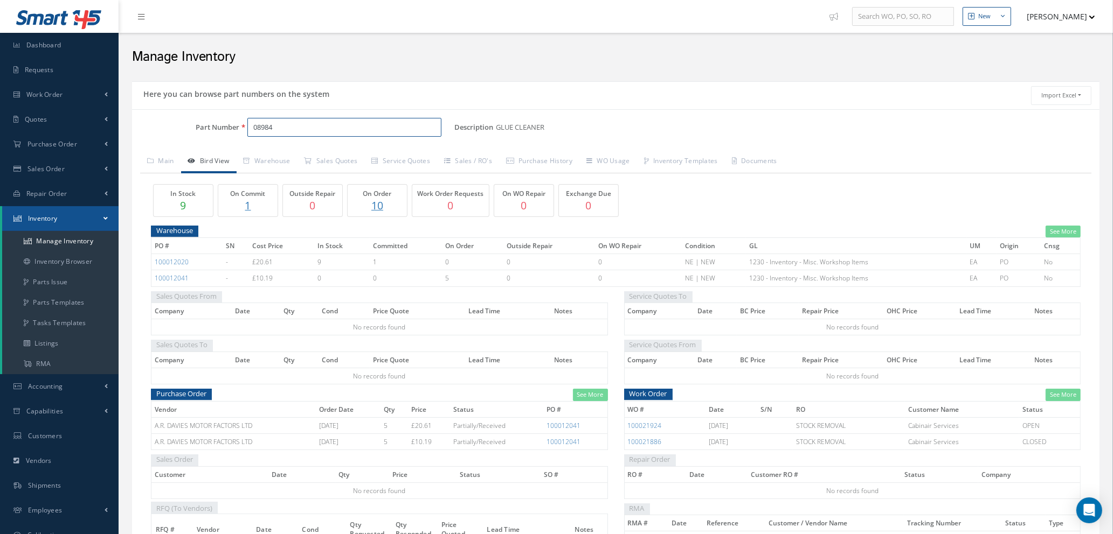
drag, startPoint x: 298, startPoint y: 126, endPoint x: 209, endPoint y: 127, distance: 88.9
click at [209, 127] on div "Part Number 08984" at bounding box center [293, 127] width 322 height 19
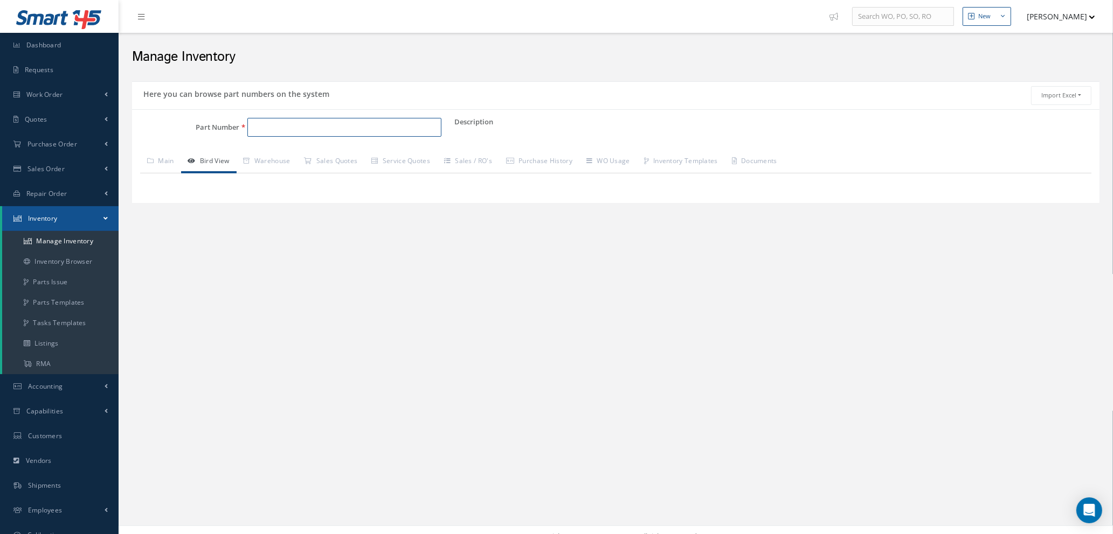
click at [286, 126] on input "Part Number" at bounding box center [344, 127] width 194 height 19
type input "5411205032"
click at [380, 162] on span "MIRKA ABRANET 115X230MM P320 50 PCS" at bounding box center [429, 155] width 162 height 11
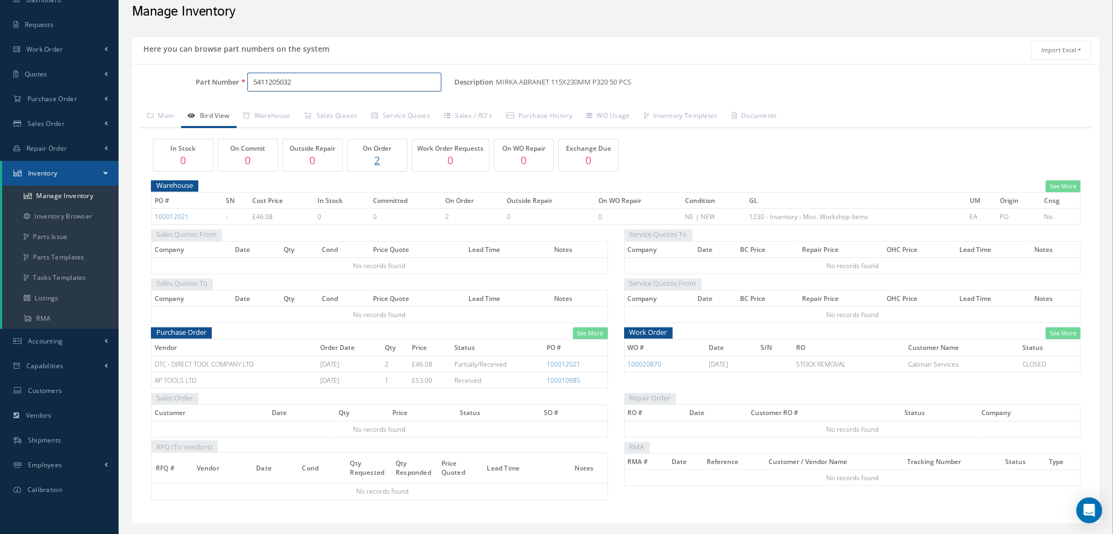
scroll to position [70, 0]
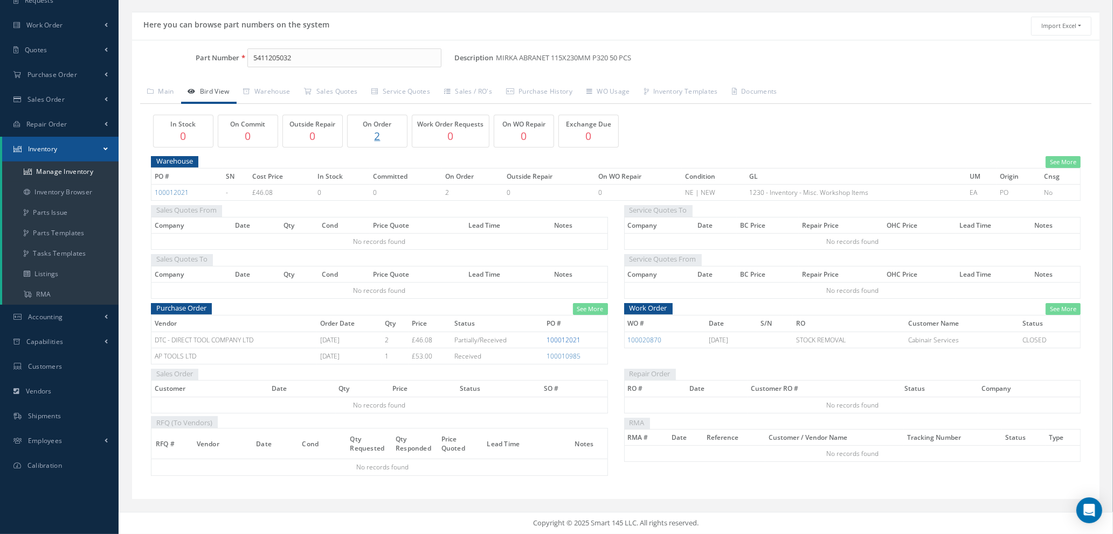
click at [561, 341] on link "100012021" at bounding box center [563, 340] width 34 height 9
click at [63, 75] on span "Purchase Order" at bounding box center [52, 74] width 50 height 9
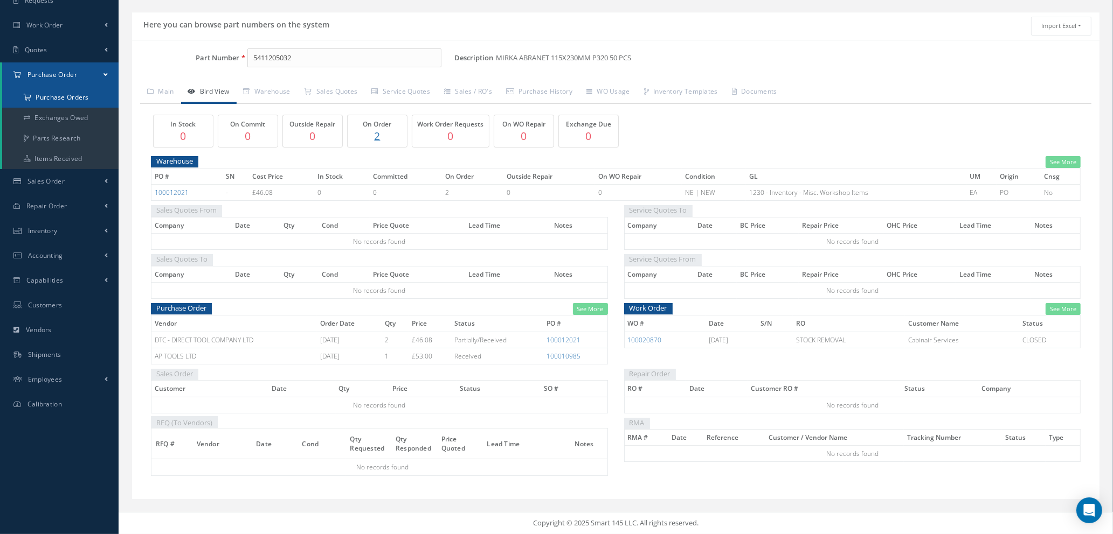
click at [63, 94] on a=1&status_id=2&status_id=3&status_id=5&collapsedFilters"] "Purchase Orders" at bounding box center [60, 97] width 116 height 20
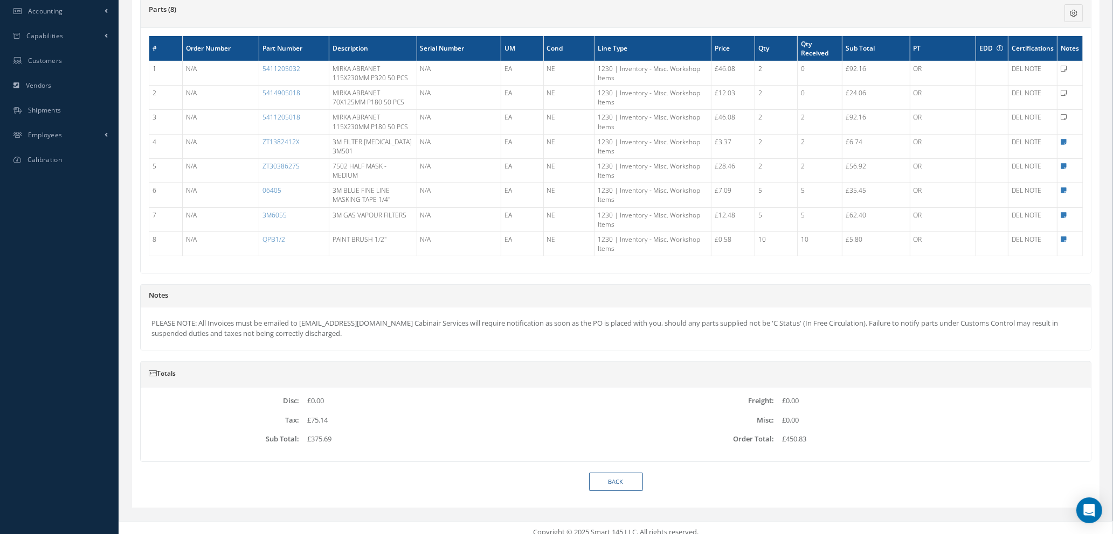
scroll to position [323, 0]
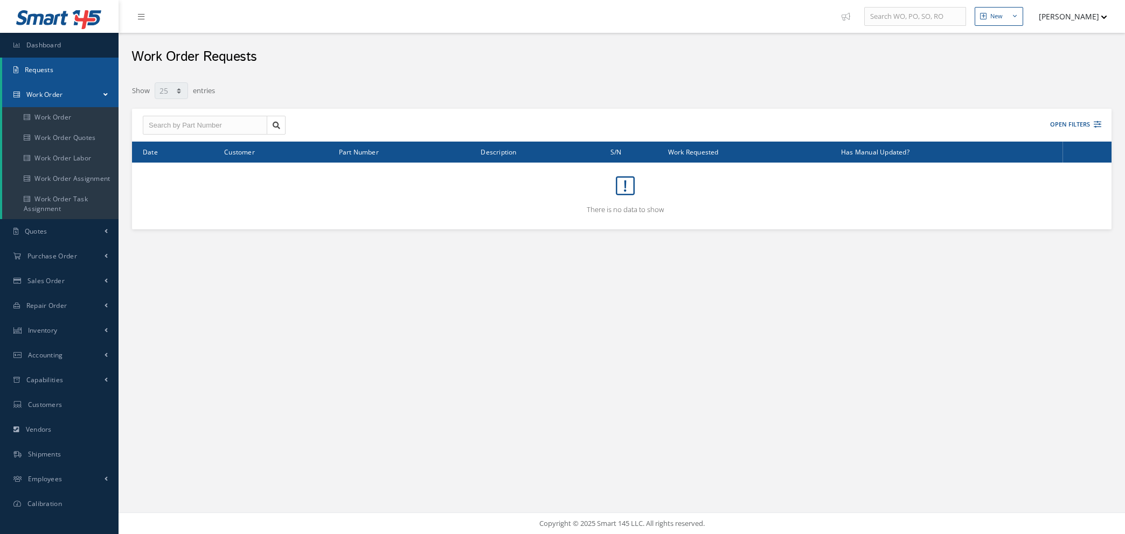
select select "25"
click at [85, 324] on link "Inventory" at bounding box center [59, 330] width 119 height 25
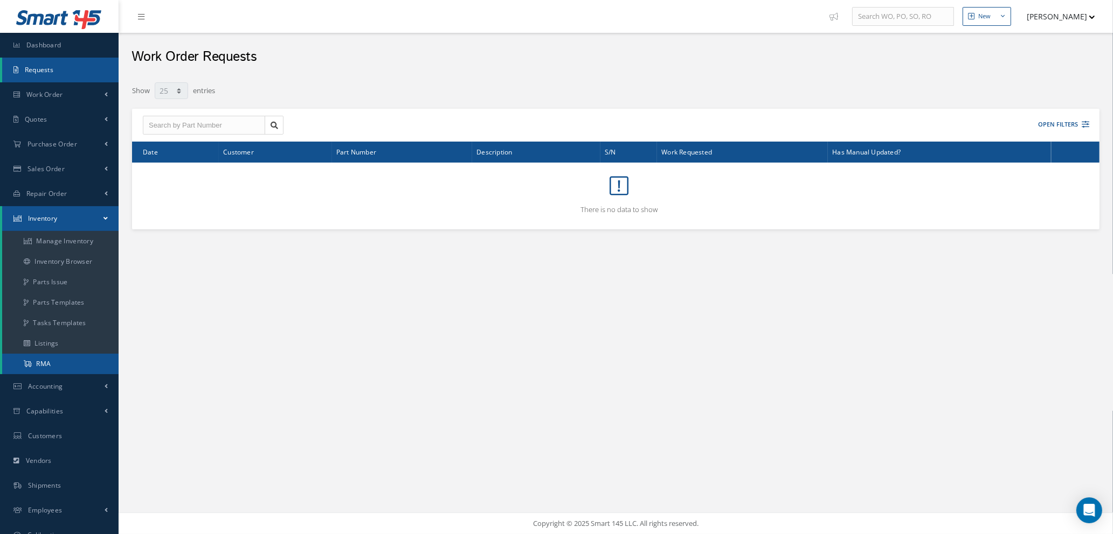
click at [68, 359] on link "RMA" at bounding box center [60, 364] width 116 height 20
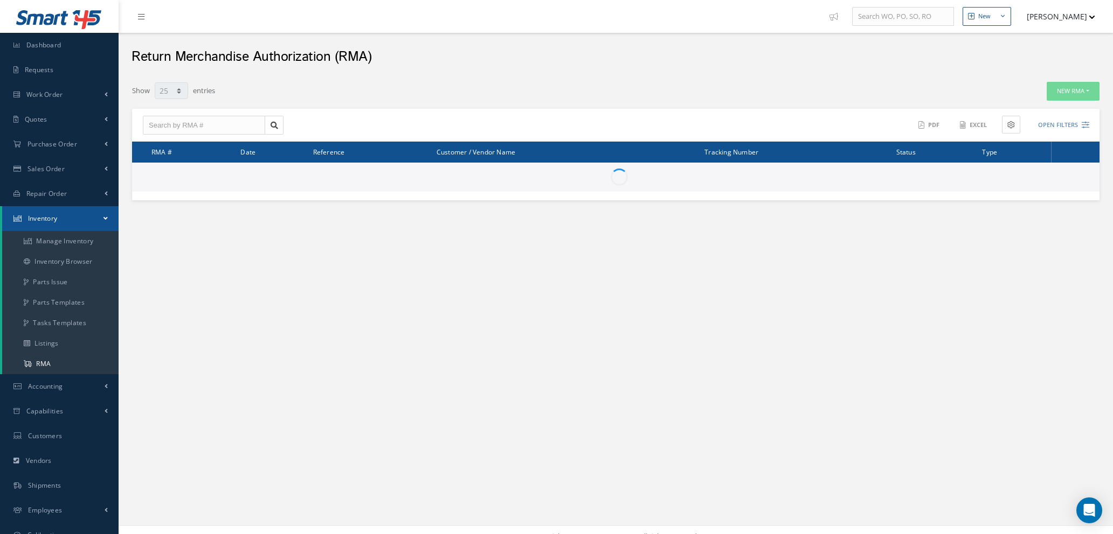
select select "25"
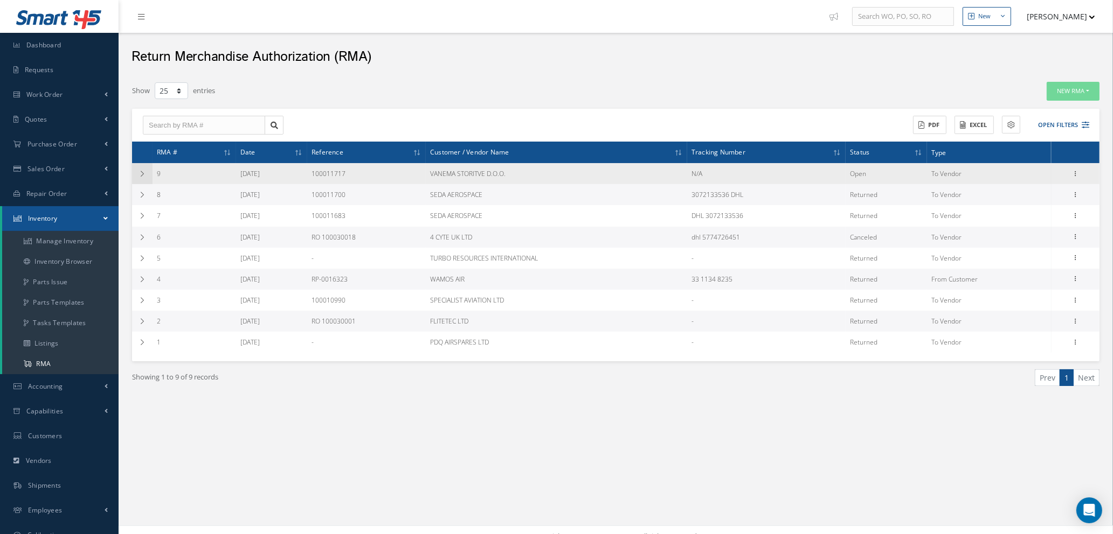
click at [141, 176] on icon at bounding box center [142, 174] width 8 height 6
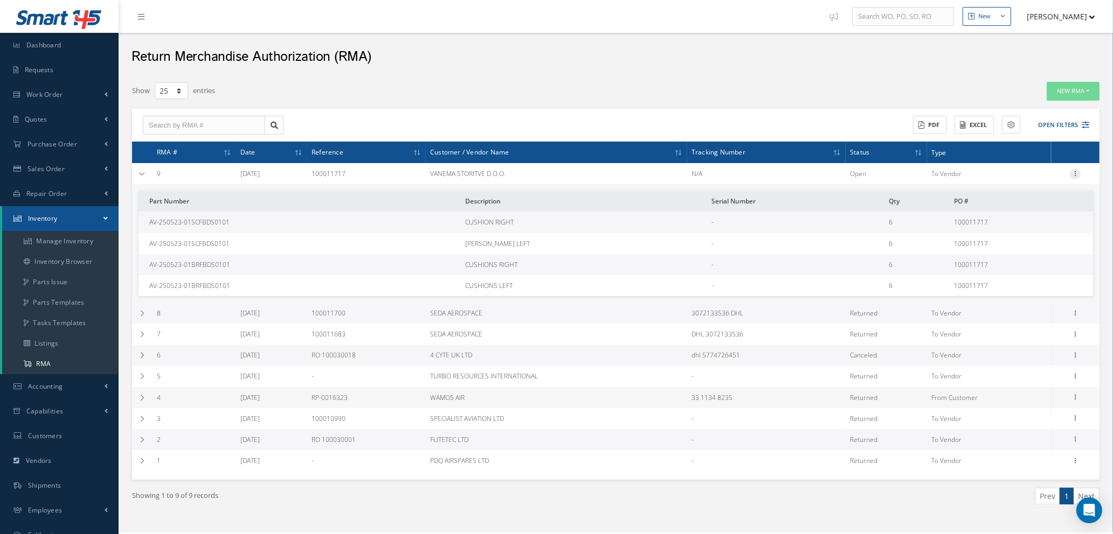
click at [1074, 172] on icon at bounding box center [1075, 173] width 11 height 9
click at [1012, 181] on link "Show" at bounding box center [1025, 181] width 85 height 14
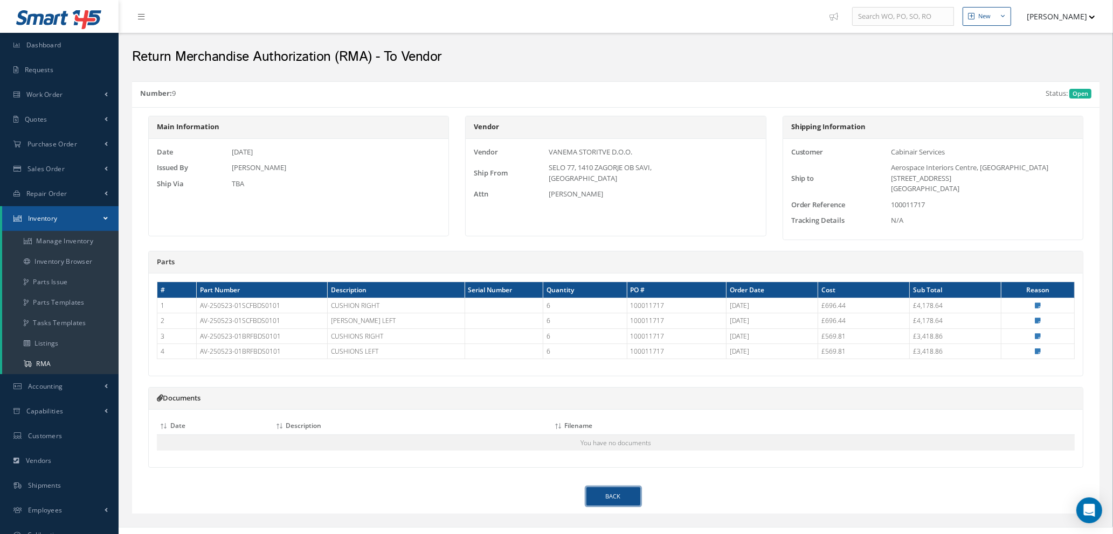
click at [619, 495] on link "BACK" at bounding box center [613, 497] width 54 height 19
select select "25"
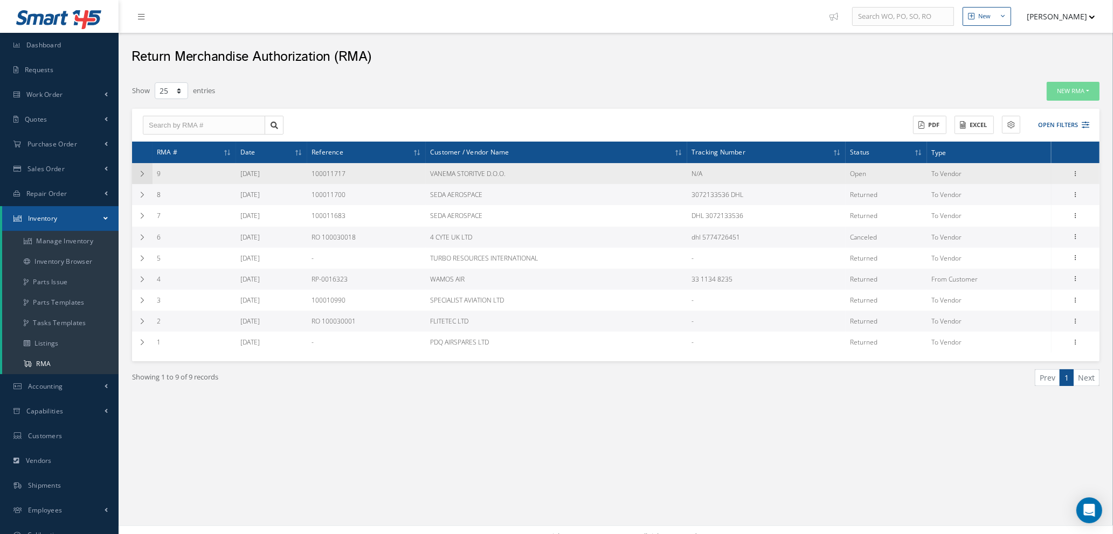
click at [142, 171] on icon at bounding box center [142, 174] width 8 height 6
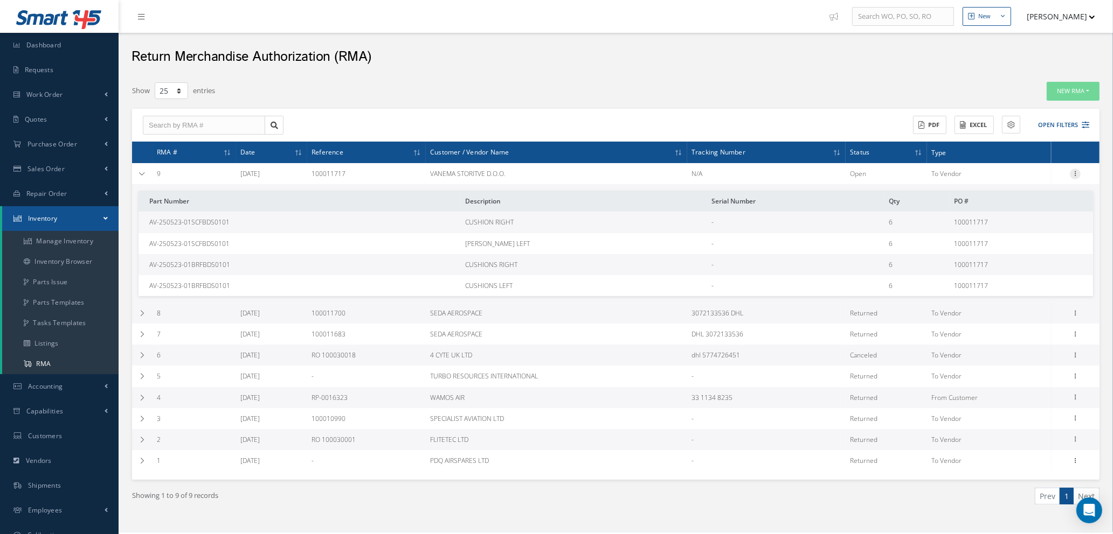
click at [1078, 172] on icon at bounding box center [1075, 173] width 11 height 9
click at [1012, 208] on link "Return" at bounding box center [1025, 209] width 85 height 14
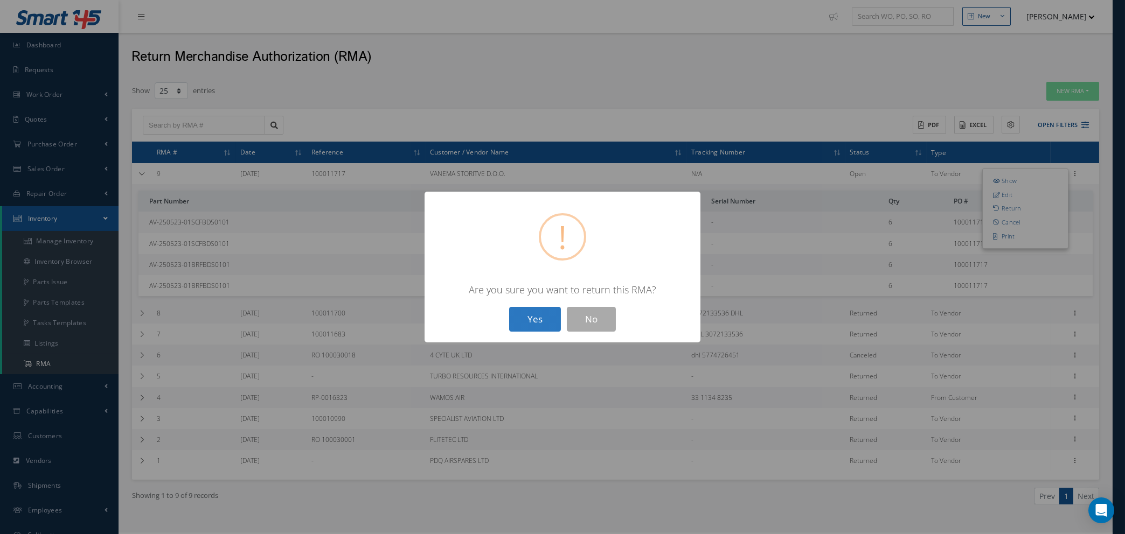
click at [533, 320] on button "Yes" at bounding box center [535, 319] width 52 height 25
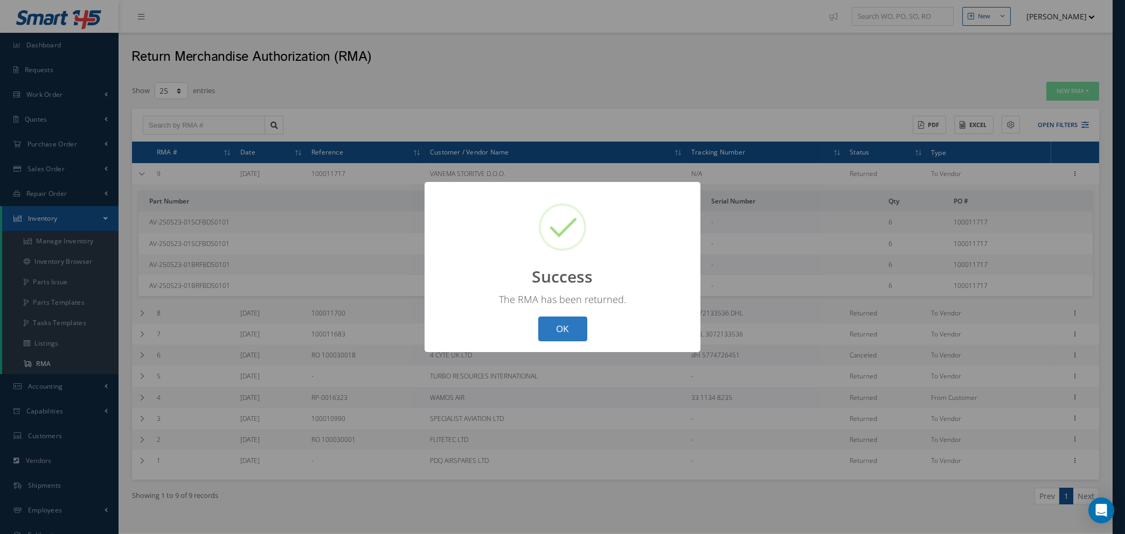
click at [565, 329] on button "OK" at bounding box center [562, 329] width 49 height 25
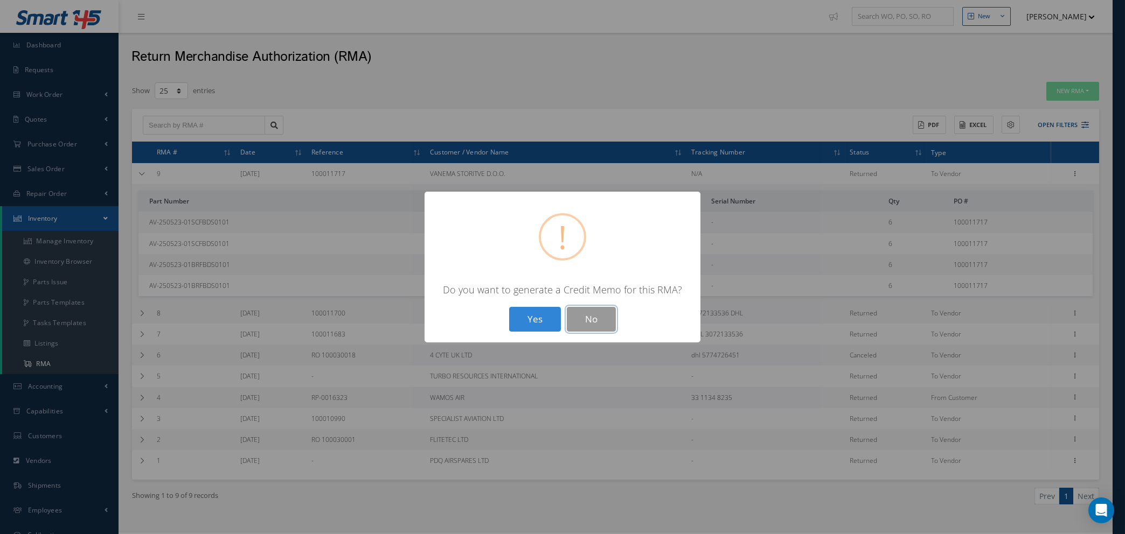
click at [582, 322] on button "No" at bounding box center [591, 319] width 49 height 25
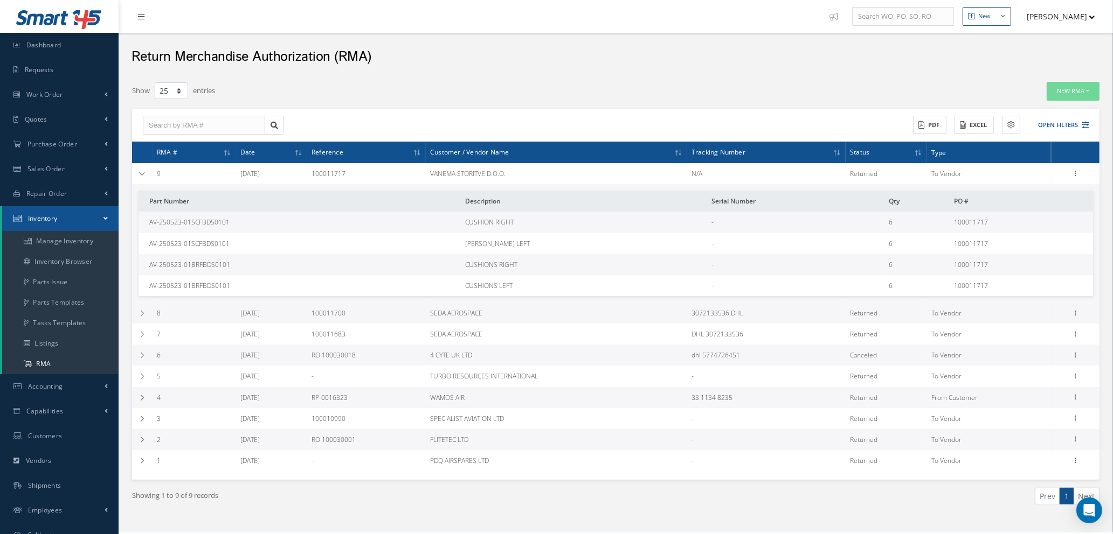
click at [209, 220] on span "AV-250523-01SCFBDS0101" at bounding box center [189, 222] width 80 height 9
click at [1074, 172] on icon at bounding box center [1075, 173] width 11 height 9
click at [1031, 193] on link "Undo Return" at bounding box center [1025, 194] width 85 height 14
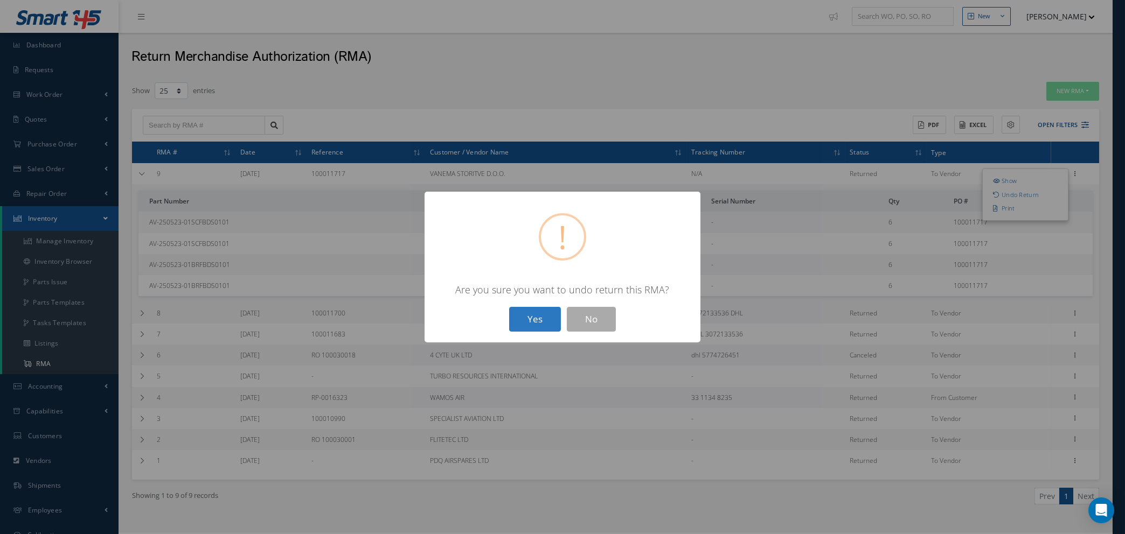
click at [541, 318] on button "Yes" at bounding box center [535, 319] width 52 height 25
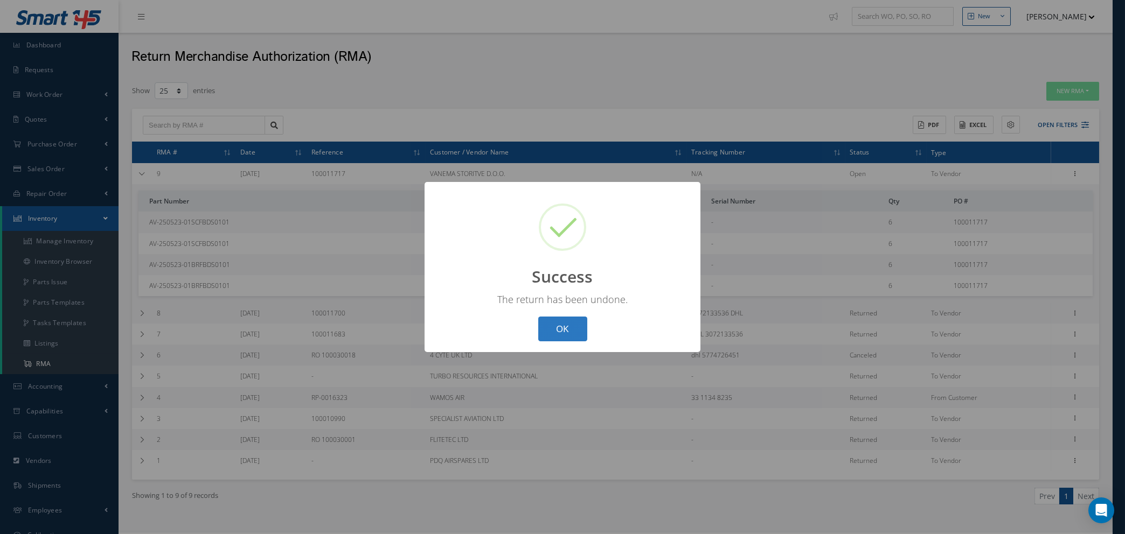
click at [563, 324] on button "OK" at bounding box center [562, 329] width 49 height 25
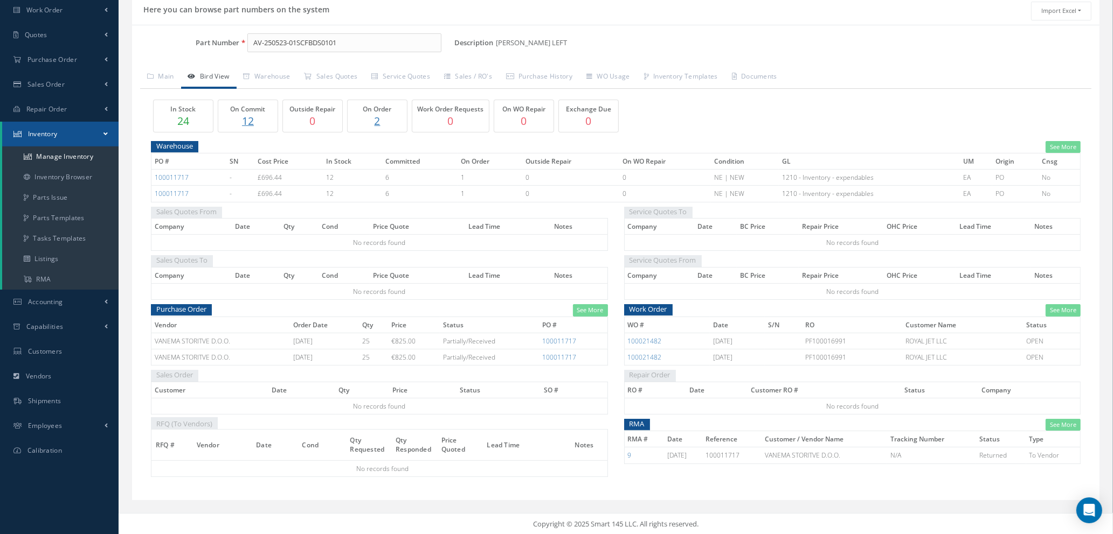
scroll to position [86, 0]
click at [277, 71] on link "Warehouse" at bounding box center [267, 76] width 61 height 23
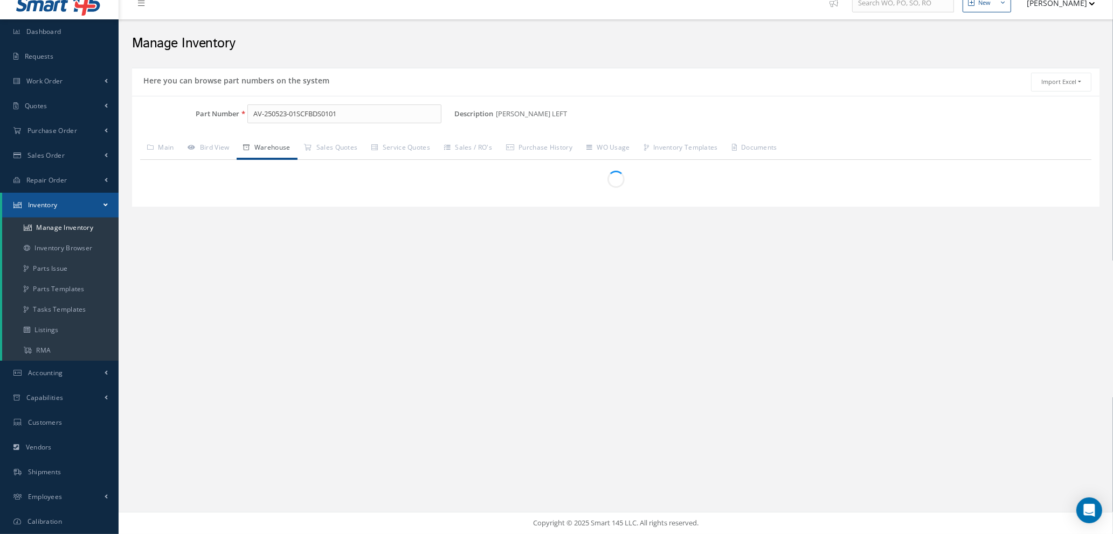
scroll to position [12, 0]
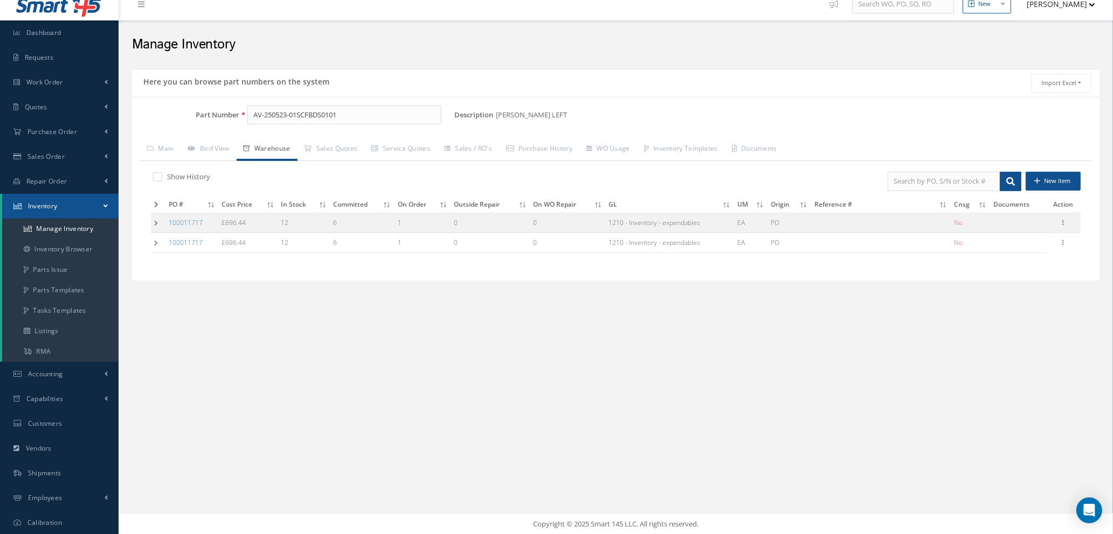
click at [157, 222] on td at bounding box center [158, 223] width 15 height 20
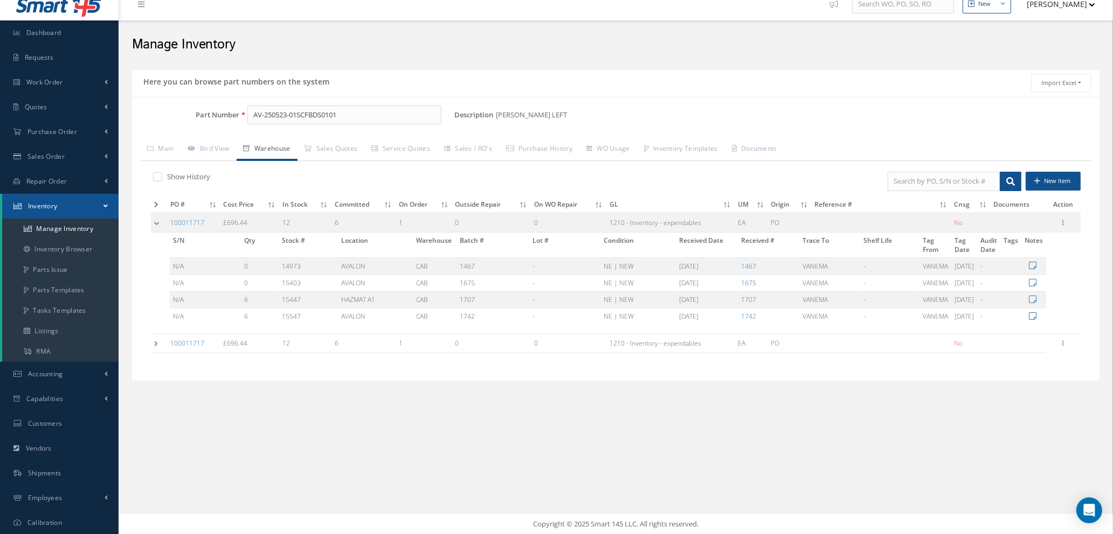
click at [154, 342] on td at bounding box center [159, 344] width 16 height 20
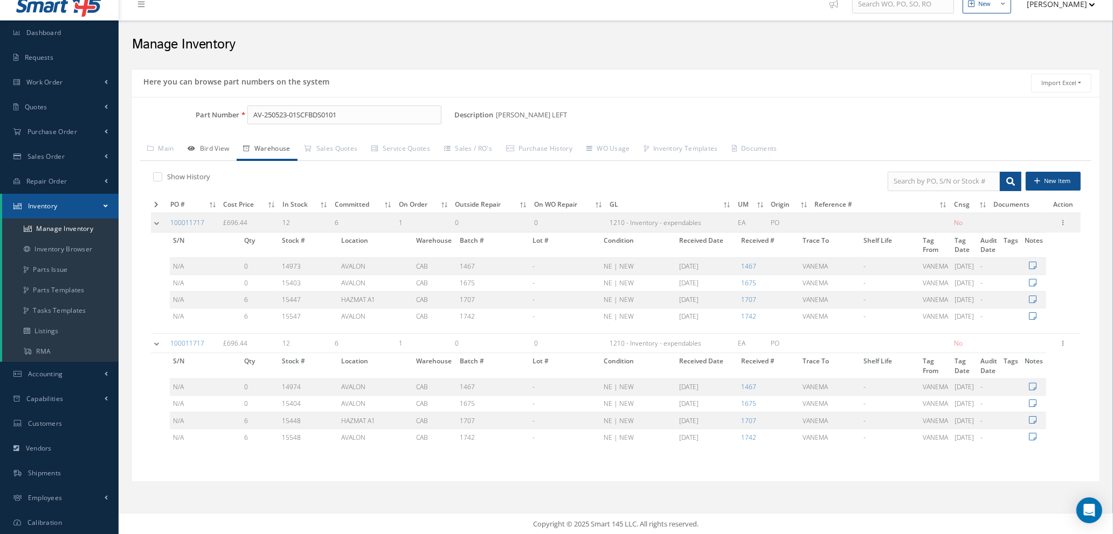
click at [217, 153] on link "Bird View" at bounding box center [208, 149] width 55 height 23
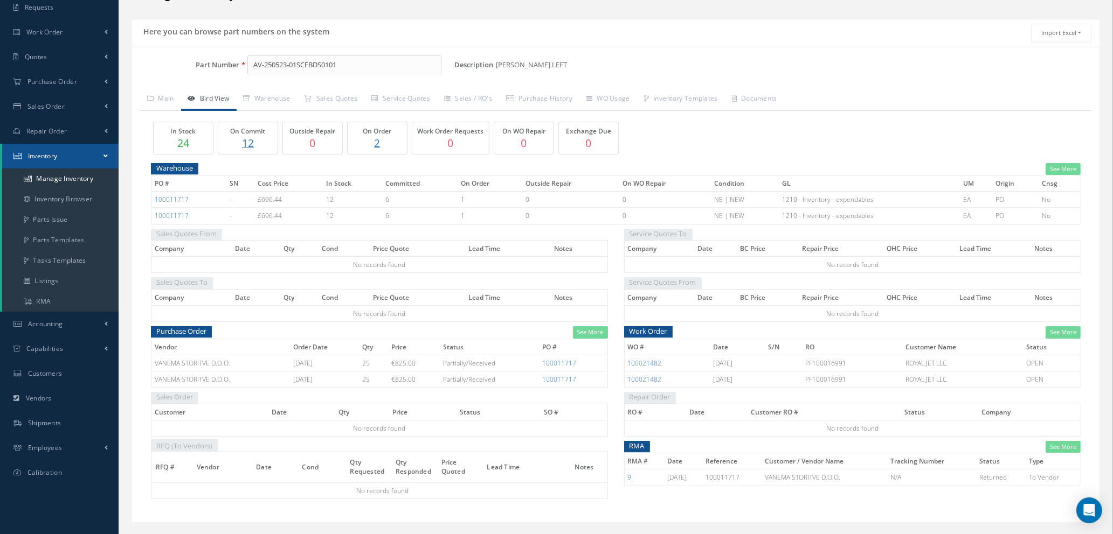
scroll to position [86, 0]
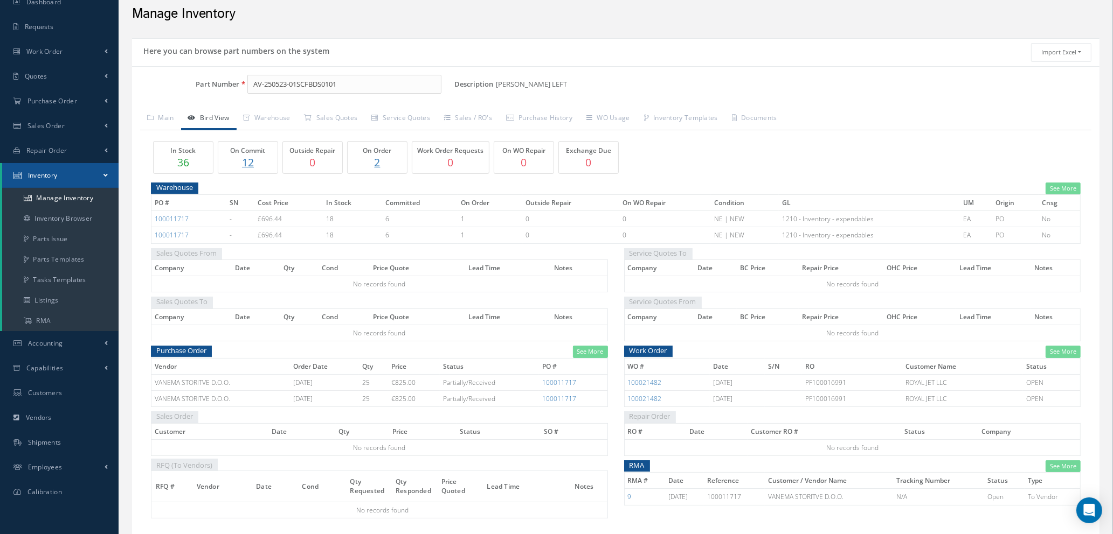
scroll to position [86, 0]
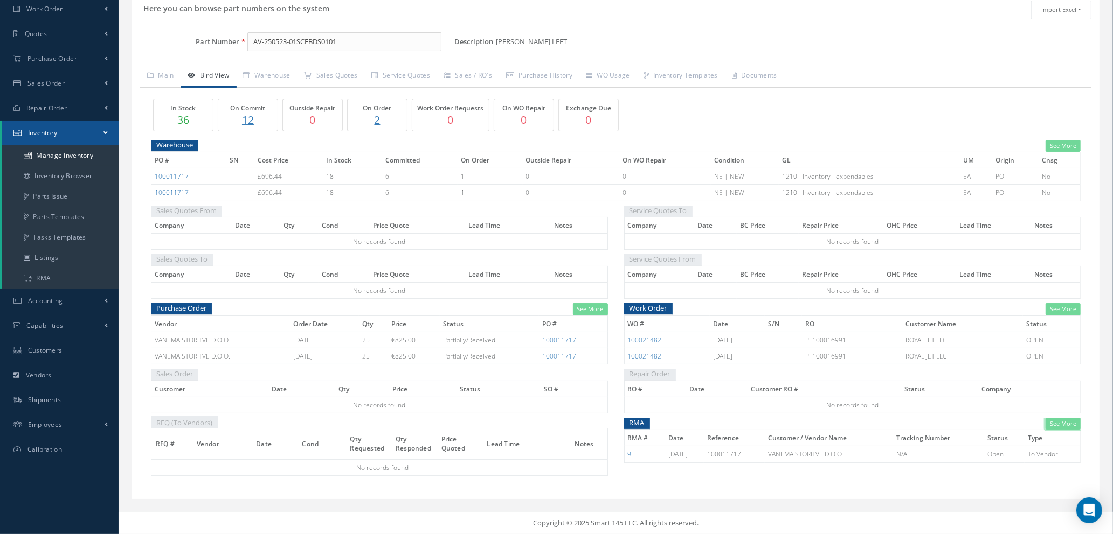
click at [1061, 427] on link "See More" at bounding box center [1062, 424] width 35 height 12
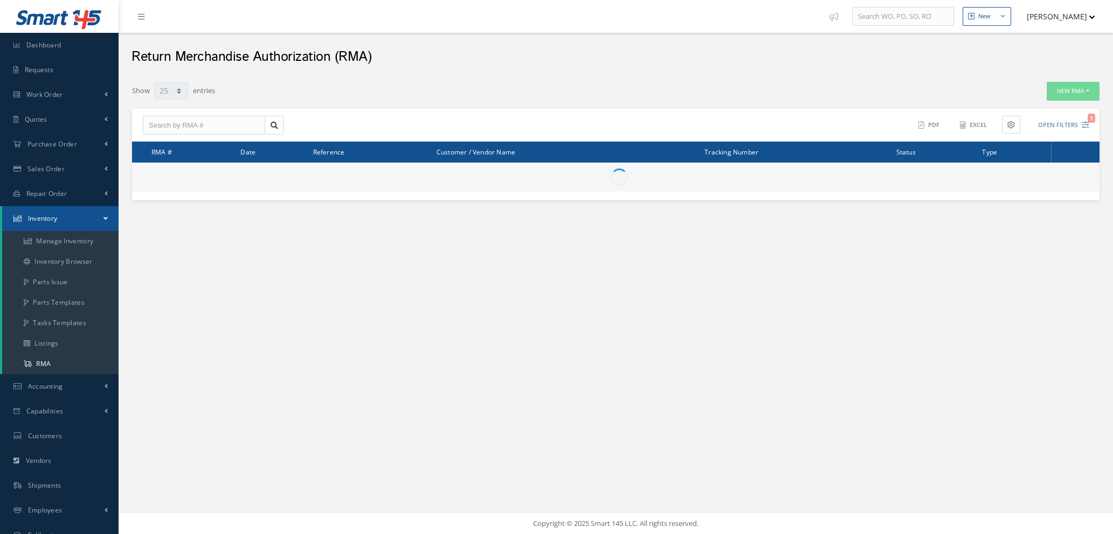
select select "25"
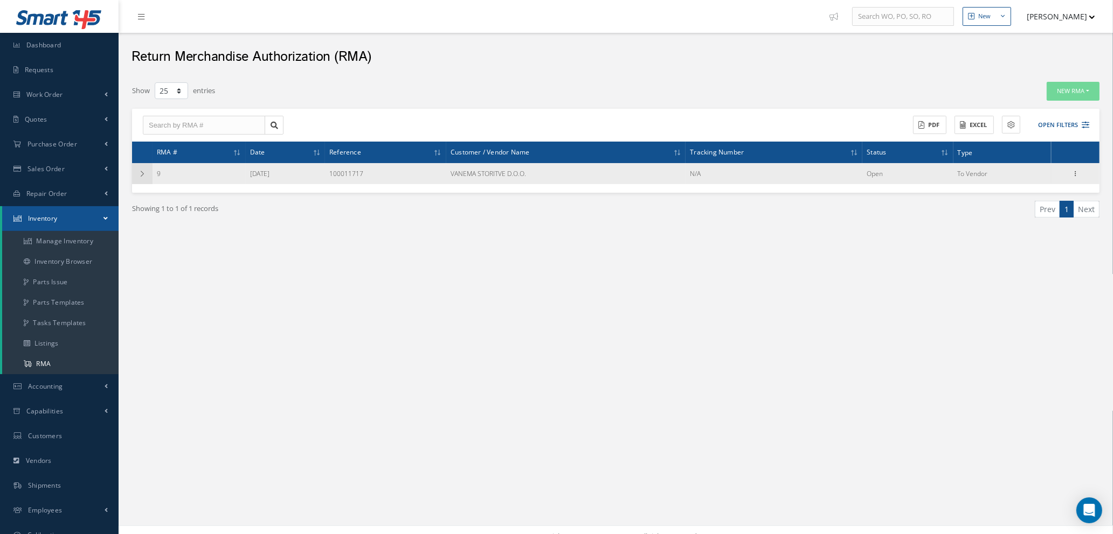
click at [144, 171] on icon at bounding box center [142, 174] width 8 height 6
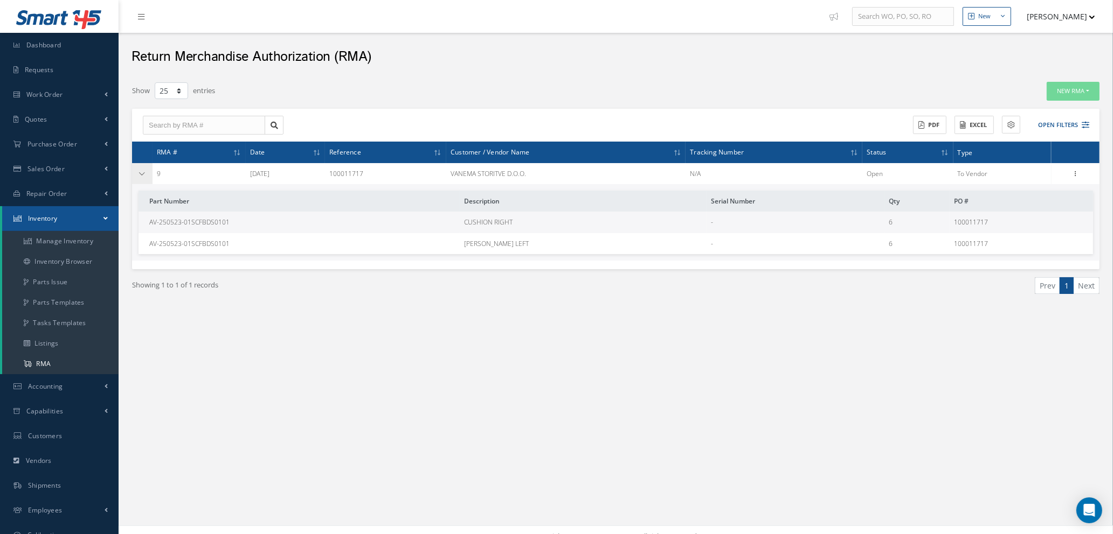
click at [142, 173] on icon at bounding box center [142, 174] width 8 height 6
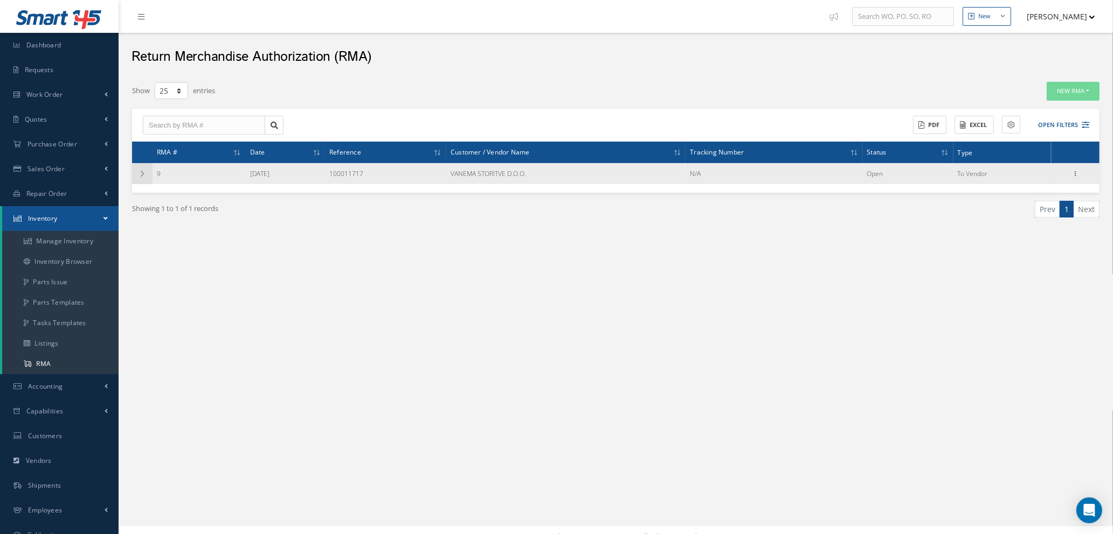
click at [142, 173] on icon at bounding box center [142, 174] width 8 height 6
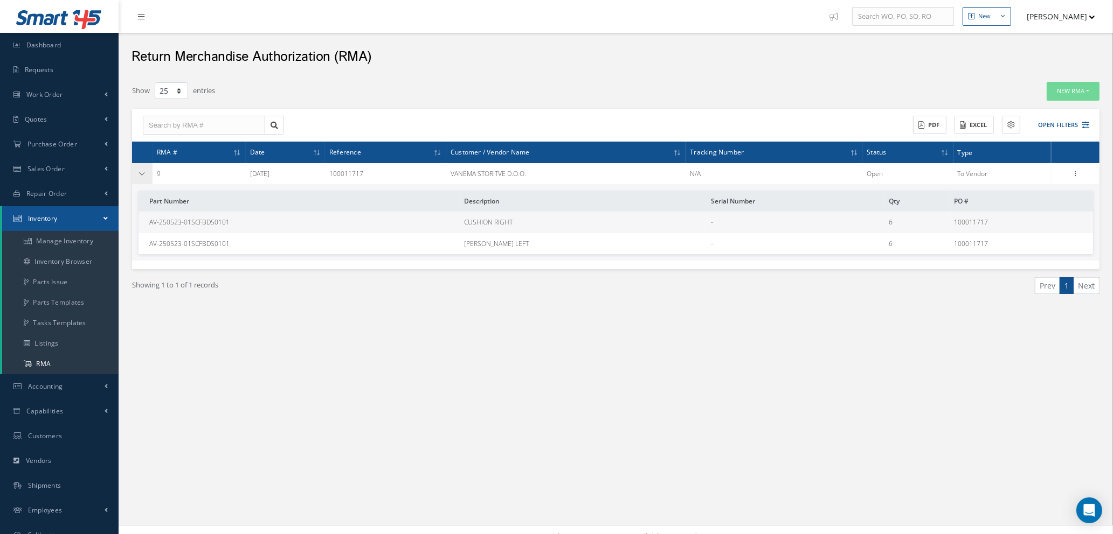
click at [142, 173] on icon at bounding box center [142, 174] width 8 height 6
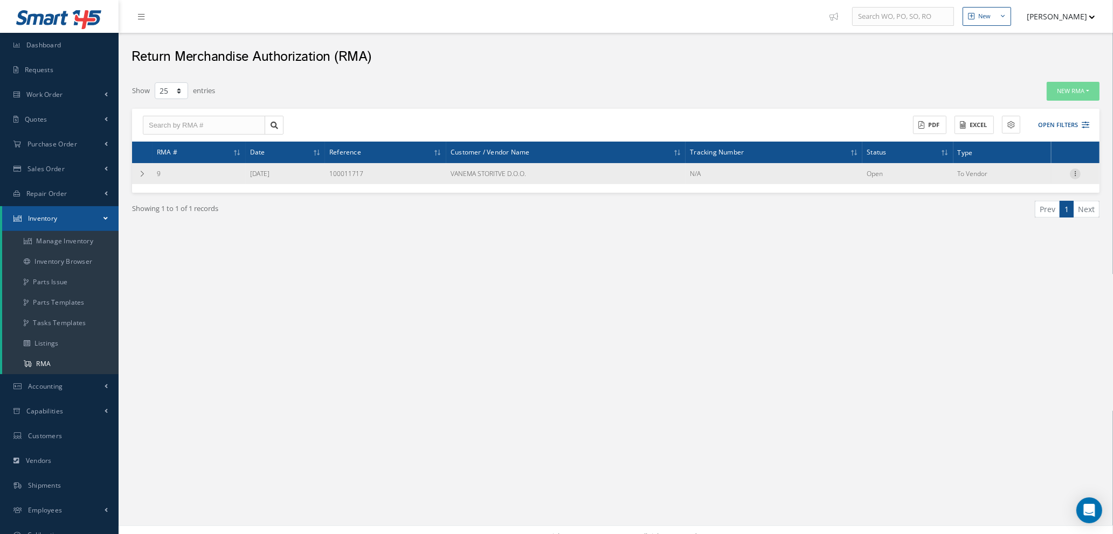
click at [1076, 171] on icon at bounding box center [1075, 173] width 11 height 9
click at [1016, 209] on link "Return" at bounding box center [1025, 209] width 85 height 14
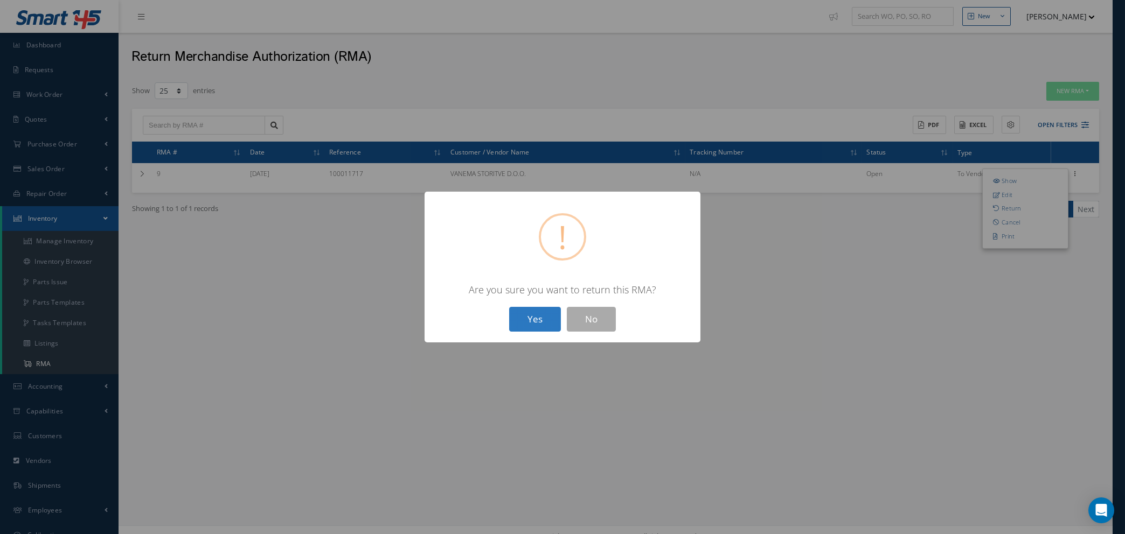
click at [533, 321] on button "Yes" at bounding box center [535, 319] width 52 height 25
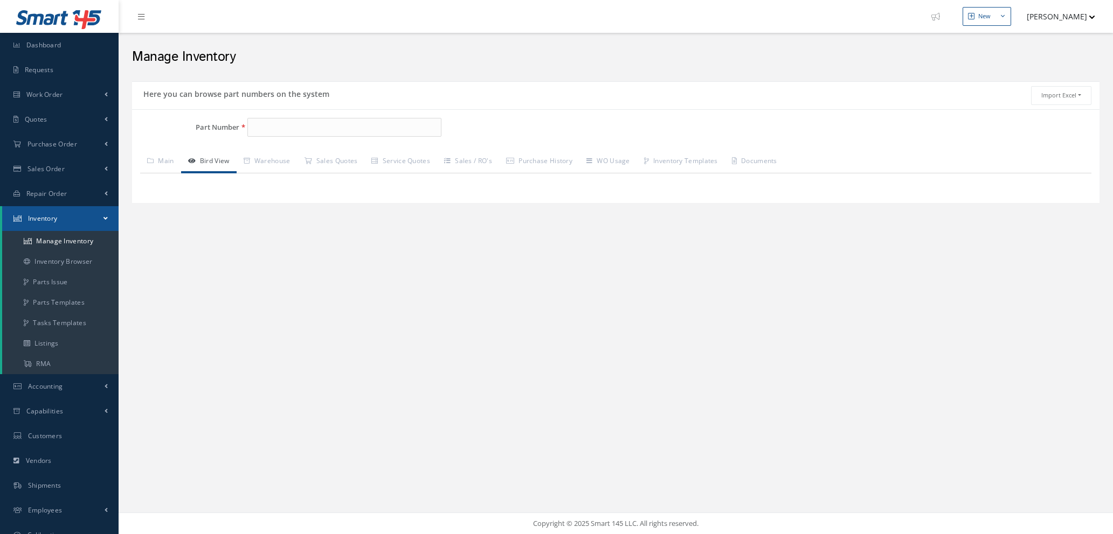
scroll to position [12, 0]
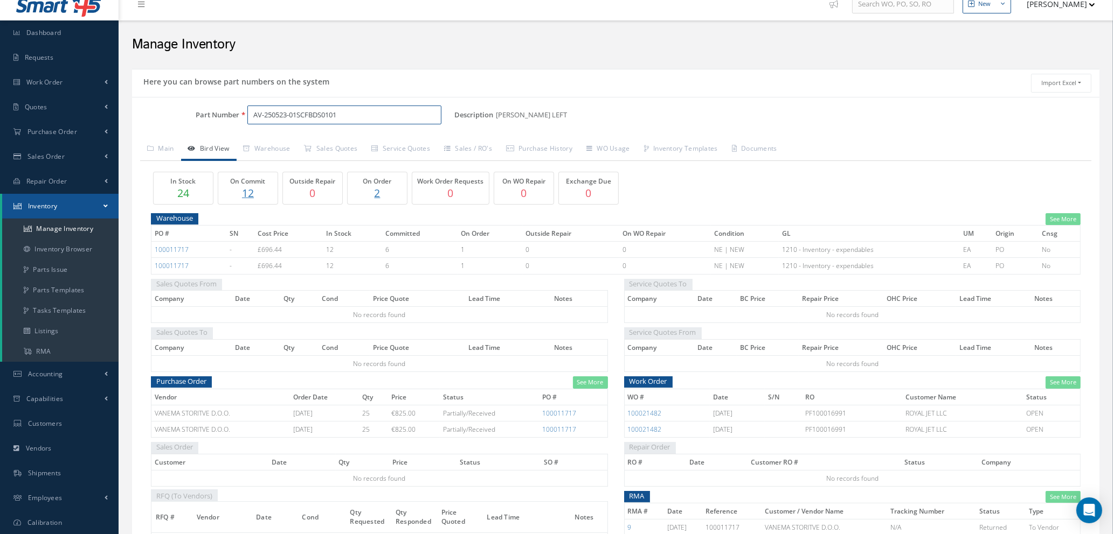
click at [353, 114] on input "AV-250523-01SCFBDS0101" at bounding box center [344, 115] width 194 height 19
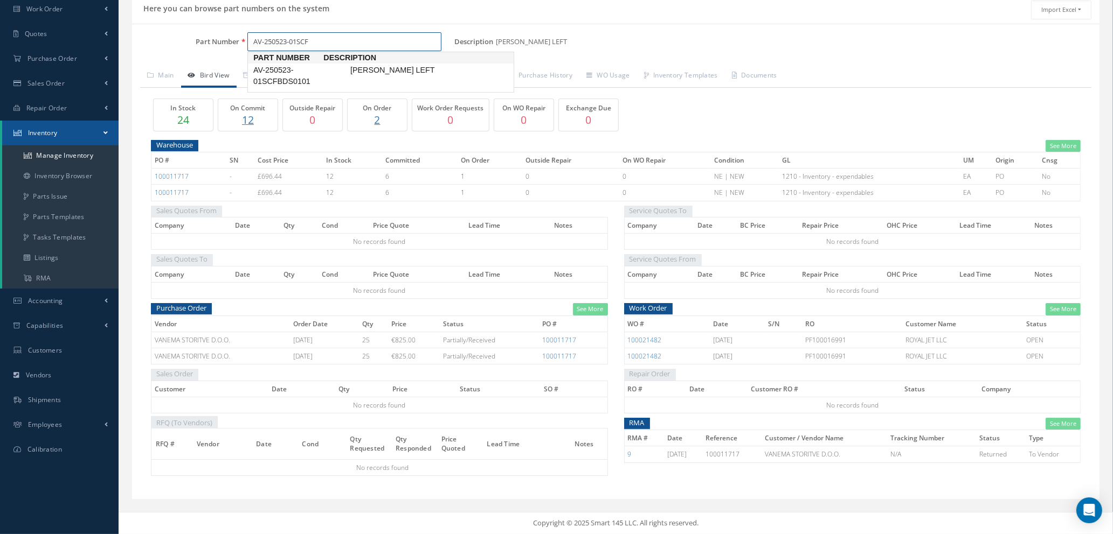
click at [319, 41] on input "AV-250523-01SCF" at bounding box center [344, 41] width 194 height 19
type input "AV-250523-01SCF"
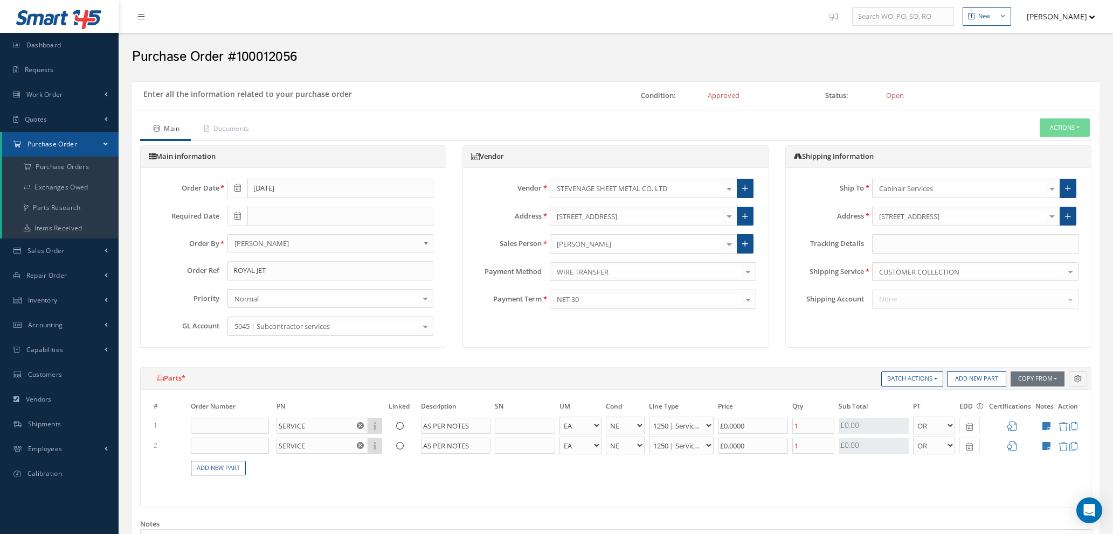
select select "1"
select select "5"
select select "112"
select select "1"
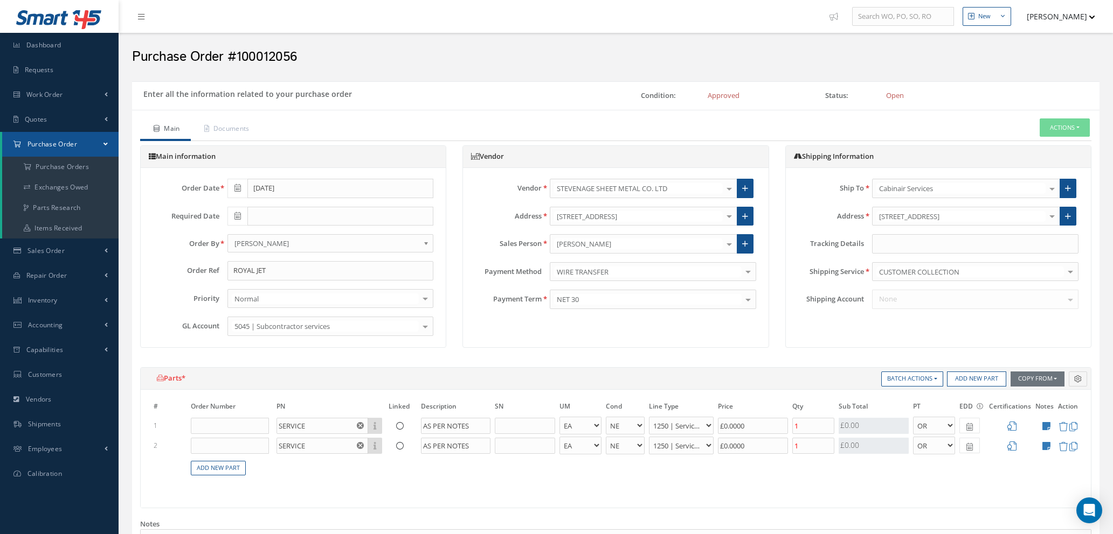
select select "5"
select select "112"
select select "1"
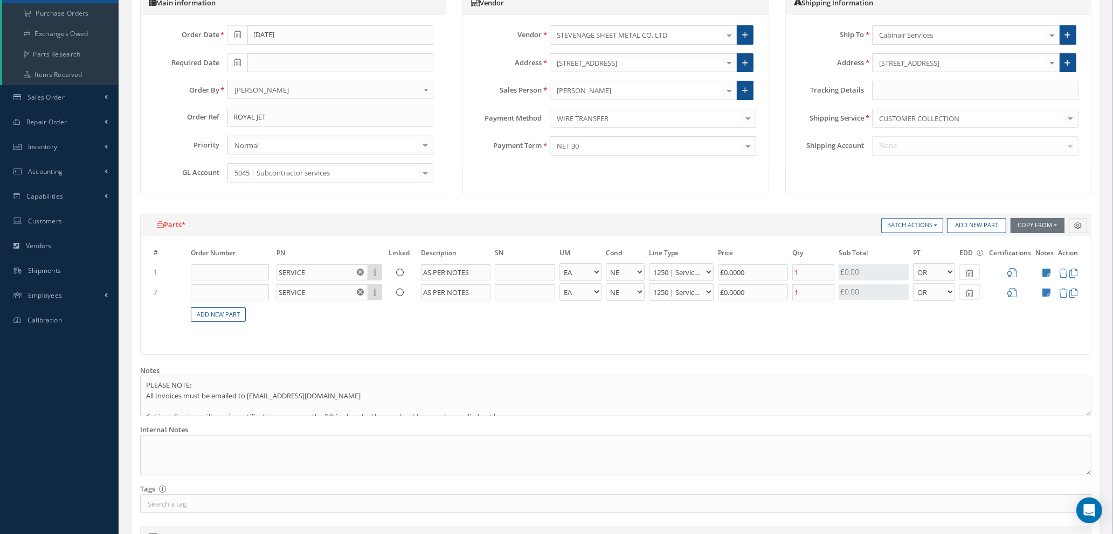
scroll to position [162, 0]
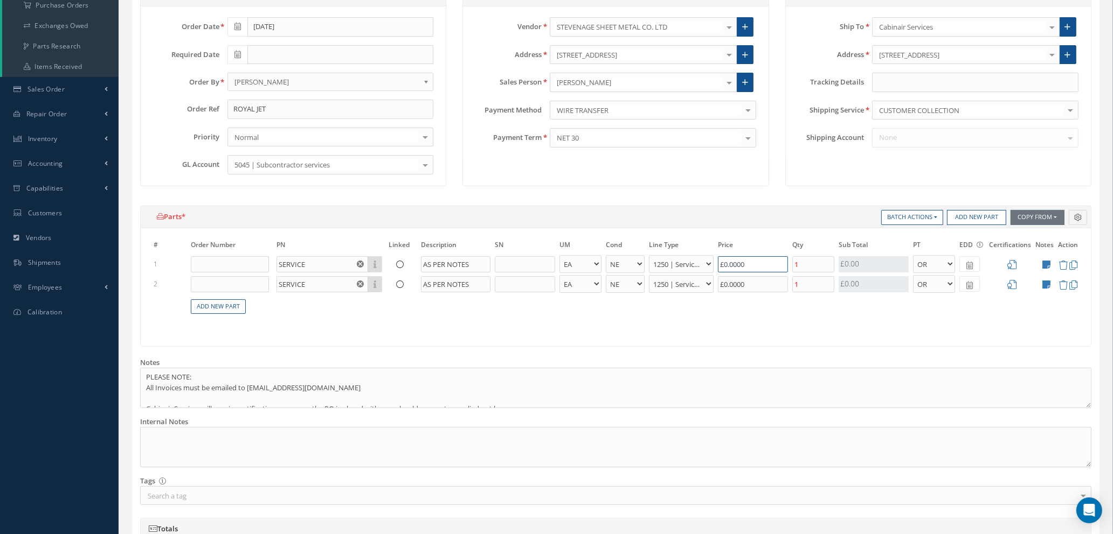
drag, startPoint x: 765, startPoint y: 266, endPoint x: 585, endPoint y: 258, distance: 180.1
click at [591, 258] on tr "1 SERVICE Part Number Description AS PER NOTES - BAG BX CA RL EA FT HR IN KG [P…" at bounding box center [615, 264] width 928 height 20
type input "£75"
type input "£15"
type input "£75.00"
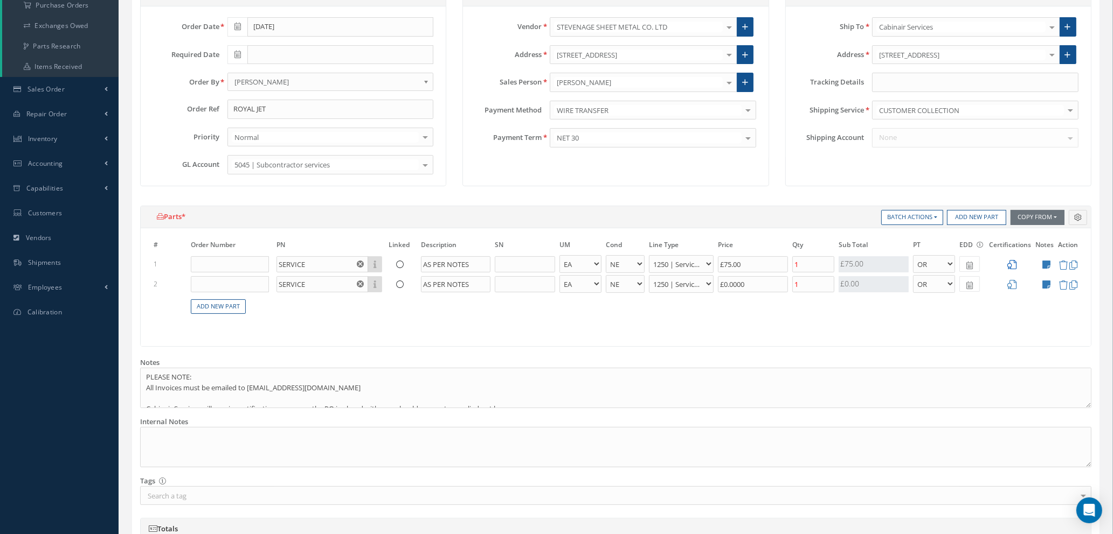
click at [1008, 263] on icon at bounding box center [1011, 264] width 9 height 9
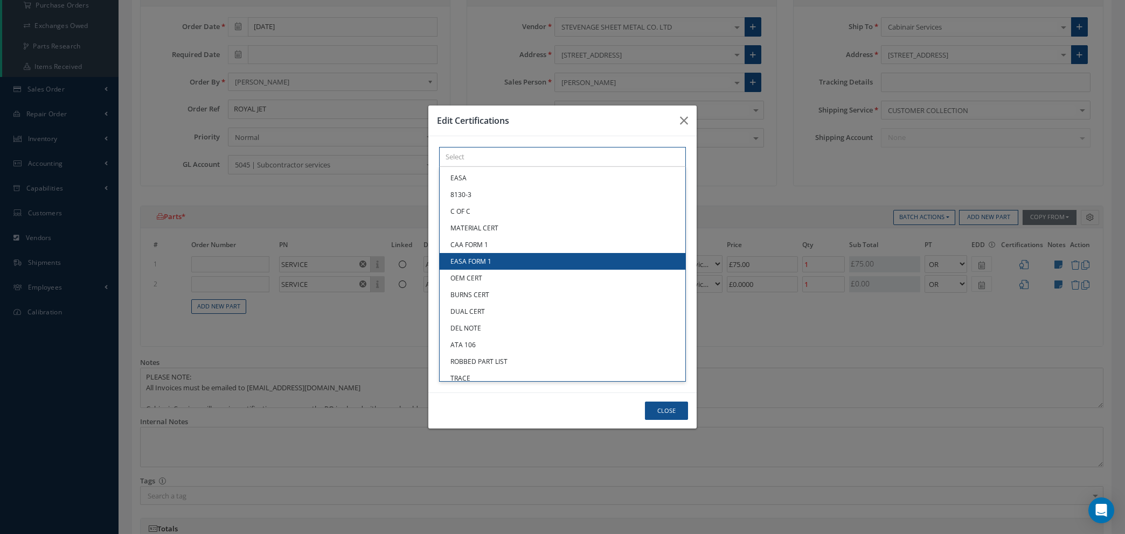
click at [574, 167] on div "× Loading... EASA 8130-3 C OF C MATERIAL CERT CAA FORM 1 EASA FORM 1 OEM CERT B…" at bounding box center [562, 157] width 247 height 20
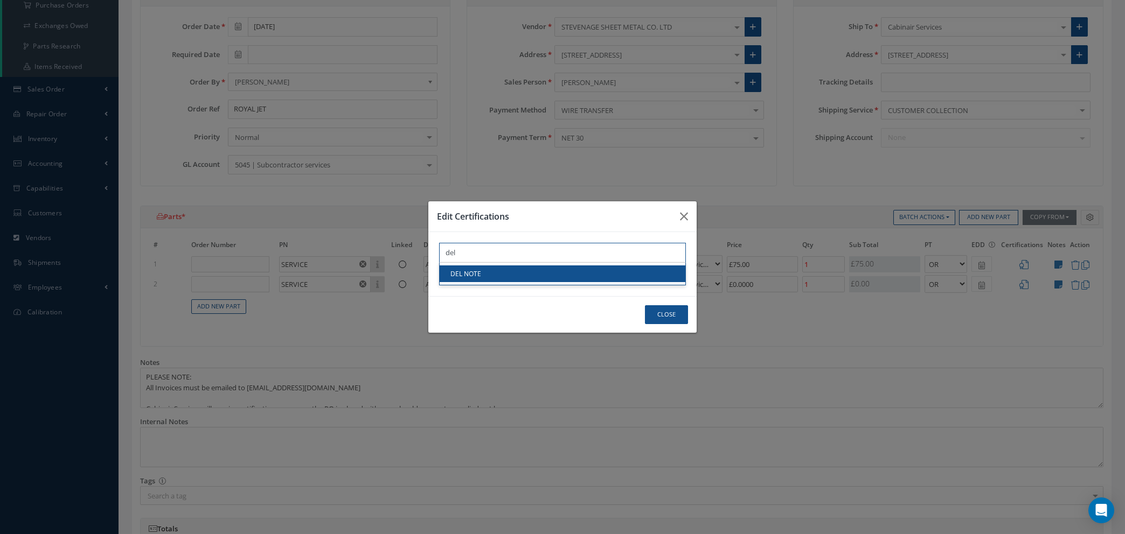
type input "del"
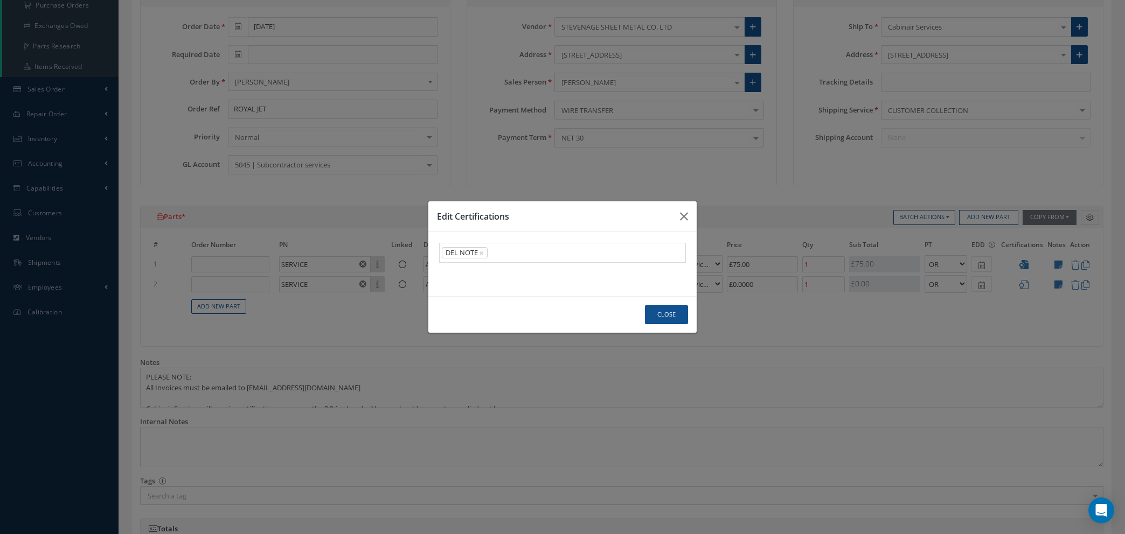
click at [575, 274] on link "DEL NOTE" at bounding box center [563, 274] width 246 height 17
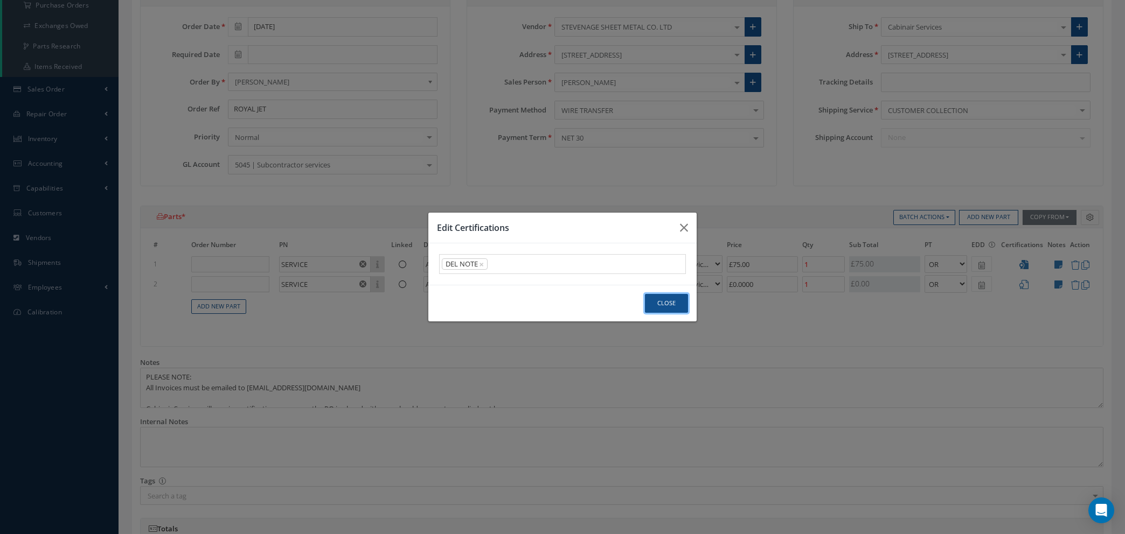
click at [661, 307] on button "Close" at bounding box center [666, 303] width 43 height 19
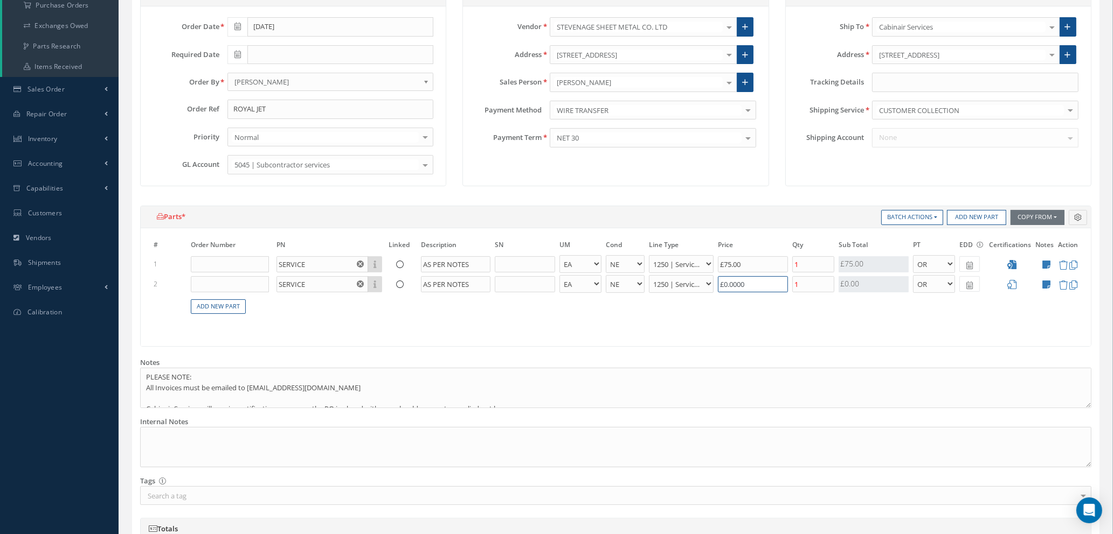
drag, startPoint x: 756, startPoint y: 286, endPoint x: 651, endPoint y: 283, distance: 105.6
click at [651, 283] on tr "2 SERVICE Part Number Description AS PER NOTES - BAG BX CA RL EA FT HR IN KG LM…" at bounding box center [615, 284] width 928 height 20
type input "£5"
type input "£16"
type input "£50"
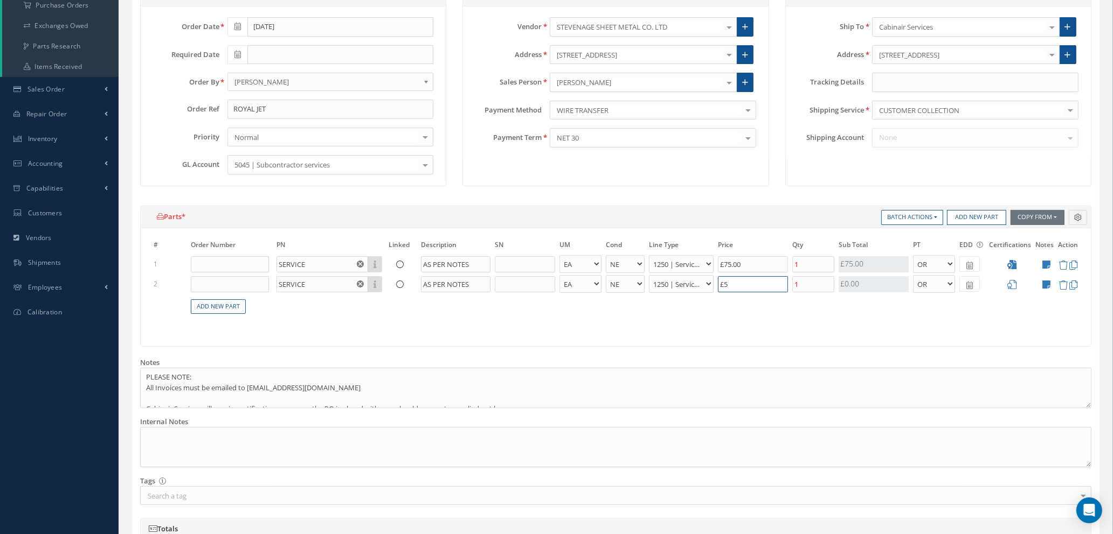
type input "£25"
type input "£50.00"
drag, startPoint x: 1016, startPoint y: 283, endPoint x: 1009, endPoint y: 283, distance: 6.5
click at [1015, 283] on icon at bounding box center [1011, 284] width 9 height 9
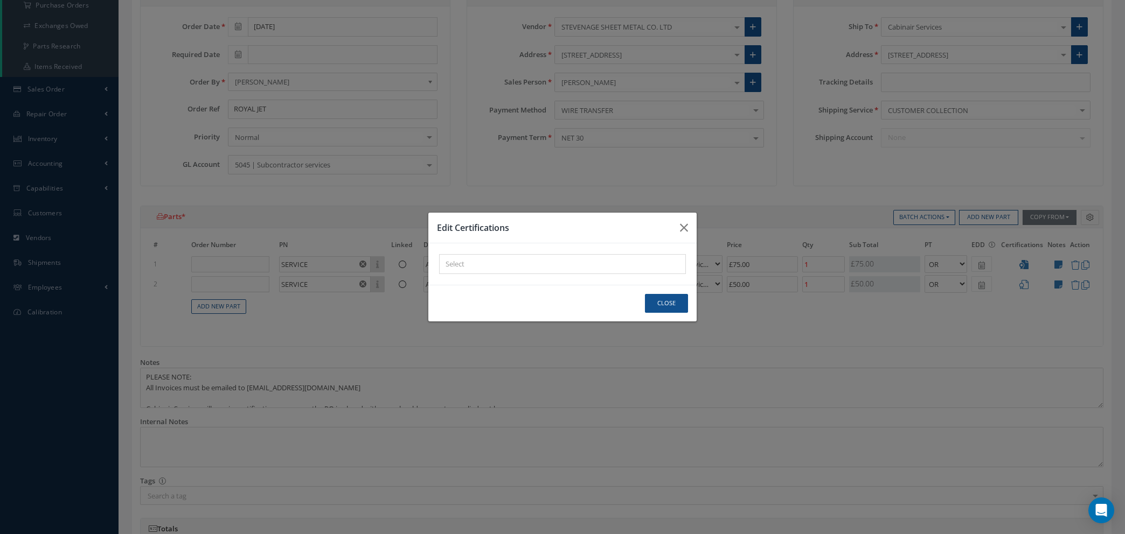
click at [459, 262] on div "× Loading..." at bounding box center [562, 264] width 247 height 20
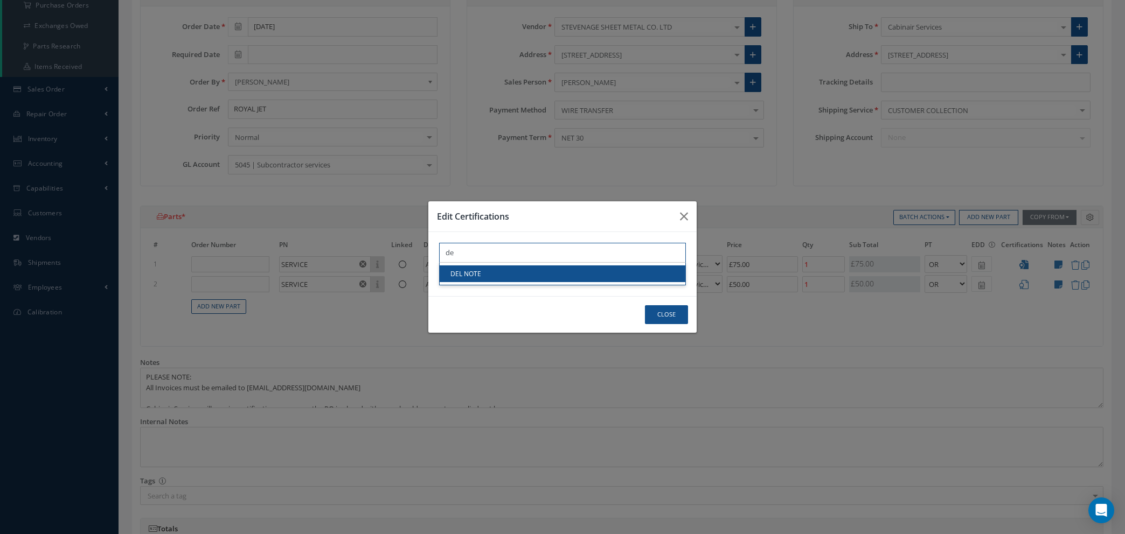
type input "de"
click at [459, 273] on link "DEL NOTE" at bounding box center [563, 274] width 246 height 17
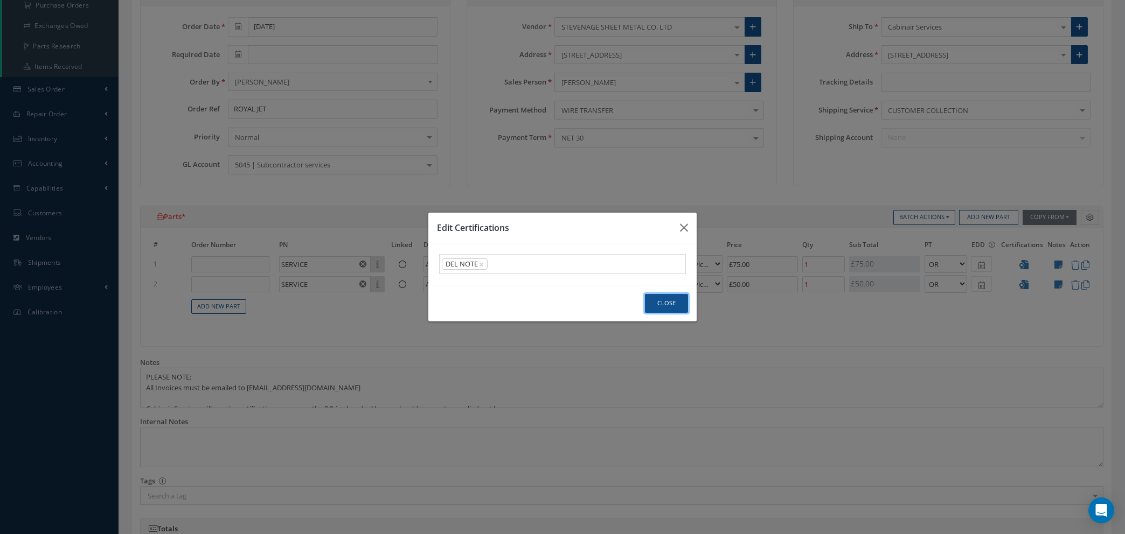
click at [656, 308] on button "Close" at bounding box center [666, 303] width 43 height 19
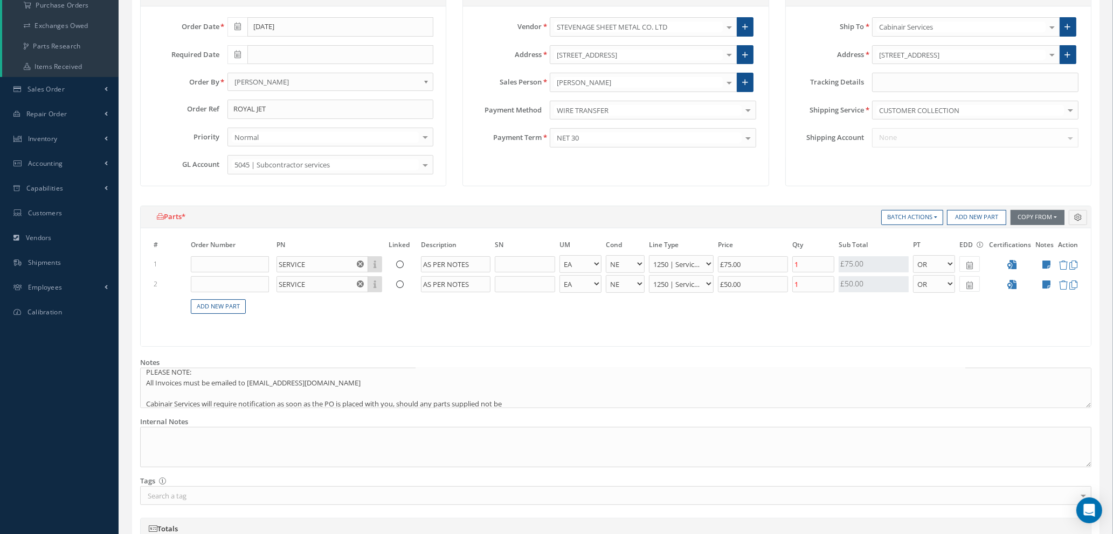
scroll to position [0, 0]
click at [239, 51] on icon at bounding box center [237, 55] width 6 height 8
click at [284, 200] on th "Today" at bounding box center [283, 203] width 113 height 16
type input "[DATE]"
click at [968, 266] on icon at bounding box center [969, 266] width 6 height 8
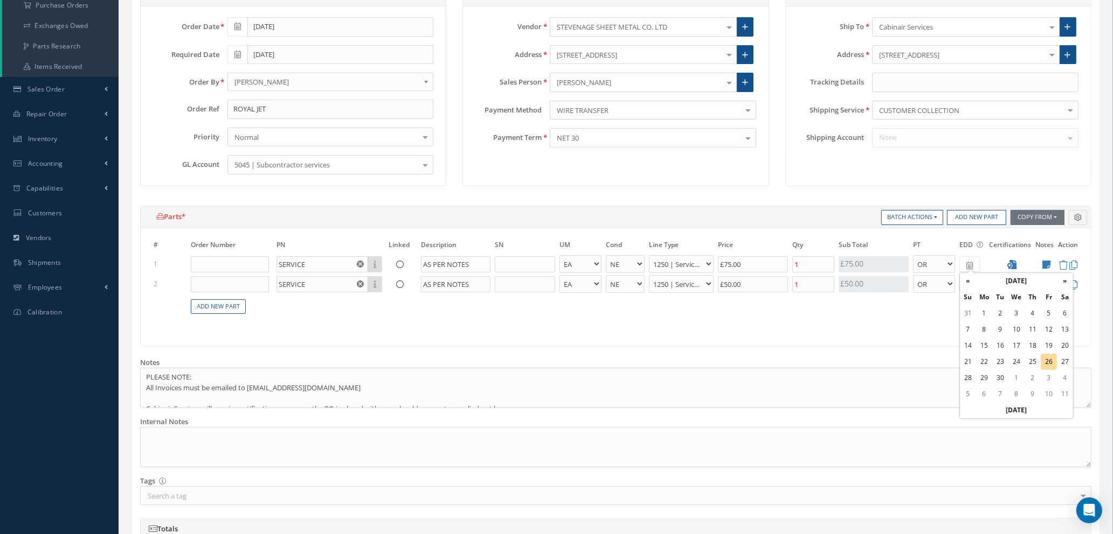
drag, startPoint x: 1017, startPoint y: 406, endPoint x: 972, endPoint y: 322, distance: 95.5
click at [1015, 405] on th "Today" at bounding box center [1016, 410] width 113 height 16
type input "[DATE]"
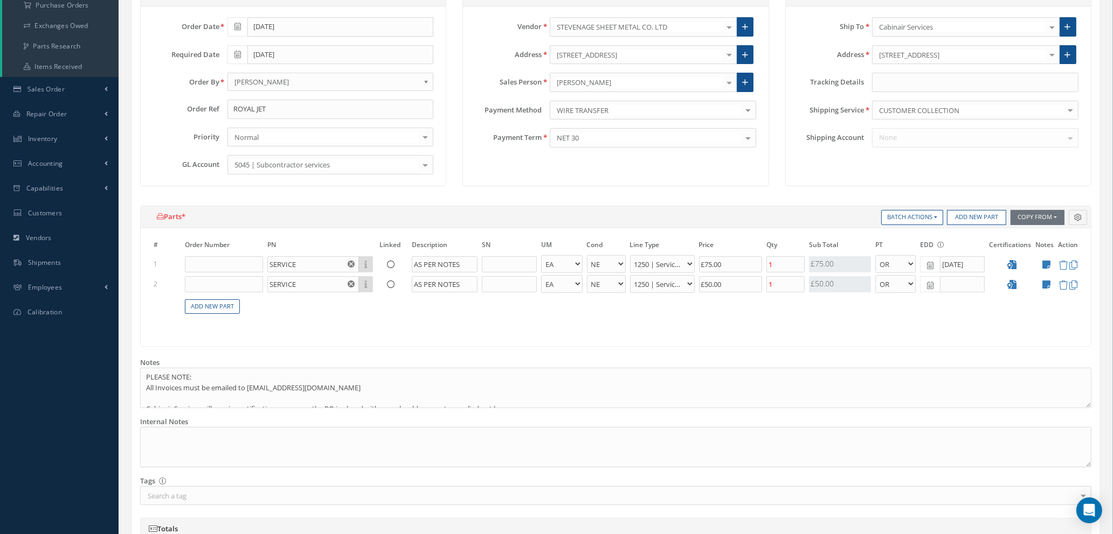
click at [931, 285] on icon at bounding box center [930, 286] width 6 height 8
click at [975, 270] on th "Today" at bounding box center [976, 269] width 113 height 16
type input "[DATE]"
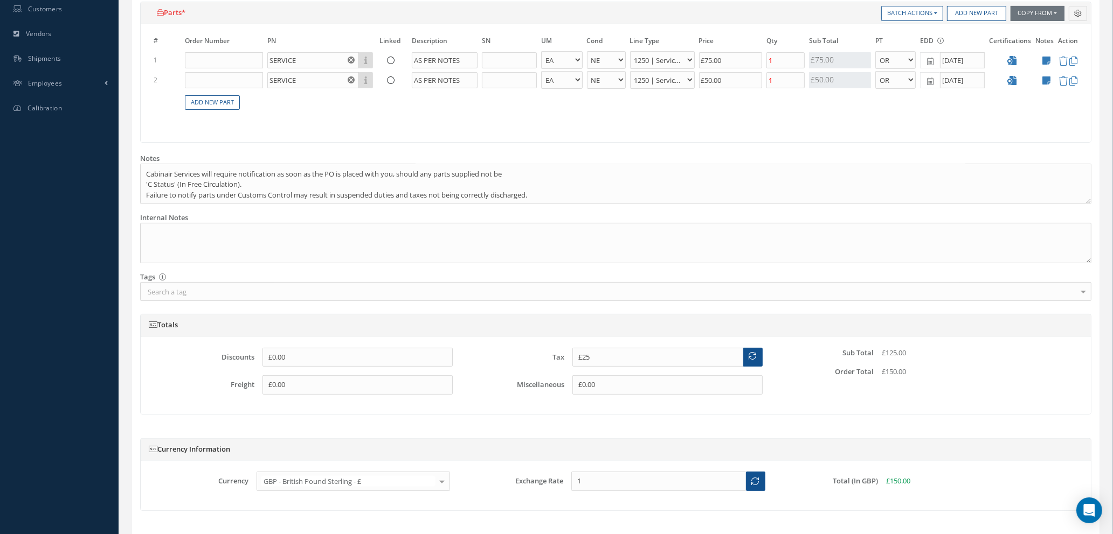
scroll to position [436, 0]
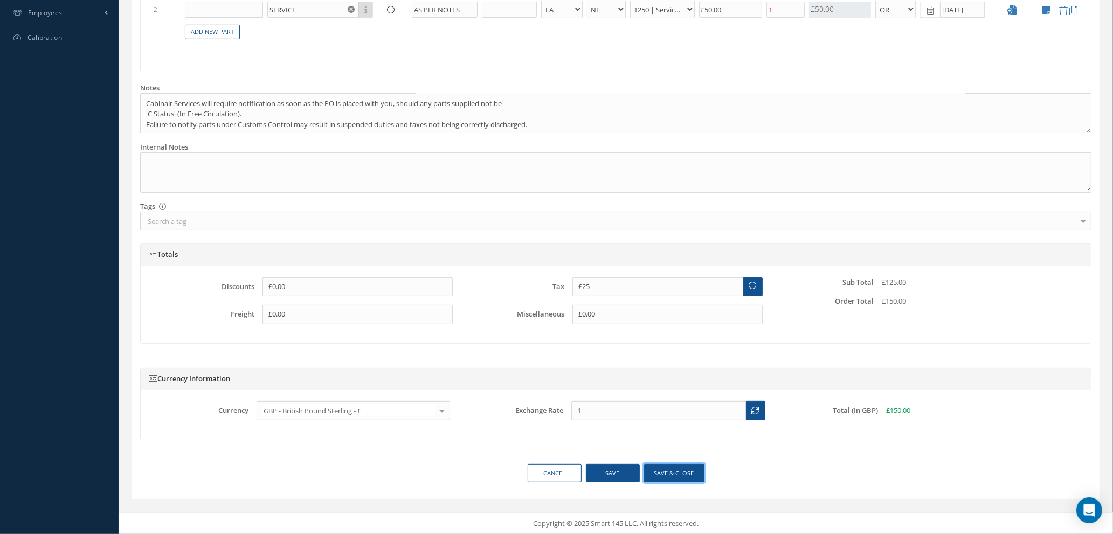
click at [676, 468] on button "Save & close" at bounding box center [674, 473] width 60 height 19
type input "£75"
type input "£50"
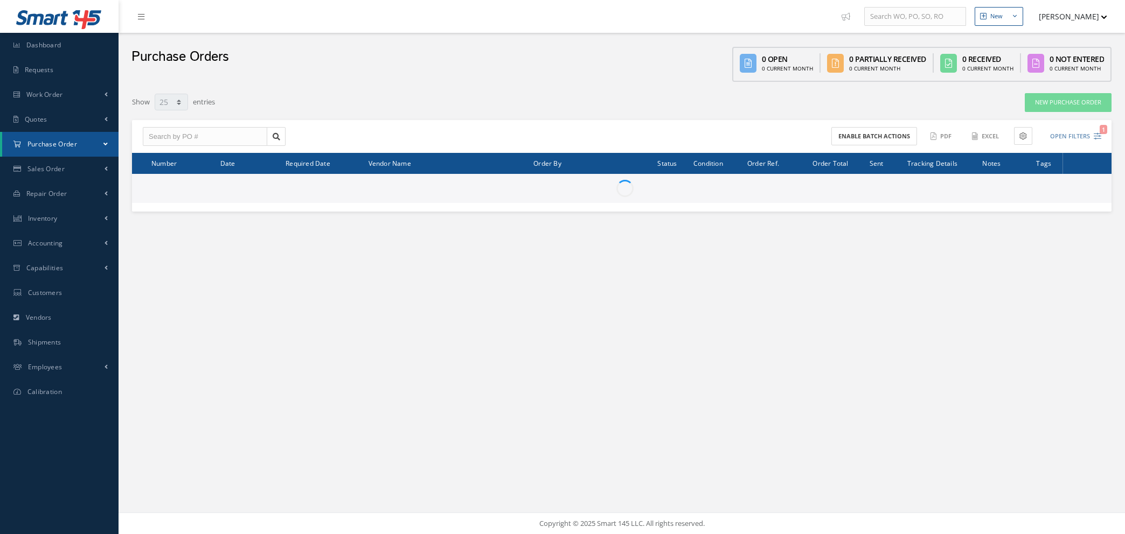
select select "25"
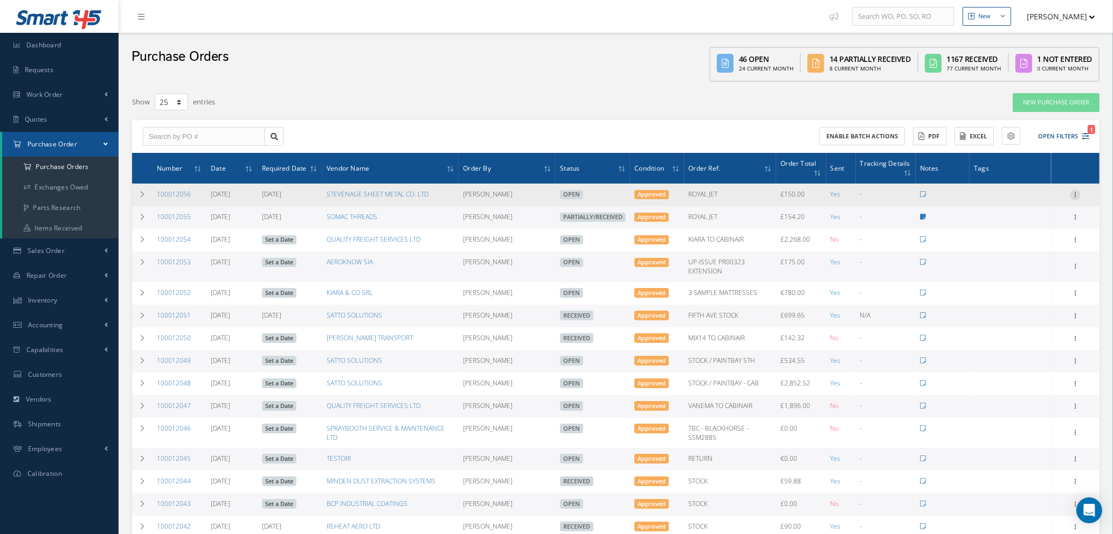
click at [1076, 191] on icon at bounding box center [1075, 194] width 11 height 9
click at [1012, 273] on link "Send By Email" at bounding box center [1025, 272] width 85 height 14
type input "Reports from Purchase Order #100012056"
type textarea "Hiya, Please find Attached, our Purchase Order #100012056. If you have any ques…"
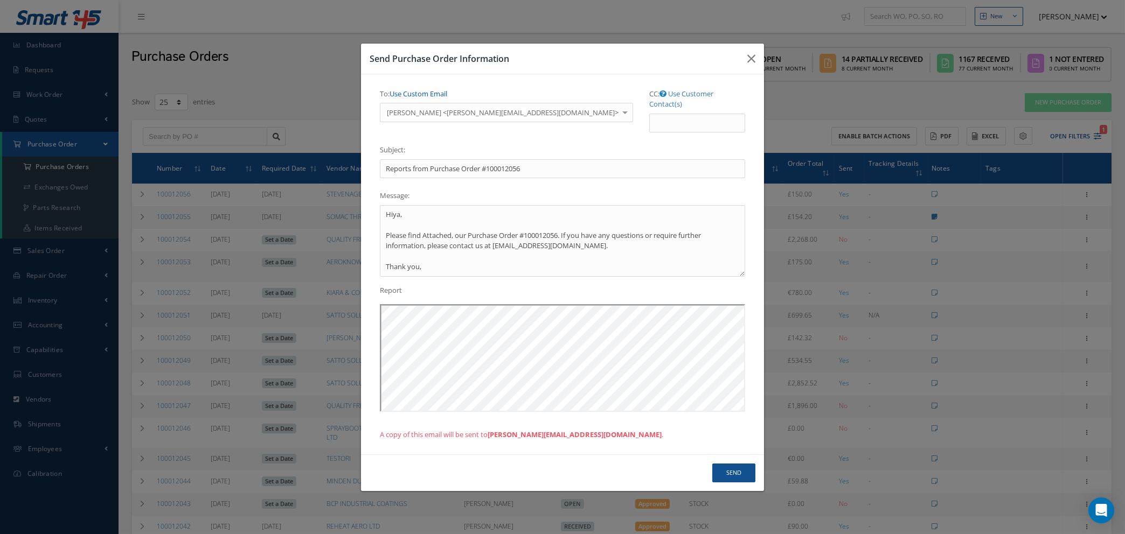
click at [418, 99] on link "Use Custom Email" at bounding box center [419, 94] width 58 height 10
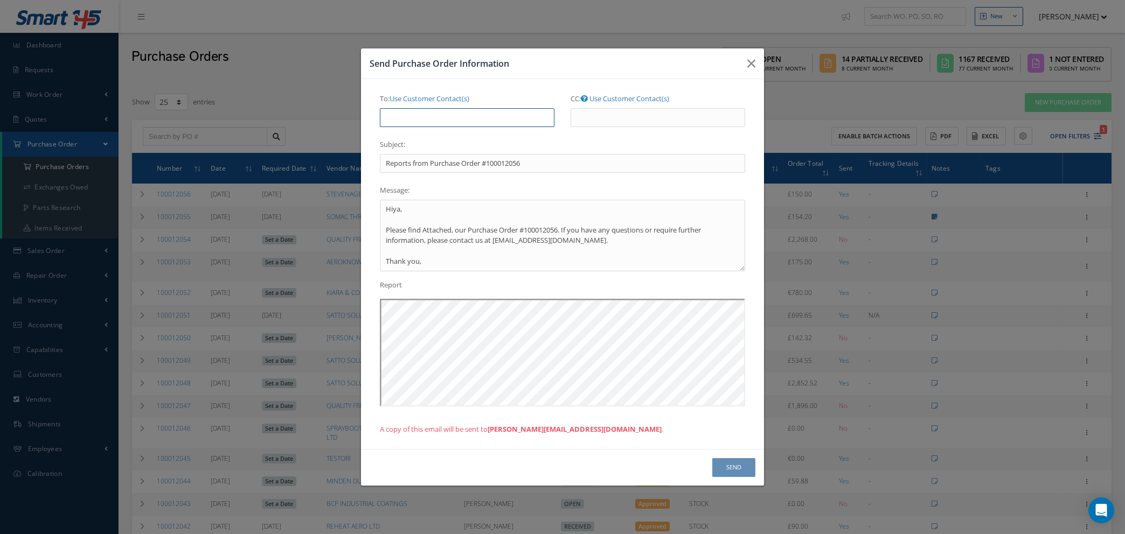
click at [418, 113] on input "To: Use Customer Contact(s)" at bounding box center [467, 117] width 175 height 19
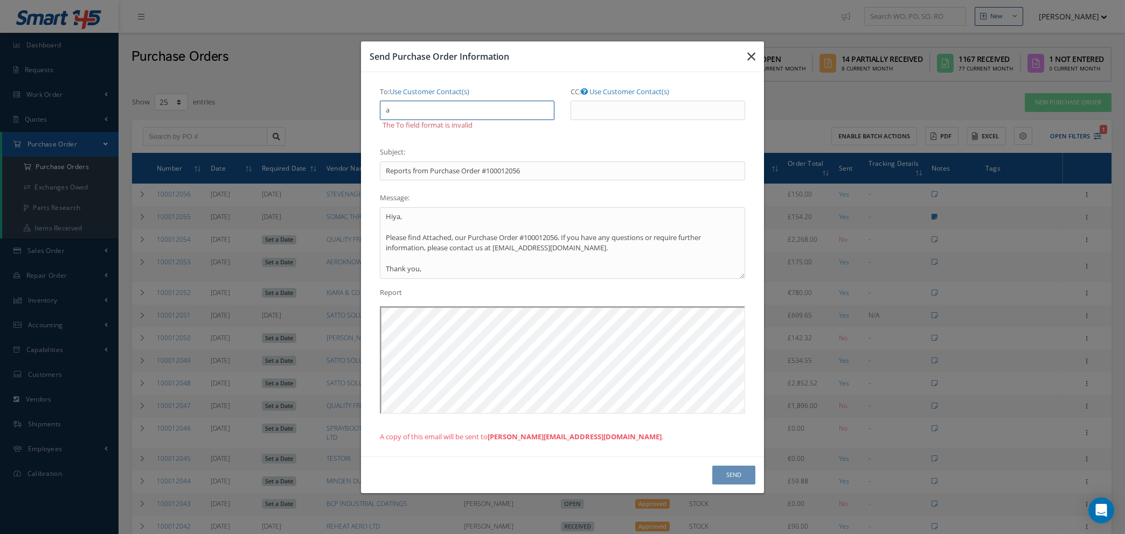
type input "a"
click at [751, 55] on icon "button" at bounding box center [751, 56] width 8 height 13
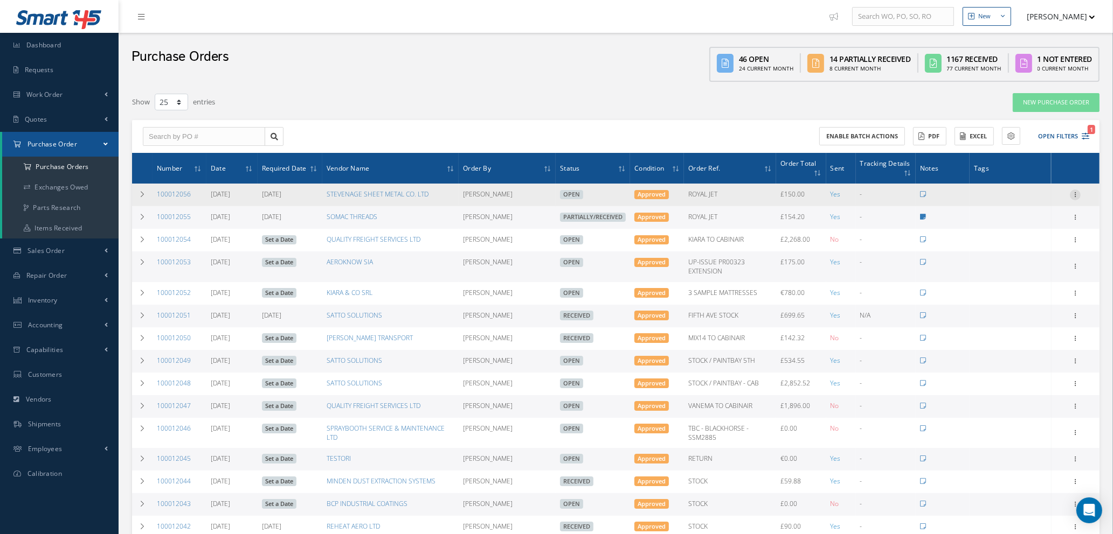
click at [1078, 190] on icon at bounding box center [1075, 194] width 11 height 9
click at [1011, 272] on link "Send By Email" at bounding box center [1025, 272] width 85 height 14
type input "Reports from Purchase Order #100012056"
type textarea "Hiya, Please find Attached, our Purchase Order #100012056. If you have any ques…"
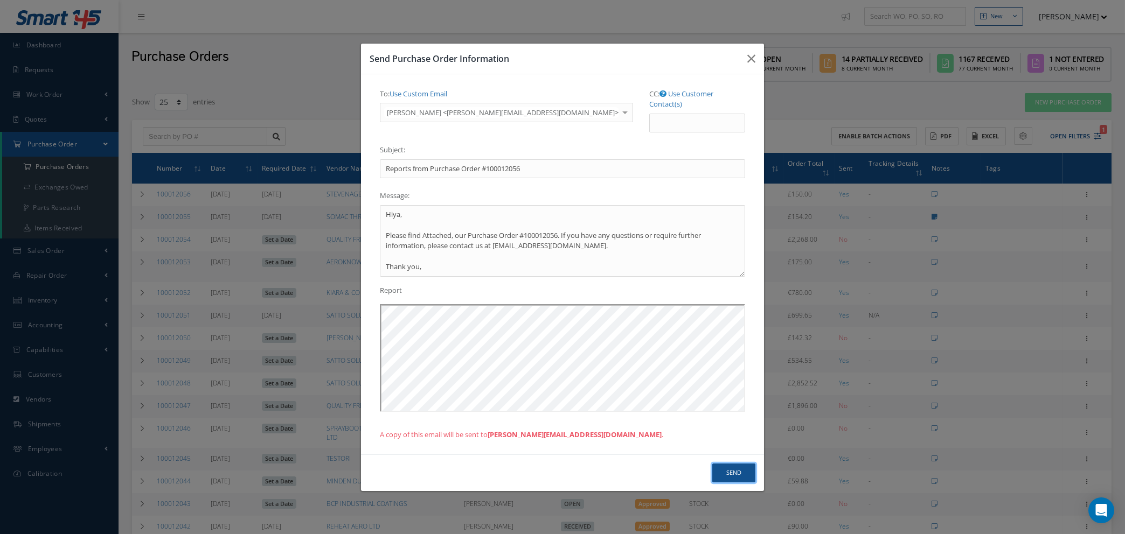
click at [741, 472] on button "Send" at bounding box center [733, 473] width 43 height 19
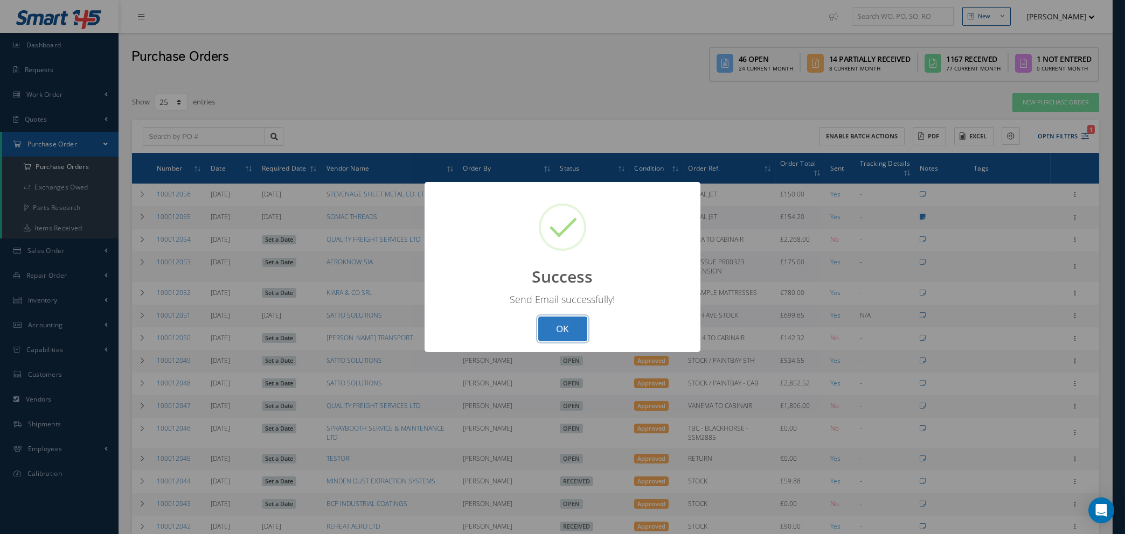
click at [557, 331] on button "OK" at bounding box center [562, 329] width 49 height 25
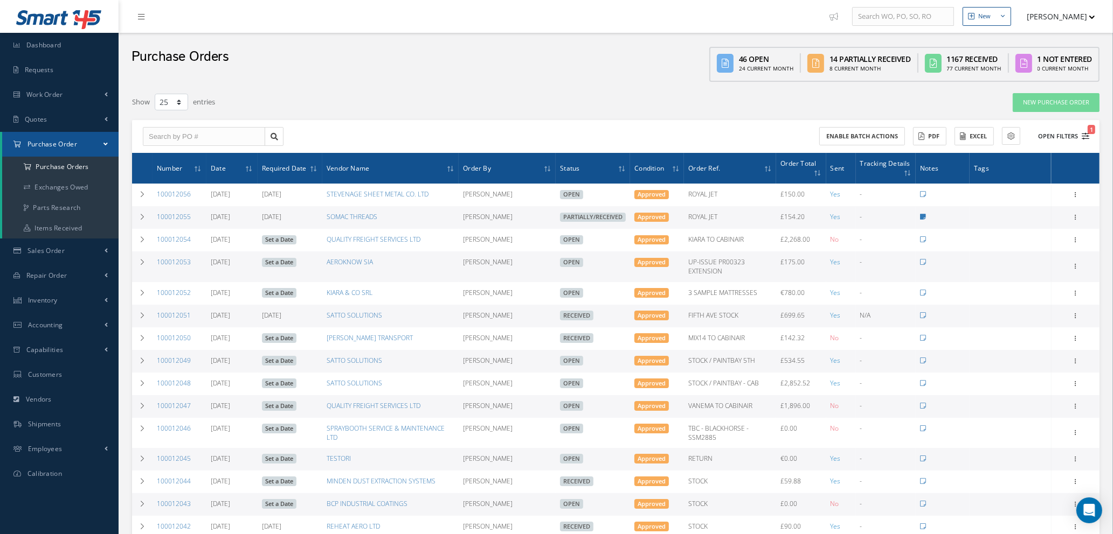
drag, startPoint x: 1086, startPoint y: 126, endPoint x: 1087, endPoint y: 131, distance: 6.0
click at [1087, 127] on div "Enable batch actions ACTIONS Receive Payments Select Customer Cabinair Services…" at bounding box center [854, 136] width 477 height 19
click at [1087, 133] on icon "1" at bounding box center [1085, 137] width 8 height 8
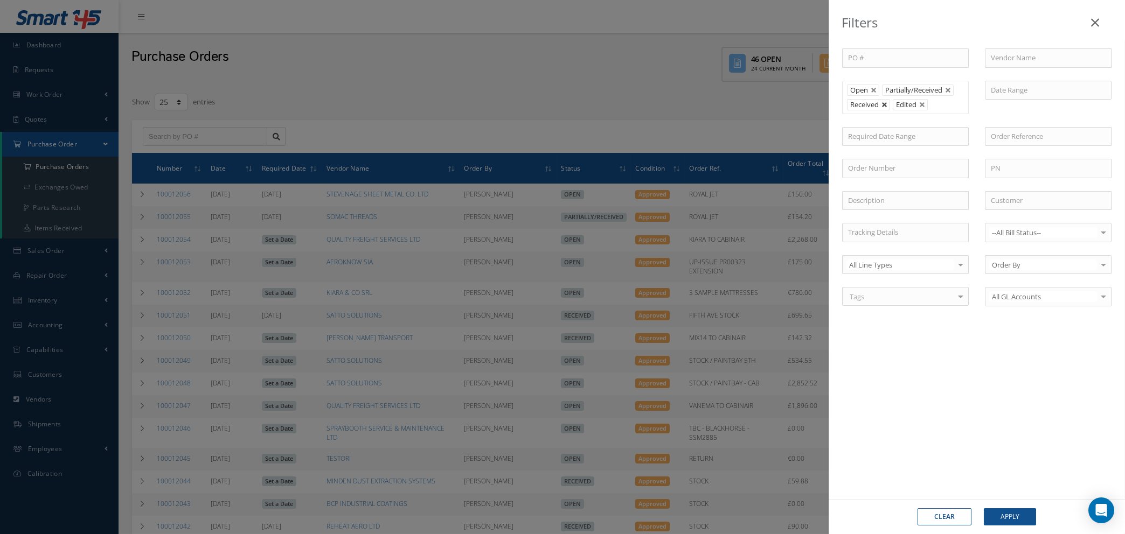
click at [883, 103] on link at bounding box center [884, 105] width 6 height 6
click at [876, 91] on link at bounding box center [874, 90] width 6 height 6
click at [914, 89] on link at bounding box center [913, 90] width 6 height 6
click at [999, 525] on div "Clear Apply" at bounding box center [977, 516] width 296 height 35
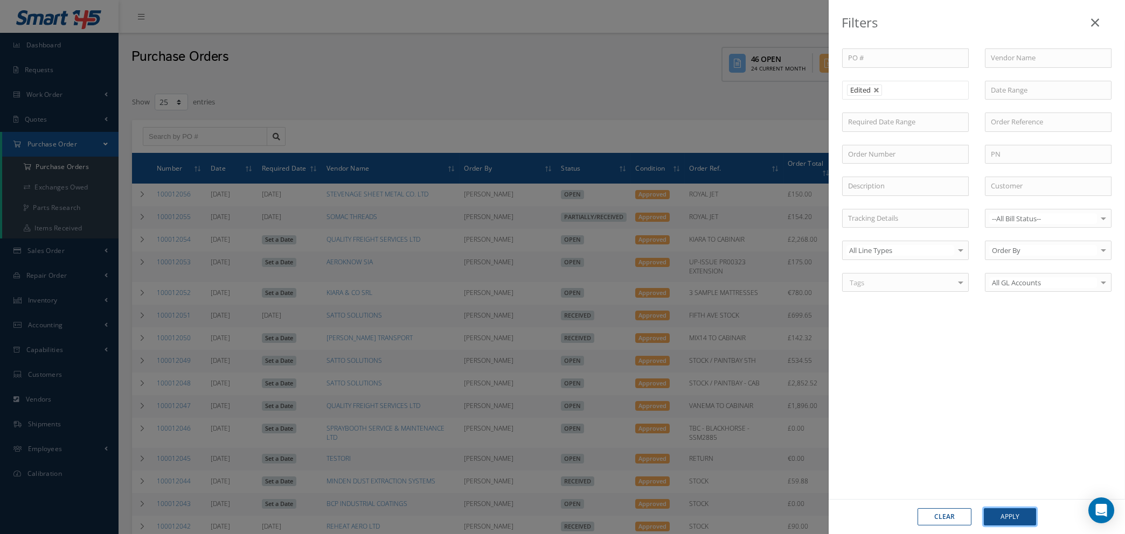
click at [996, 515] on button "Apply" at bounding box center [1010, 517] width 52 height 17
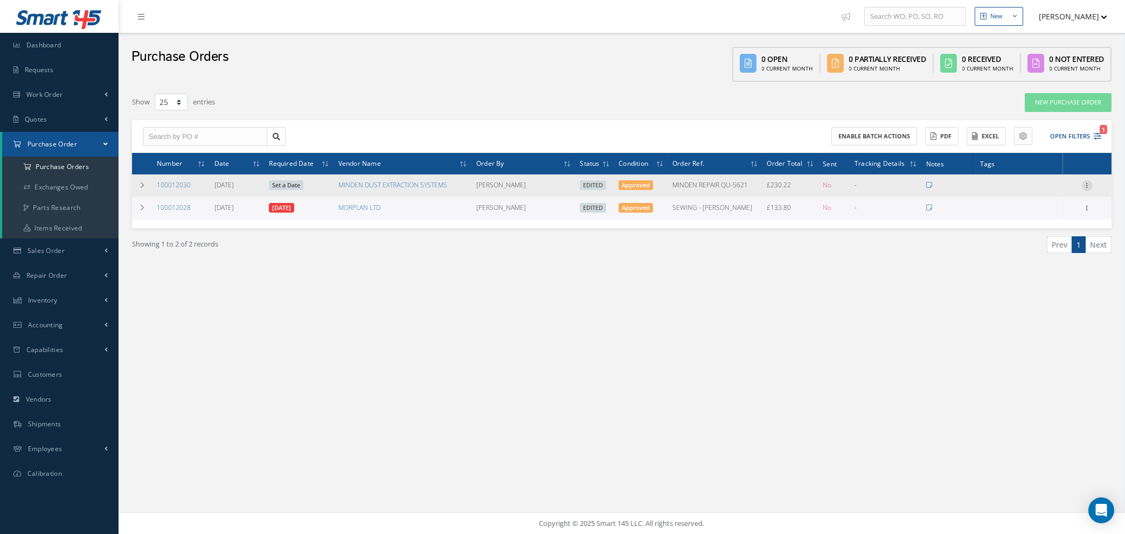
click at [1085, 181] on icon at bounding box center [1087, 184] width 11 height 9
click at [1032, 189] on link "Enter/Update" at bounding box center [1037, 193] width 85 height 14
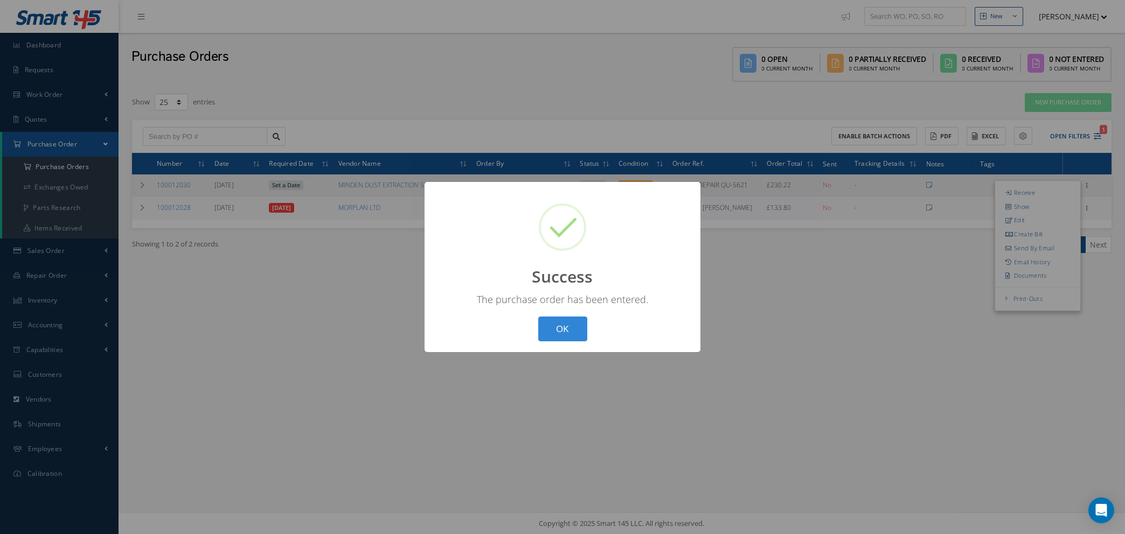
drag, startPoint x: 562, startPoint y: 330, endPoint x: 570, endPoint y: 323, distance: 10.3
click at [562, 327] on button "OK" at bounding box center [562, 329] width 49 height 25
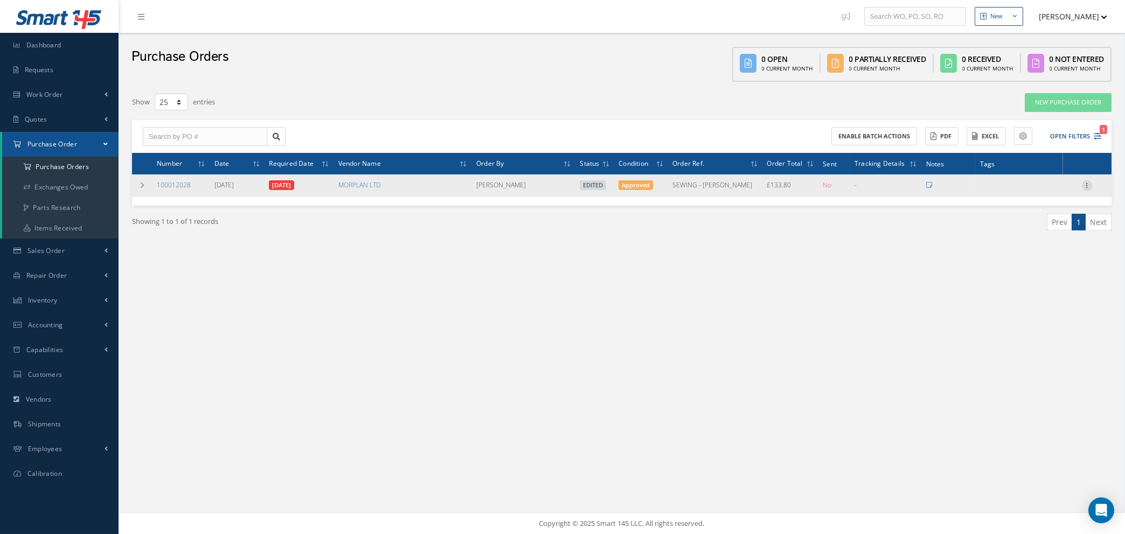
click at [1088, 184] on icon at bounding box center [1087, 184] width 11 height 9
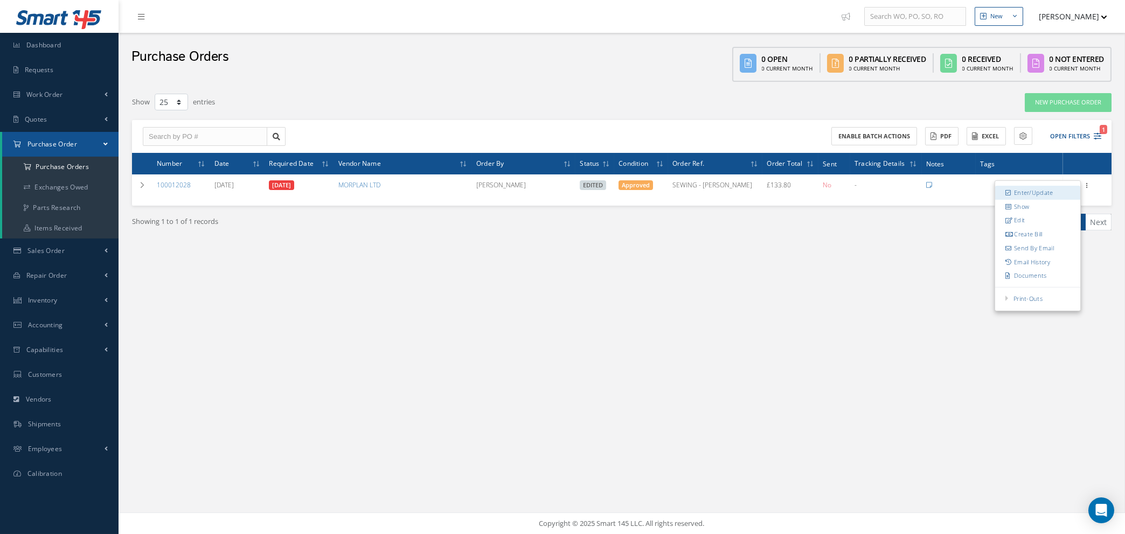
click at [1033, 192] on link "Enter/Update" at bounding box center [1037, 193] width 85 height 14
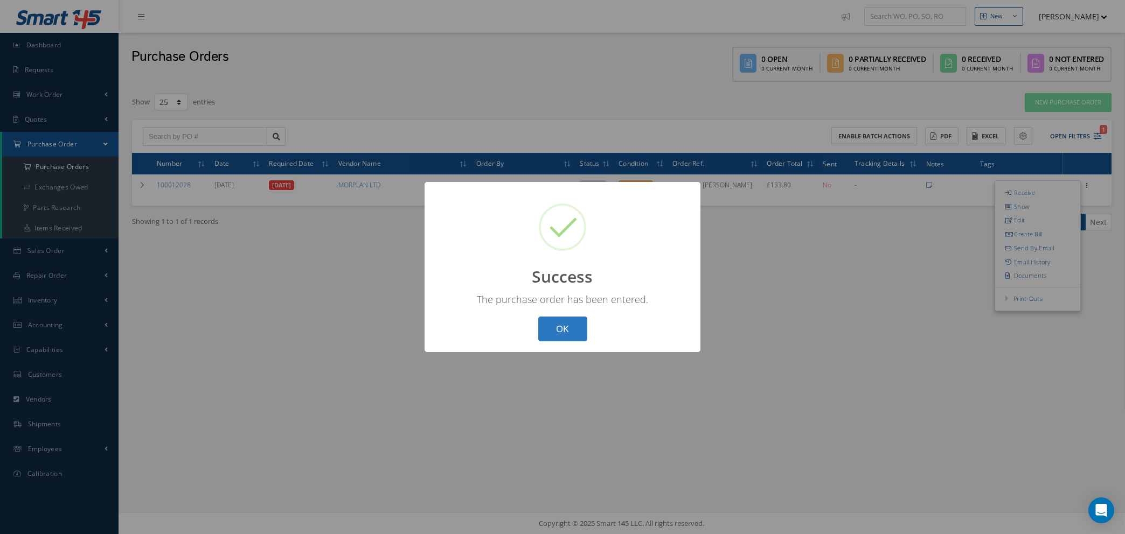
click at [551, 324] on button "OK" at bounding box center [562, 329] width 49 height 25
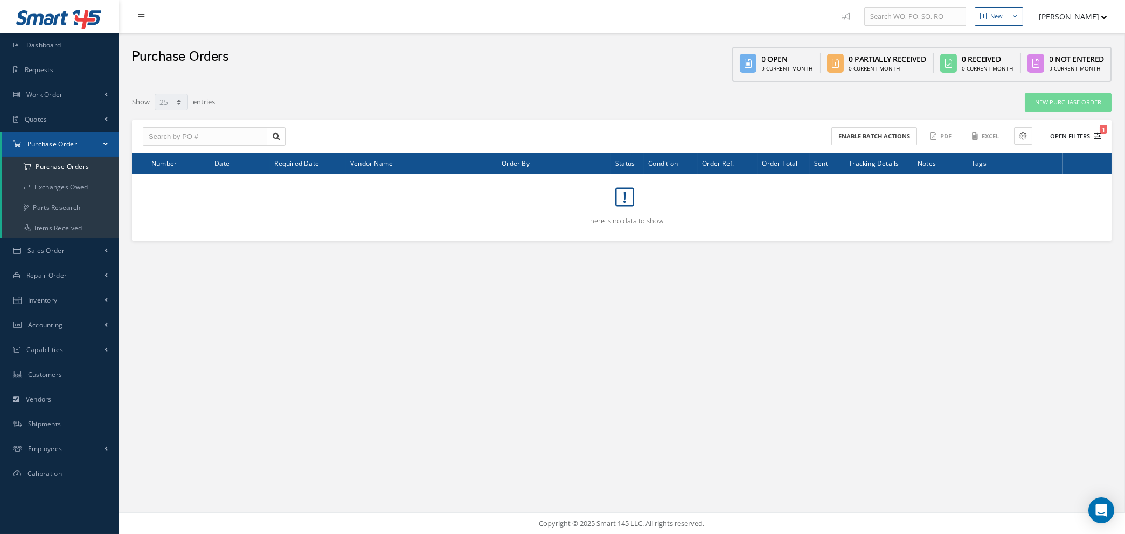
click at [1095, 134] on icon "1" at bounding box center [1098, 137] width 8 height 8
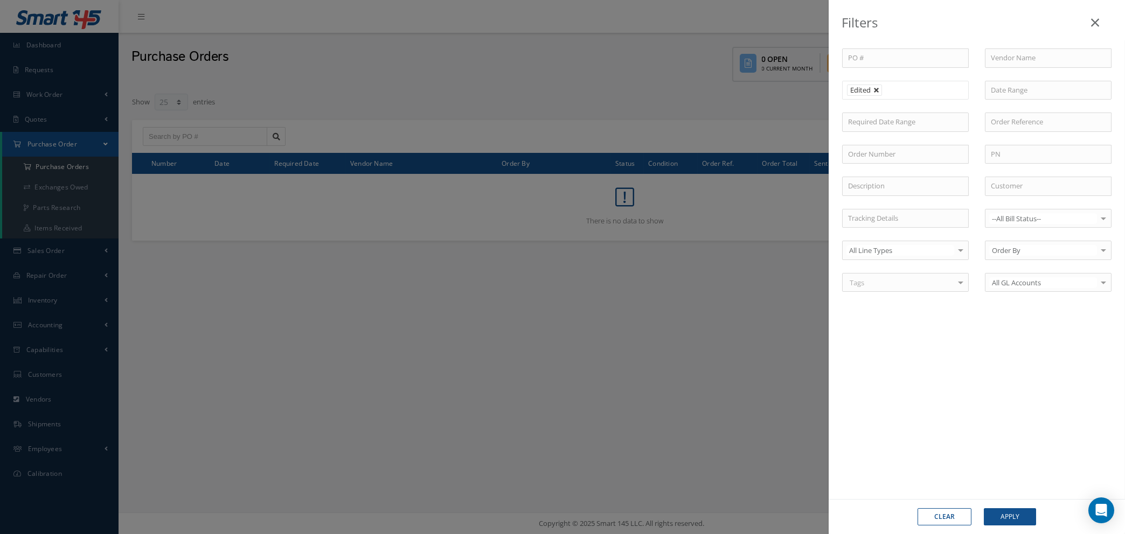
click at [876, 90] on link at bounding box center [876, 90] width 6 height 6
type input "All Status"
click at [876, 89] on input "text" at bounding box center [869, 90] width 43 height 13
click at [890, 89] on input "text" at bounding box center [889, 90] width 13 height 13
click at [1006, 519] on button "Apply" at bounding box center [1010, 517] width 52 height 17
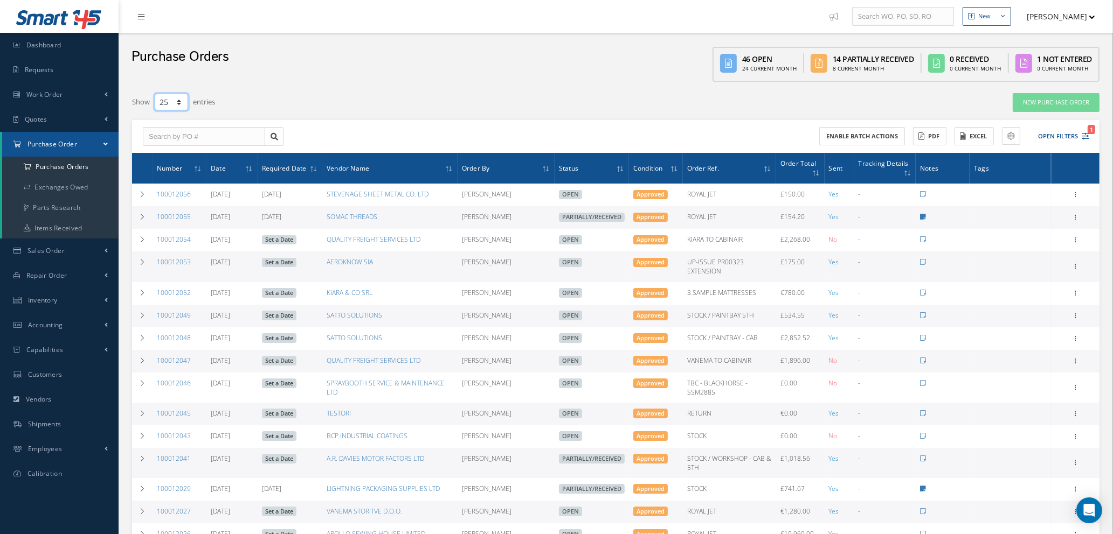
click at [181, 102] on select "10 25 50 100" at bounding box center [171, 102] width 33 height 17
select select "100"
click at [155, 94] on select "10 25 50 100" at bounding box center [171, 102] width 33 height 17
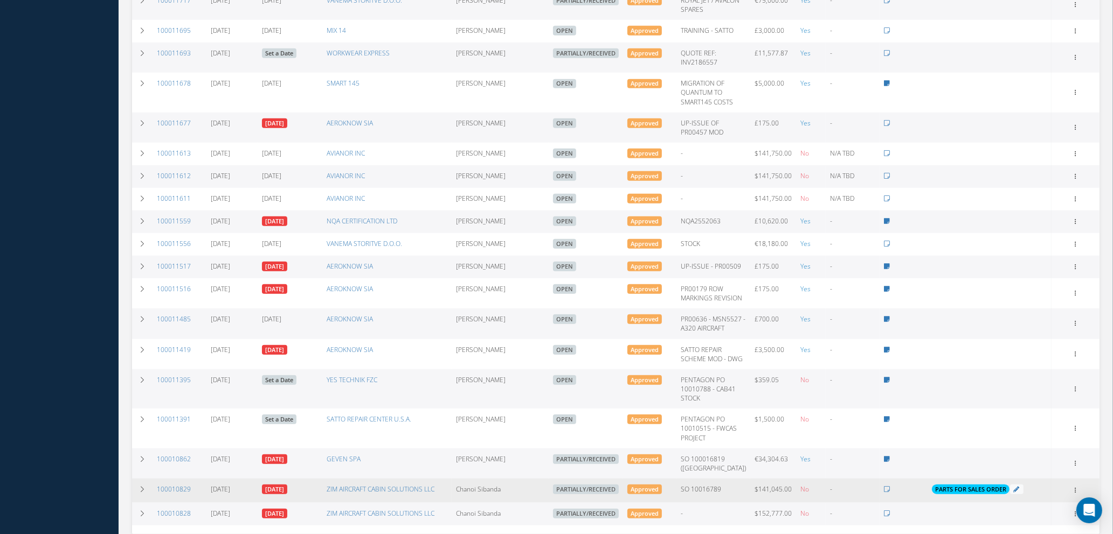
scroll to position [1466, 0]
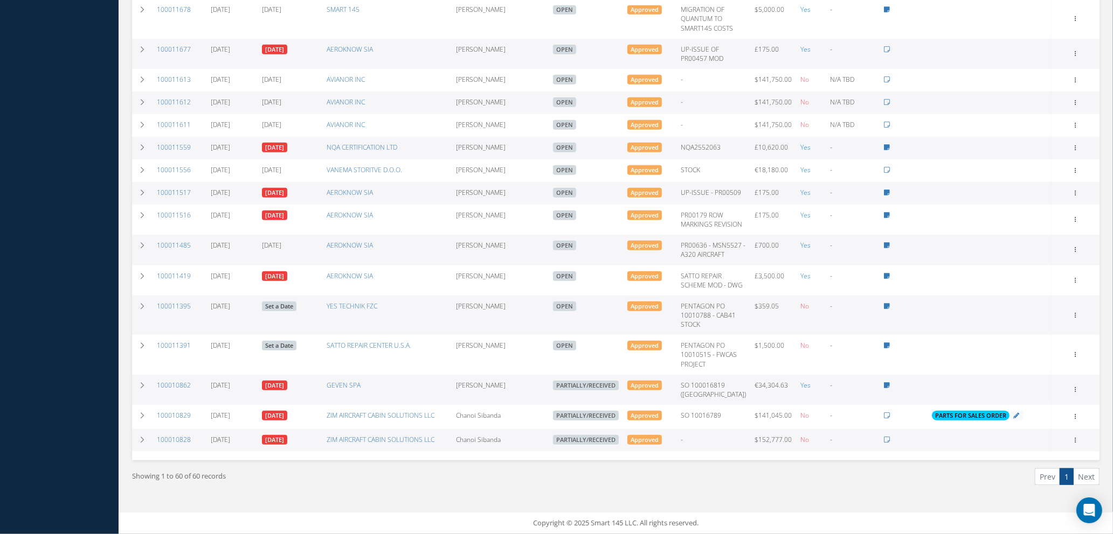
click at [353, 316] on td "YES TECHNIK FZC" at bounding box center [386, 315] width 129 height 39
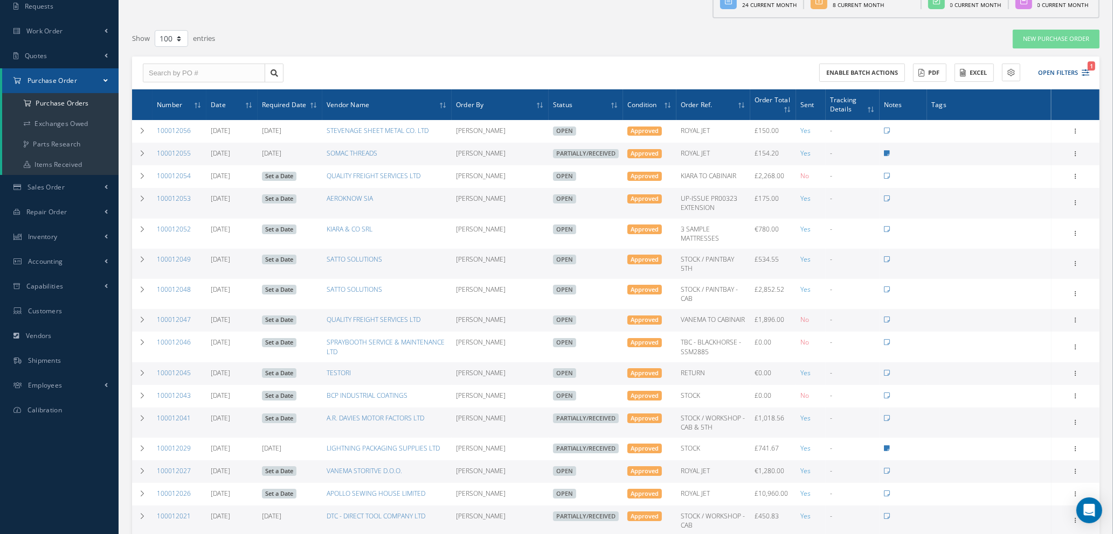
scroll to position [0, 0]
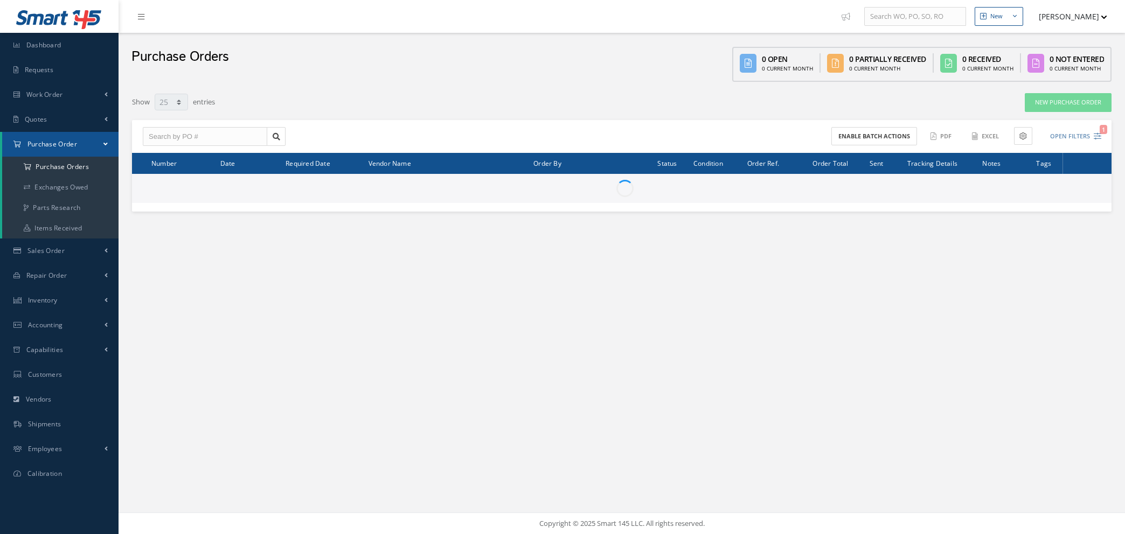
select select "25"
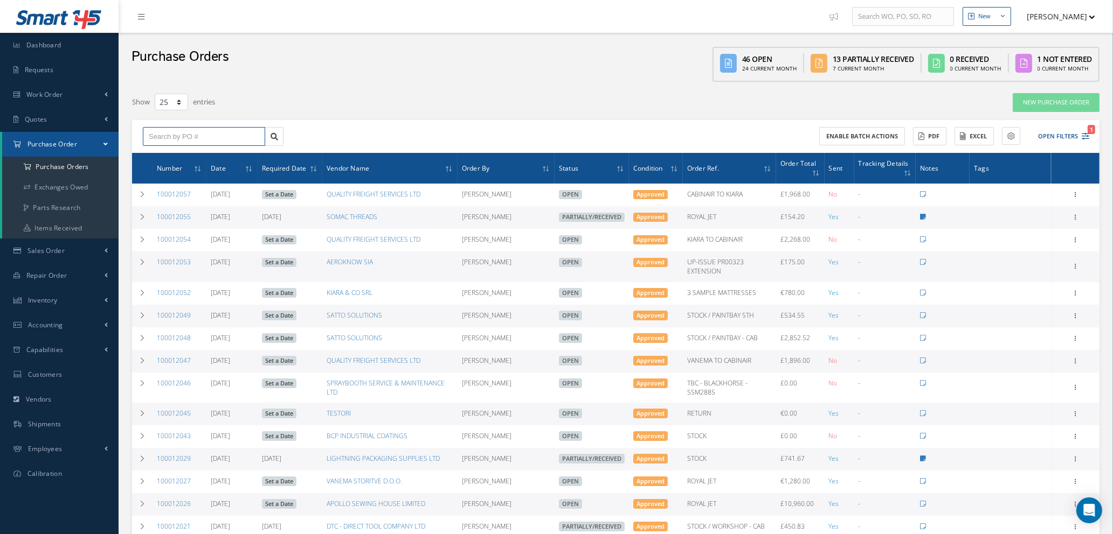
click at [181, 128] on input "text" at bounding box center [204, 136] width 122 height 19
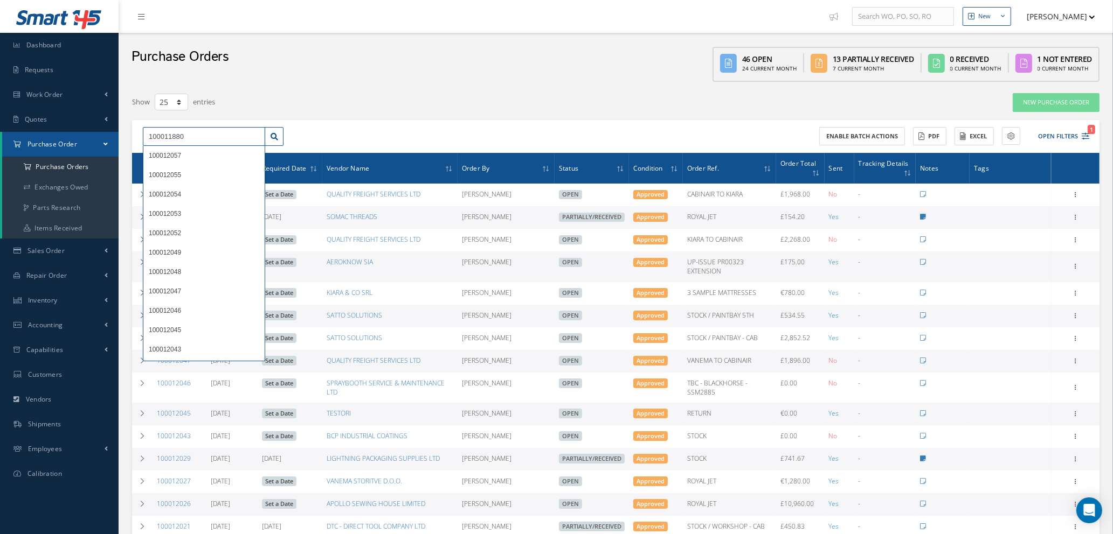
type input "100011880"
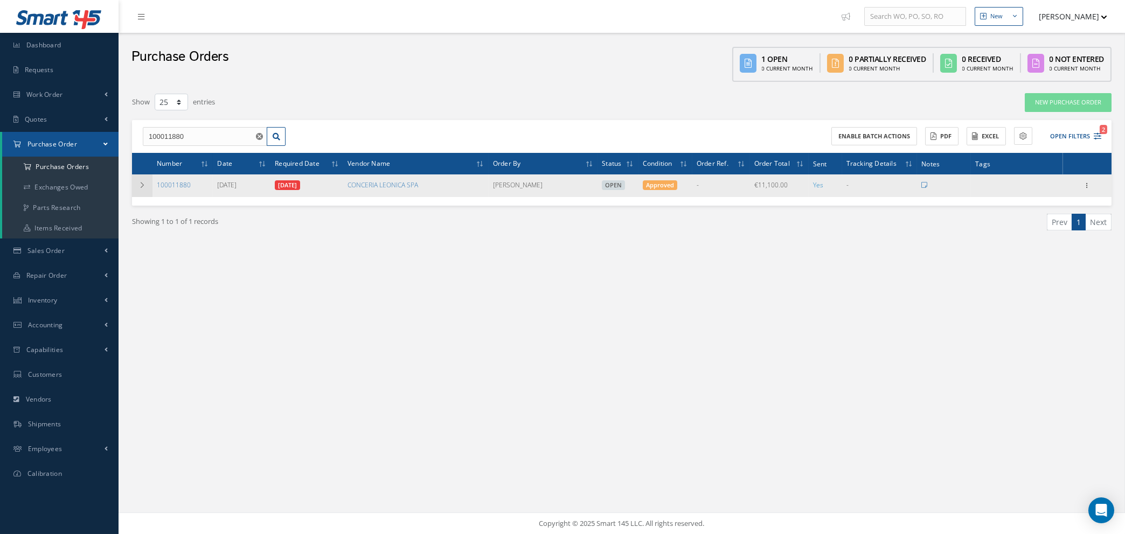
click at [143, 184] on icon at bounding box center [142, 185] width 8 height 6
